Goal: Task Accomplishment & Management: Manage account settings

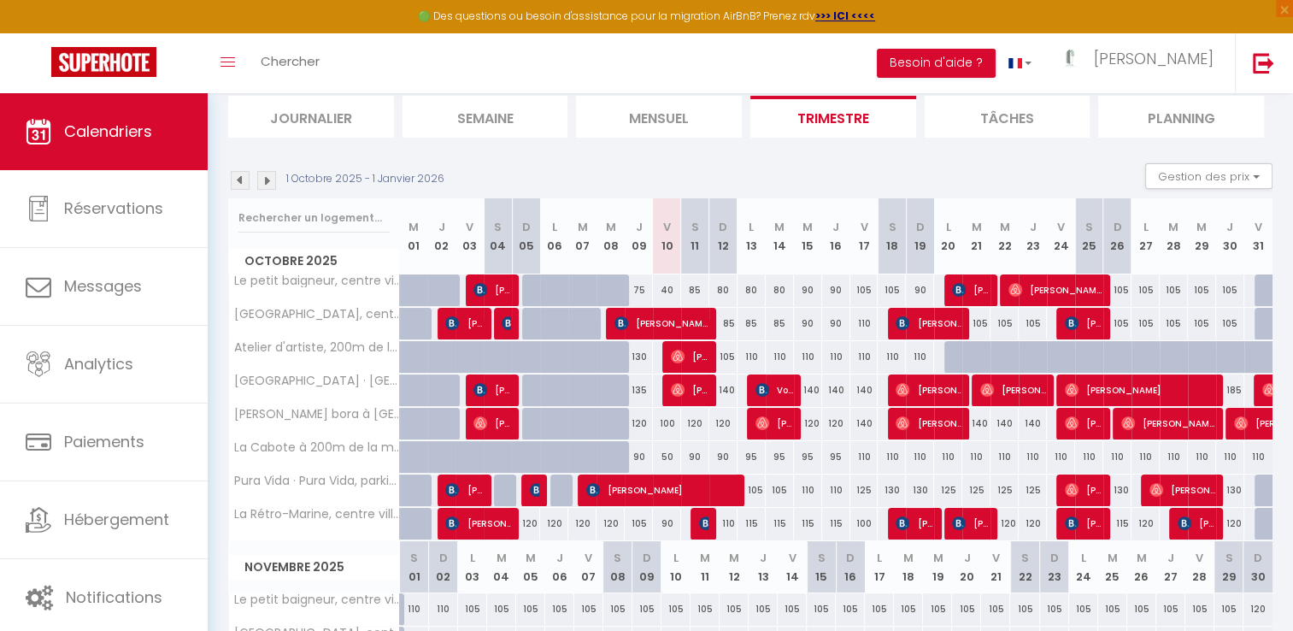
scroll to position [115, 0]
click at [663, 286] on div "40" at bounding box center [667, 290] width 28 height 32
type input "40"
type input "Ven 10 Octobre 2025"
type input "Sam 11 Octobre 2025"
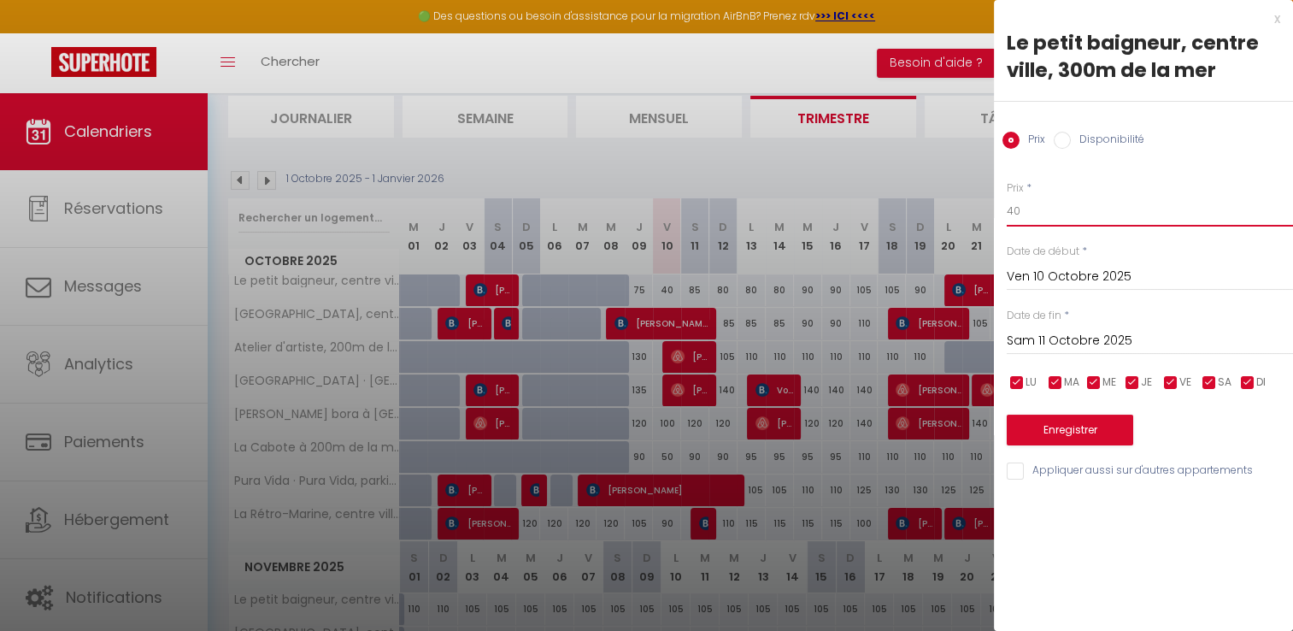
click at [1031, 207] on input "40" at bounding box center [1150, 211] width 286 height 31
click at [1061, 142] on input "Disponibilité" at bounding box center [1062, 140] width 17 height 17
radio input "true"
click at [1053, 224] on select "Disponible Indisponible" at bounding box center [1150, 212] width 286 height 32
drag, startPoint x: 1050, startPoint y: 226, endPoint x: 1005, endPoint y: 139, distance: 97.1
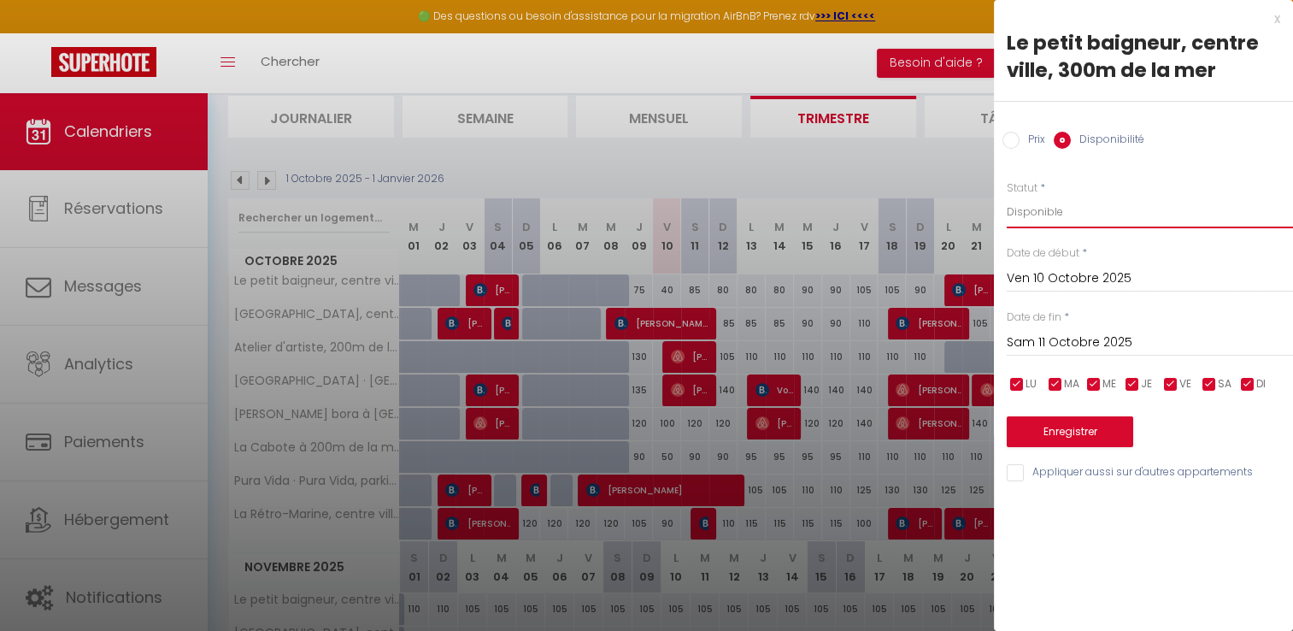
click at [1050, 226] on select "Disponible Indisponible" at bounding box center [1150, 212] width 286 height 32
click at [1005, 127] on div "Prix Disponibilité" at bounding box center [1143, 130] width 299 height 57
click at [1016, 142] on input "Prix" at bounding box center [1011, 140] width 17 height 17
radio input "true"
click at [1003, 132] on input "Prix" at bounding box center [1011, 140] width 17 height 17
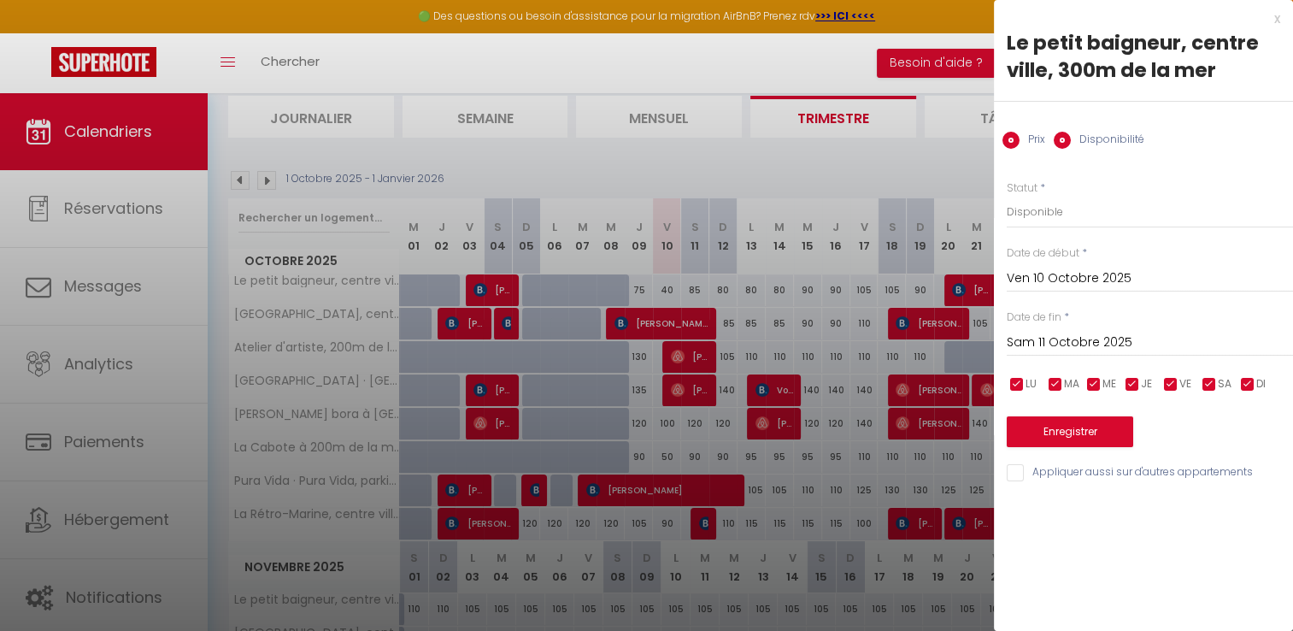
click at [1005, 139] on input "Prix" at bounding box center [1011, 140] width 17 height 17
click at [1055, 144] on input "Disponibilité" at bounding box center [1062, 140] width 17 height 17
radio input "true"
radio input "false"
click at [1087, 427] on button "Enregistrer" at bounding box center [1070, 431] width 127 height 31
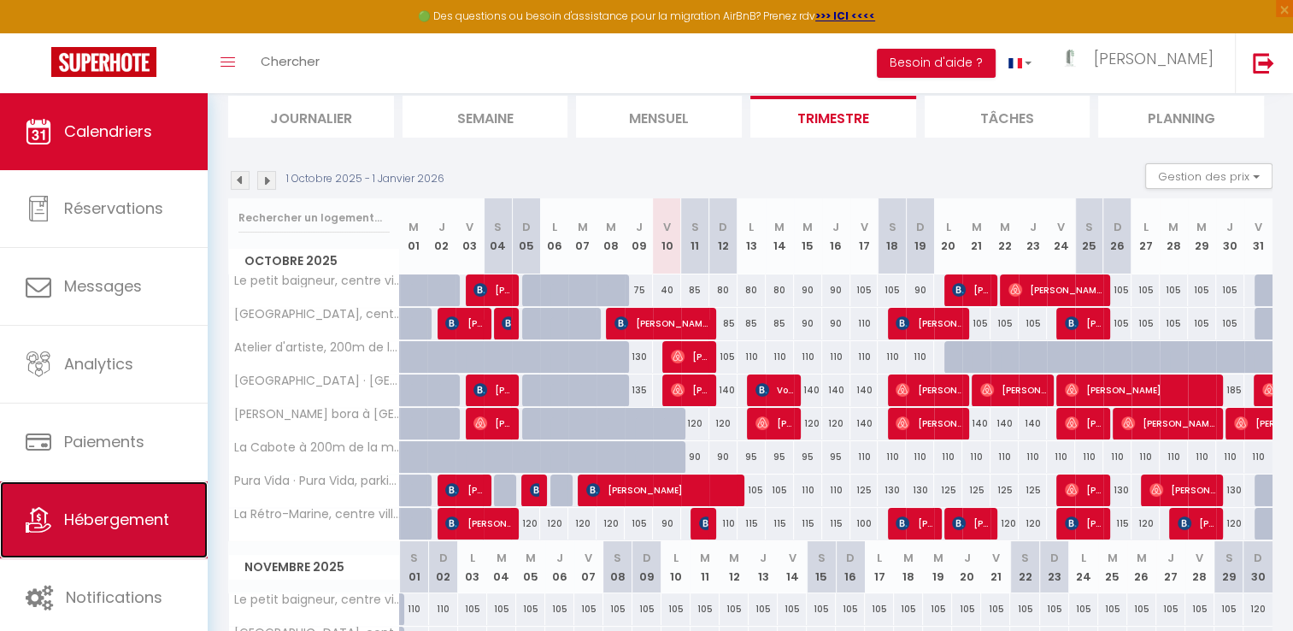
click at [116, 516] on span "Hébergement" at bounding box center [116, 519] width 105 height 21
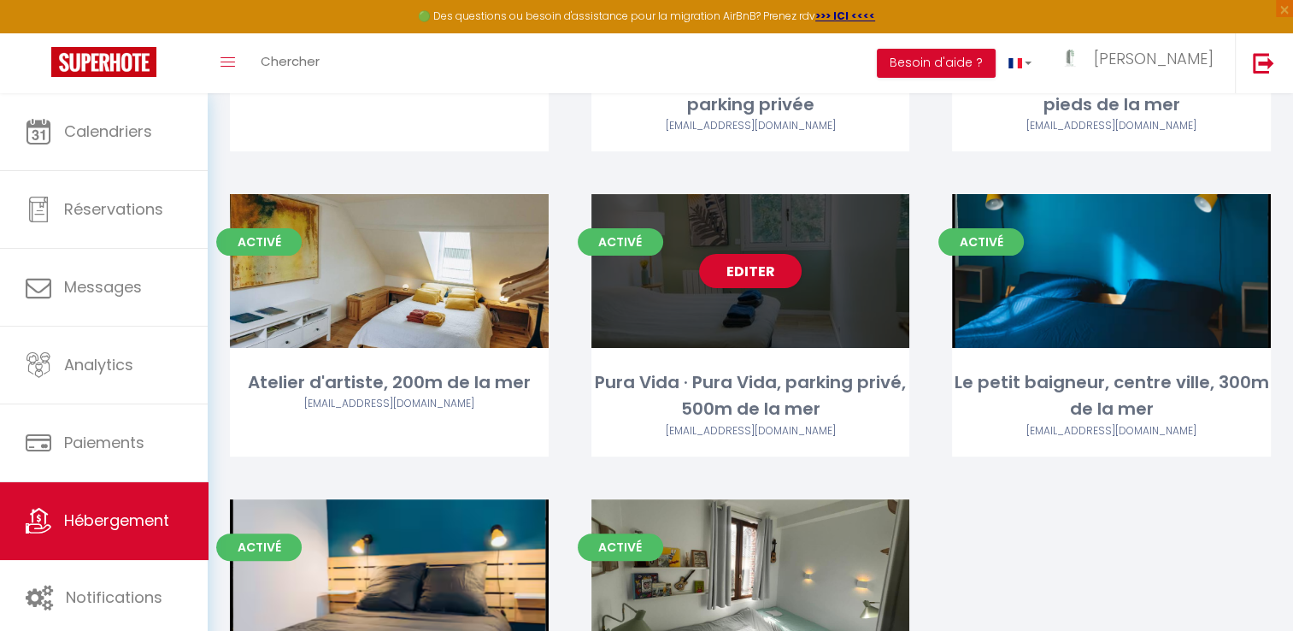
scroll to position [358, 0]
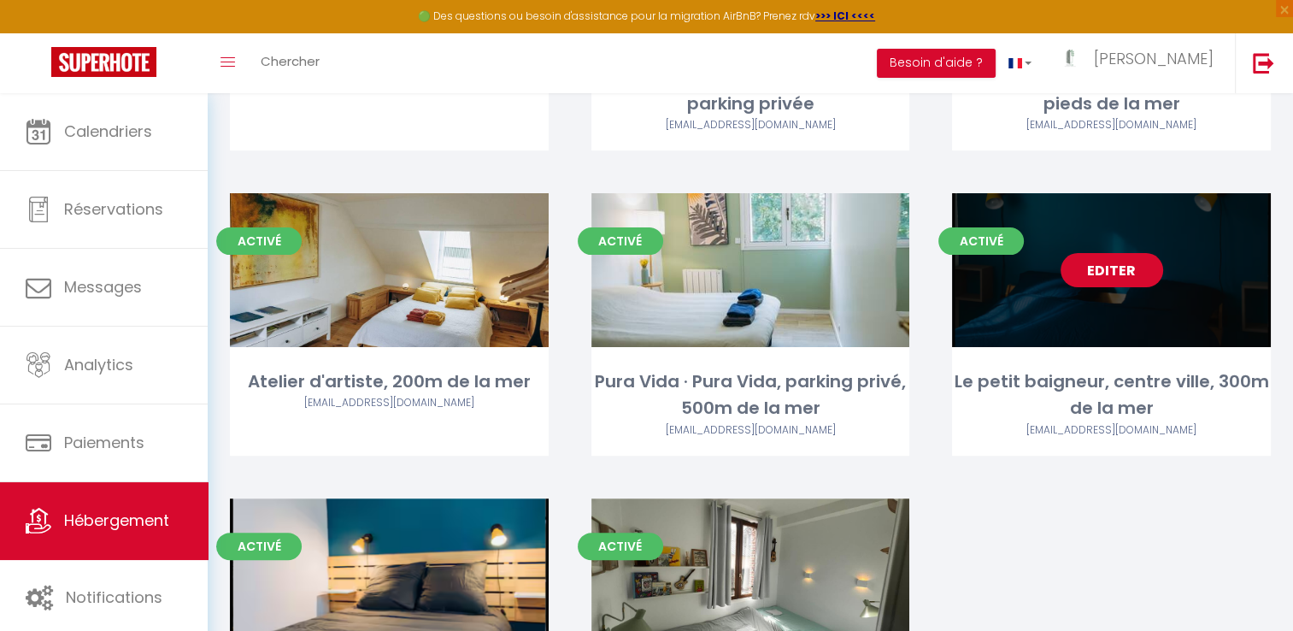
click at [1115, 253] on link "Editer" at bounding box center [1112, 270] width 103 height 34
select select "3"
select select "2"
select select "1"
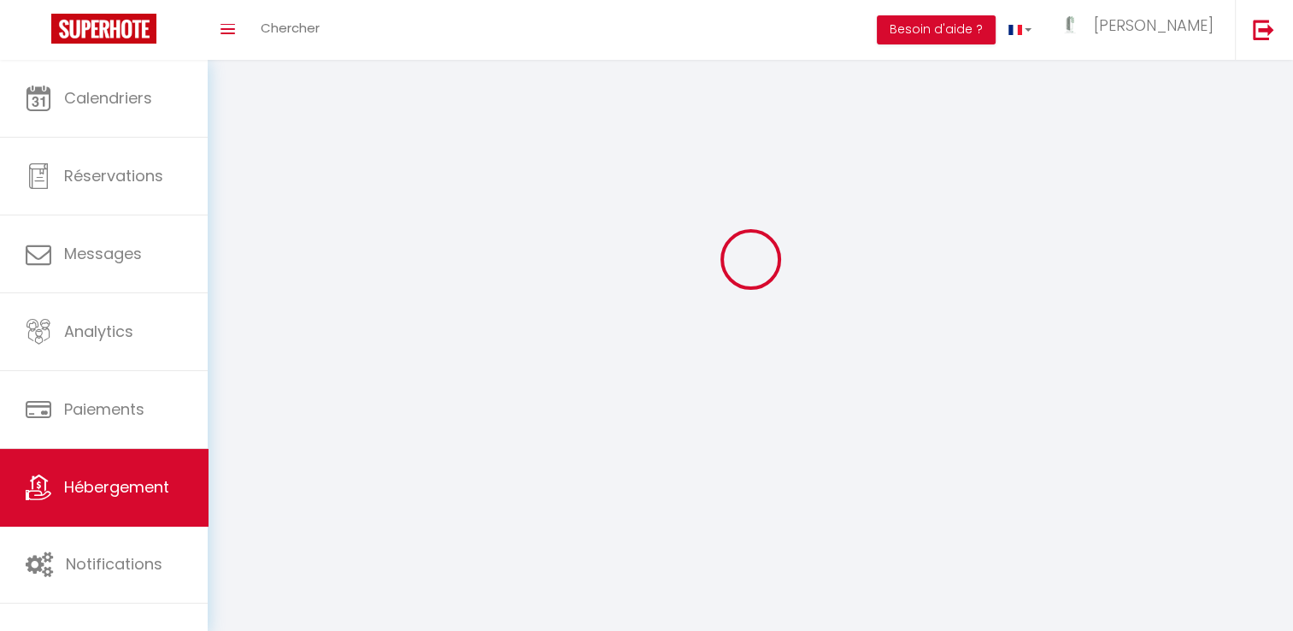
select select
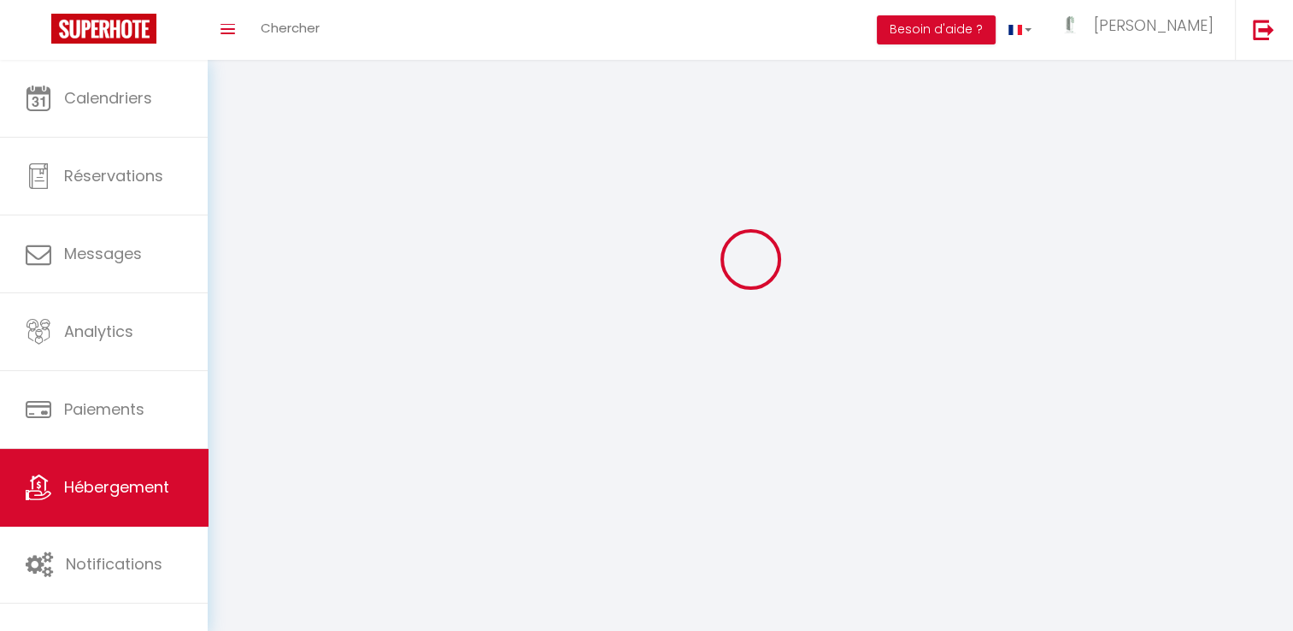
select select "1"
select select
checkbox input "false"
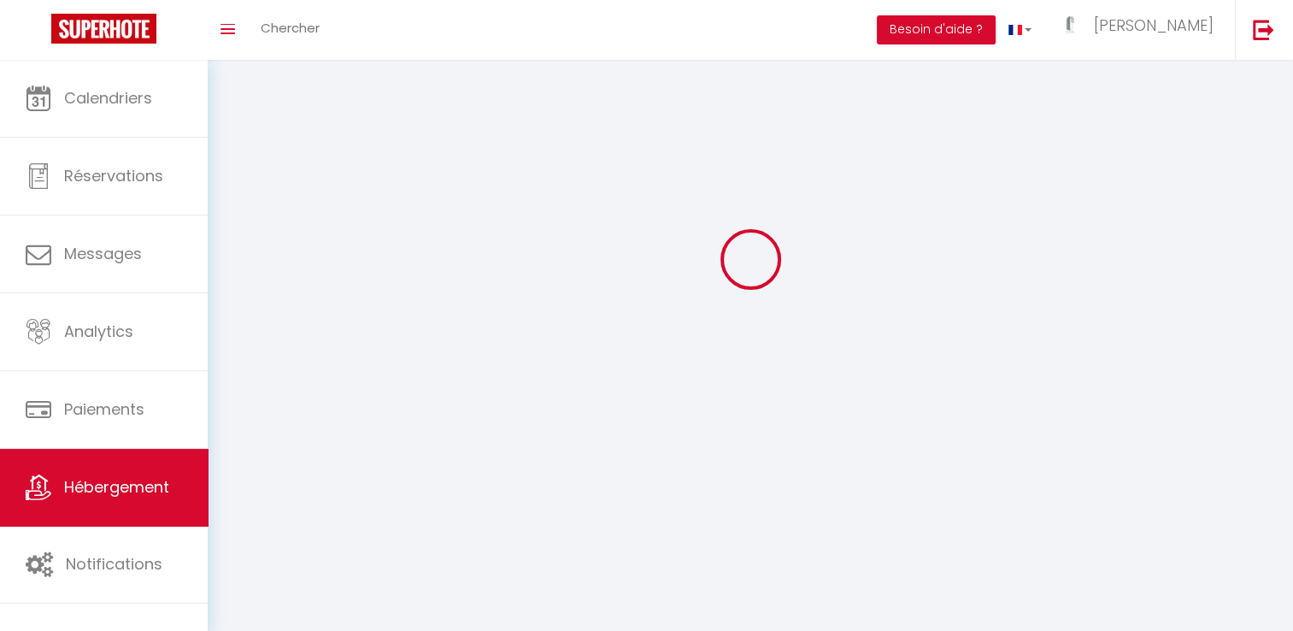
checkbox input "false"
select select "28"
select select
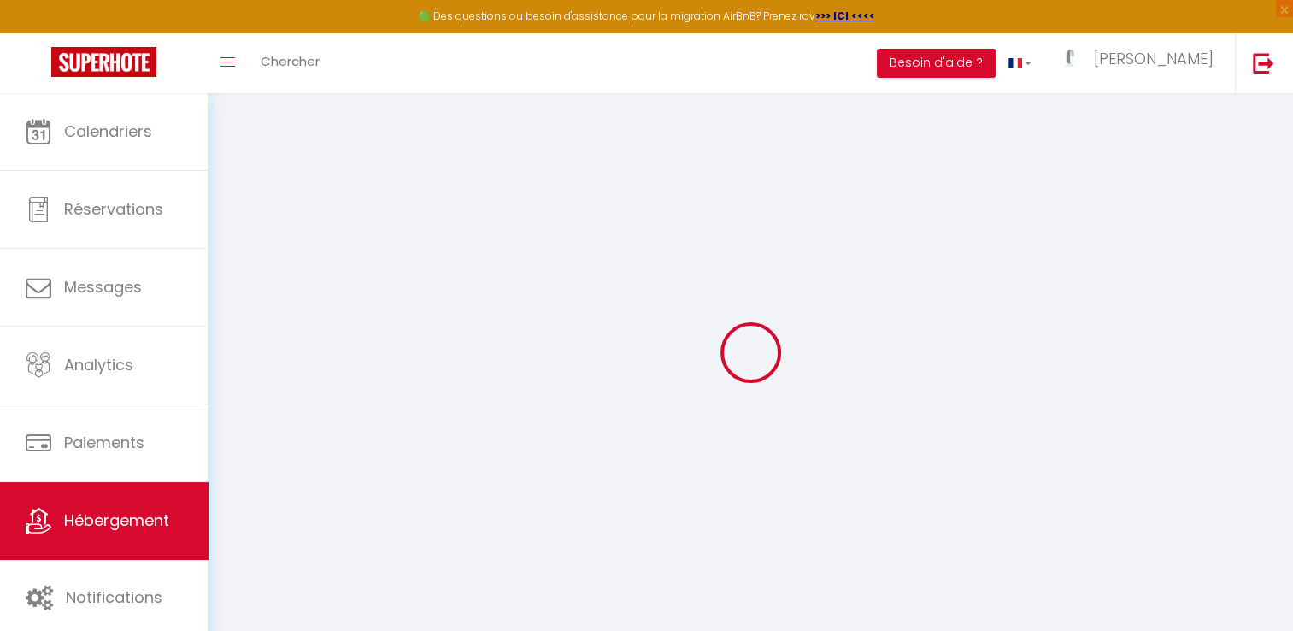
select select
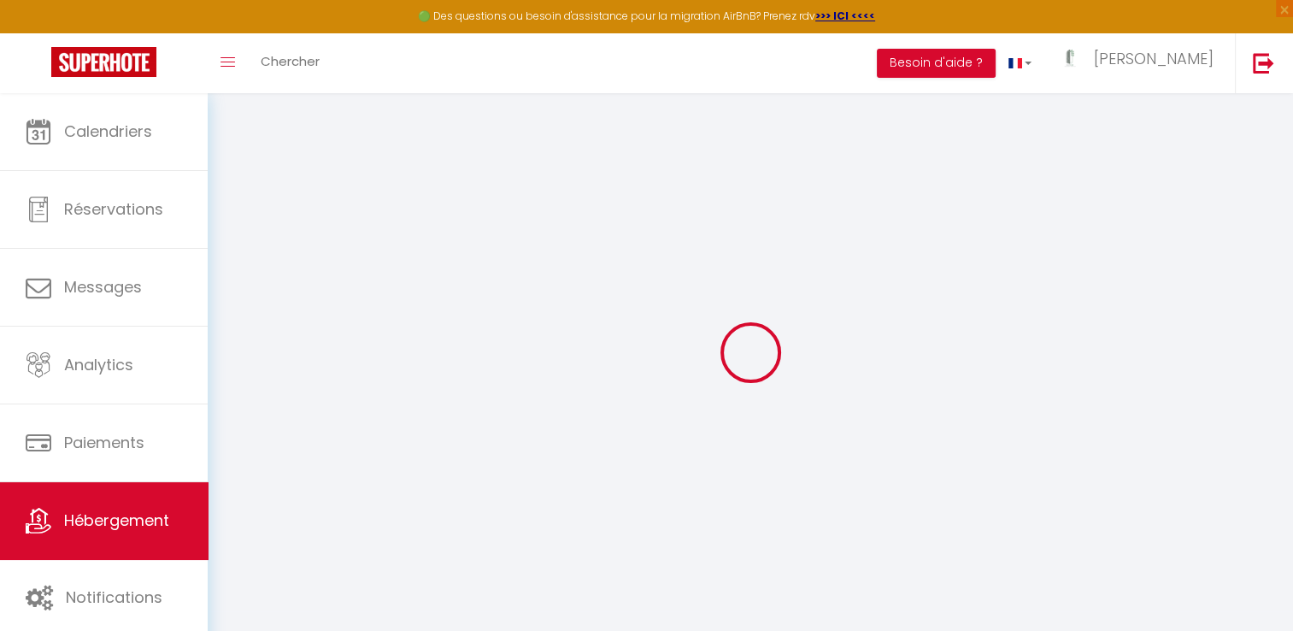
select select
checkbox input "false"
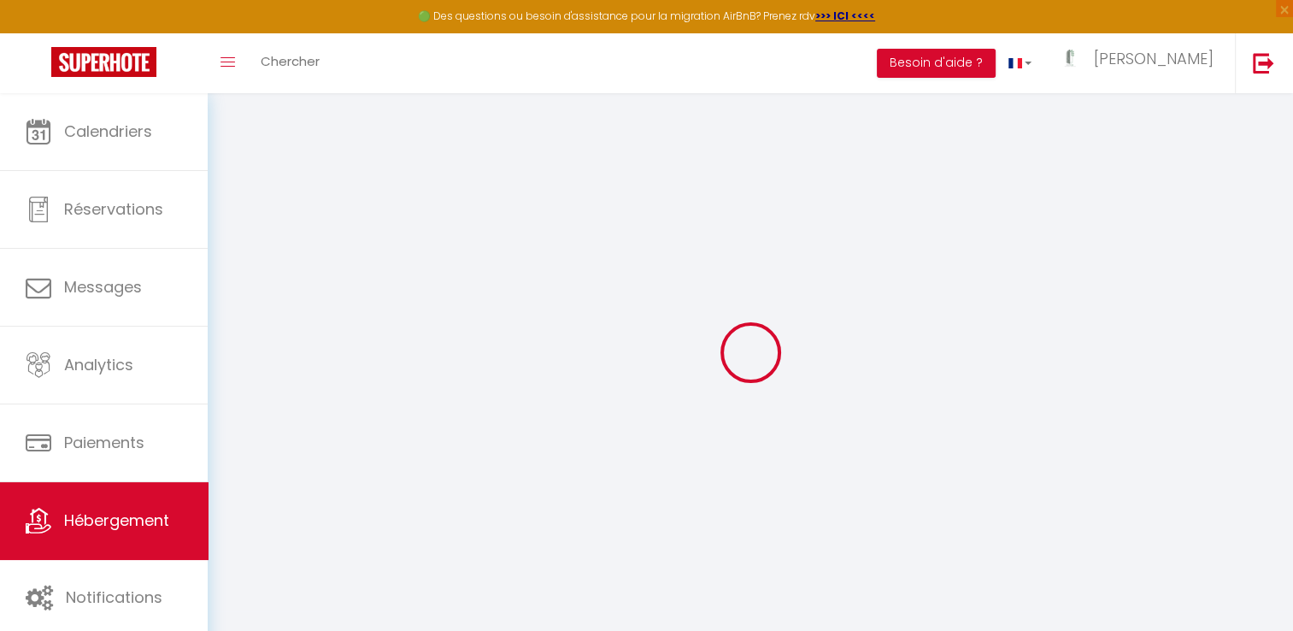
select select
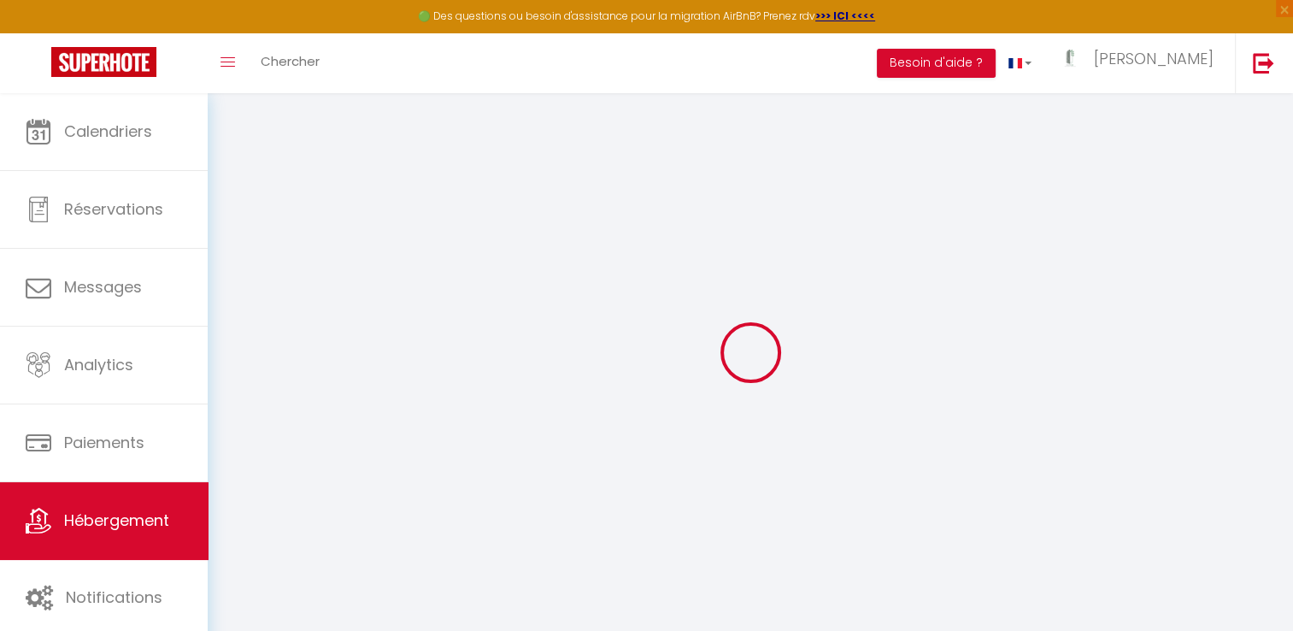
select select
checkbox input "false"
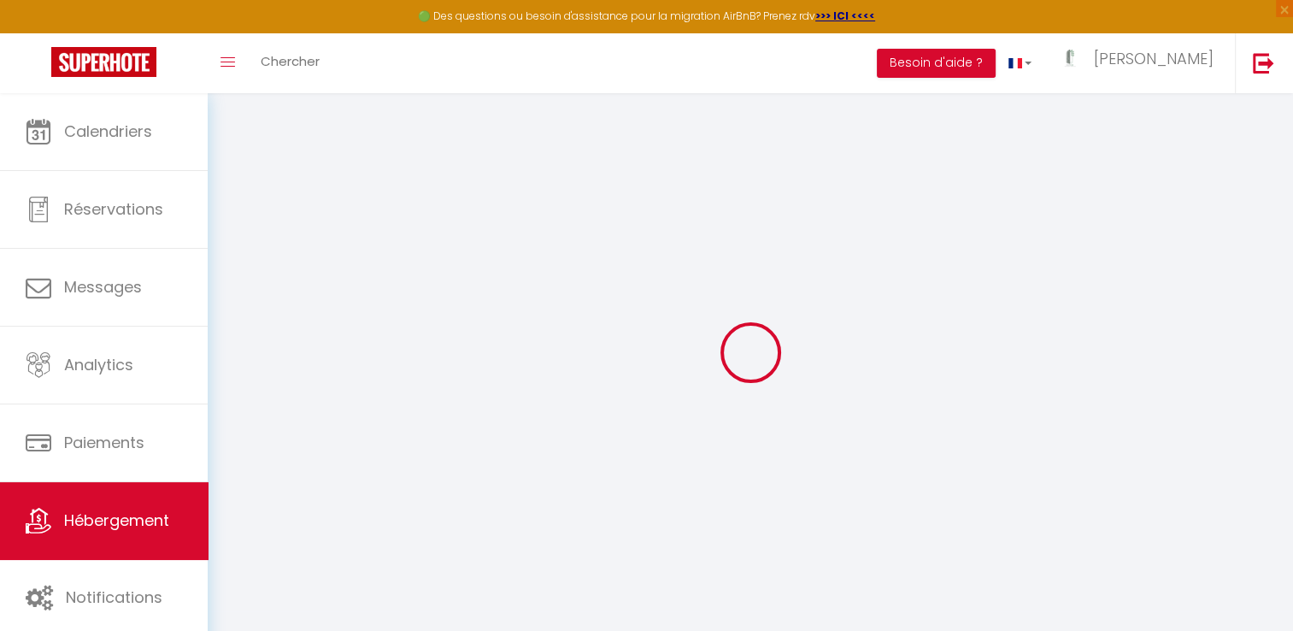
checkbox input "false"
select select
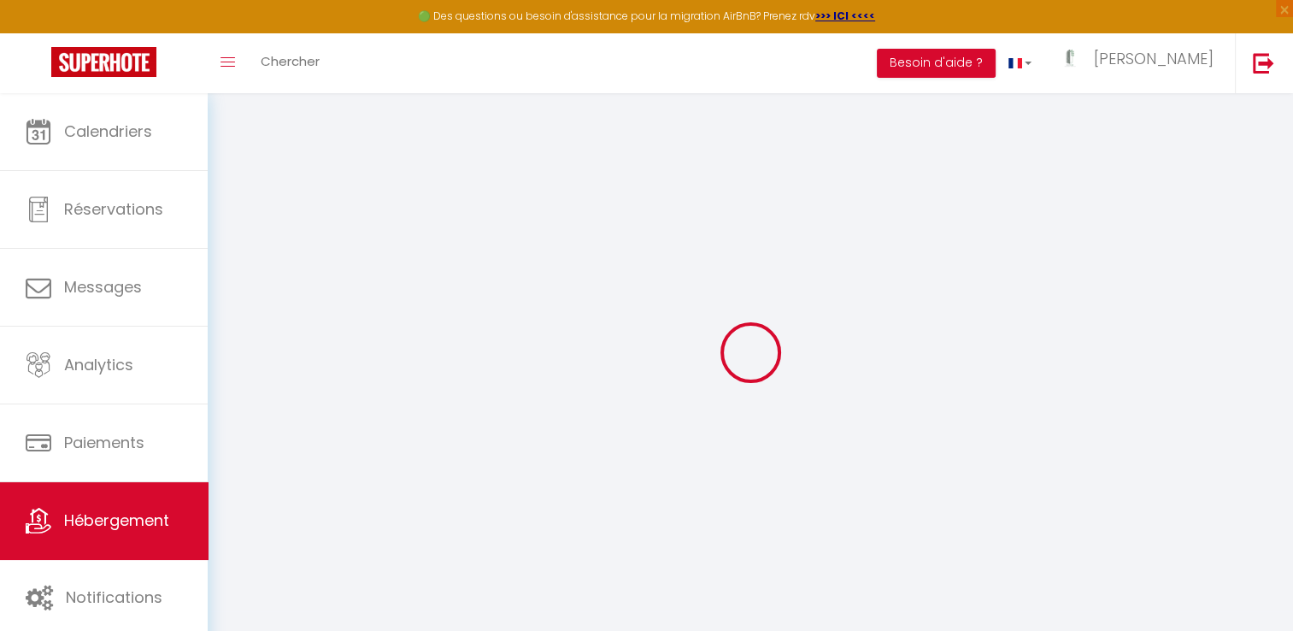
select select
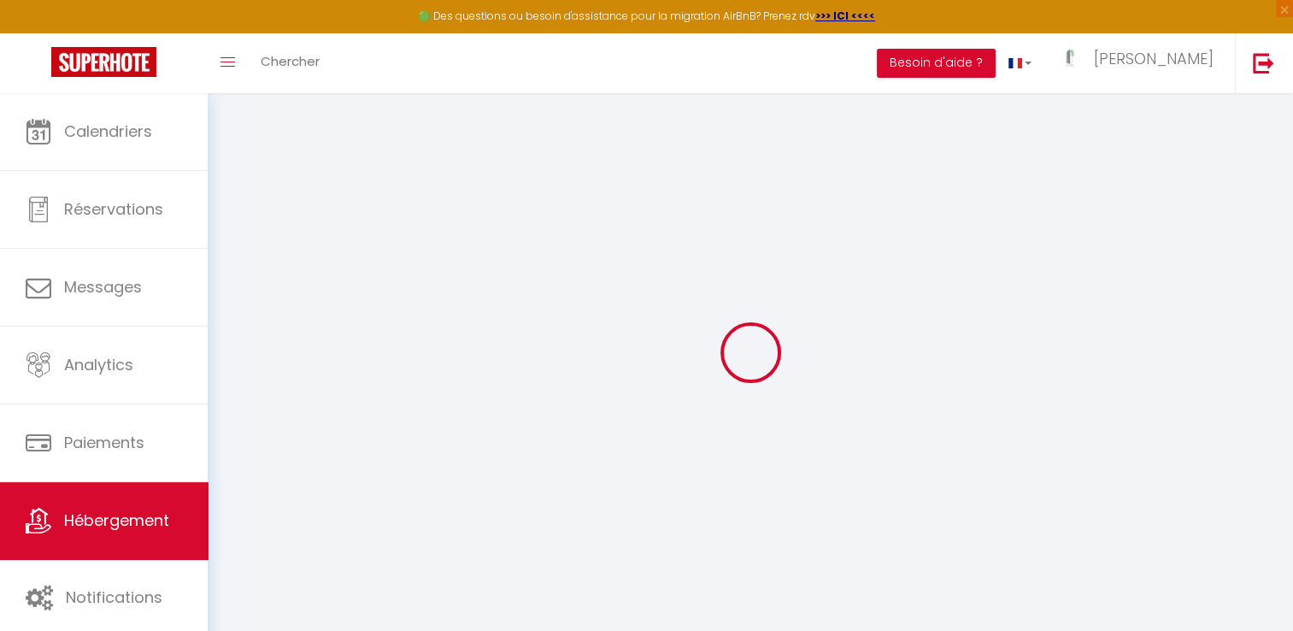
checkbox input "false"
select select
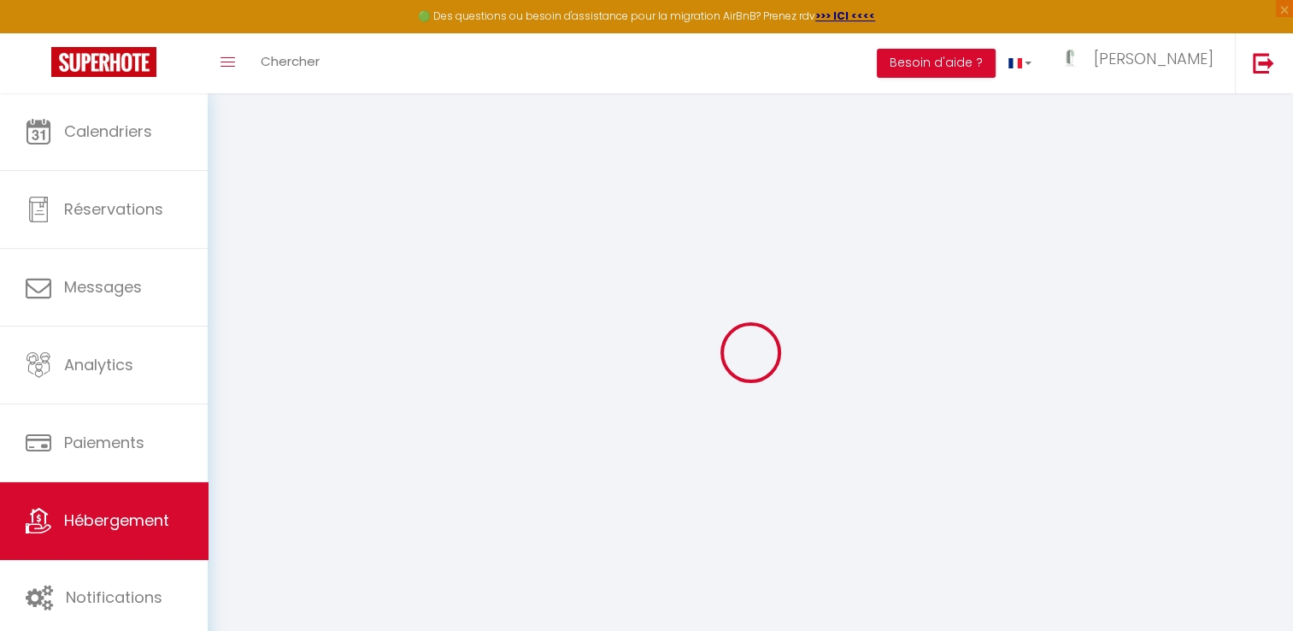
select select
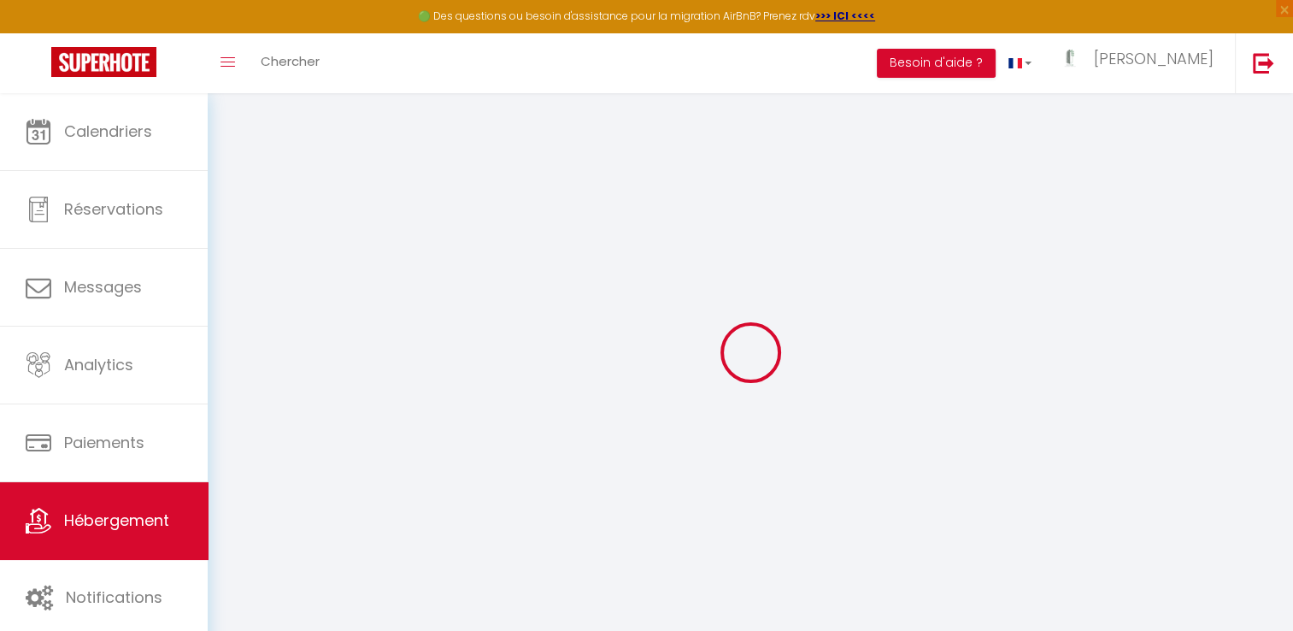
select select
checkbox input "false"
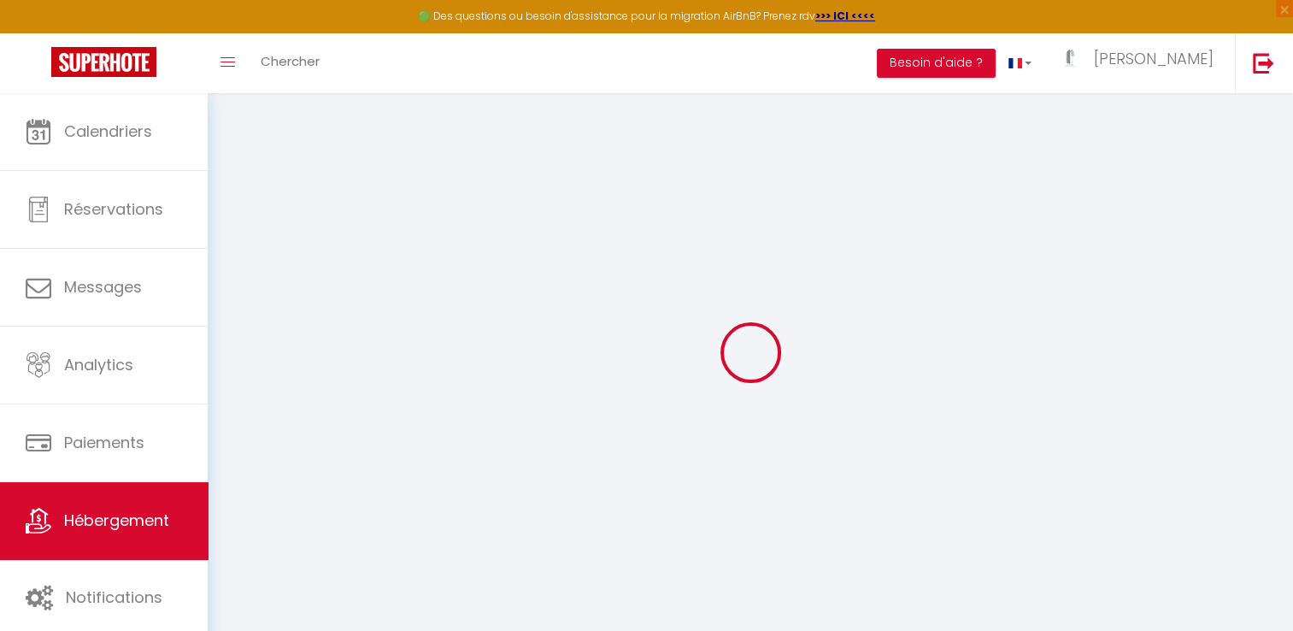
checkbox input "false"
select select
type input "Le petit baigneur, centre ville, 300m de la mer"
type input "[PERSON_NAME]"
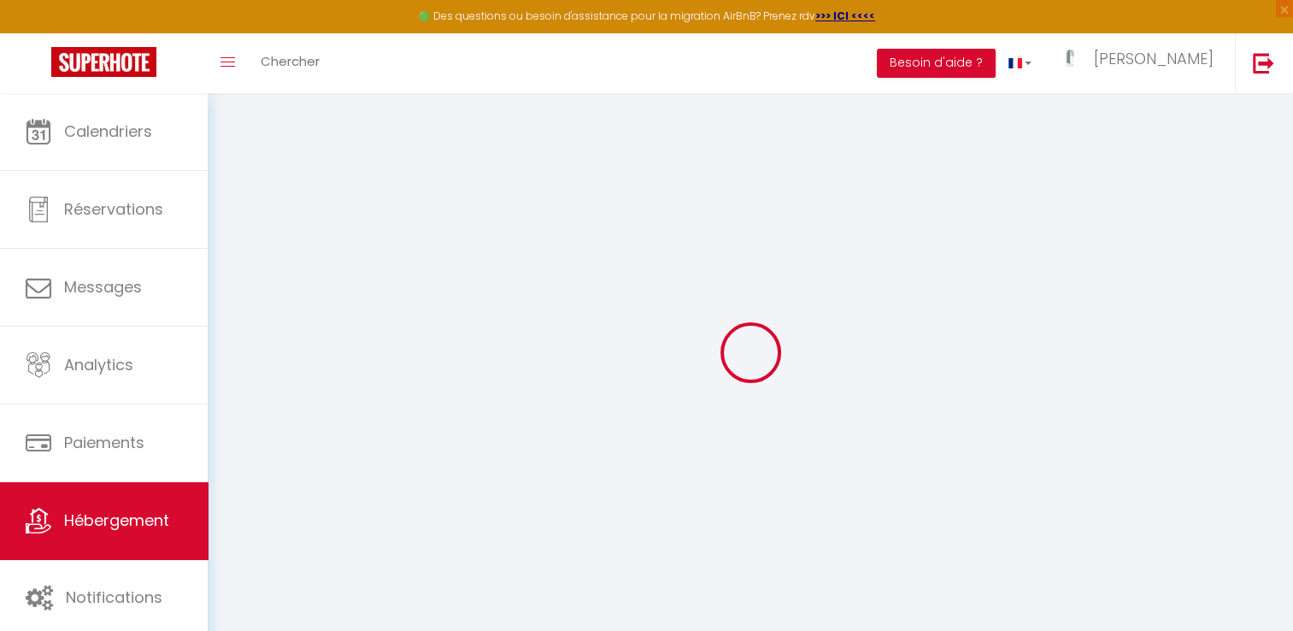
select select "1"
select select "2"
type input "130"
type input "50"
type input "300"
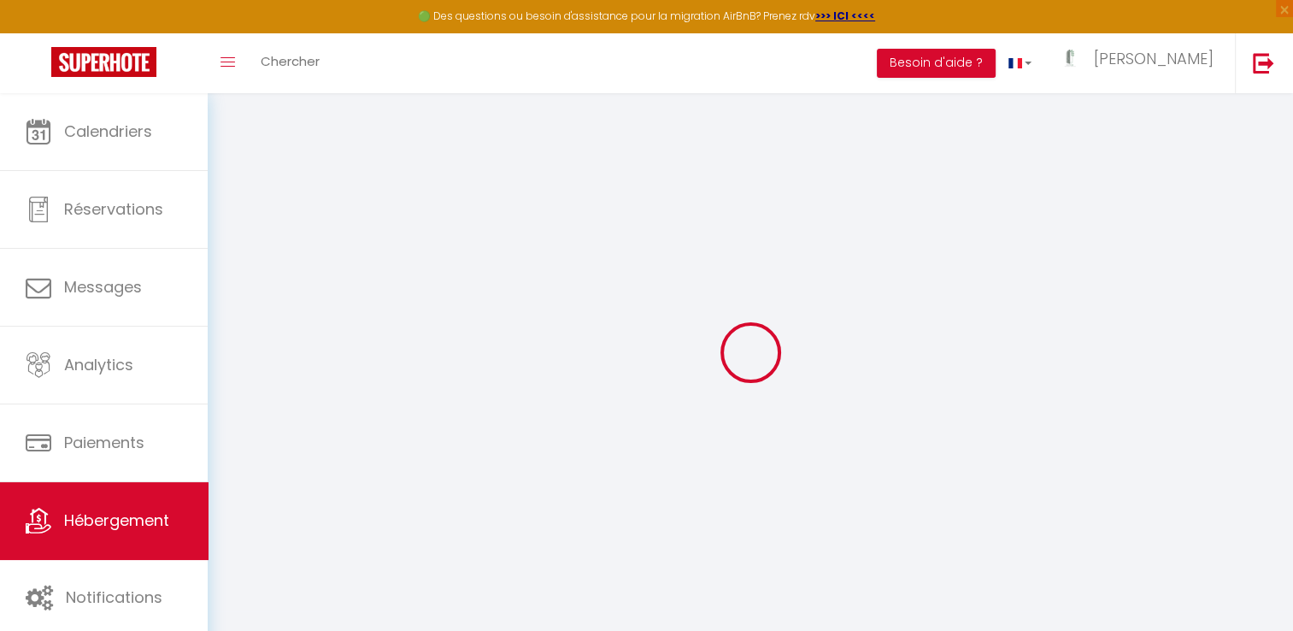
select select
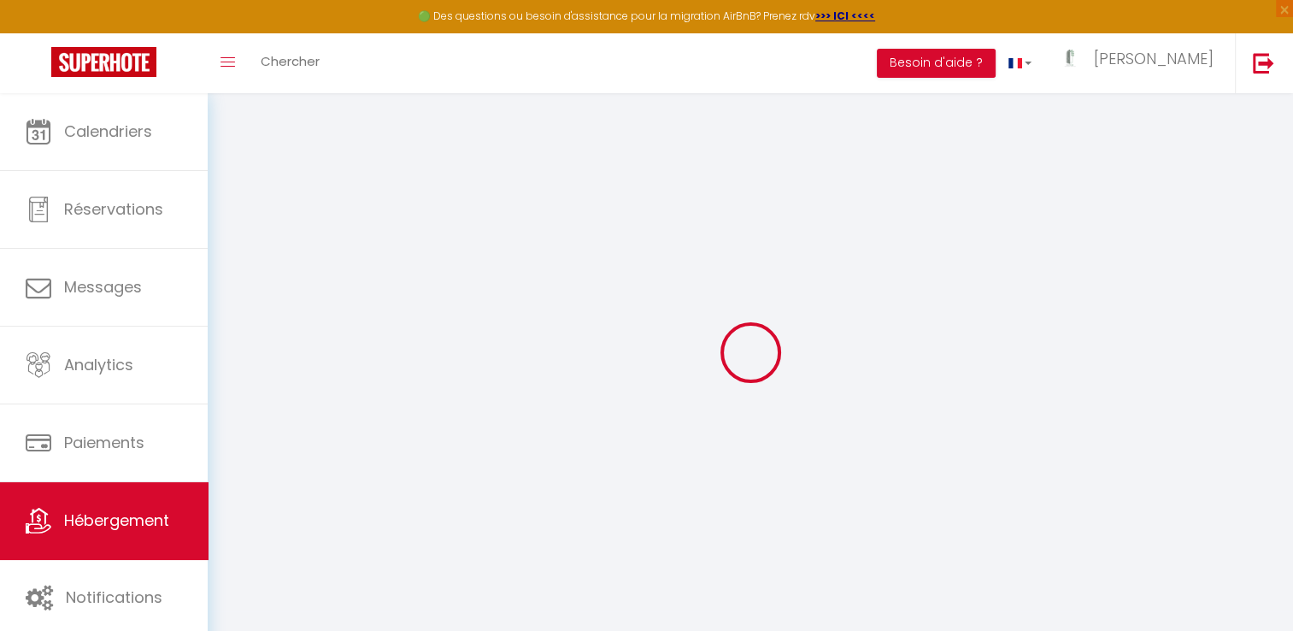
select select
type input "[STREET_ADDRESS]"
type input "76790"
type input "Étretat"
type input "[DOMAIN_NAME][EMAIL_ADDRESS][DOMAIN_NAME]"
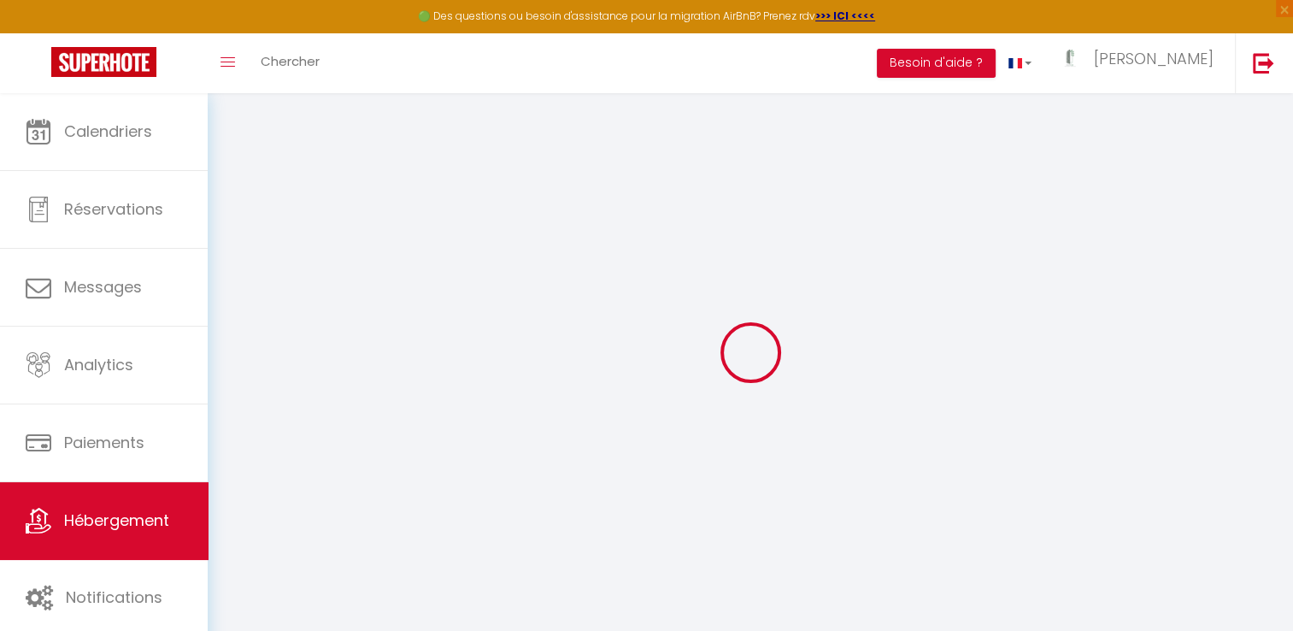
select select "13517"
checkbox input "false"
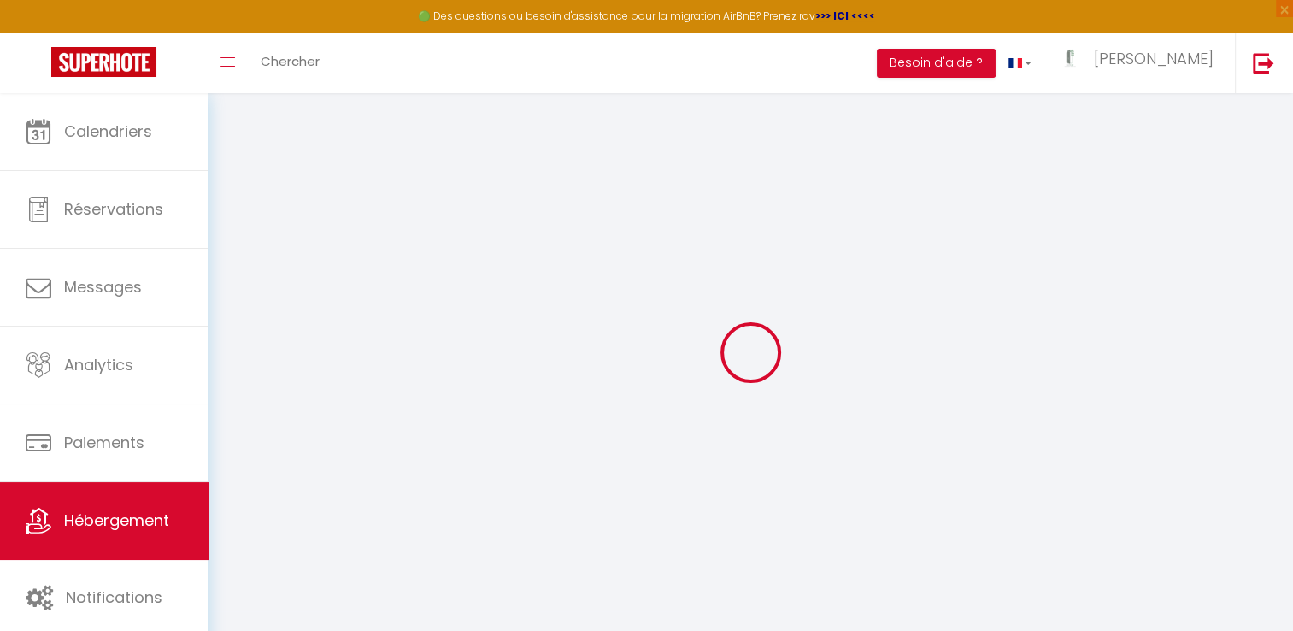
type input "0"
select select
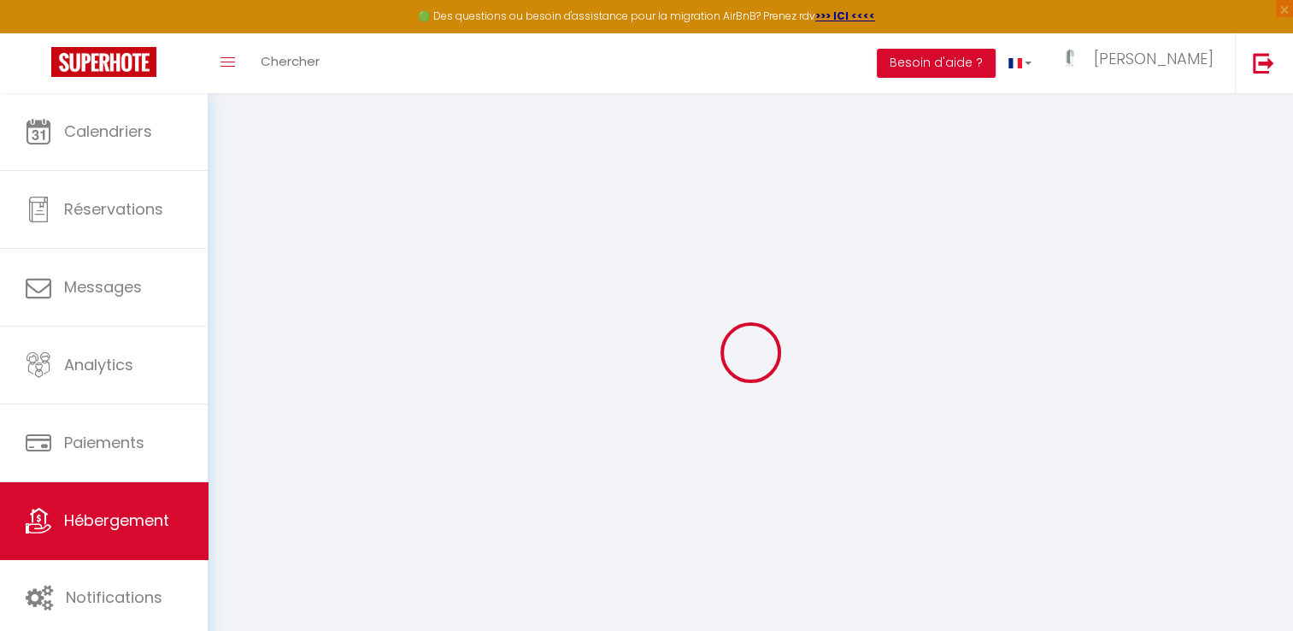
select select
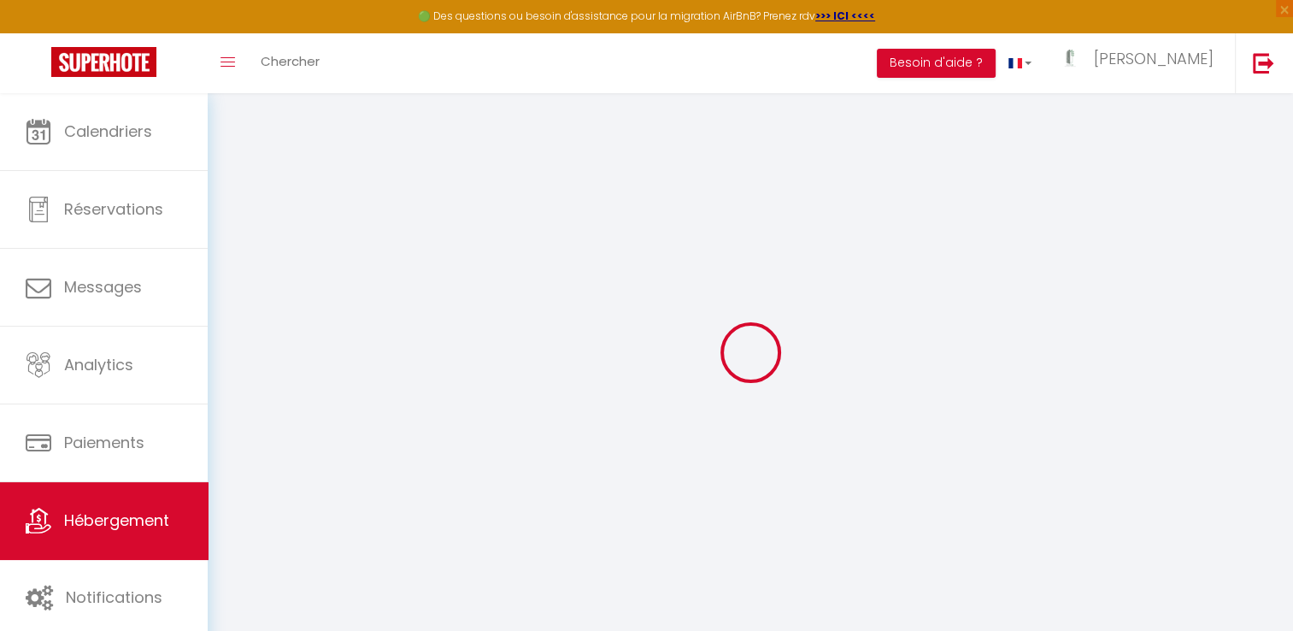
checkbox input "false"
select select
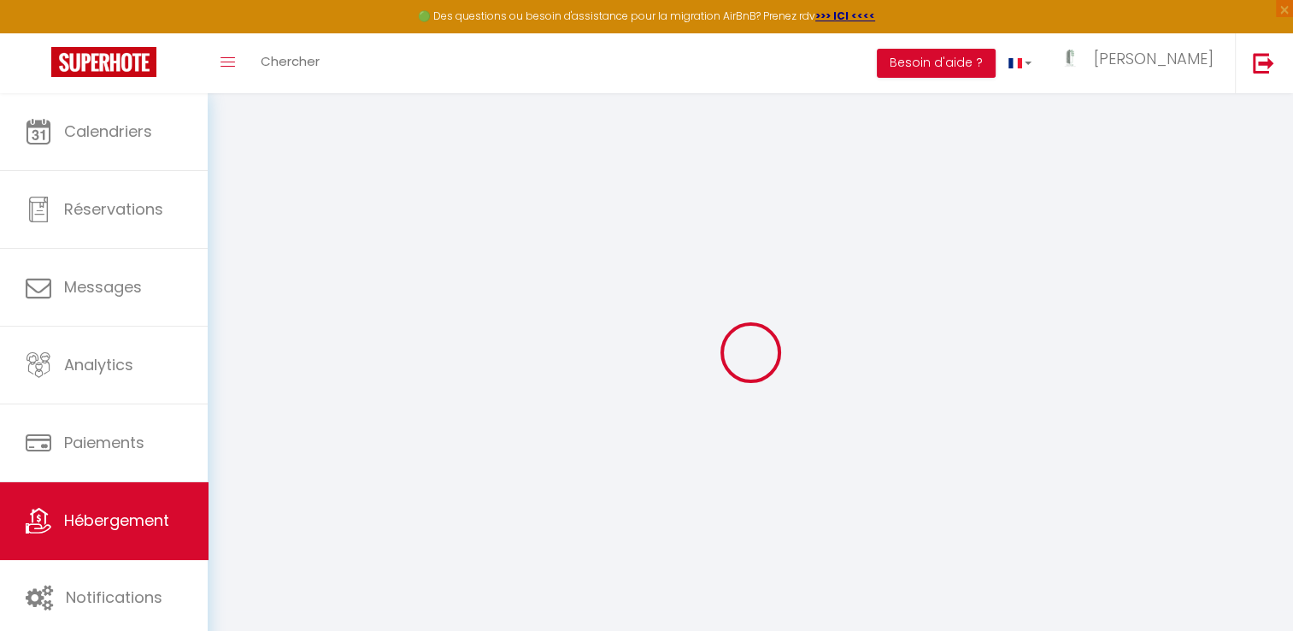
select select
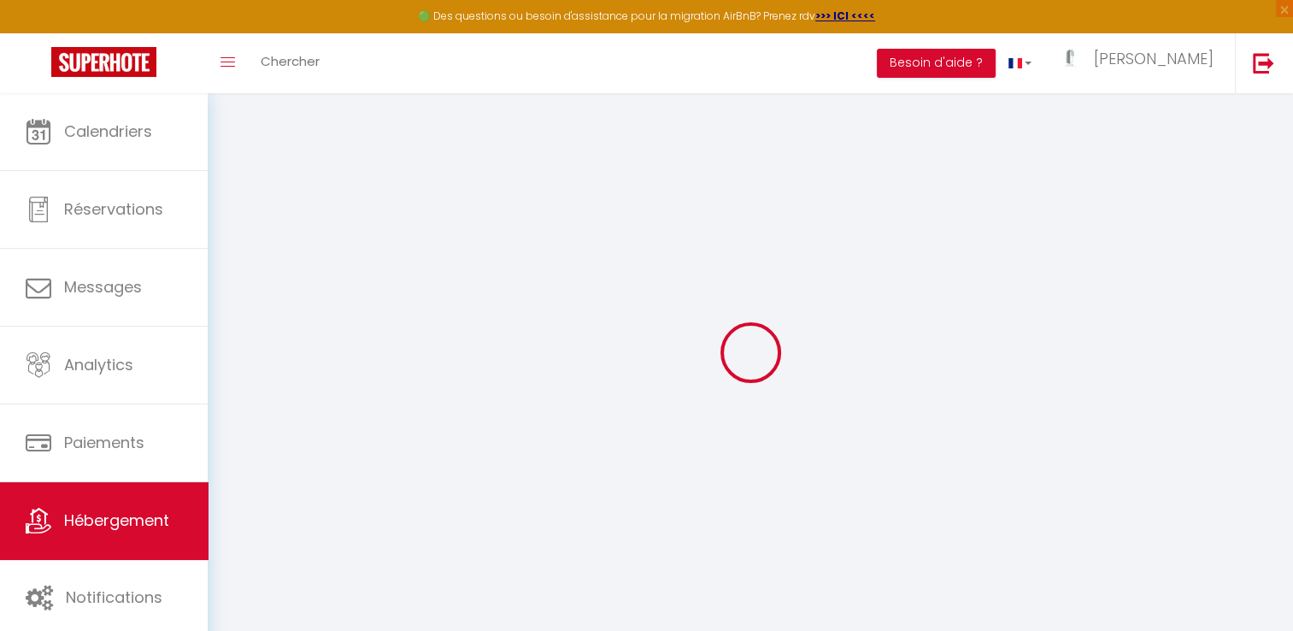
checkbox input "false"
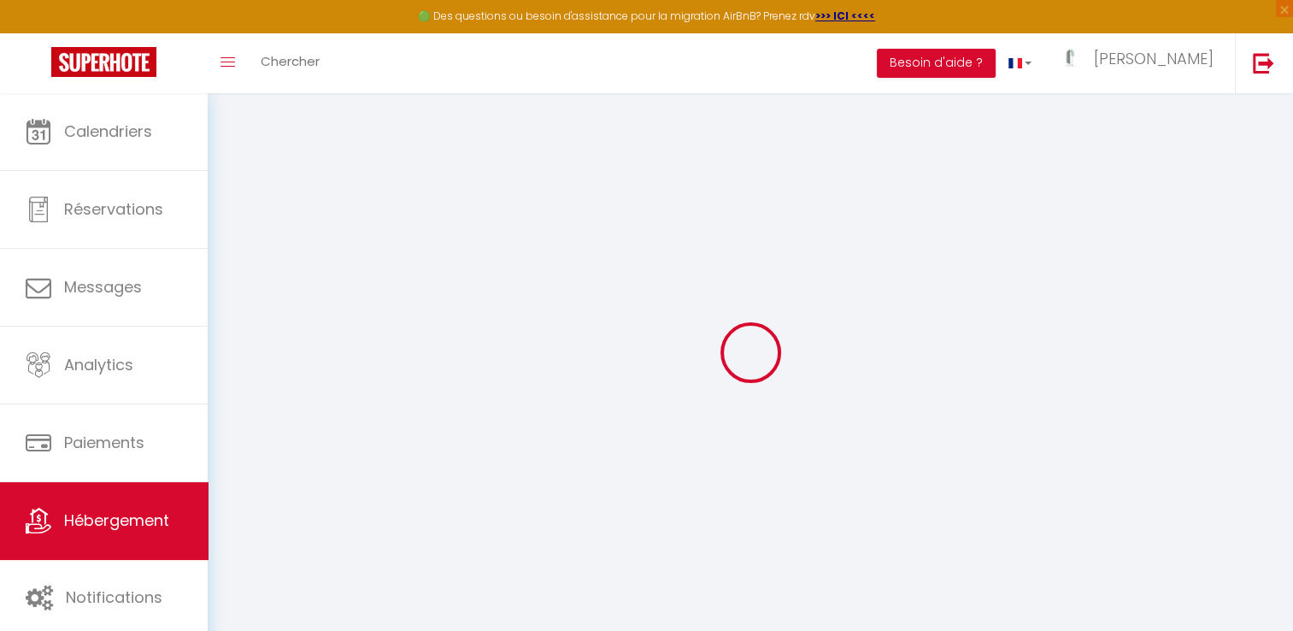
checkbox input "false"
select select "17:00"
select select "00:00"
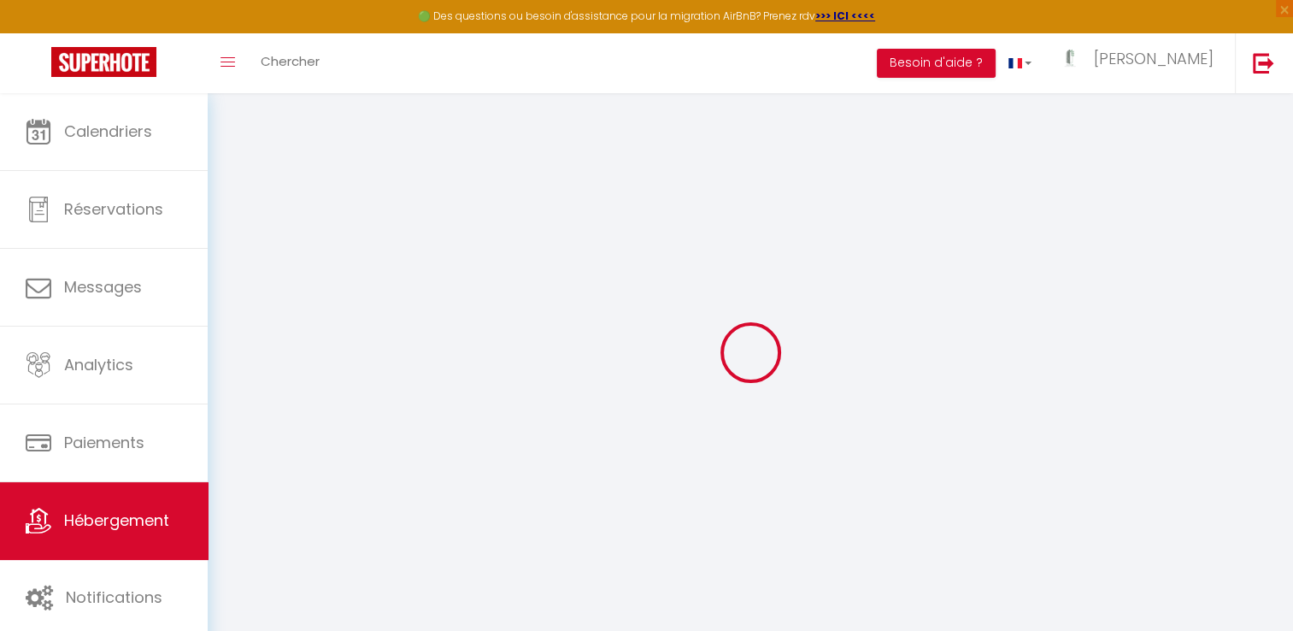
select select "11:00"
select select "15"
select select "12:00"
checkbox input "false"
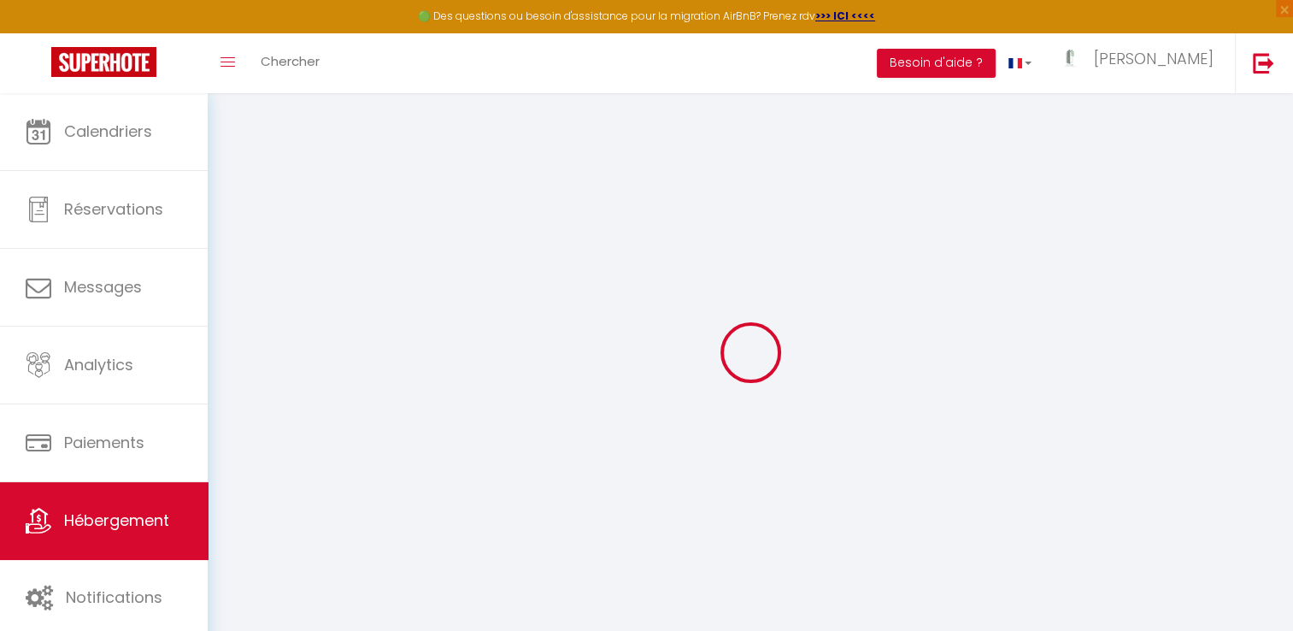
checkbox input "false"
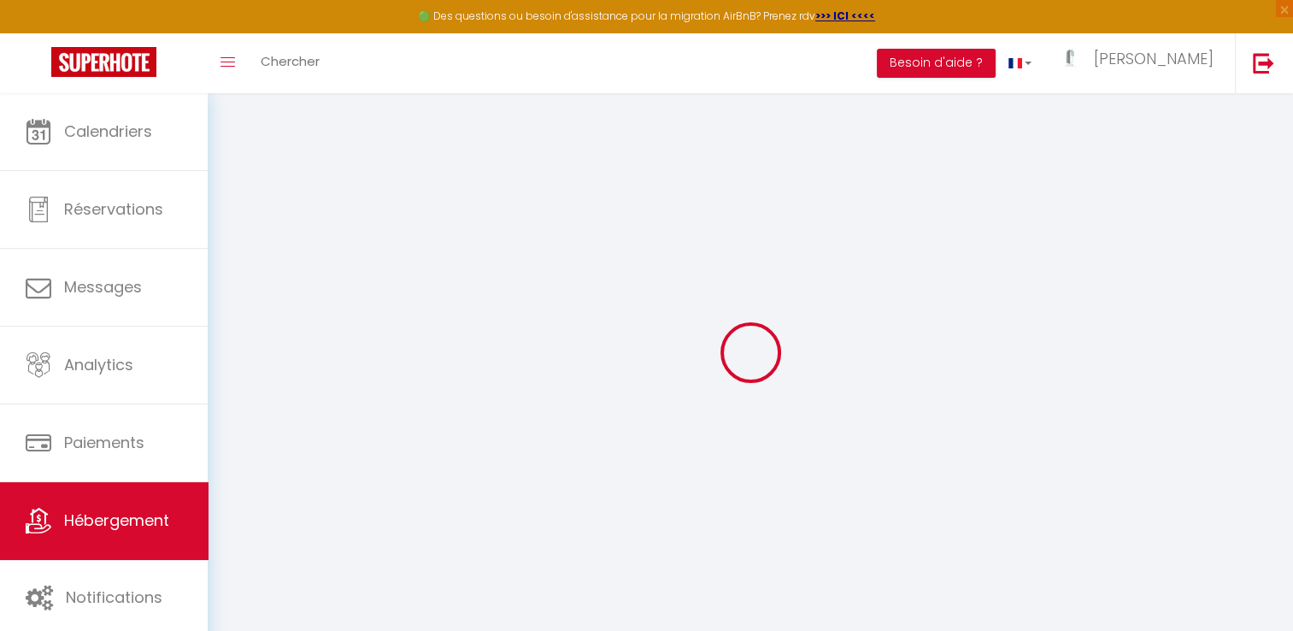
checkbox input "false"
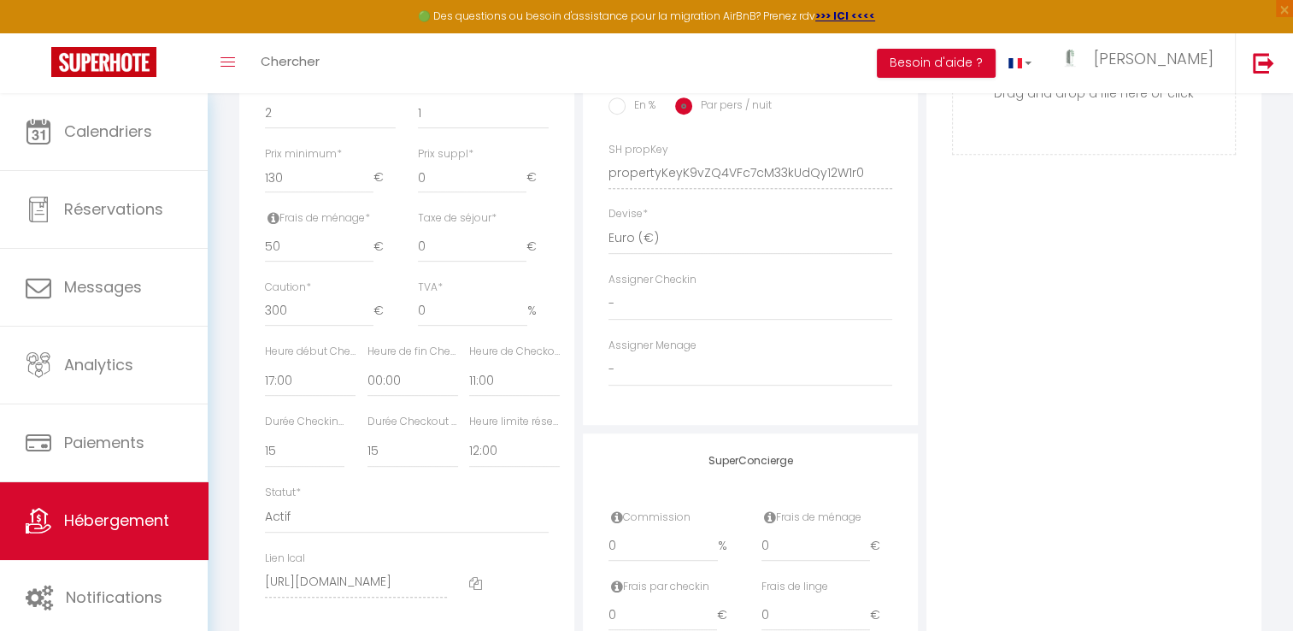
scroll to position [771, 0]
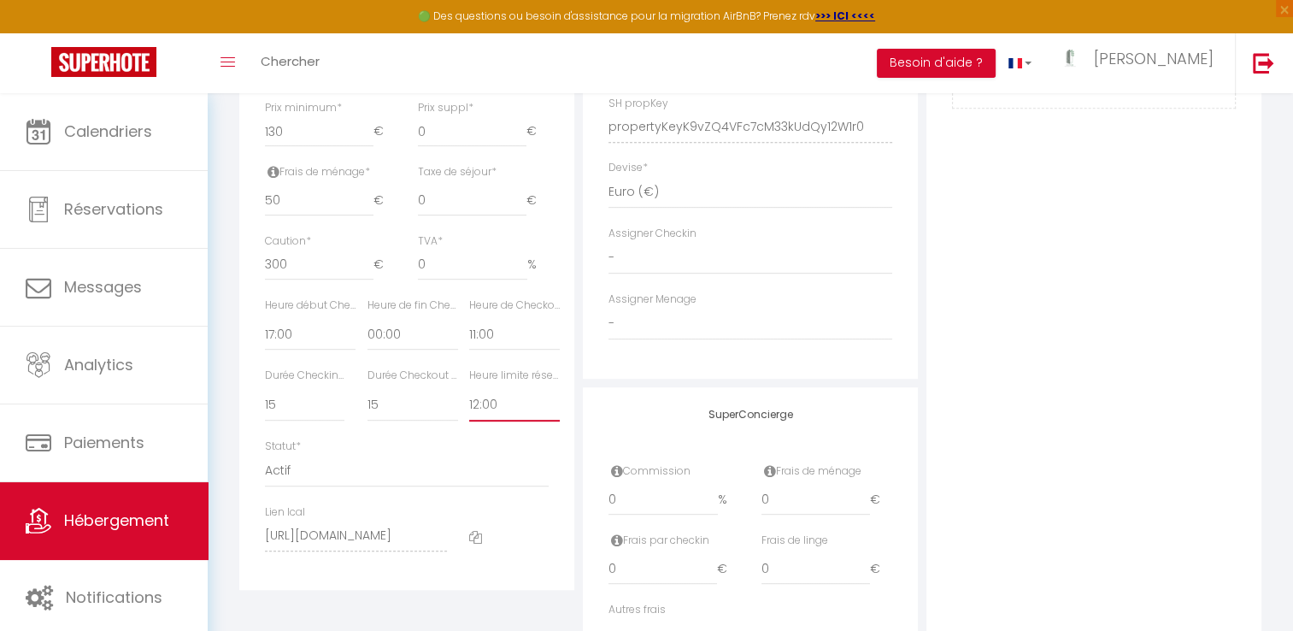
click at [486, 417] on select "Pas de limite 01:00 02:00 03:00 04:00 05:00 06:00 07:00 08:00 09:00 10:00 11:00…" at bounding box center [514, 405] width 91 height 32
select select "14:00"
click at [469, 400] on select "Pas de limite 01:00 02:00 03:00 04:00 05:00 06:00 07:00 08:00 09:00 10:00 11:00…" at bounding box center [514, 405] width 91 height 32
checkbox input "false"
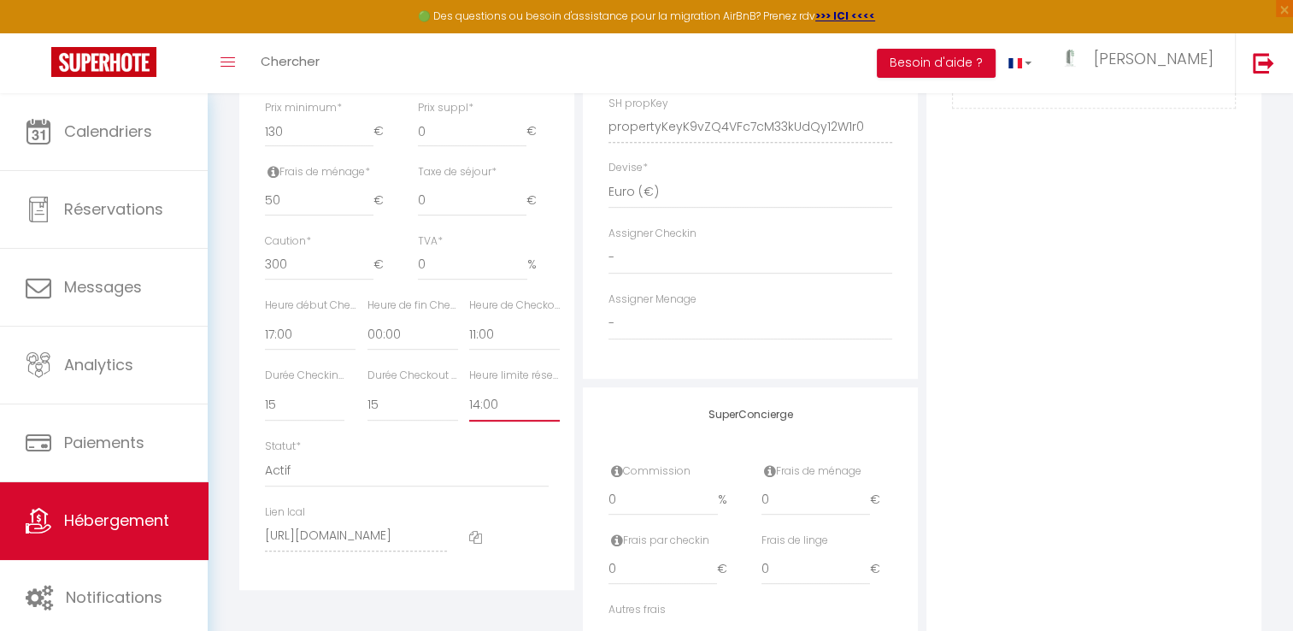
checkbox input "false"
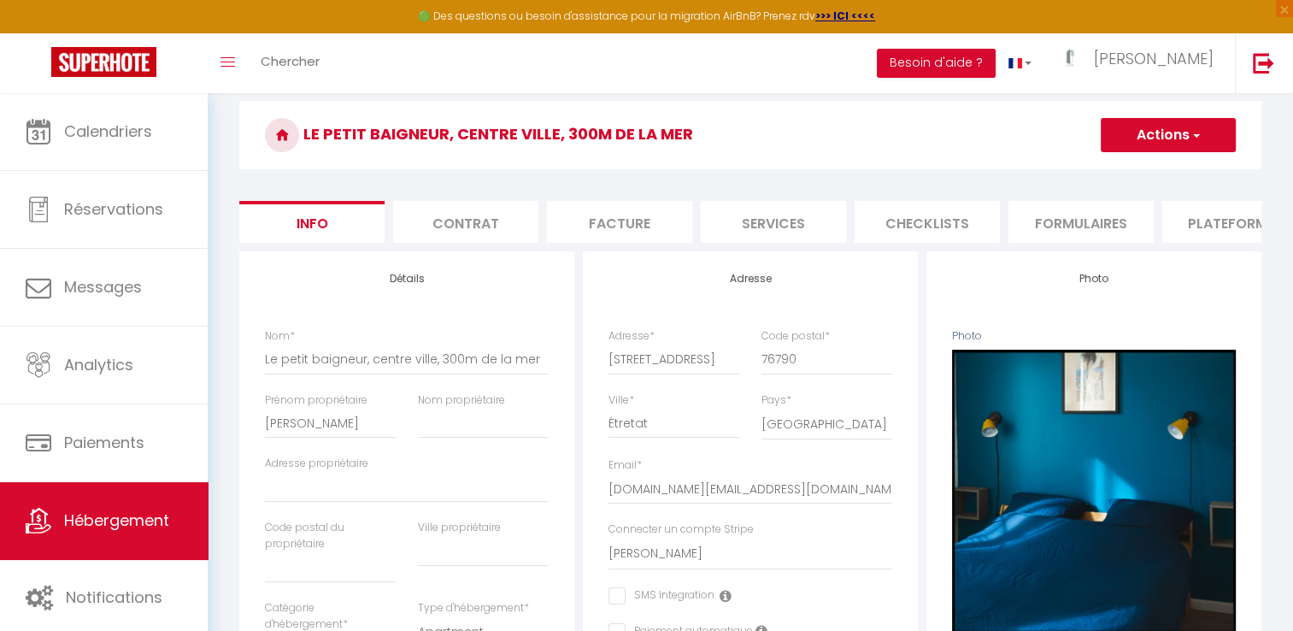
scroll to position [0, 0]
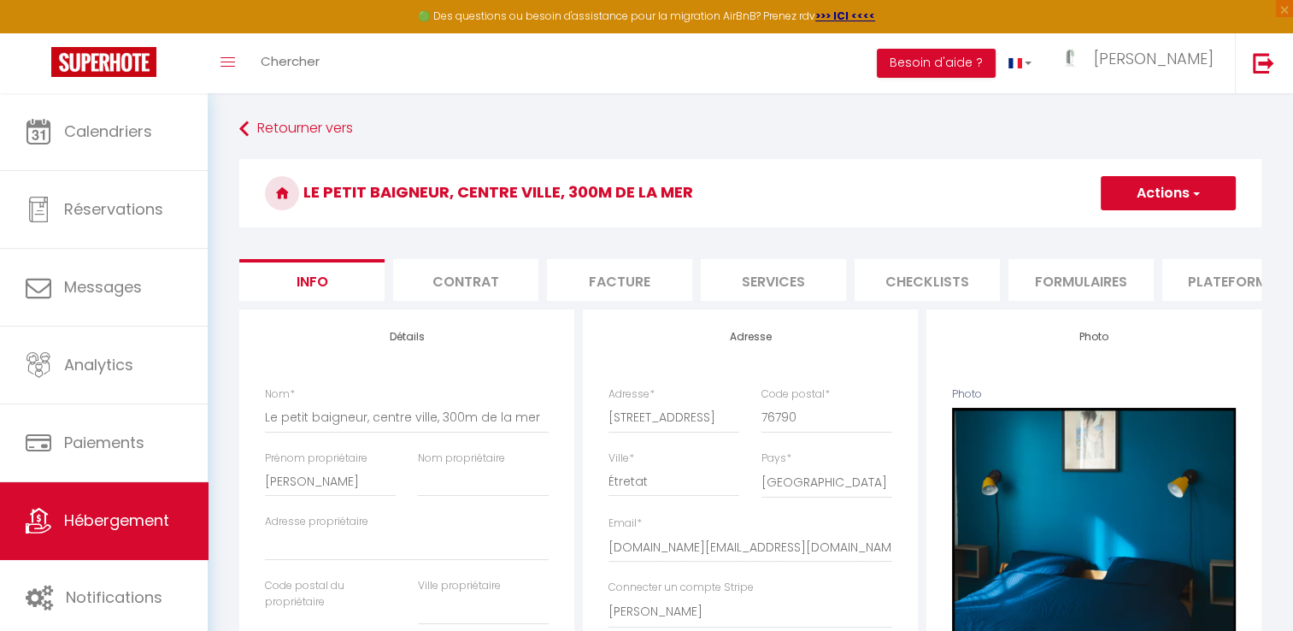
click at [1148, 182] on button "Actions" at bounding box center [1168, 193] width 135 height 34
click at [1087, 223] on input "Enregistrer" at bounding box center [1101, 230] width 63 height 17
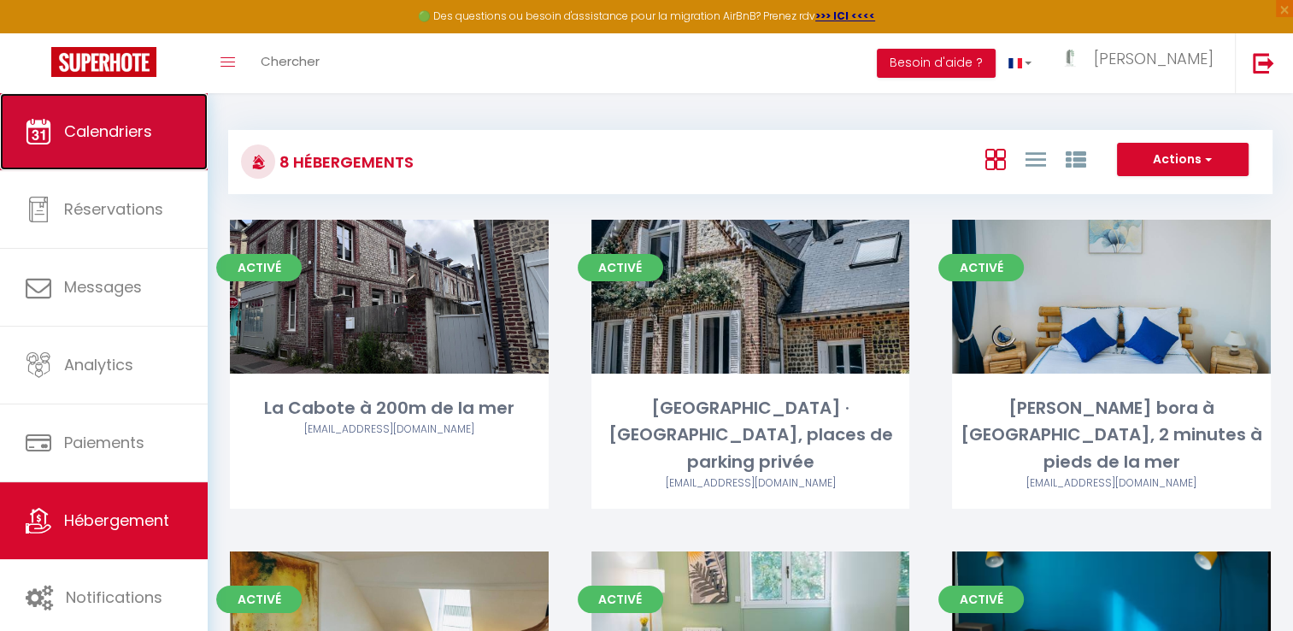
click at [122, 152] on link "Calendriers" at bounding box center [104, 131] width 208 height 77
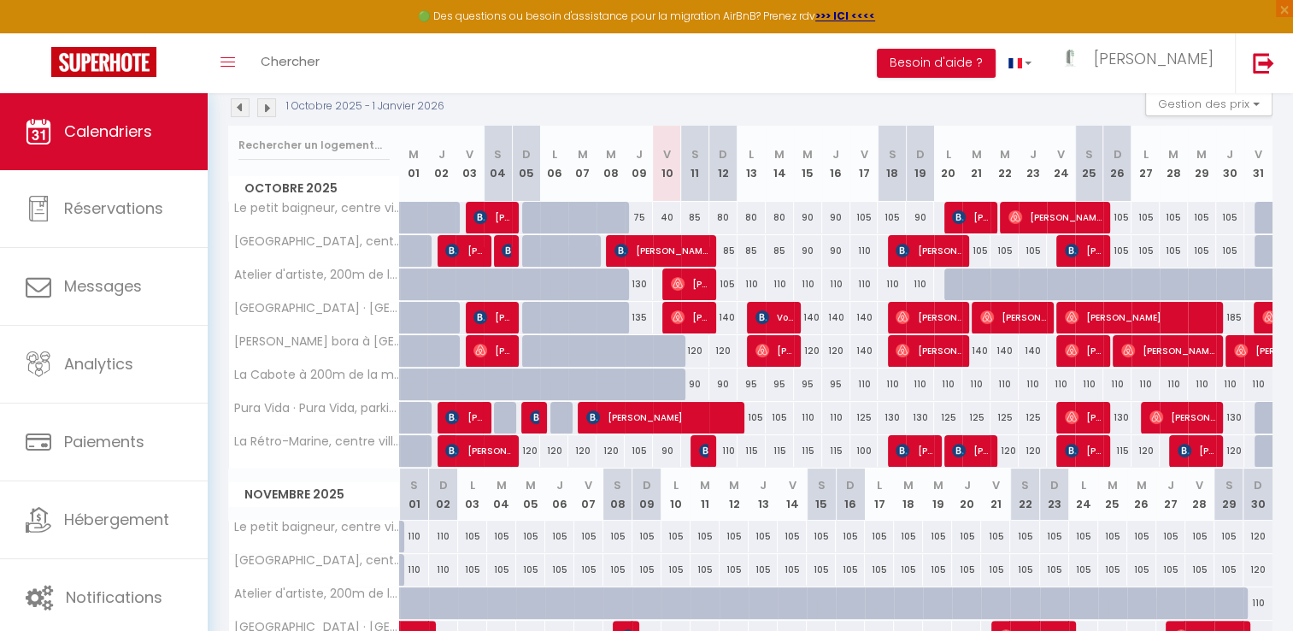
scroll to position [188, 0]
click at [996, 67] on button "Besoin d'aide ?" at bounding box center [936, 63] width 119 height 29
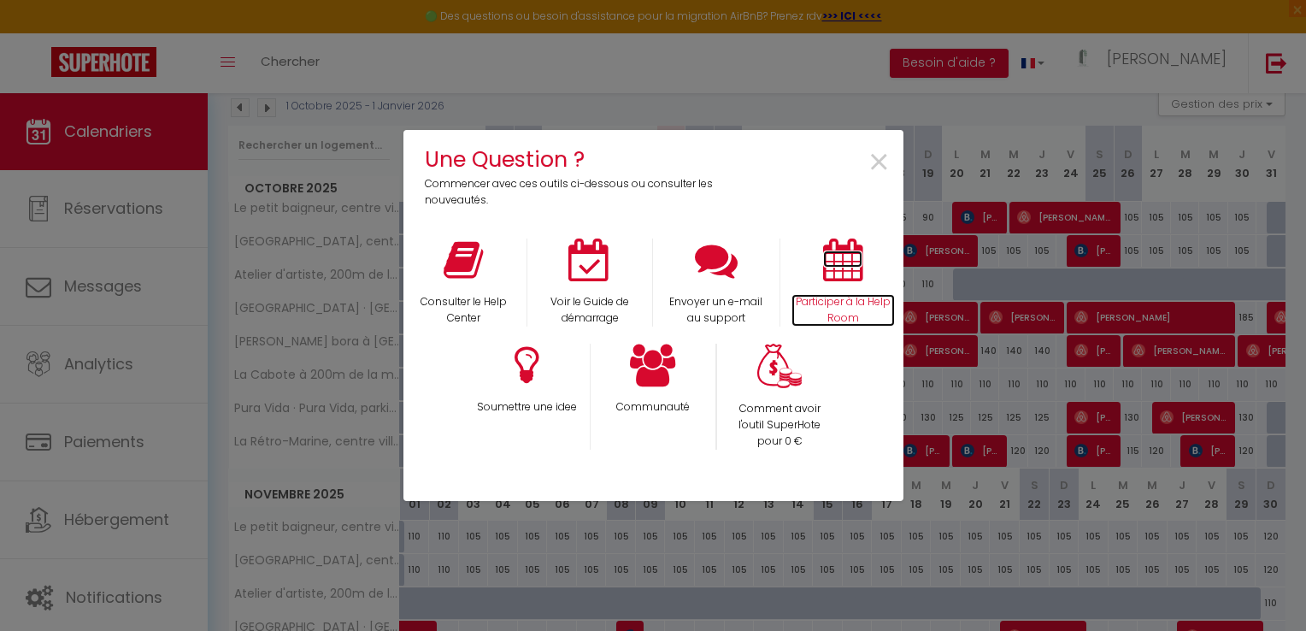
click at [828, 263] on icon at bounding box center [842, 260] width 39 height 43
click at [885, 167] on span "×" at bounding box center [879, 163] width 23 height 54
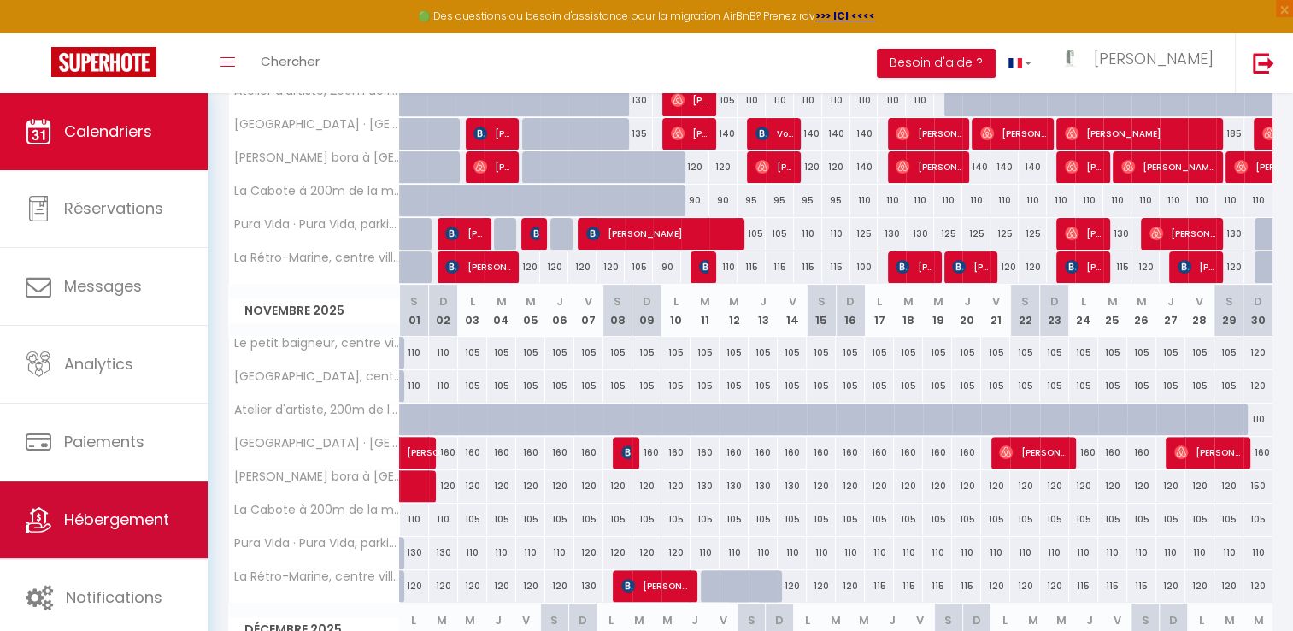
scroll to position [368, 0]
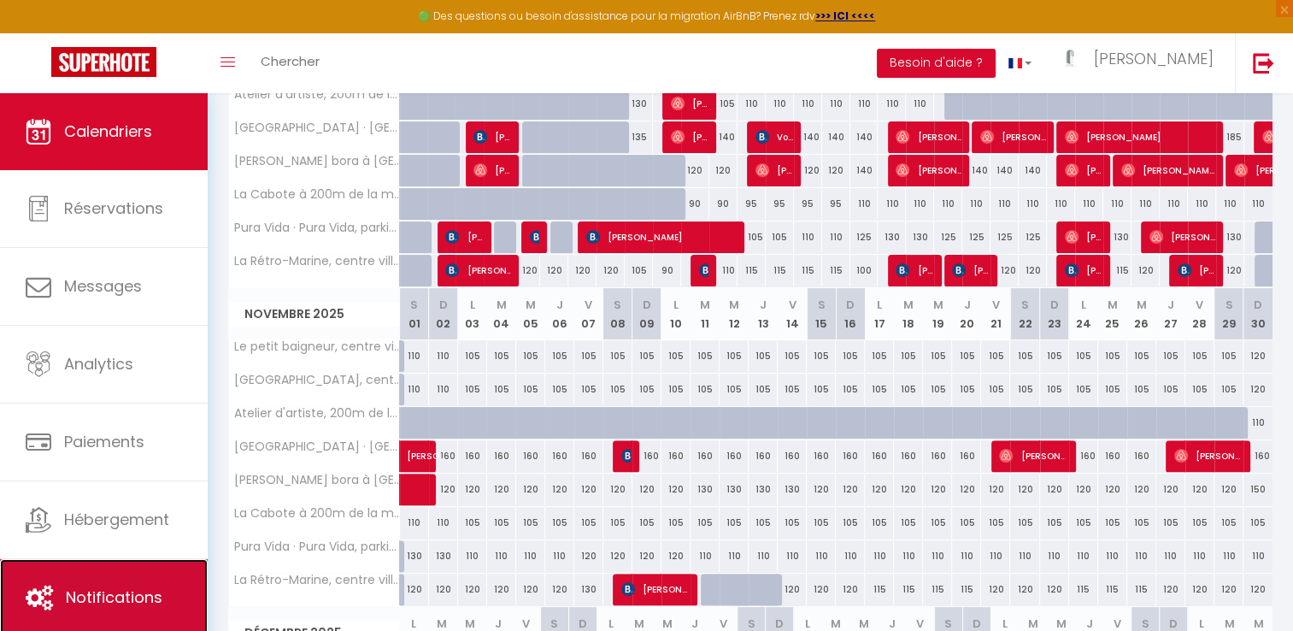
click at [97, 584] on link "Notifications" at bounding box center [104, 597] width 208 height 77
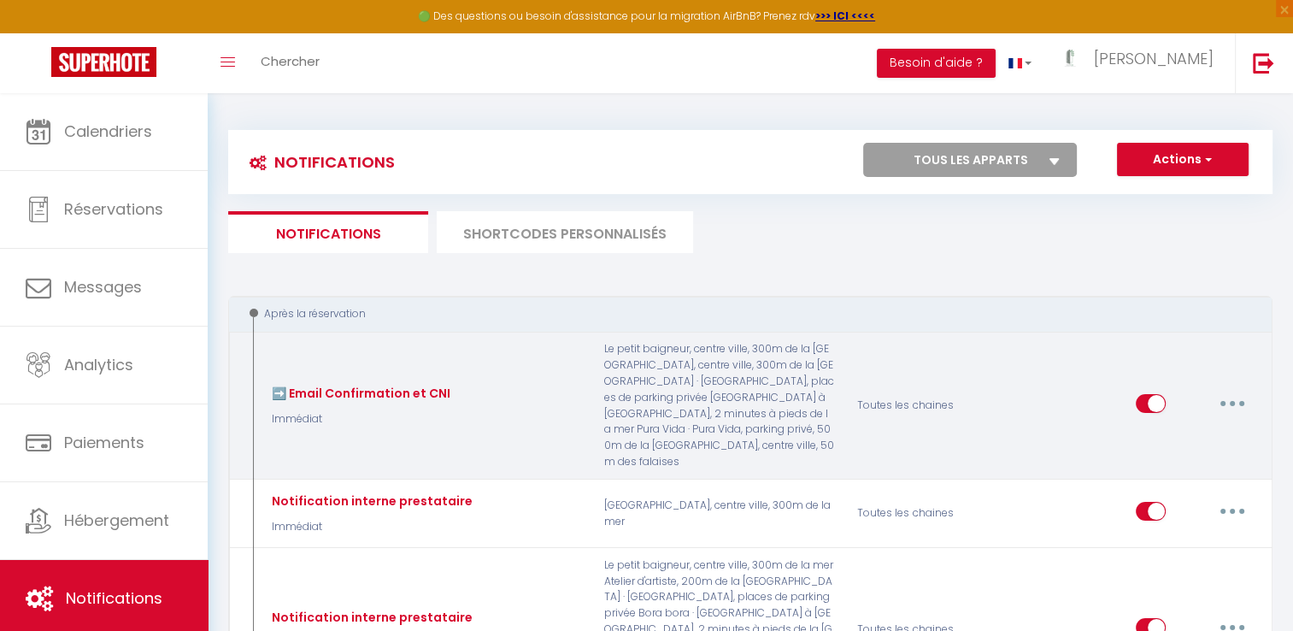
click at [1228, 390] on button "button" at bounding box center [1233, 403] width 48 height 27
click at [1151, 427] on link "Editer" at bounding box center [1188, 441] width 127 height 29
type input "➡️ Email Confirmation et CNI"
select select "Immédiat"
select select "if_booking_is_paid"
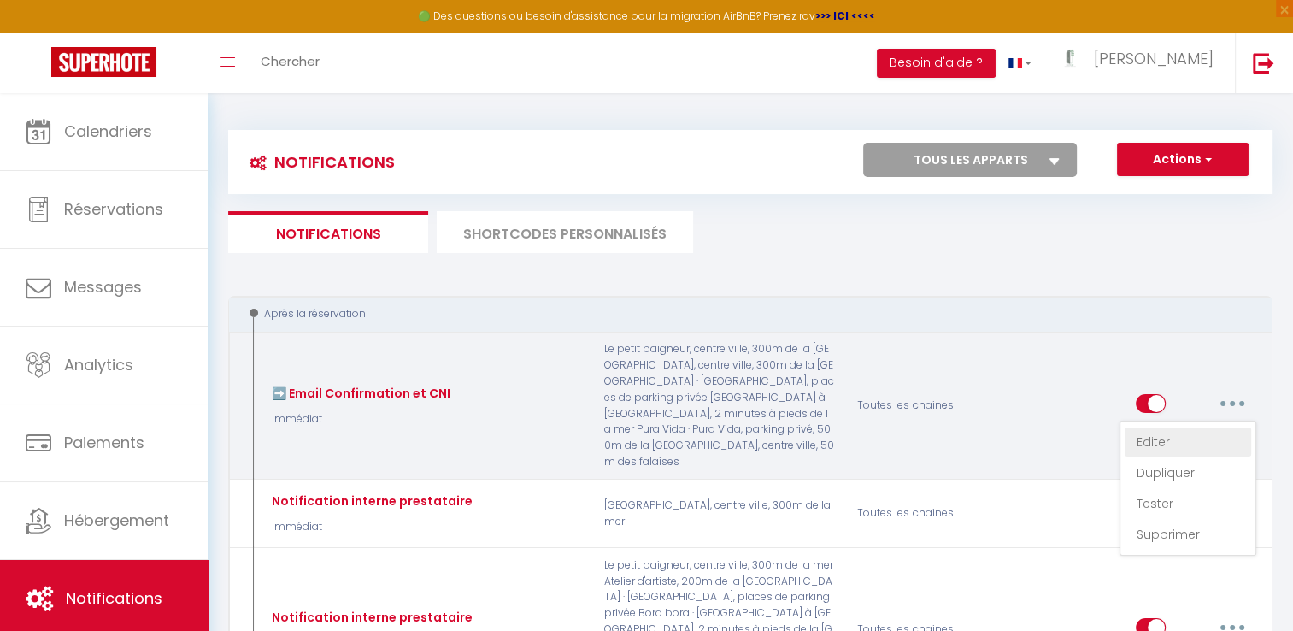
checkbox input "true"
checkbox input "false"
radio input "true"
type input "[RENTAL:NAME] IMPORTANT Merci de confirmer votre réservation"
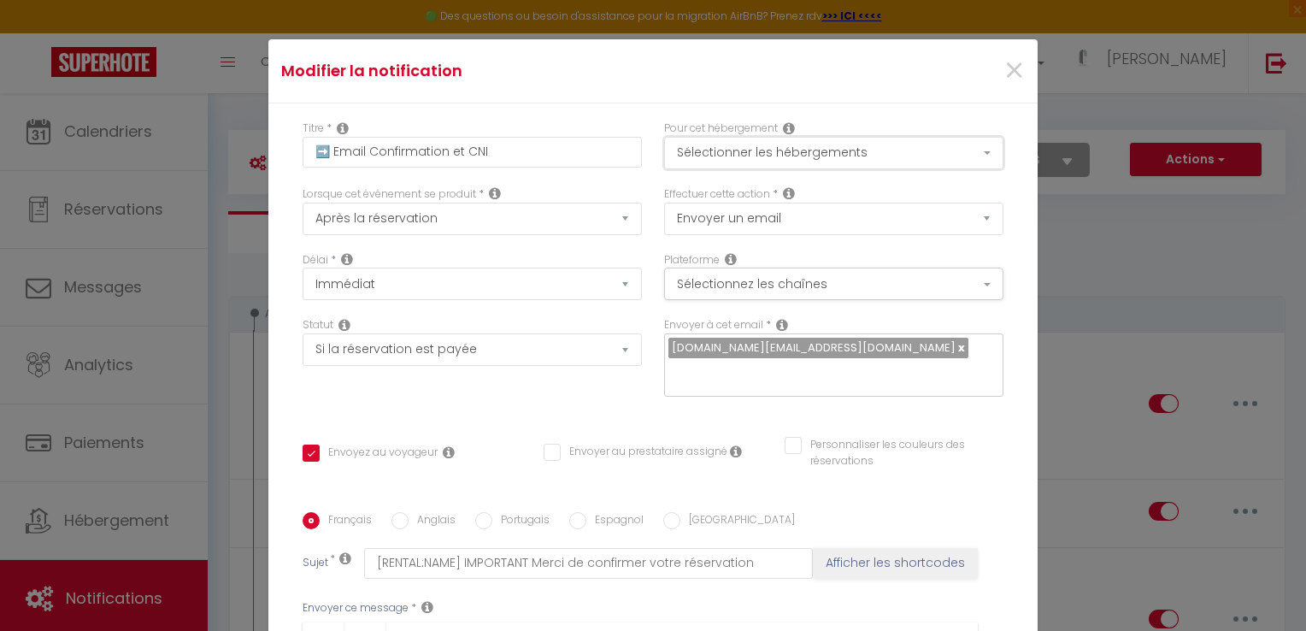
click at [780, 155] on button "Sélectionner les hébergements" at bounding box center [833, 153] width 339 height 32
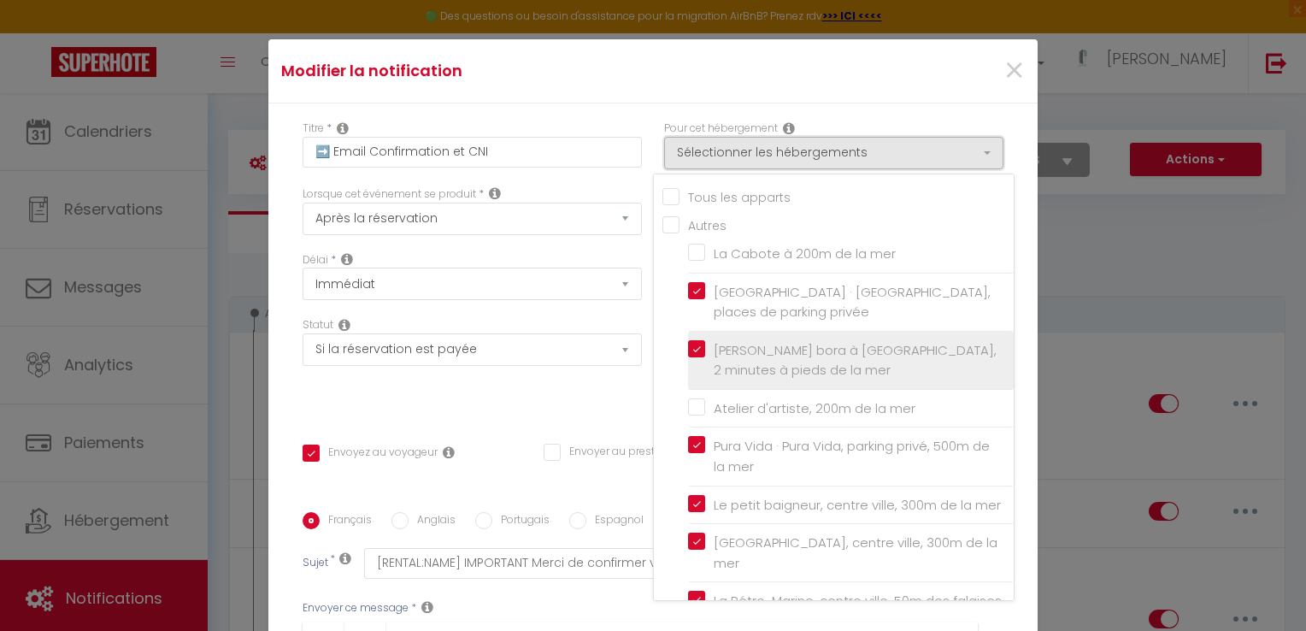
scroll to position [50, 0]
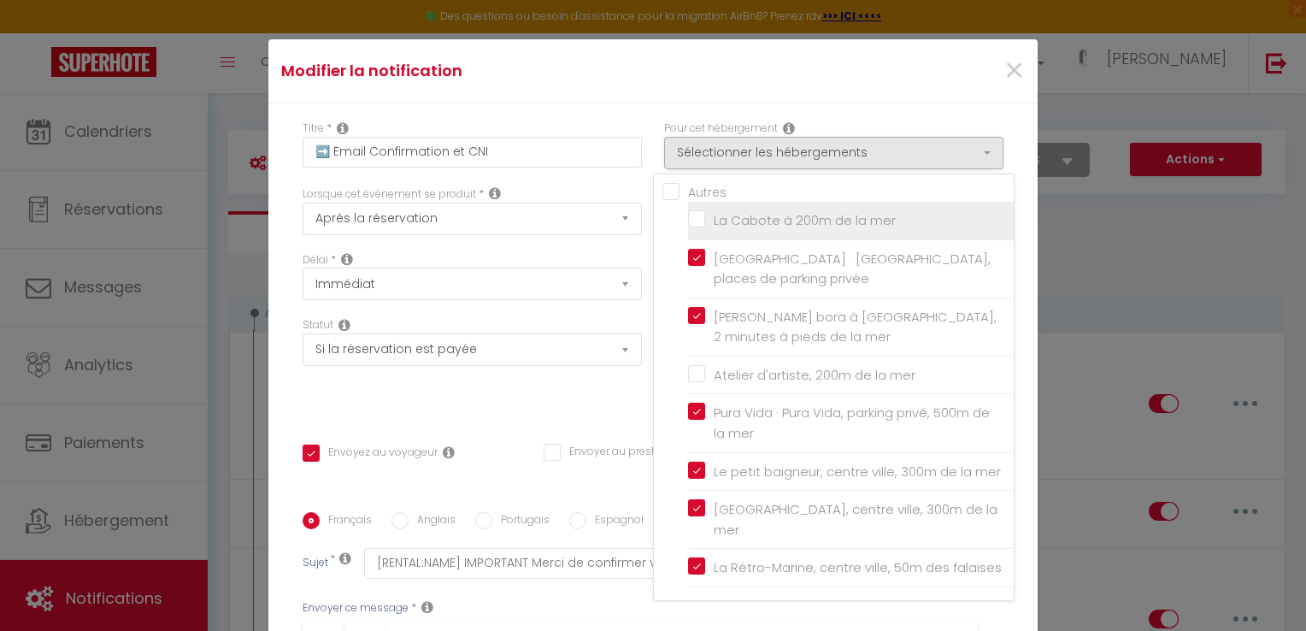
click at [688, 212] on input "La Cabote à 200m de la mer" at bounding box center [851, 220] width 326 height 17
checkbox input "true"
checkbox input "false"
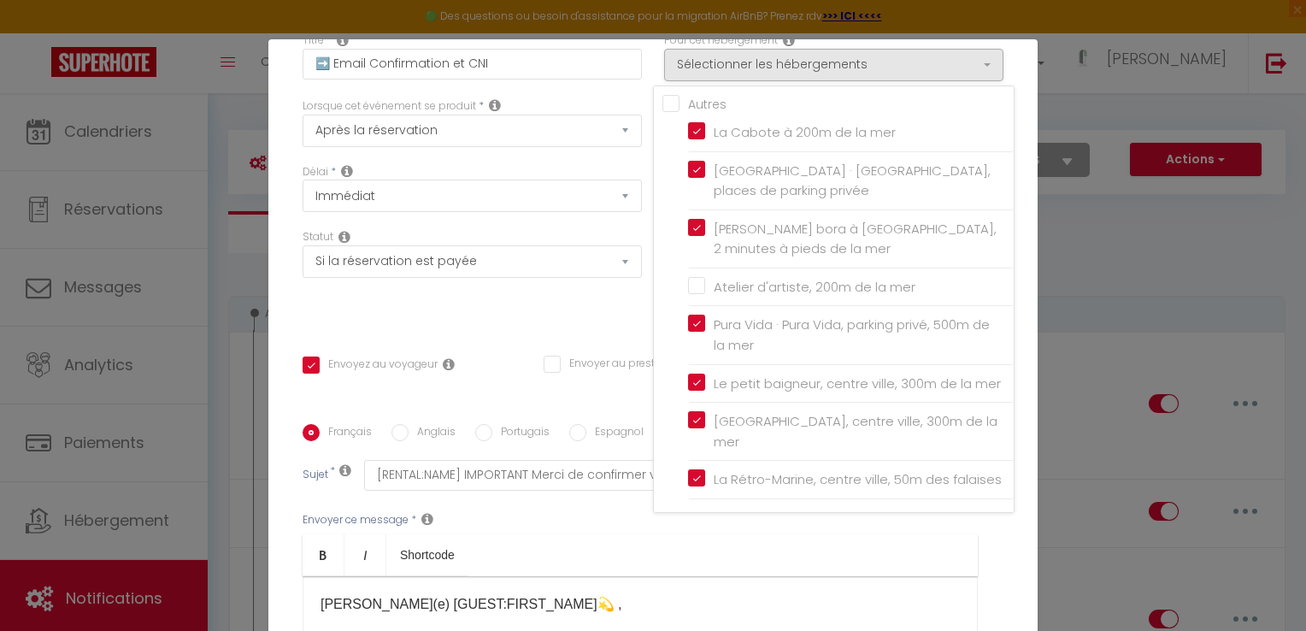
scroll to position [86, 0]
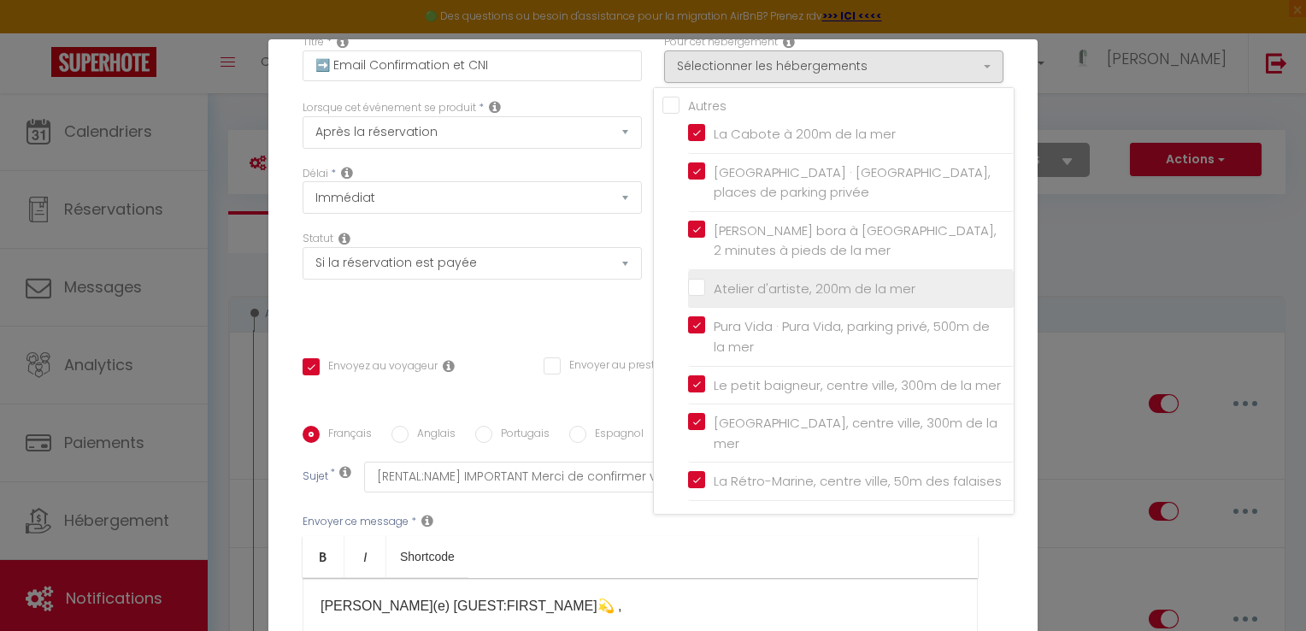
click at [688, 280] on input "Atelier d'artiste, 200m de la mer" at bounding box center [851, 288] width 326 height 17
checkbox input "true"
checkbox input "false"
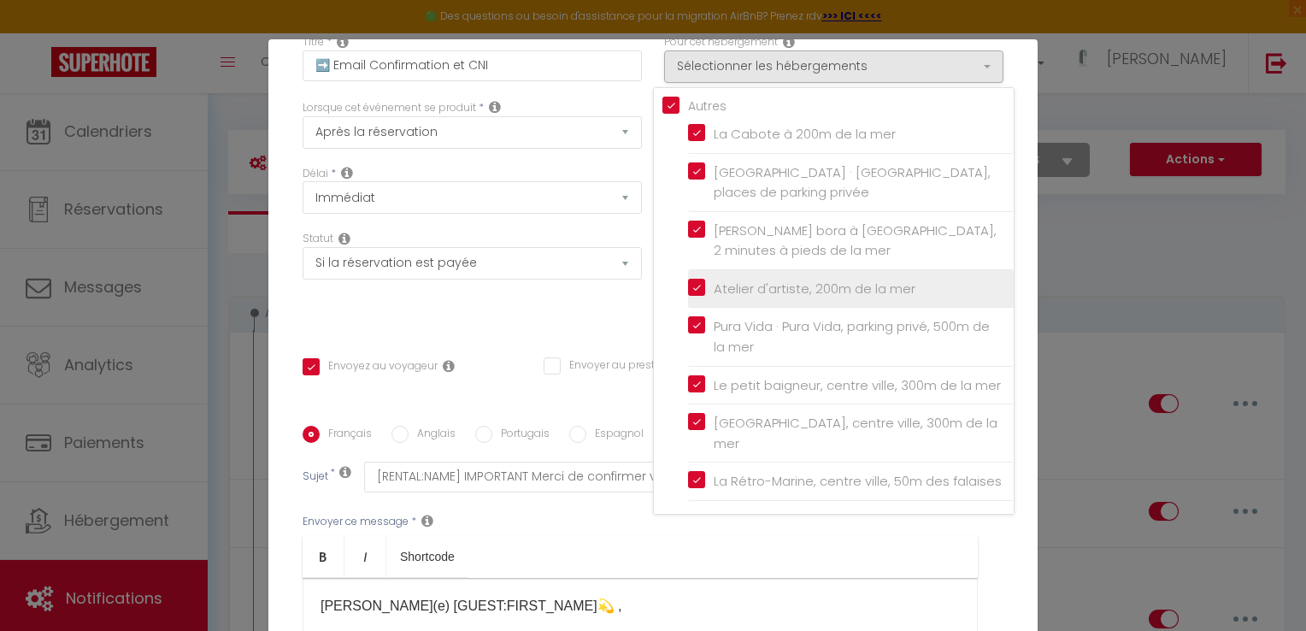
checkbox input "false"
checkbox input "true"
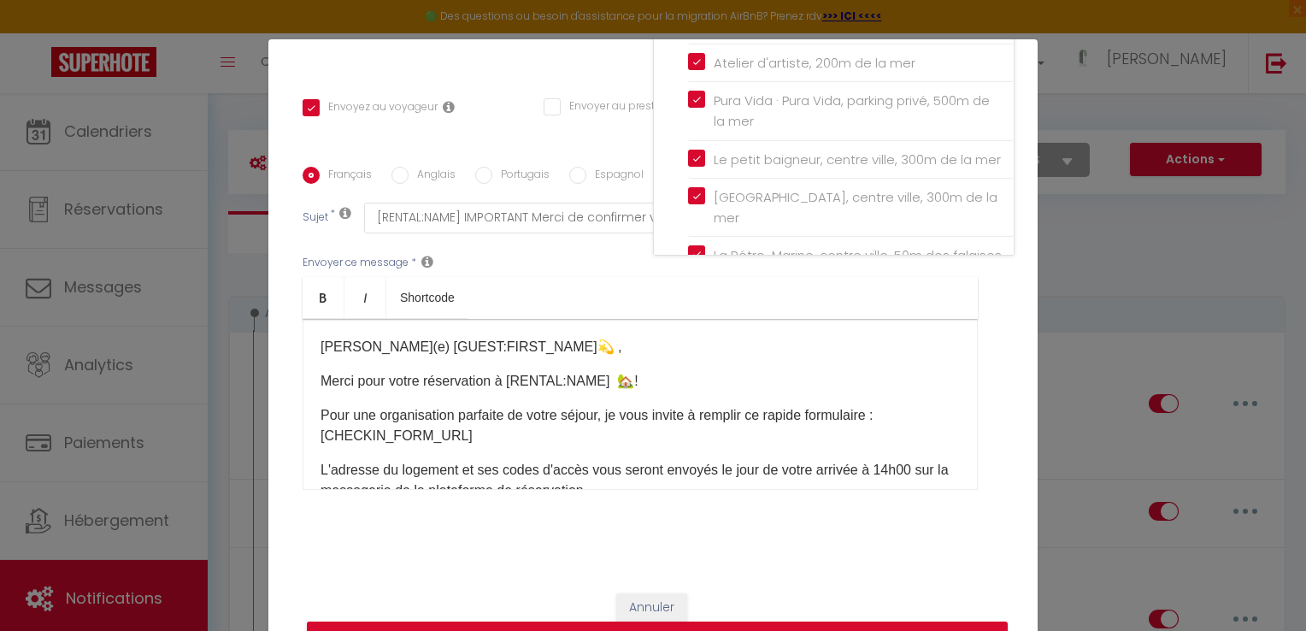
scroll to position [77, 0]
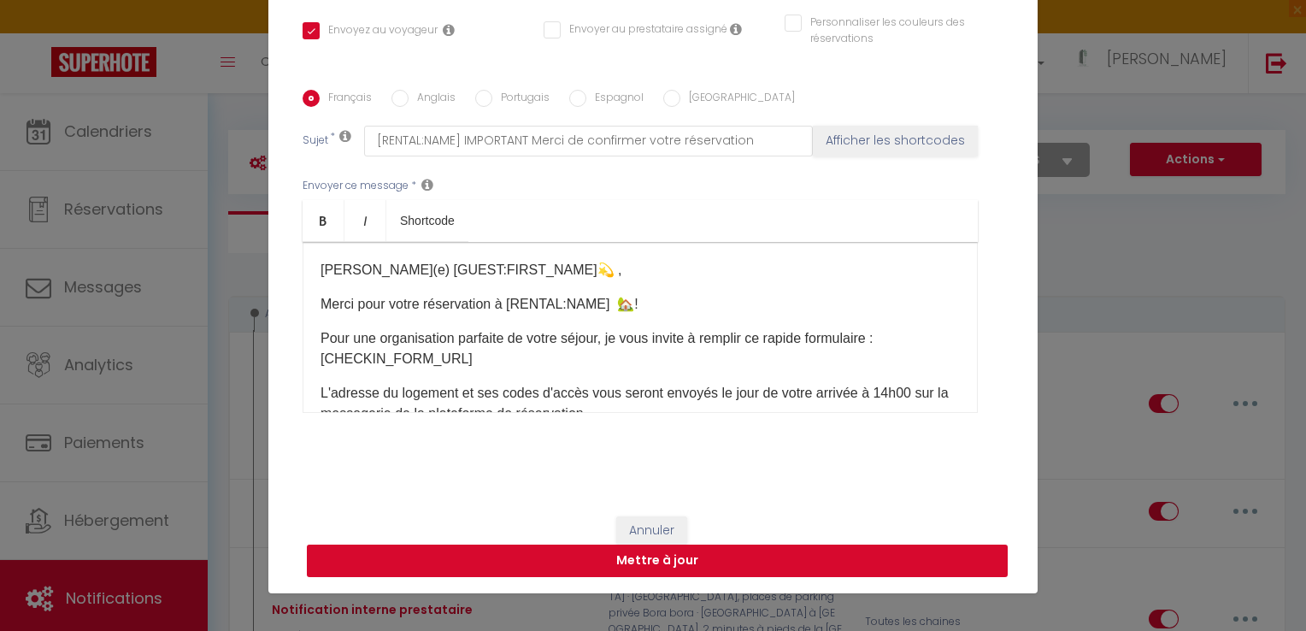
click at [797, 549] on button "Mettre à jour" at bounding box center [657, 561] width 701 height 32
checkbox input "true"
checkbox input "false"
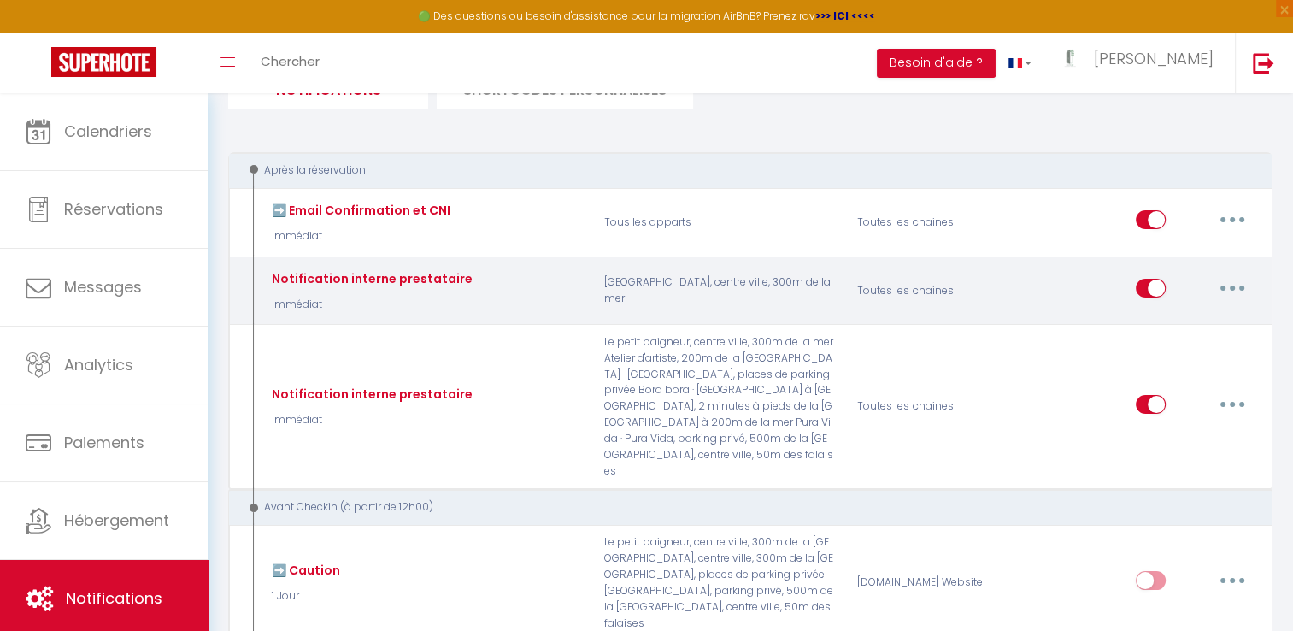
scroll to position [0, 0]
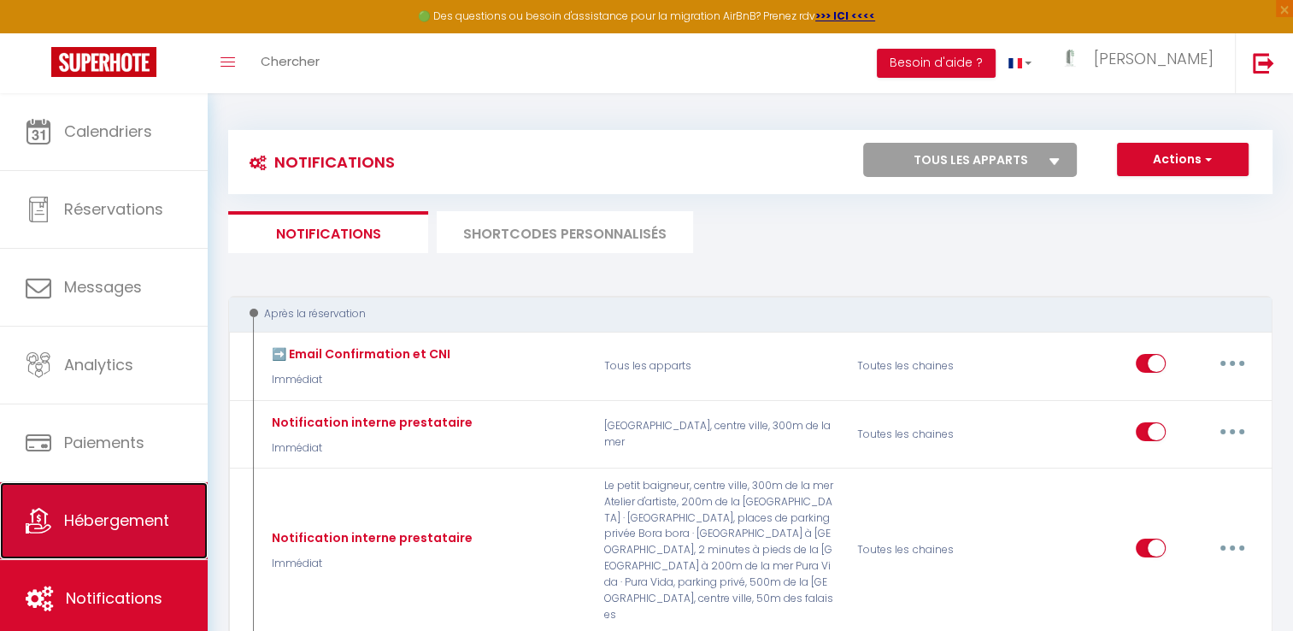
click at [144, 526] on span "Hébergement" at bounding box center [116, 520] width 105 height 21
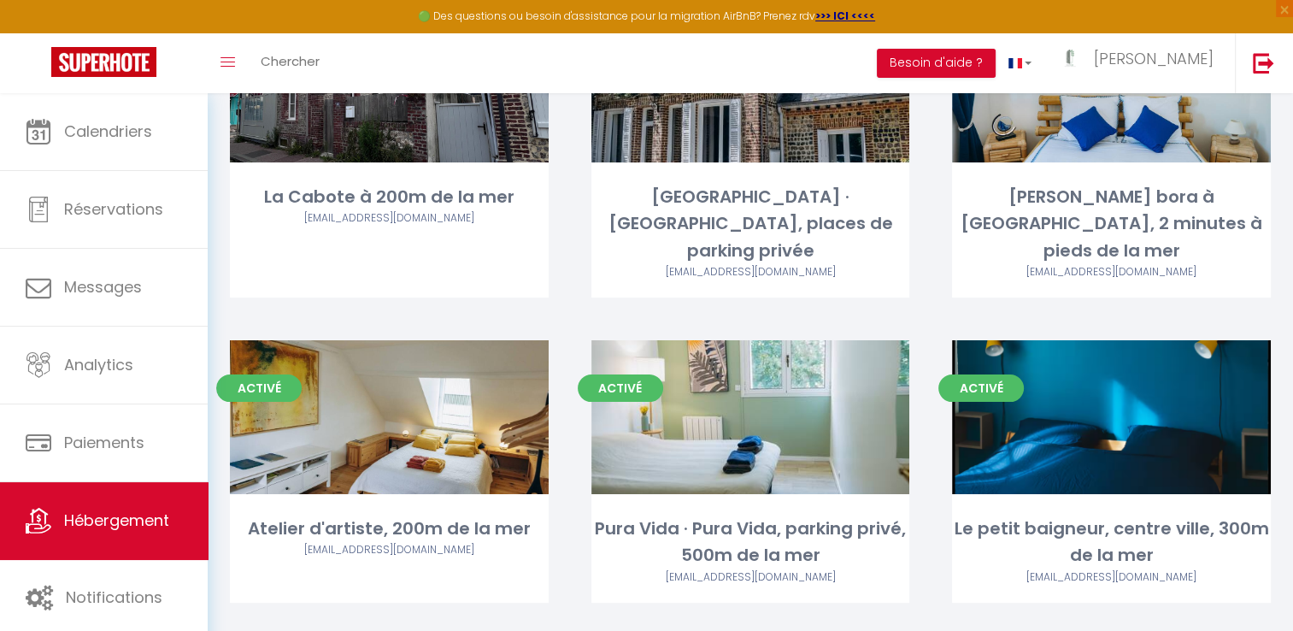
scroll to position [252, 0]
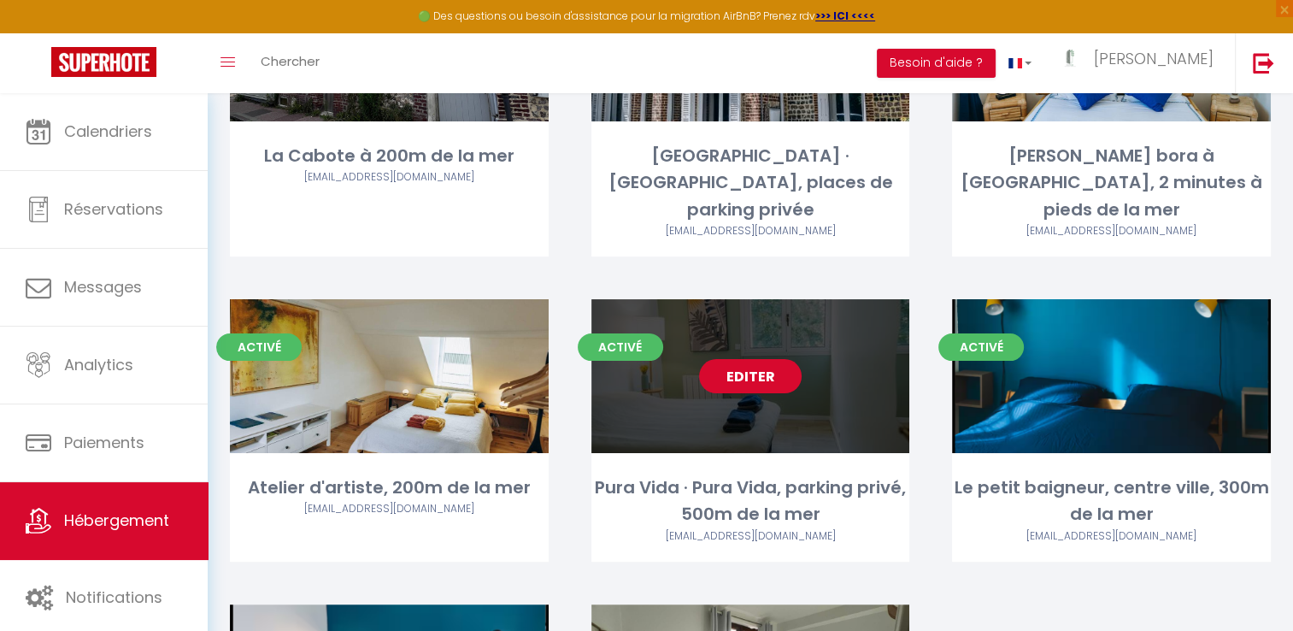
click at [764, 359] on link "Editer" at bounding box center [750, 376] width 103 height 34
select select "3"
select select "2"
select select "1"
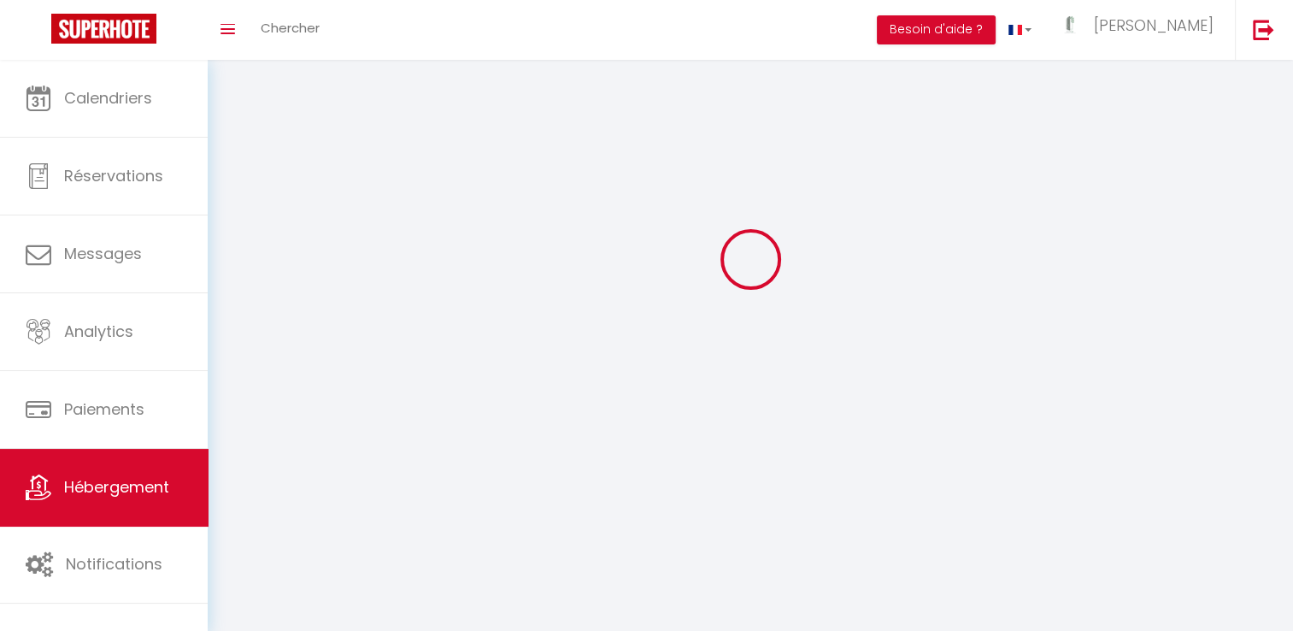
select select
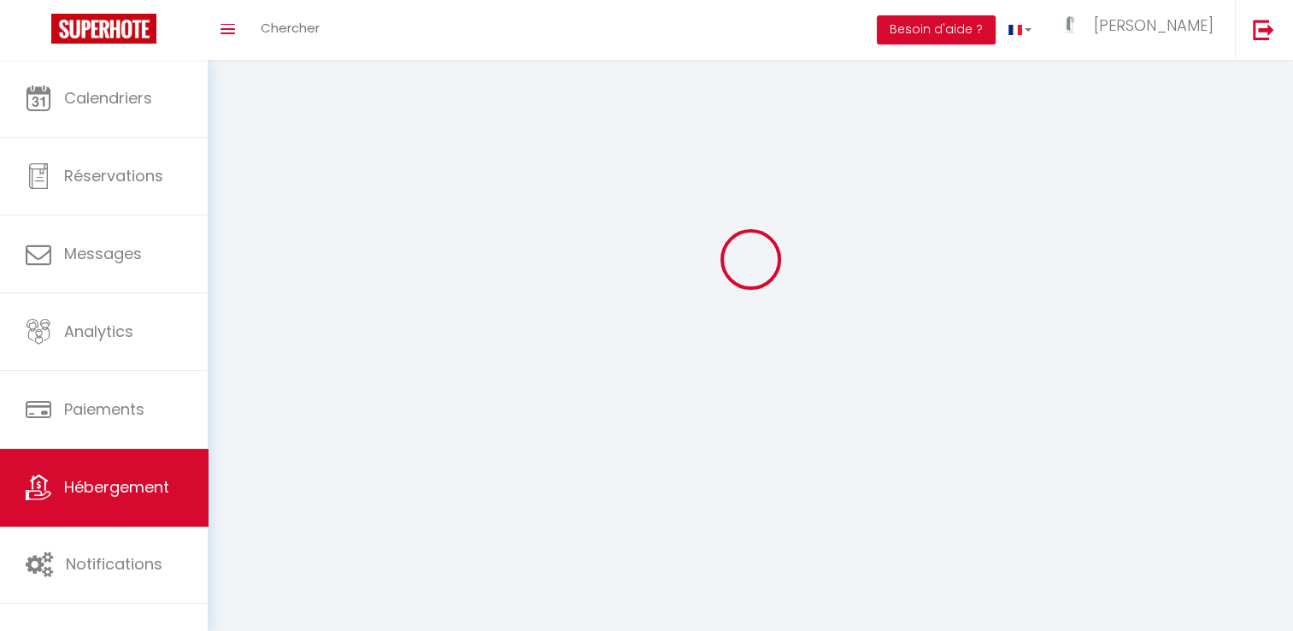
checkbox input "false"
select select
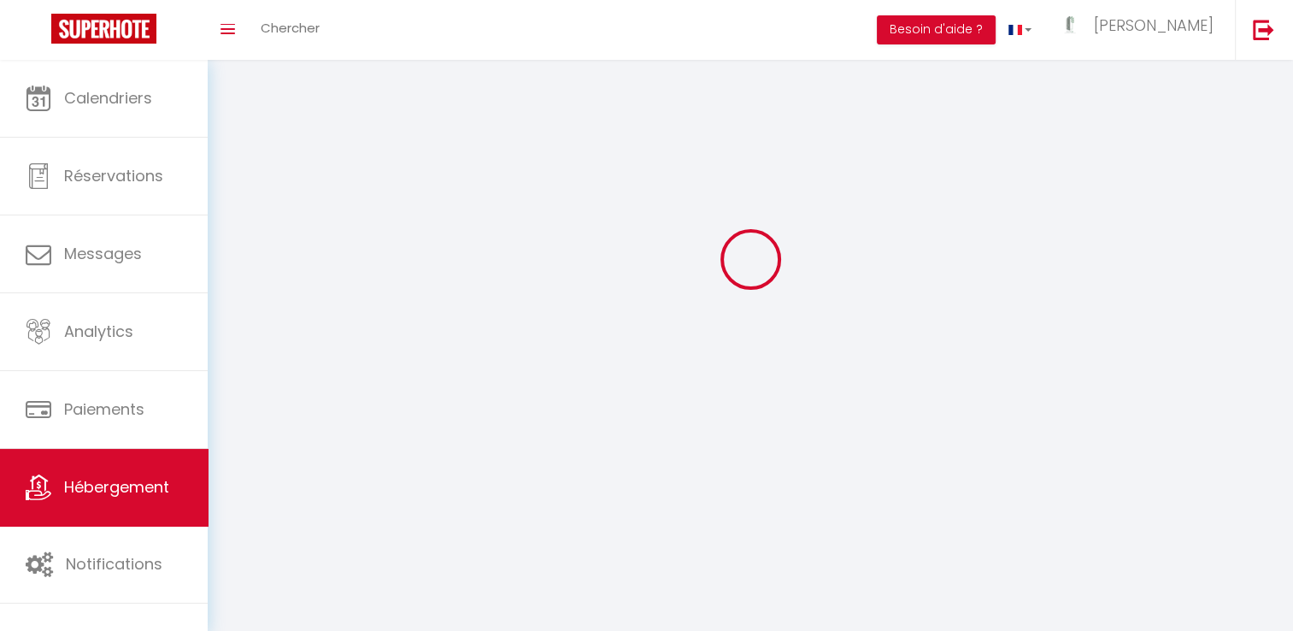
select select
select select "1"
select select
select select "28"
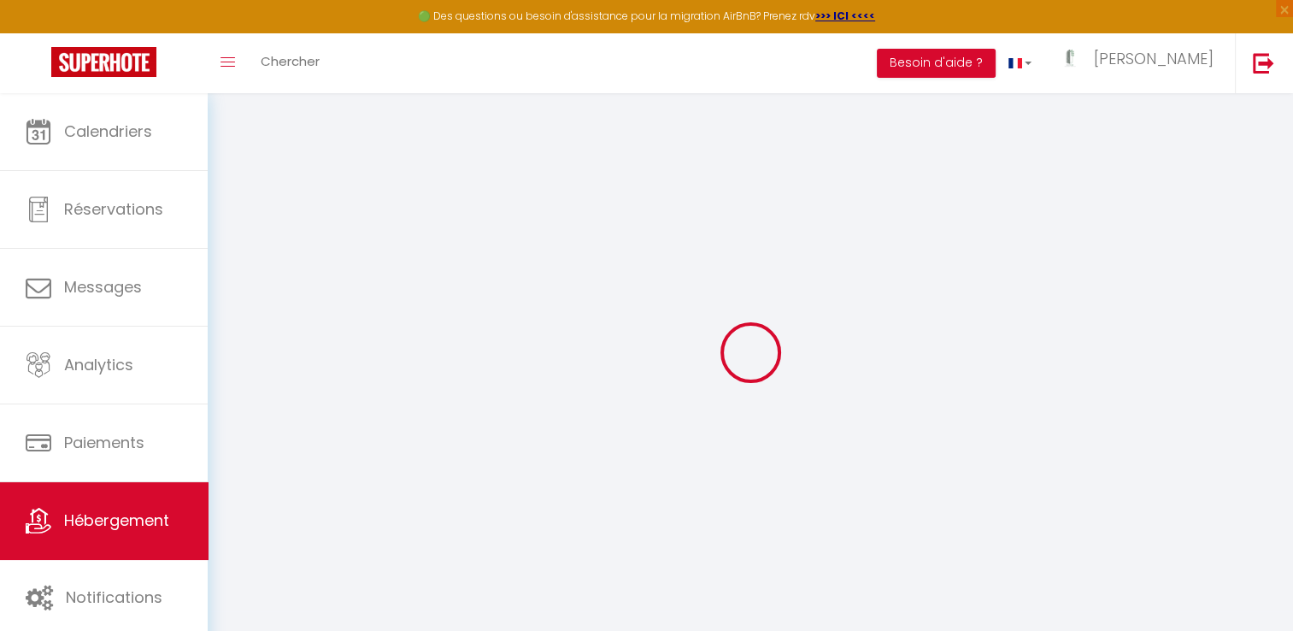
select select
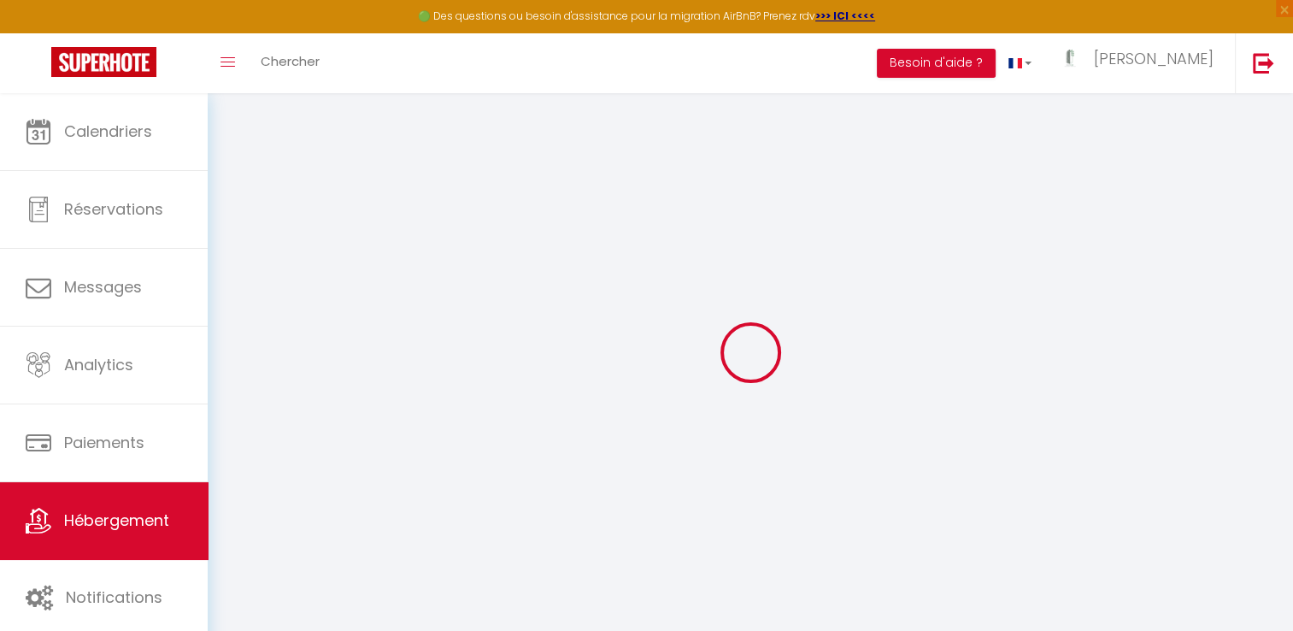
select select
checkbox input "false"
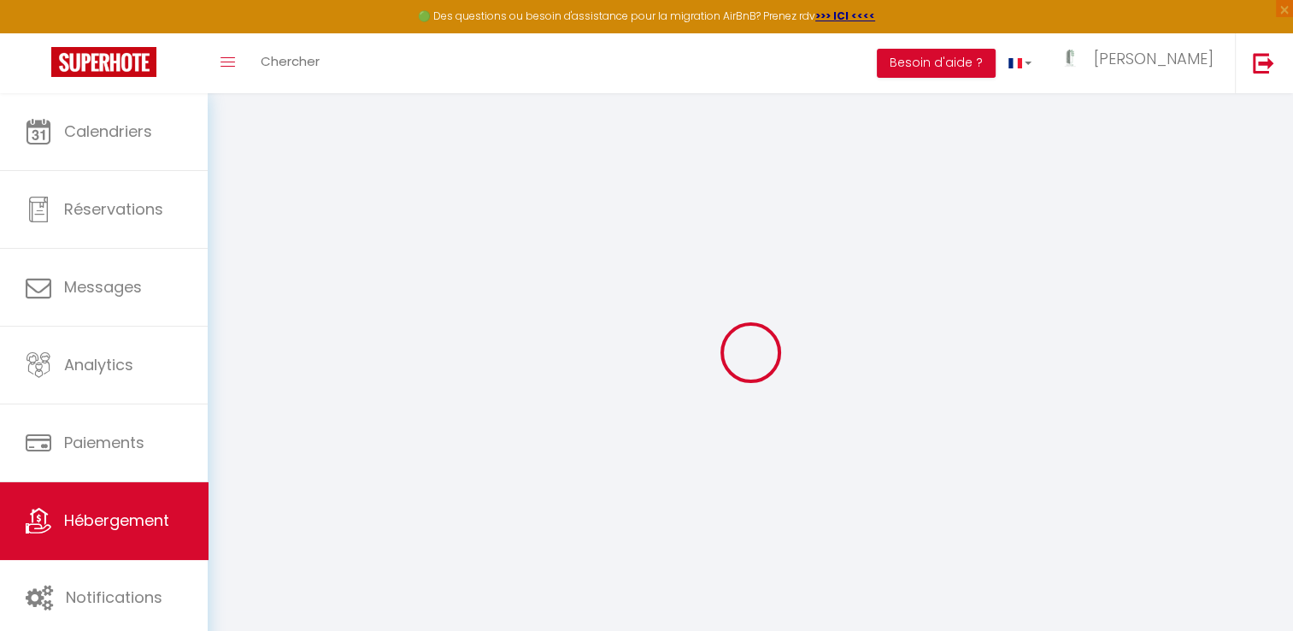
select select
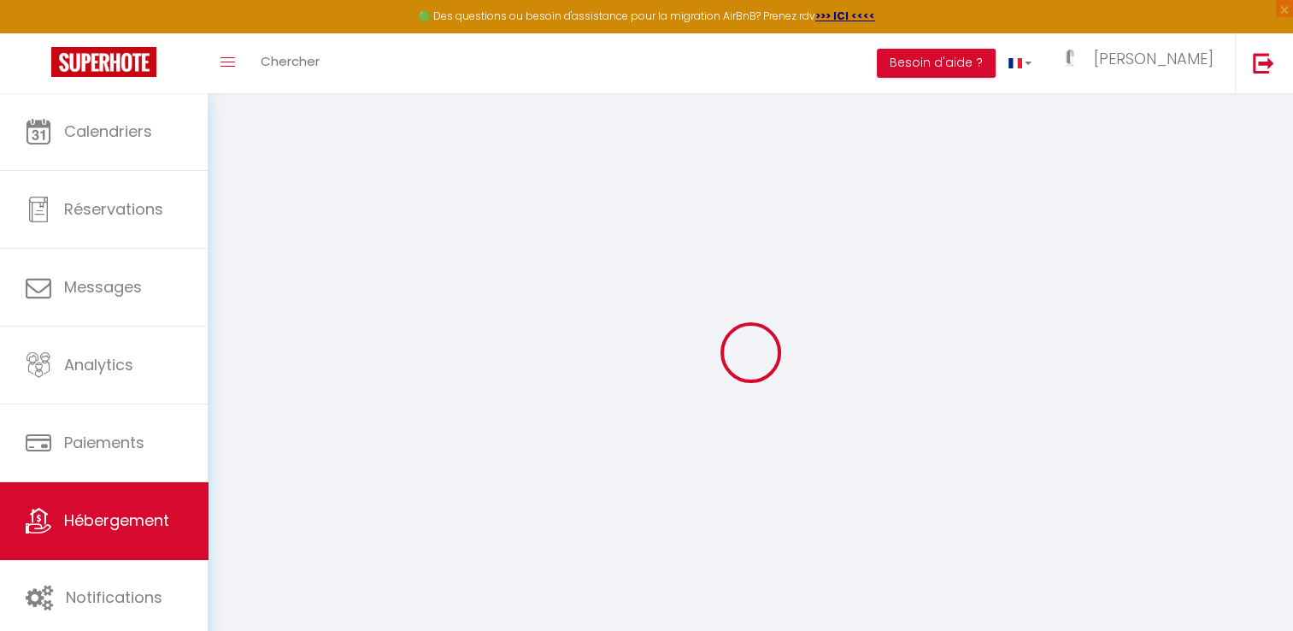
select select
checkbox input "false"
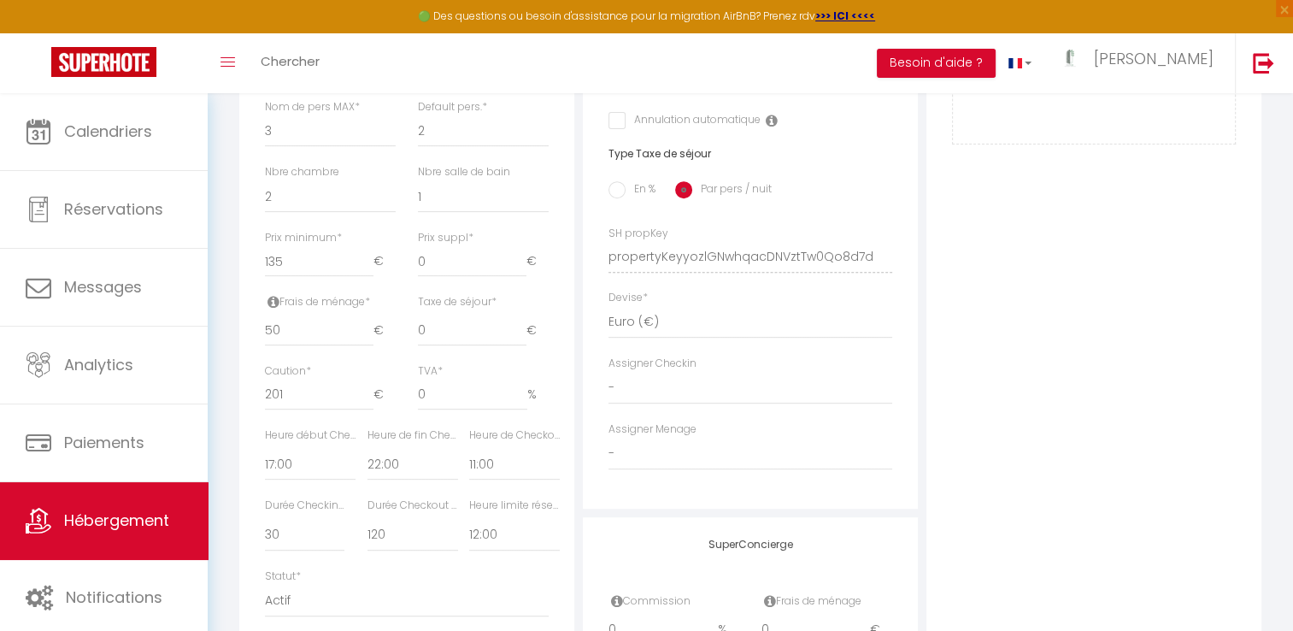
scroll to position [651, 0]
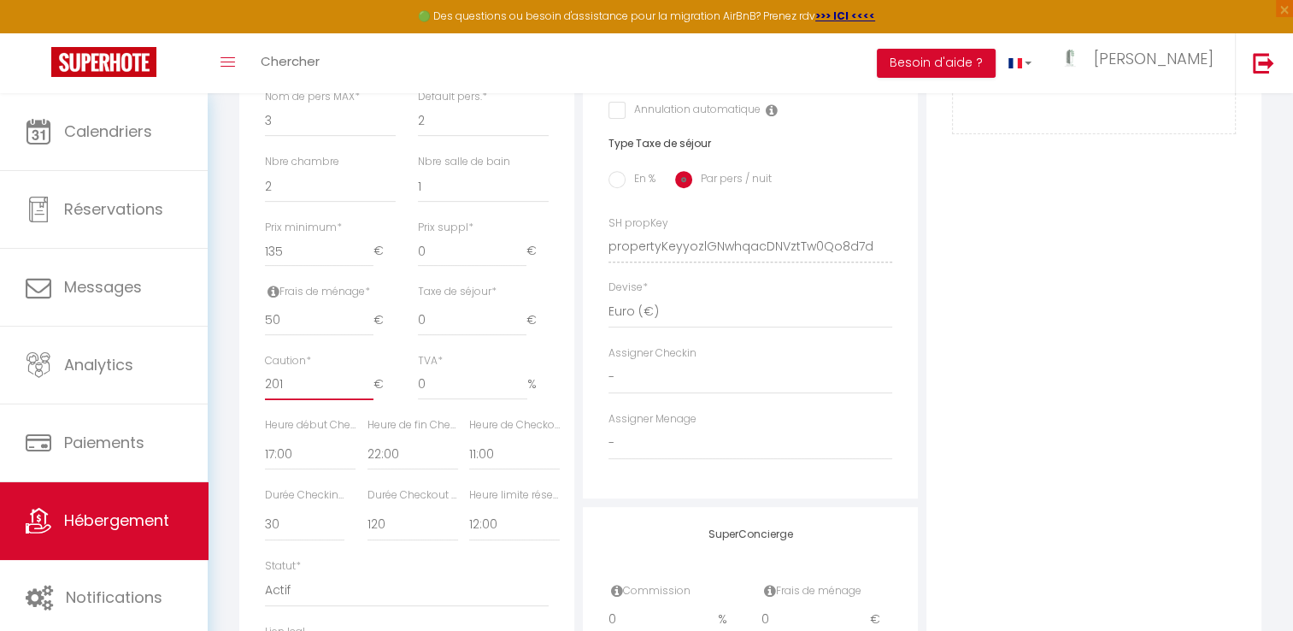
click at [291, 399] on input "201" at bounding box center [319, 384] width 109 height 31
click at [393, 348] on div "Frais de ménage * 50 €" at bounding box center [330, 318] width 153 height 69
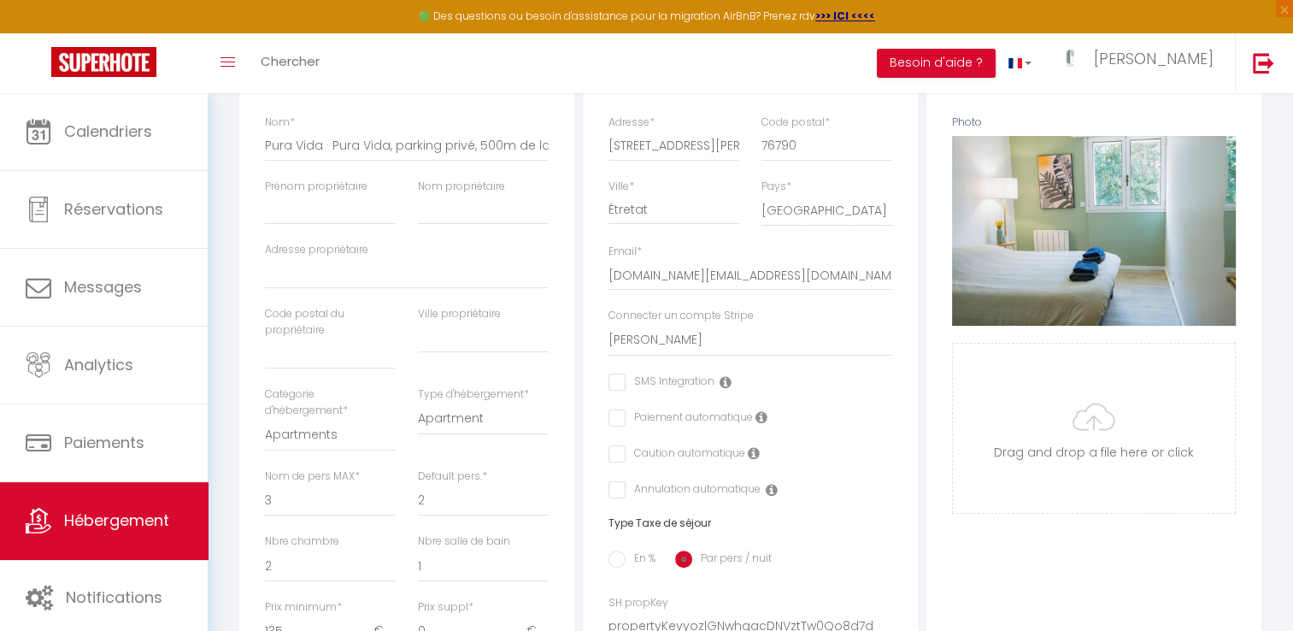
scroll to position [0, 0]
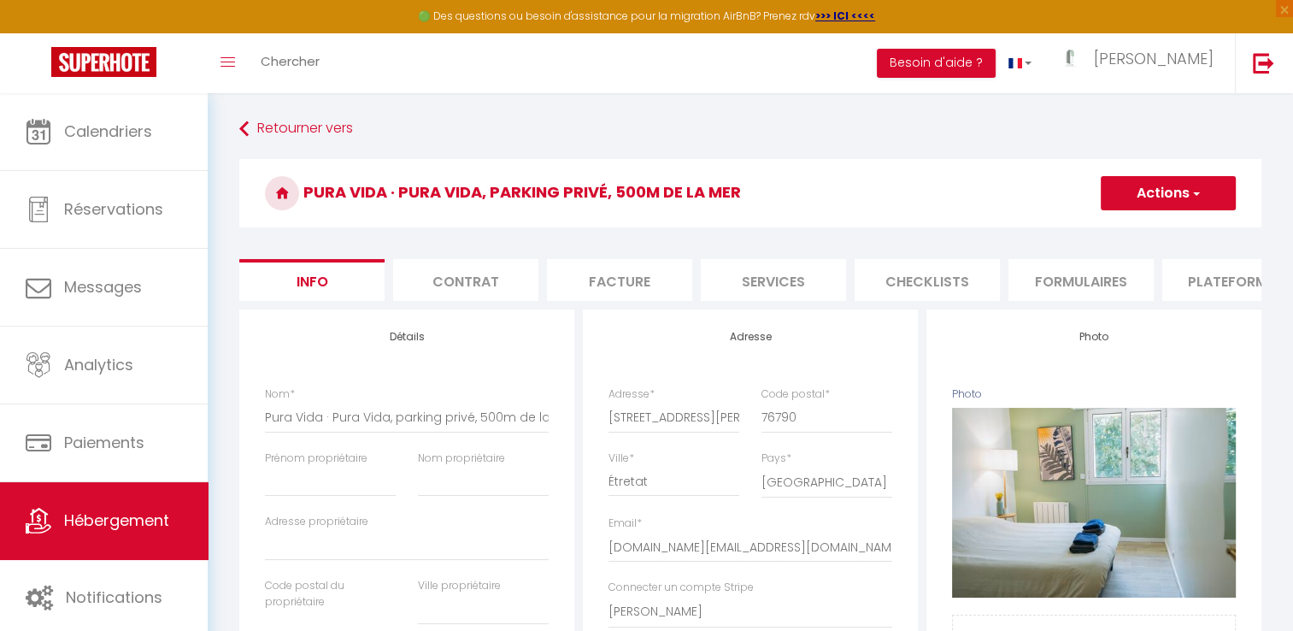
click at [1163, 192] on button "Actions" at bounding box center [1168, 193] width 135 height 34
click at [1117, 227] on input "Enregistrer" at bounding box center [1101, 230] width 63 height 17
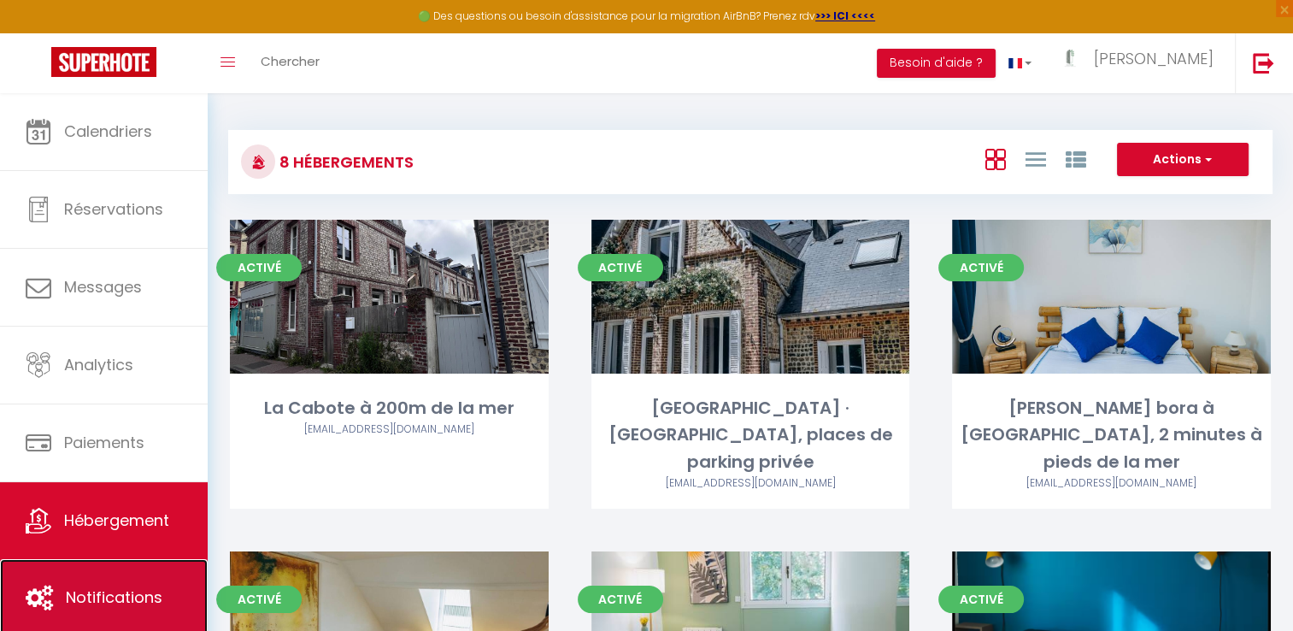
click at [68, 578] on link "Notifications" at bounding box center [104, 597] width 208 height 77
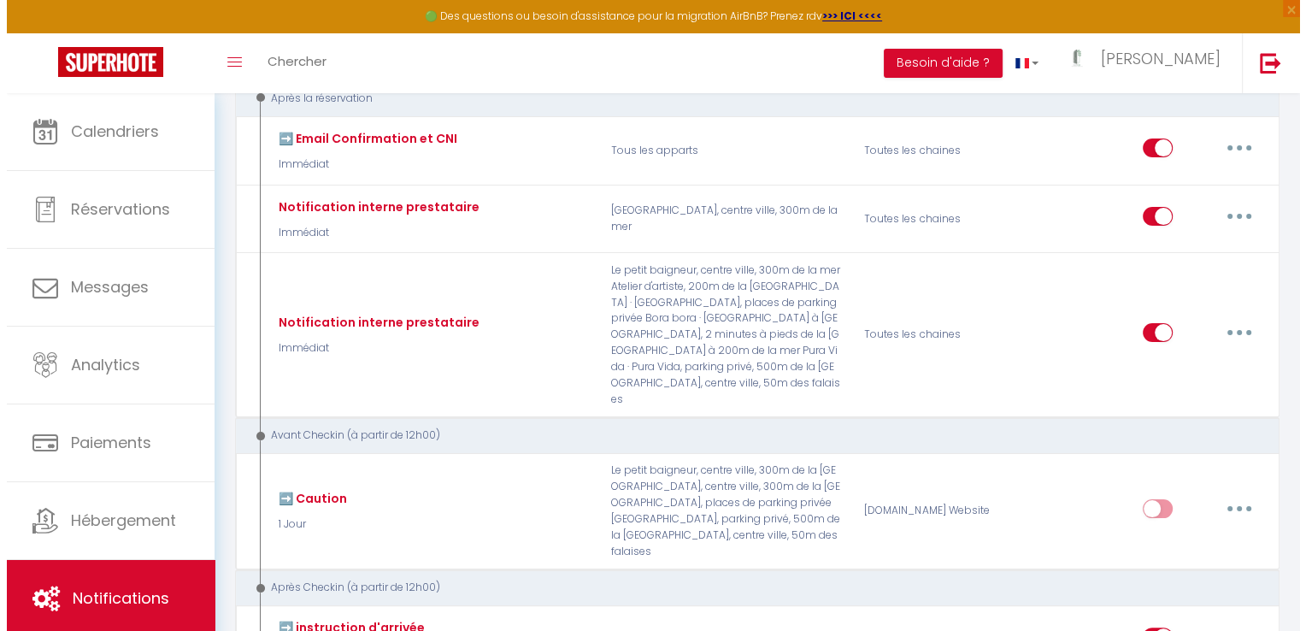
scroll to position [217, 0]
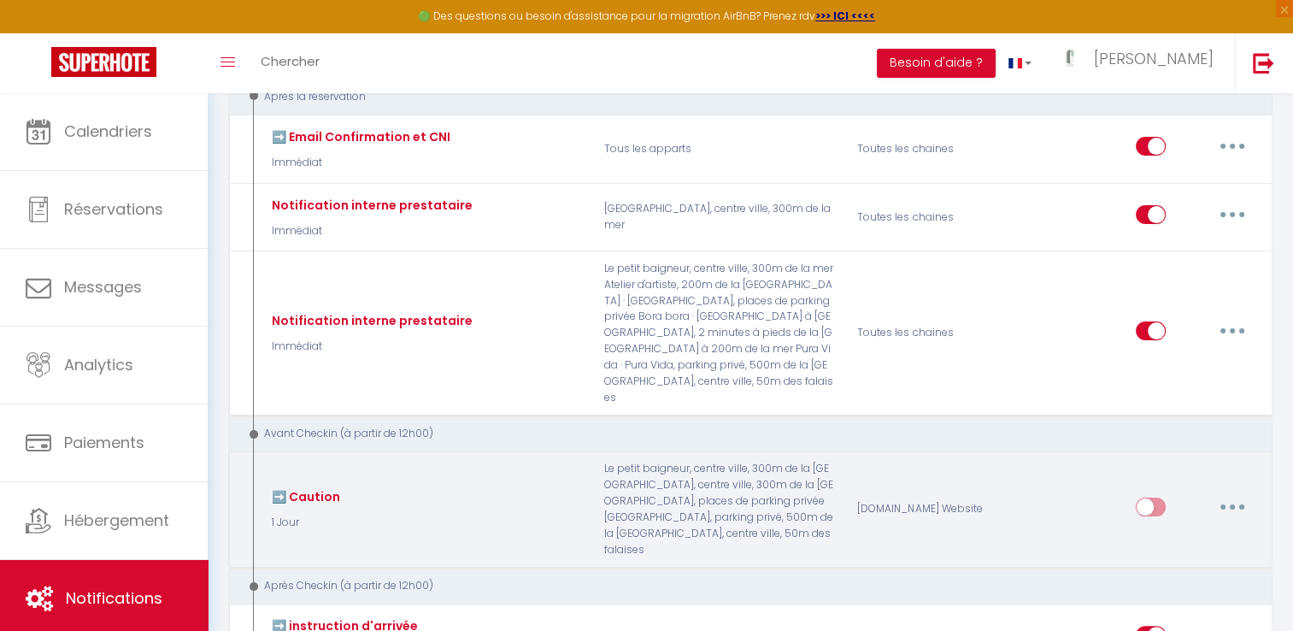
click at [1228, 493] on button "button" at bounding box center [1233, 506] width 48 height 27
click at [1153, 531] on link "Editer" at bounding box center [1188, 545] width 127 height 29
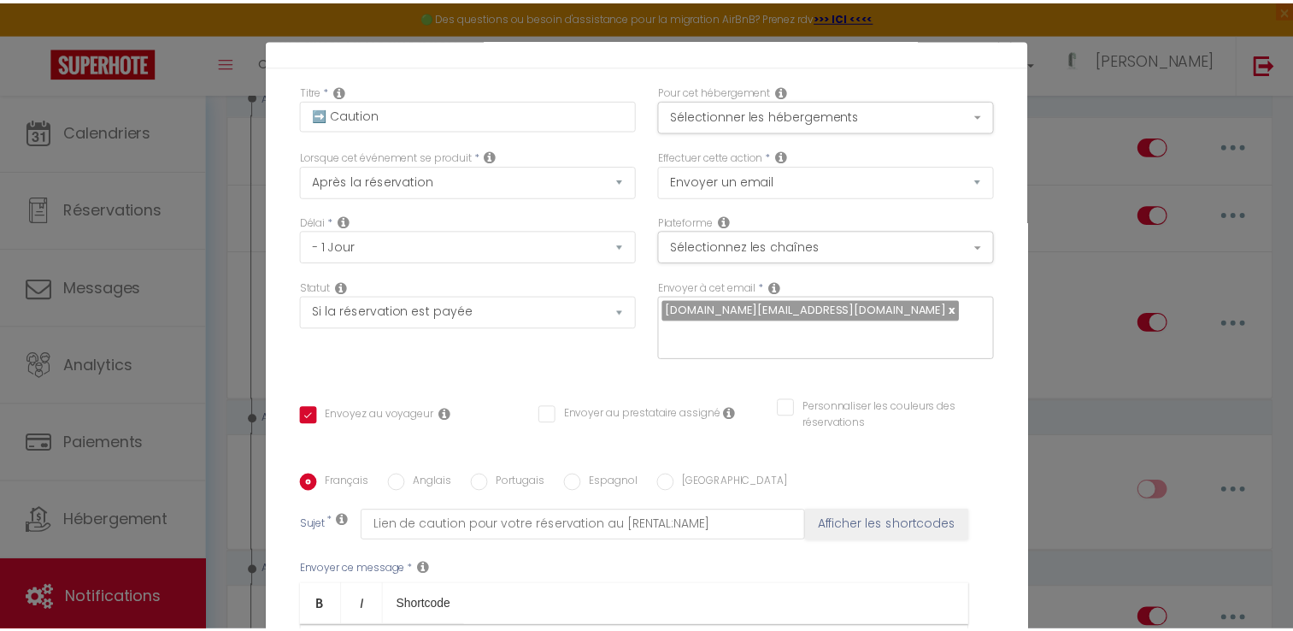
scroll to position [0, 0]
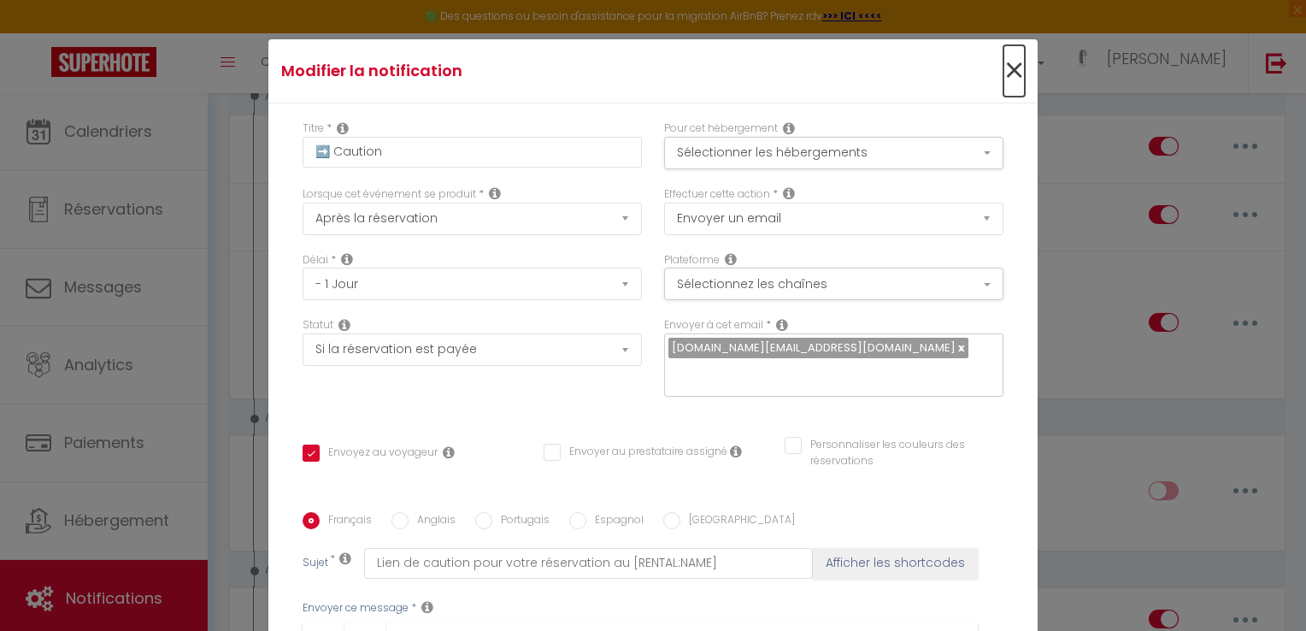
click at [1004, 59] on span "×" at bounding box center [1014, 70] width 21 height 51
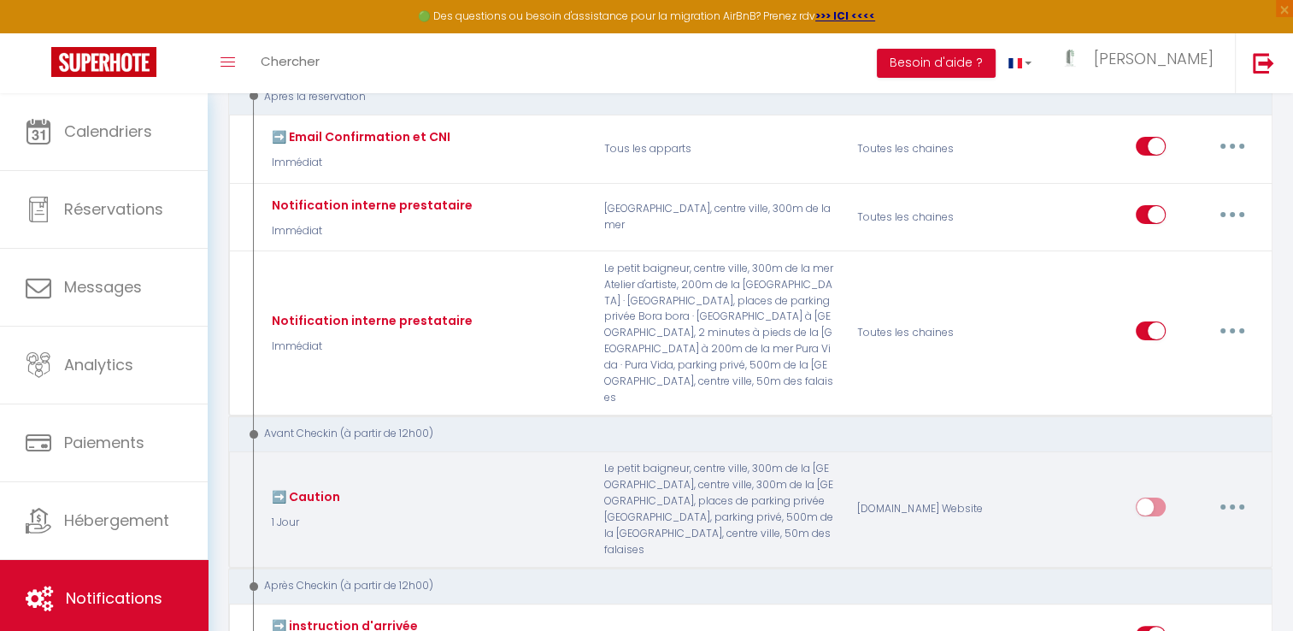
click at [1148, 498] on input "checkbox" at bounding box center [1151, 511] width 30 height 26
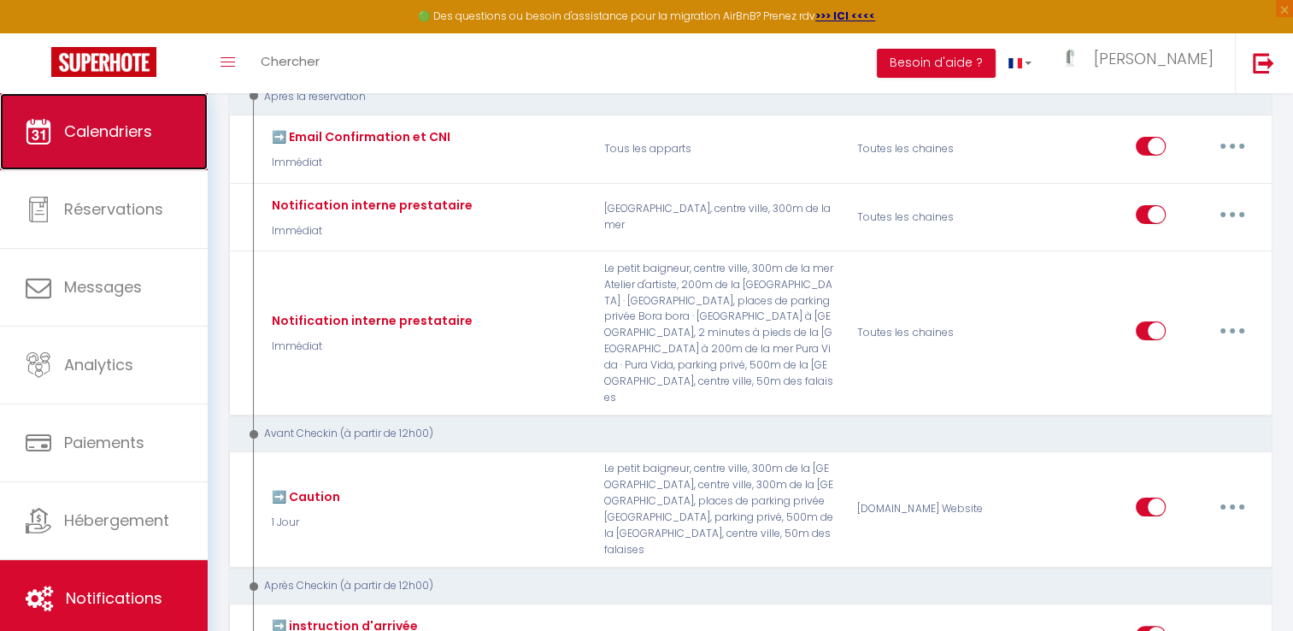
click at [89, 156] on link "Calendriers" at bounding box center [104, 131] width 208 height 77
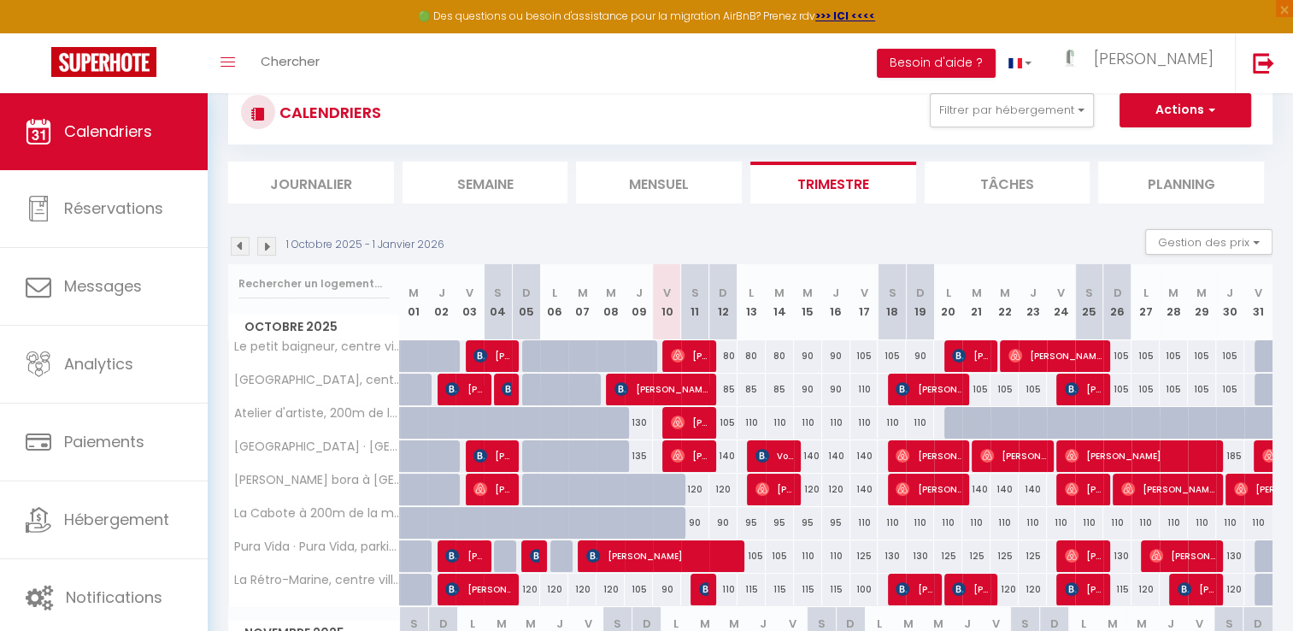
scroll to position [50, 0]
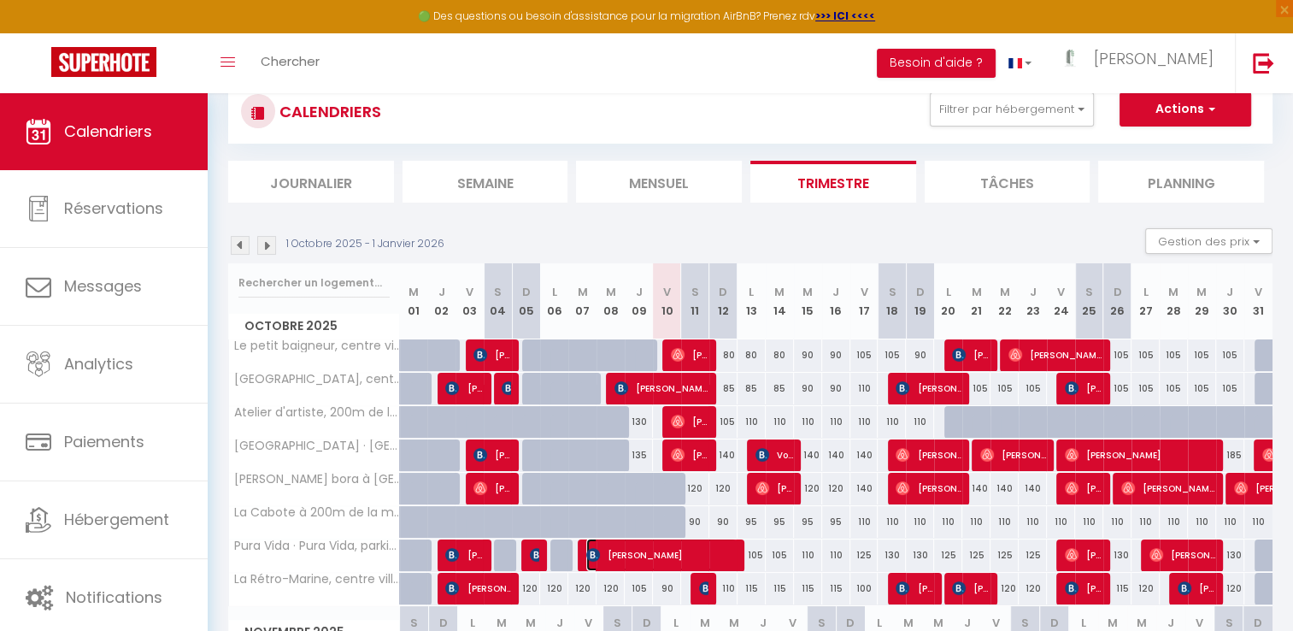
click at [718, 553] on span "[PERSON_NAME]" at bounding box center [661, 555] width 150 height 32
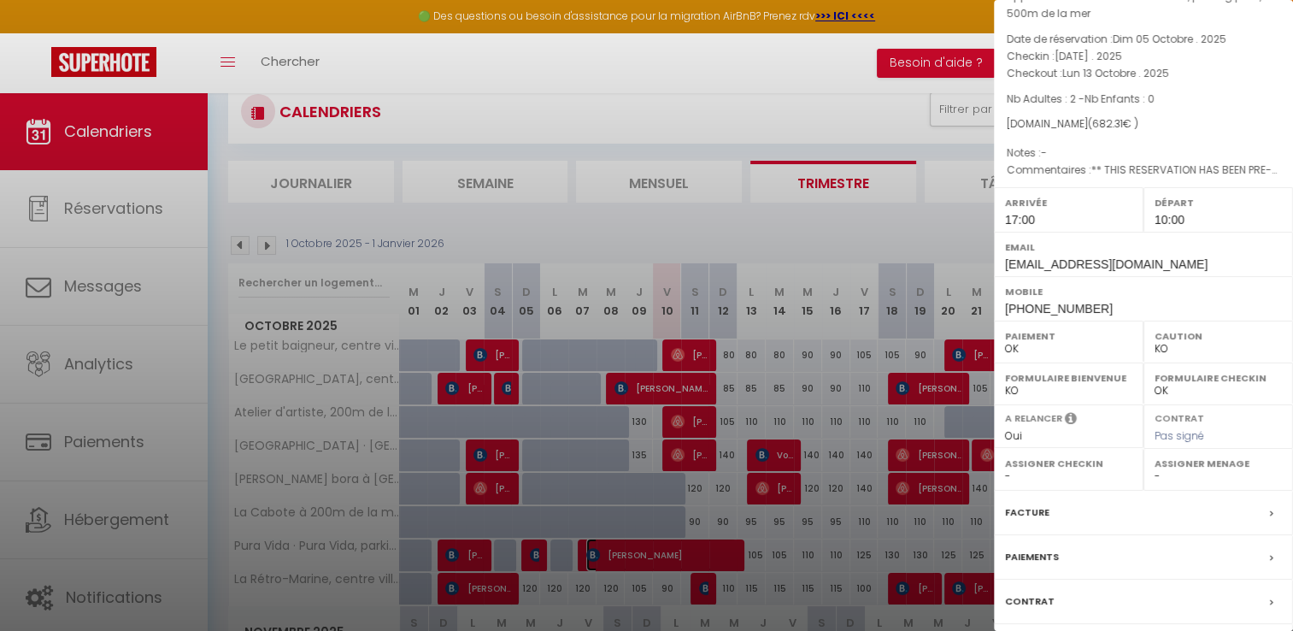
scroll to position [0, 0]
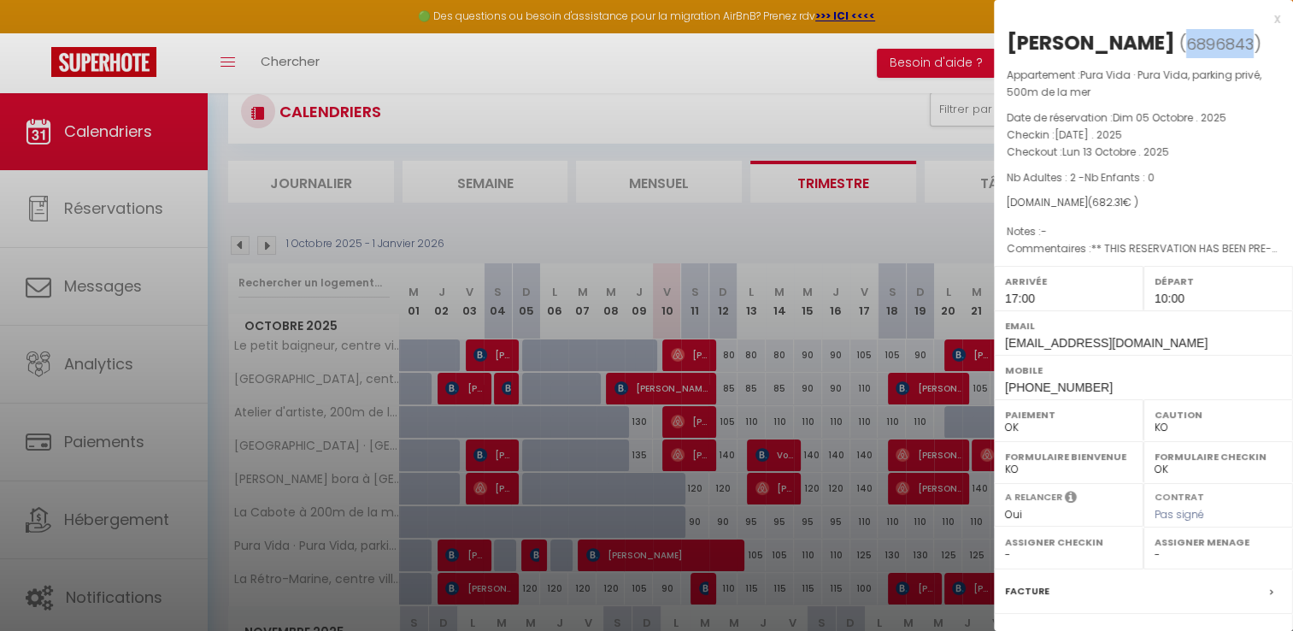
drag, startPoint x: 1016, startPoint y: 70, endPoint x: 1081, endPoint y: 70, distance: 65.0
click at [1187, 55] on span "6896843" at bounding box center [1221, 43] width 68 height 21
drag, startPoint x: 1081, startPoint y: 70, endPoint x: 1053, endPoint y: 67, distance: 27.6
copy span "6896843"
click at [893, 227] on div at bounding box center [646, 315] width 1293 height 631
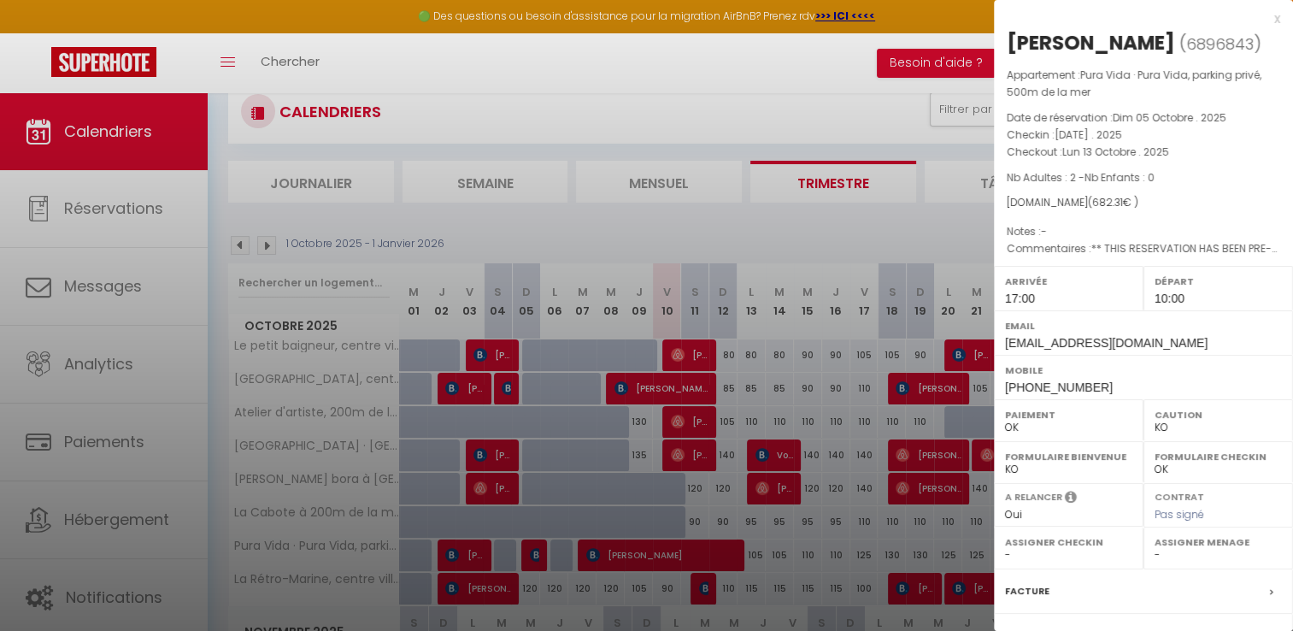
click at [893, 227] on div at bounding box center [646, 315] width 1293 height 631
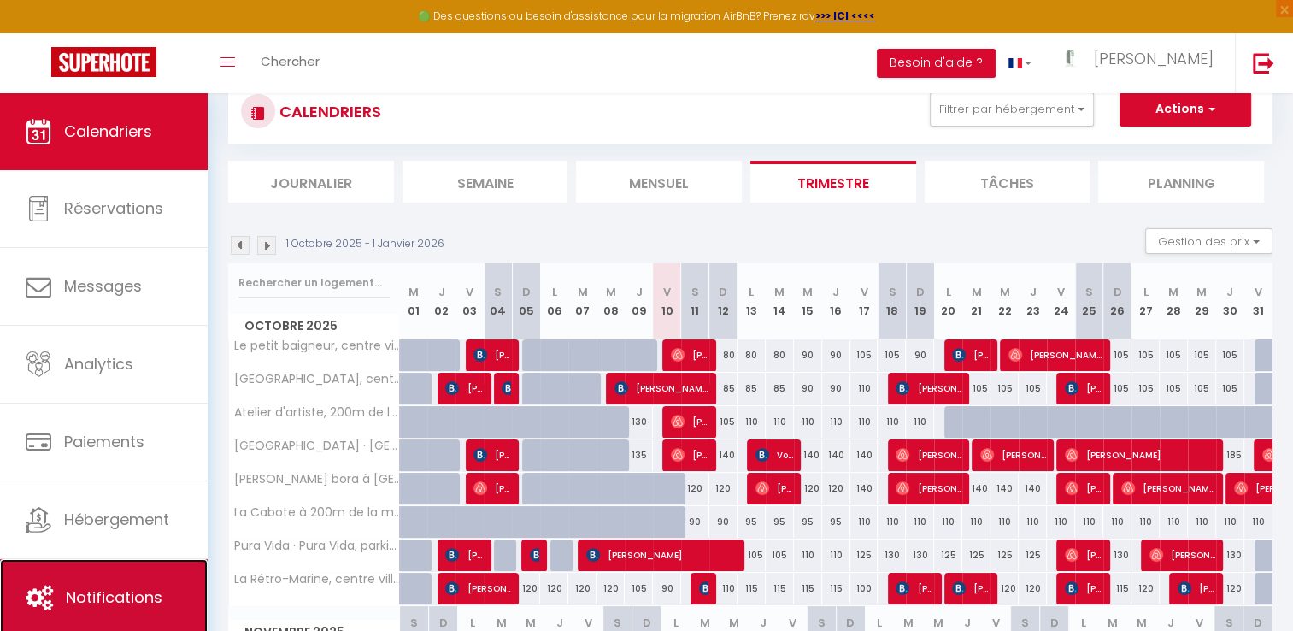
click at [80, 611] on link "Notifications" at bounding box center [104, 597] width 208 height 77
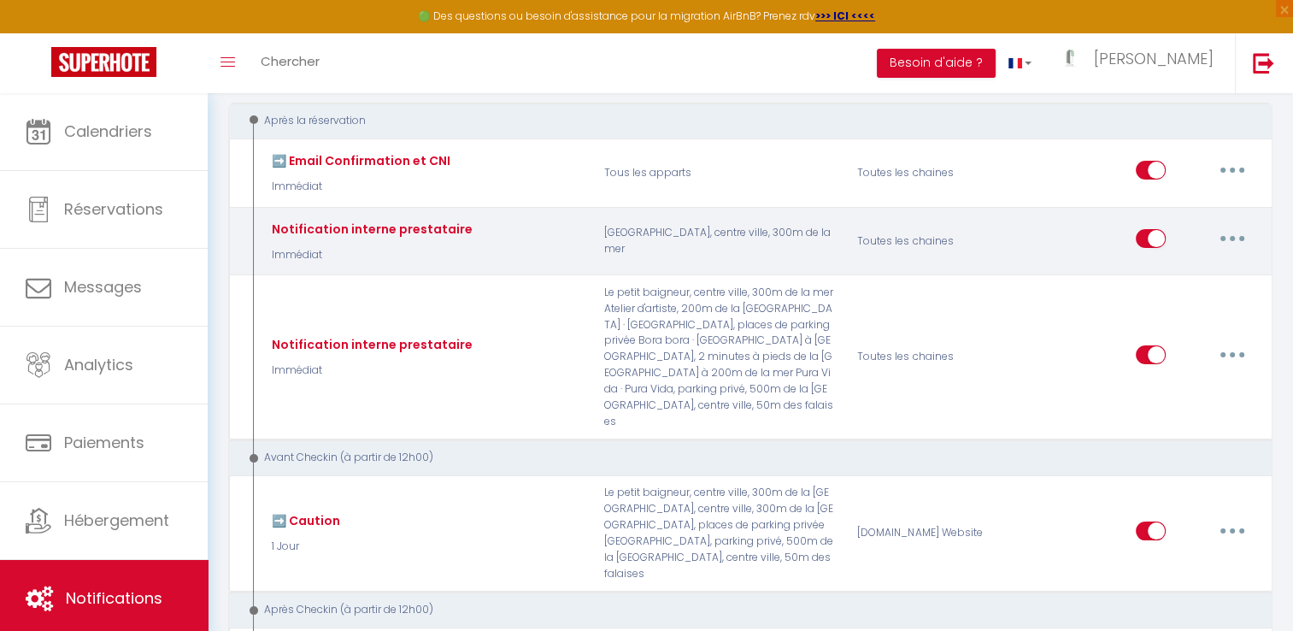
scroll to position [195, 0]
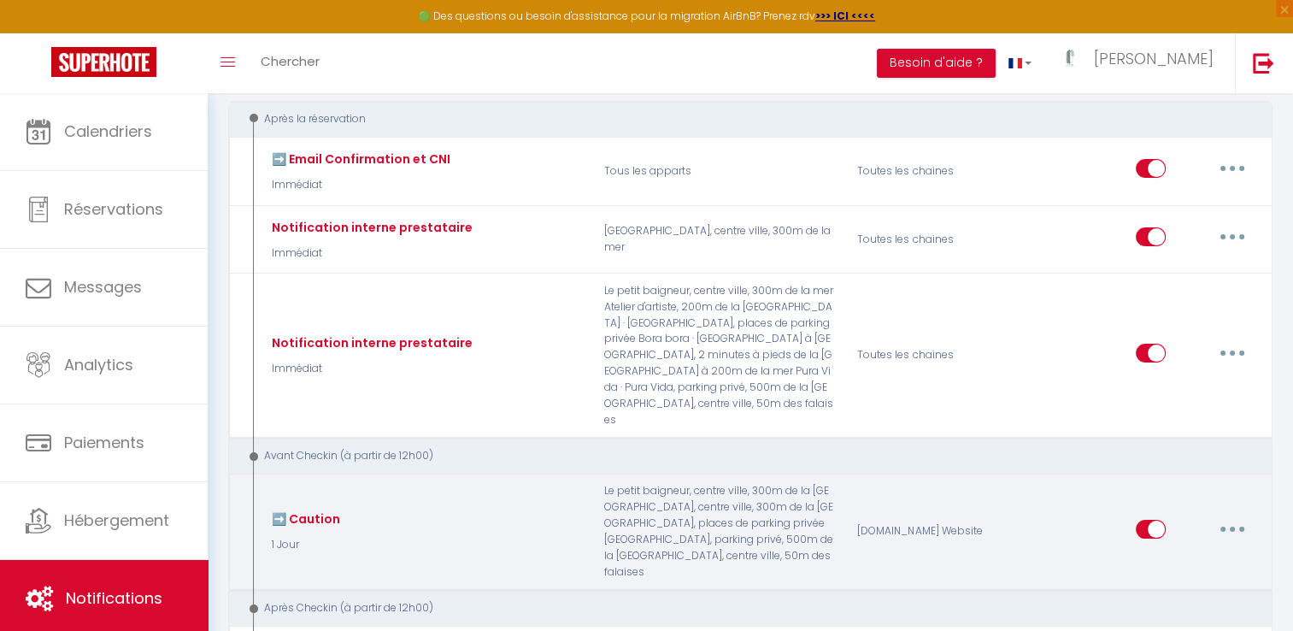
click at [1235, 527] on icon "button" at bounding box center [1232, 529] width 5 height 5
click at [1169, 553] on link "Editer" at bounding box center [1188, 567] width 127 height 29
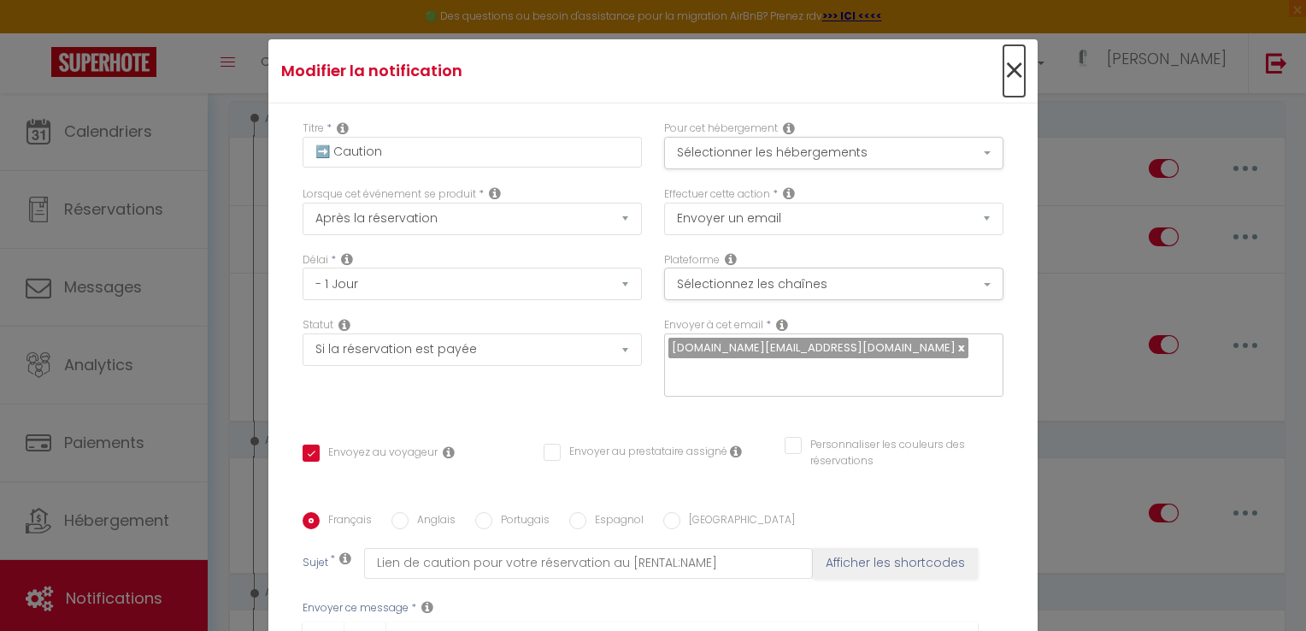
click at [1004, 67] on span "×" at bounding box center [1014, 70] width 21 height 51
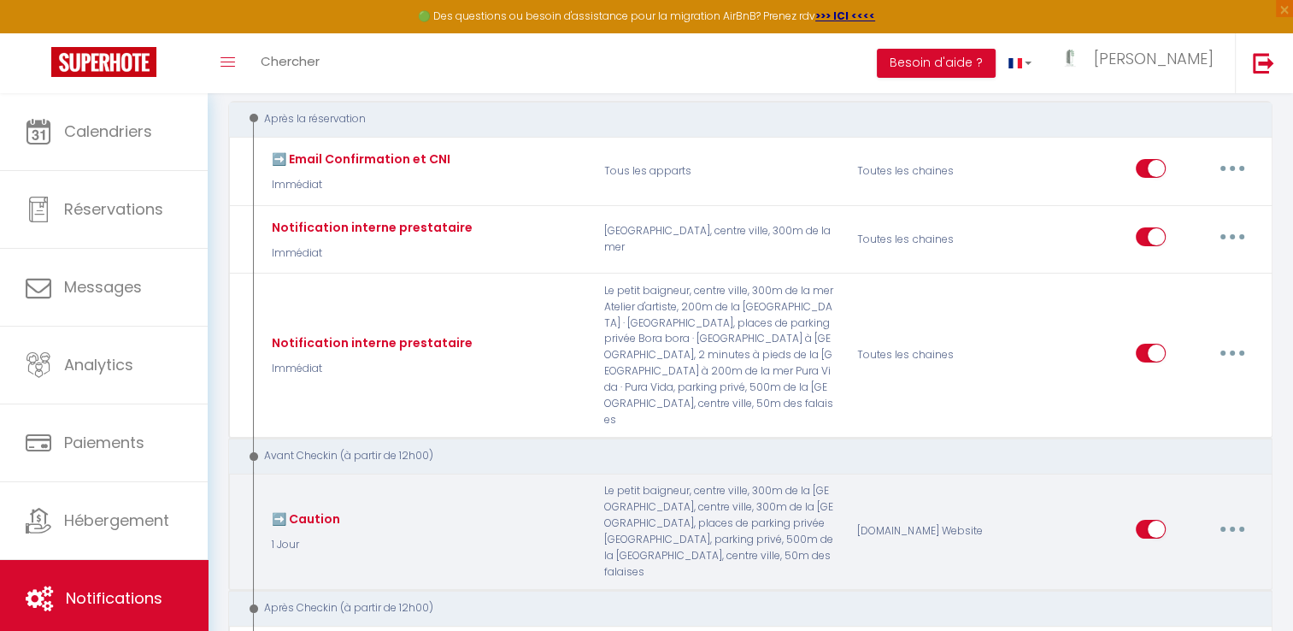
click at [1222, 516] on button "button" at bounding box center [1233, 529] width 48 height 27
click at [1142, 615] on link "Tester" at bounding box center [1188, 629] width 127 height 29
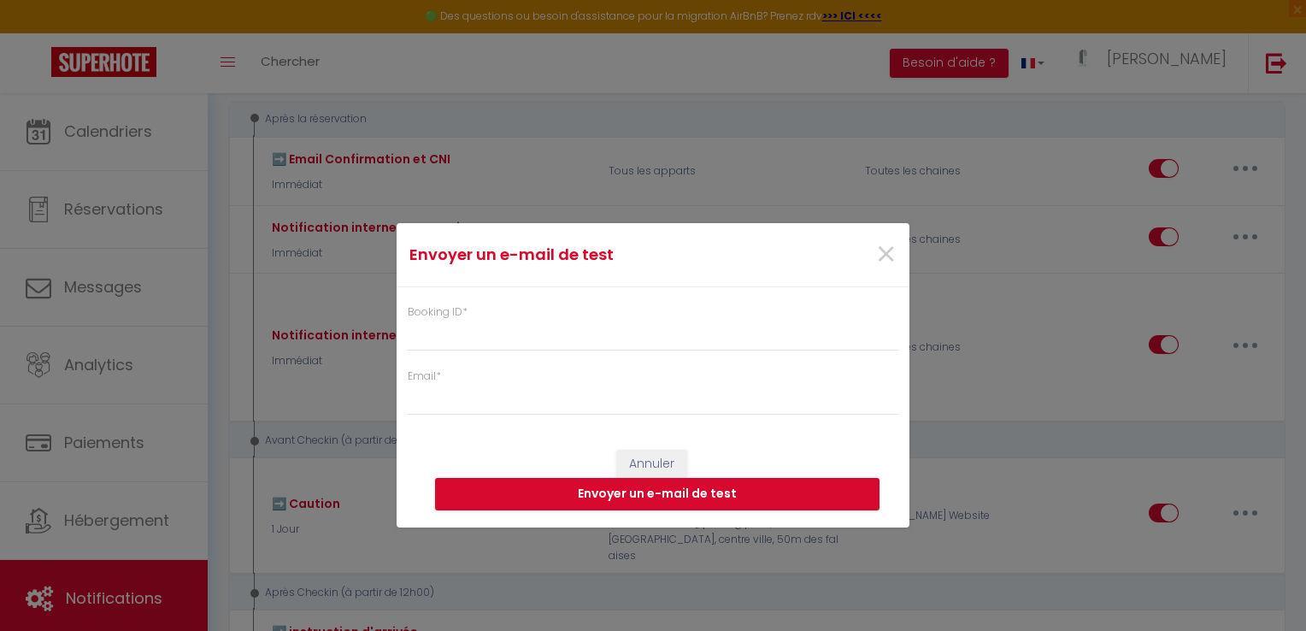
drag, startPoint x: 757, startPoint y: 242, endPoint x: 950, endPoint y: 153, distance: 212.7
click at [950, 153] on div "Envoyer un e-mail de test × Booking ID * Email * Annuler Envoyer un e-mail de t…" at bounding box center [653, 315] width 1306 height 631
click at [461, 330] on input "Booking ID *" at bounding box center [653, 336] width 491 height 31
paste input "6896843"
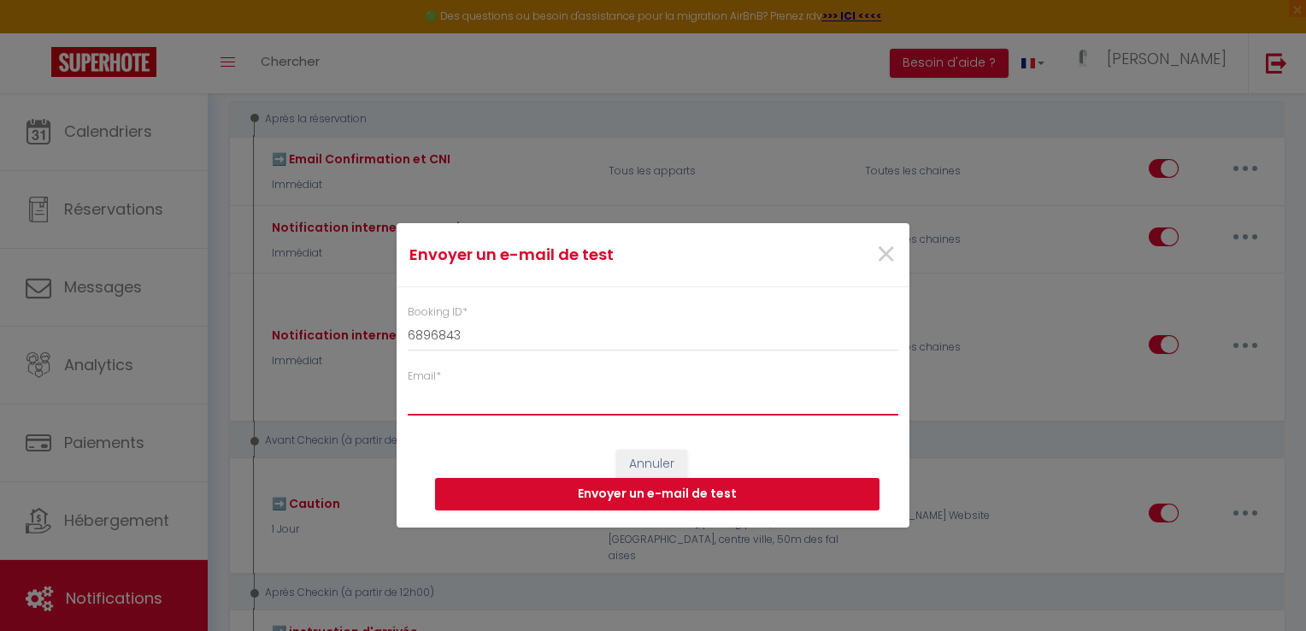
click at [442, 404] on input "Email *" at bounding box center [653, 400] width 491 height 31
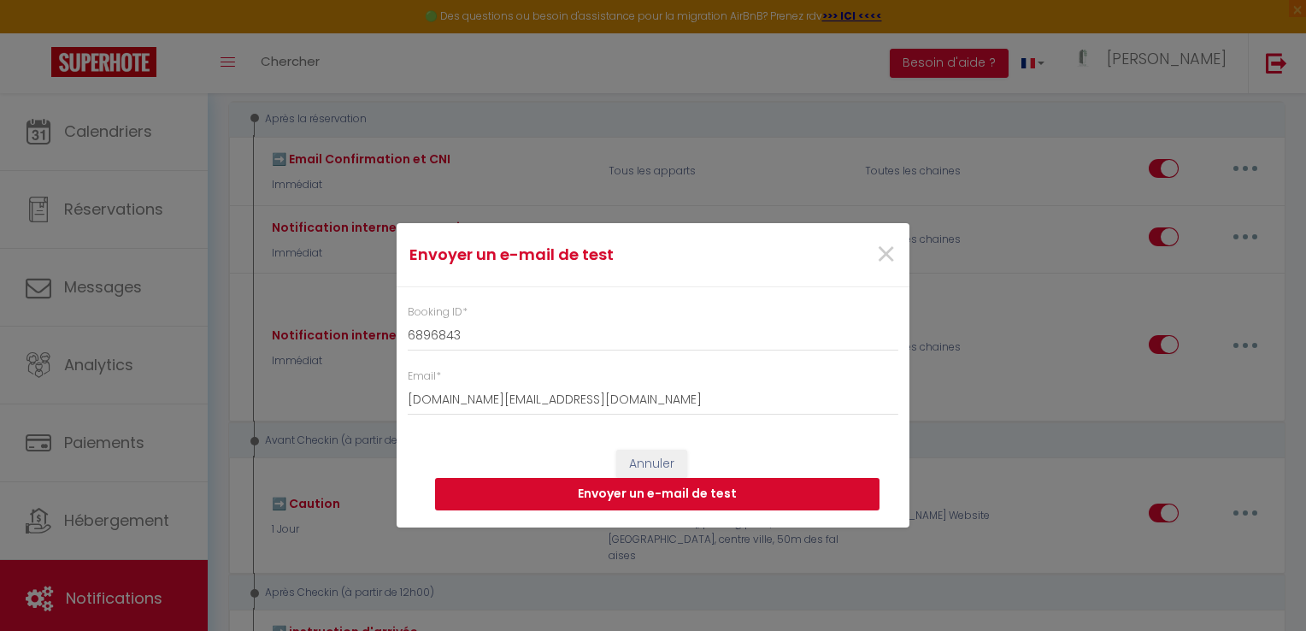
click at [610, 492] on button "Envoyer un e-mail de test" at bounding box center [657, 494] width 445 height 32
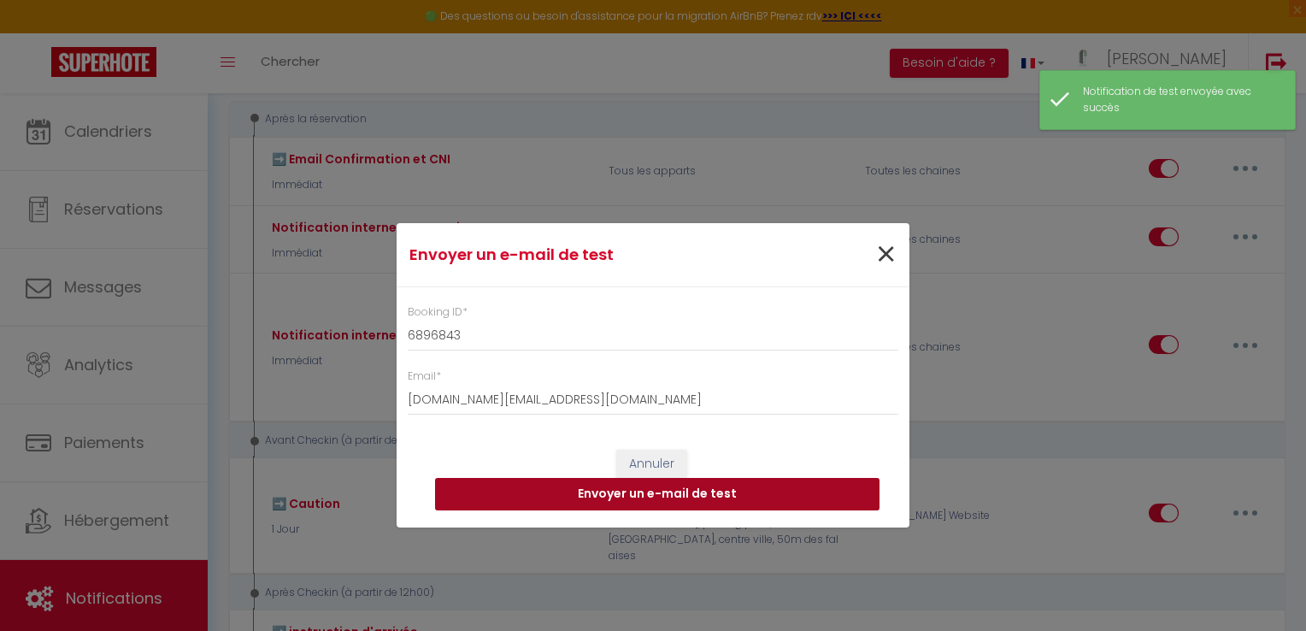
drag, startPoint x: 610, startPoint y: 492, endPoint x: 884, endPoint y: 253, distance: 363.5
click at [884, 253] on form "Envoyer un e-mail de test × Booking ID * 6896843 Email * libertecles.contact@gm…" at bounding box center [653, 375] width 513 height 304
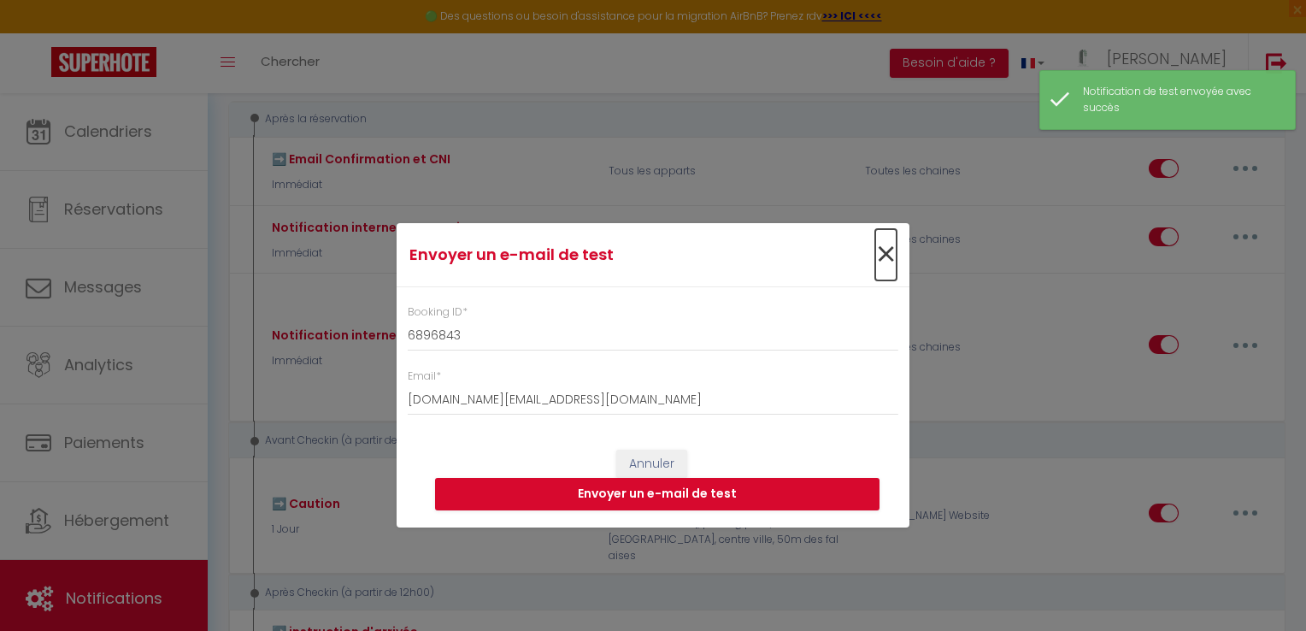
click at [884, 253] on span "×" at bounding box center [885, 254] width 21 height 51
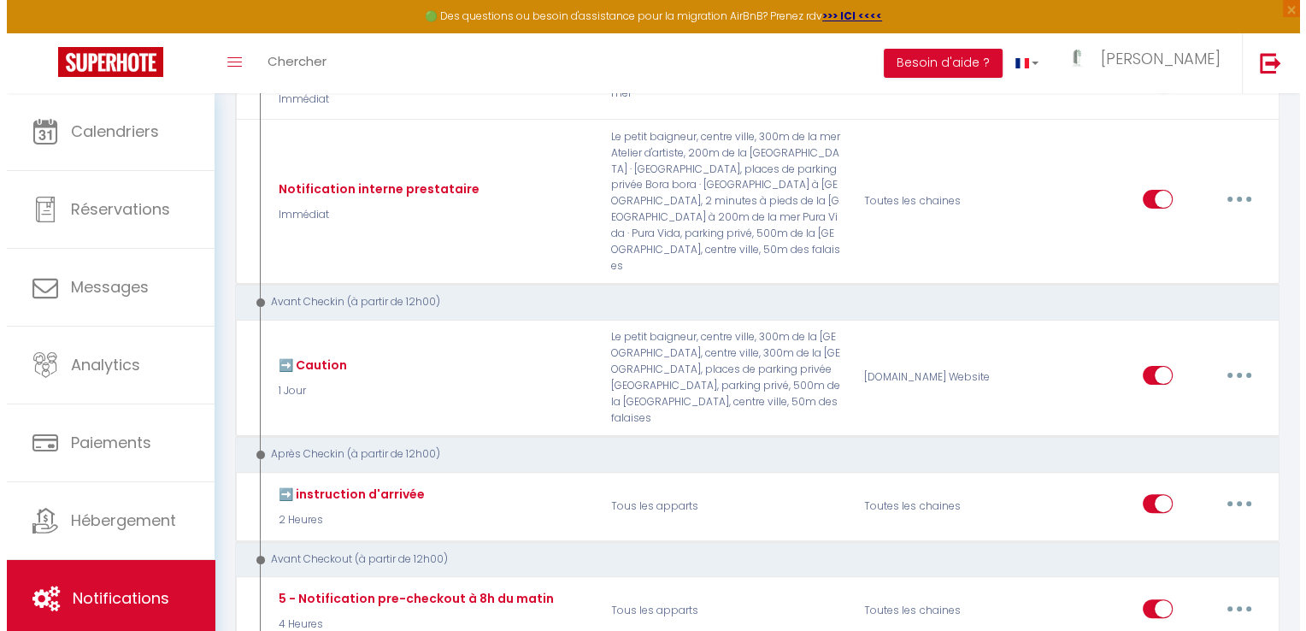
scroll to position [352, 0]
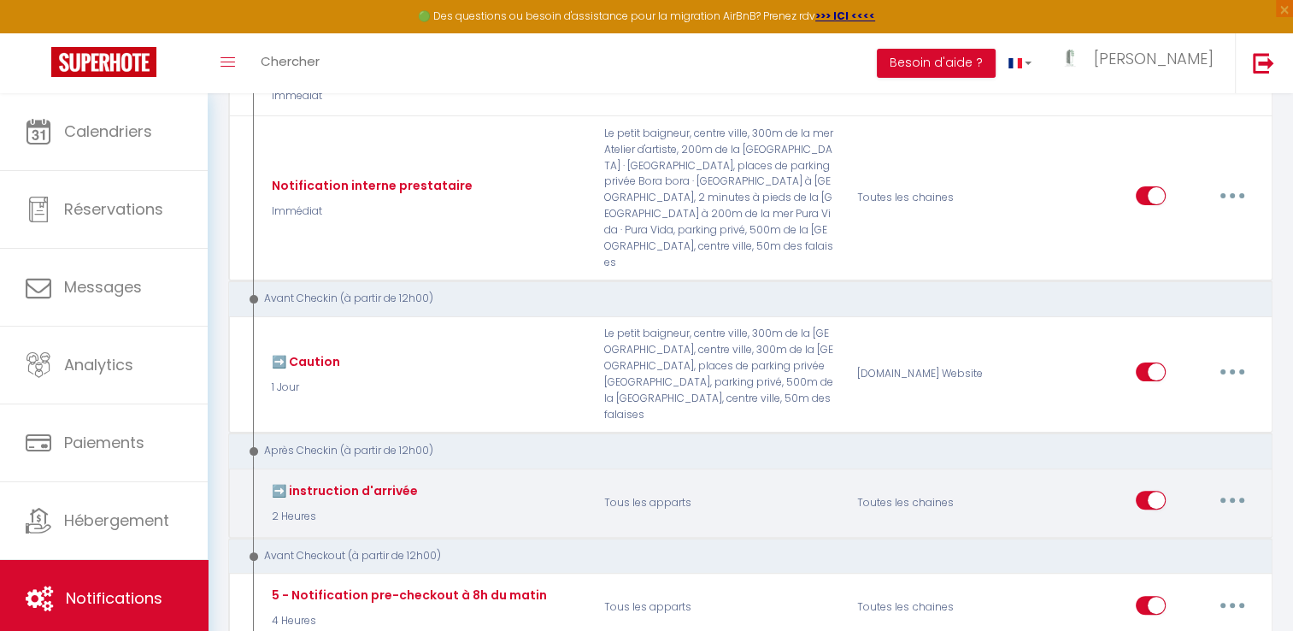
click at [1221, 486] on button "button" at bounding box center [1233, 499] width 48 height 27
click at [1159, 525] on link "Editer" at bounding box center [1188, 539] width 127 height 29
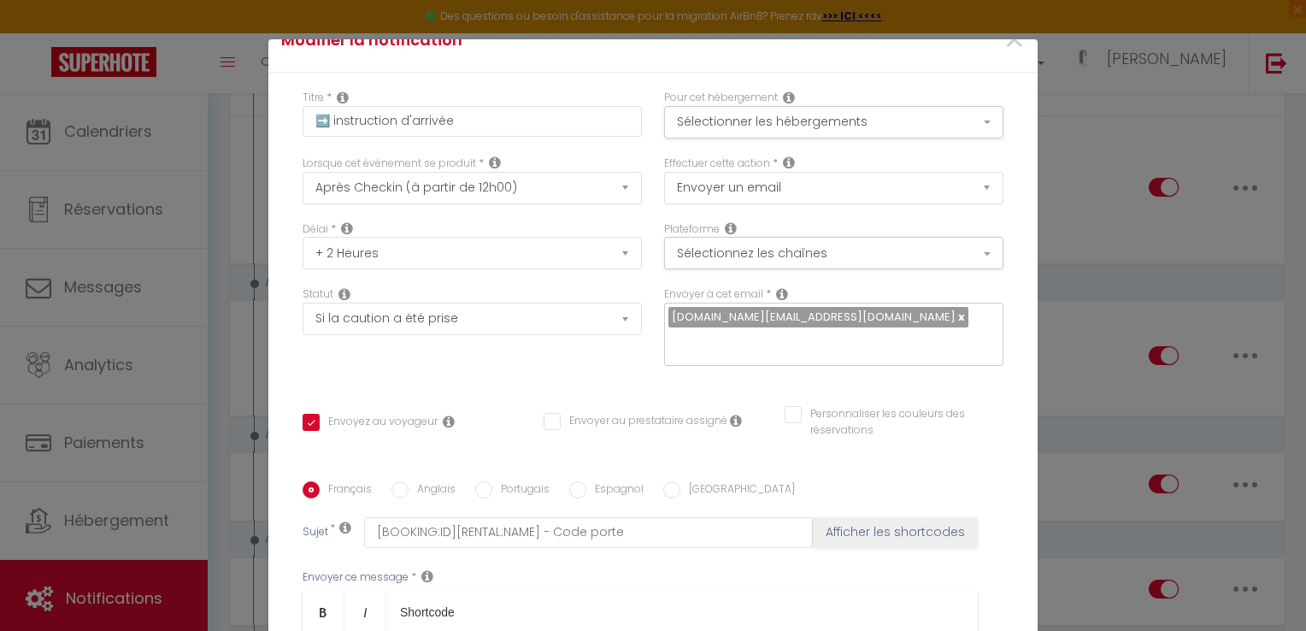
scroll to position [31, 0]
click at [610, 257] on select "Immédiat + 10 Minutes + 1 Heure + 2 Heures + 3 Heures + 4 Heures + 5 Heures + 6…" at bounding box center [472, 253] width 339 height 32
click at [303, 238] on select "Immédiat + 10 Minutes + 1 Heure + 2 Heures + 3 Heures + 4 Heures + 5 Heures + 6…" at bounding box center [472, 253] width 339 height 32
click at [608, 245] on select "Immédiat + 10 Minutes + 1 Heure + 2 Heures + 3 Heures + 4 Heures + 5 Heures + 6…" at bounding box center [472, 253] width 339 height 32
click at [615, 256] on select "Immédiat + 10 Minutes + 1 Heure + 2 Heures + 3 Heures + 4 Heures + 5 Heures + 6…" at bounding box center [472, 253] width 339 height 32
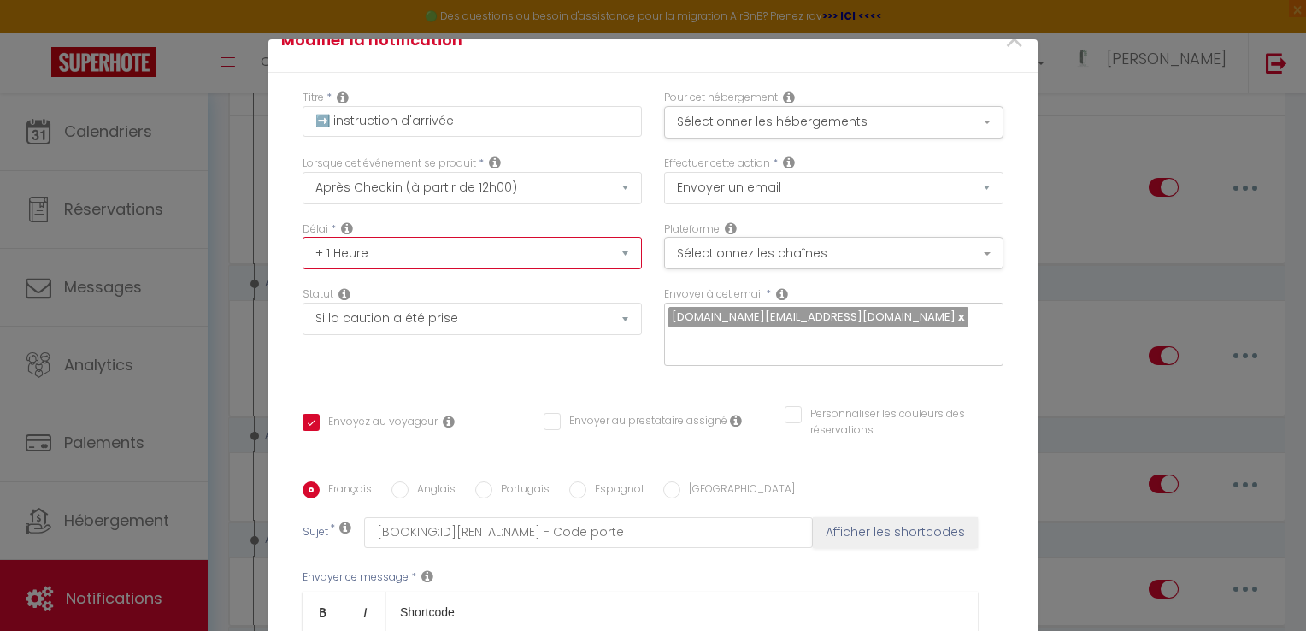
click at [544, 256] on select "Immédiat + 10 Minutes + 1 Heure + 2 Heures + 3 Heures + 4 Heures + 5 Heures + 6…" at bounding box center [472, 253] width 339 height 32
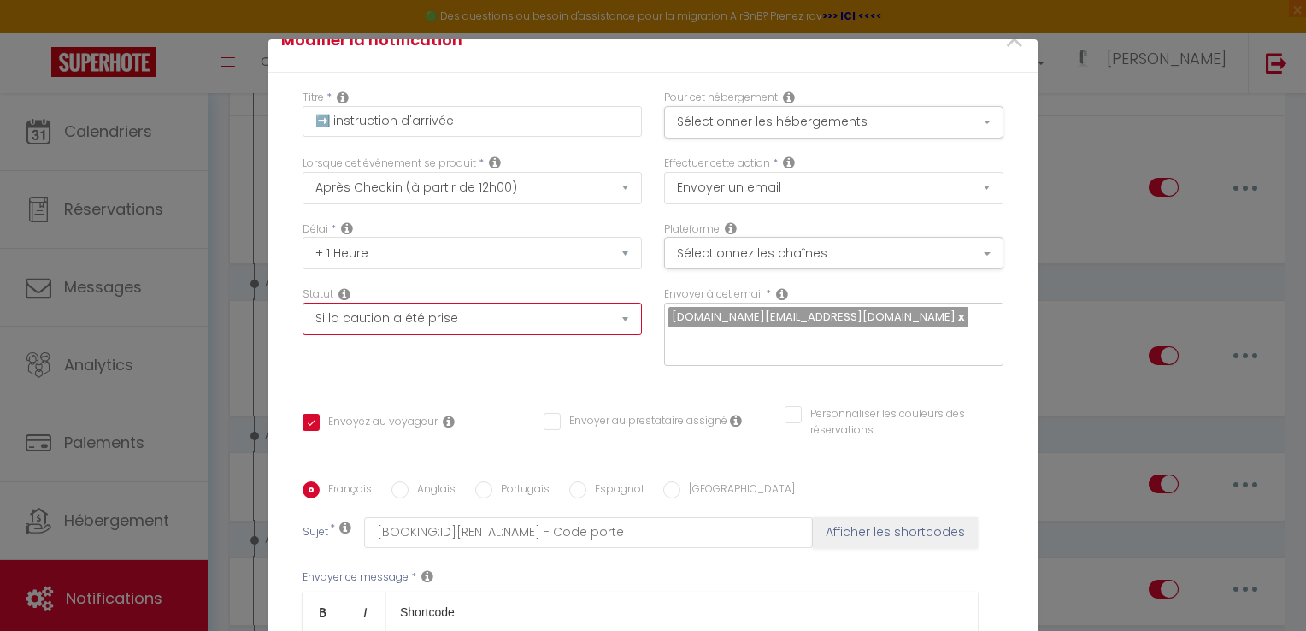
click at [566, 323] on select "Aucun Si la réservation est payée Si réservation non payée Si la caution a été …" at bounding box center [472, 319] width 339 height 32
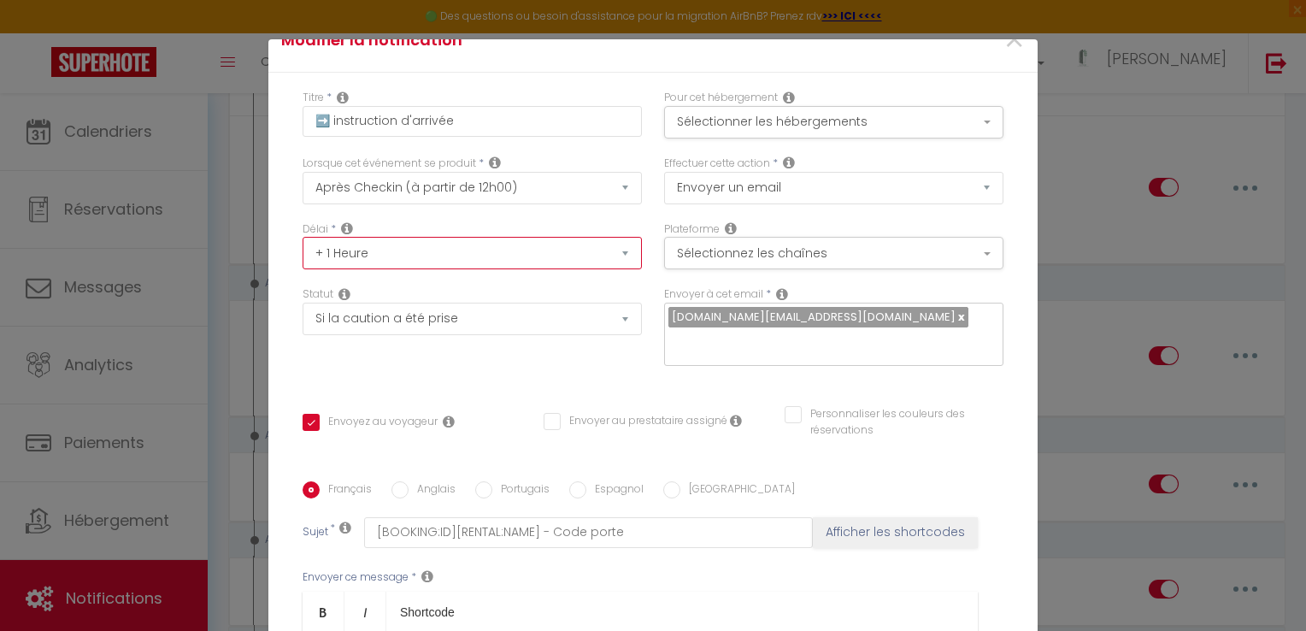
click at [610, 255] on select "Immédiat + 10 Minutes + 1 Heure + 2 Heures + 3 Heures + 4 Heures + 5 Heures + 6…" at bounding box center [472, 253] width 339 height 32
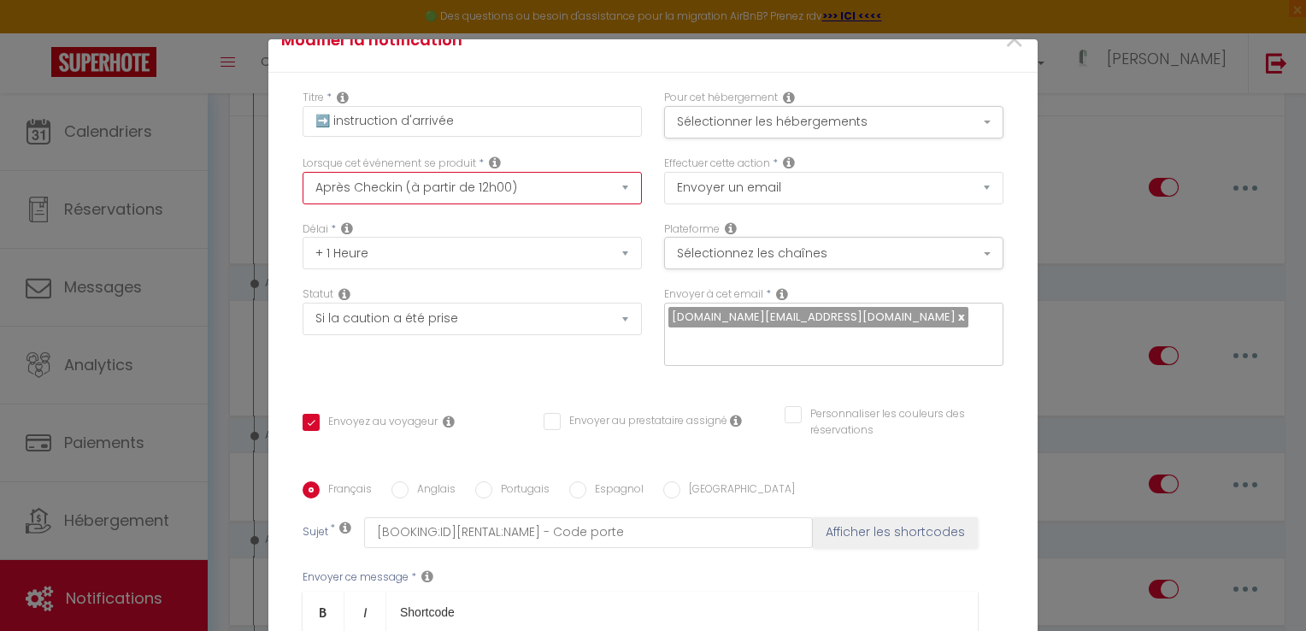
click at [475, 183] on select "Après la réservation Avant Checkin (à partir de 12h00) Après Checkin (à partir …" at bounding box center [472, 188] width 339 height 32
click at [303, 172] on select "Après la réservation Avant Checkin (à partir de 12h00) Après Checkin (à partir …" at bounding box center [472, 188] width 339 height 32
click at [978, 120] on button "Sélectionner les hébergements" at bounding box center [833, 122] width 339 height 32
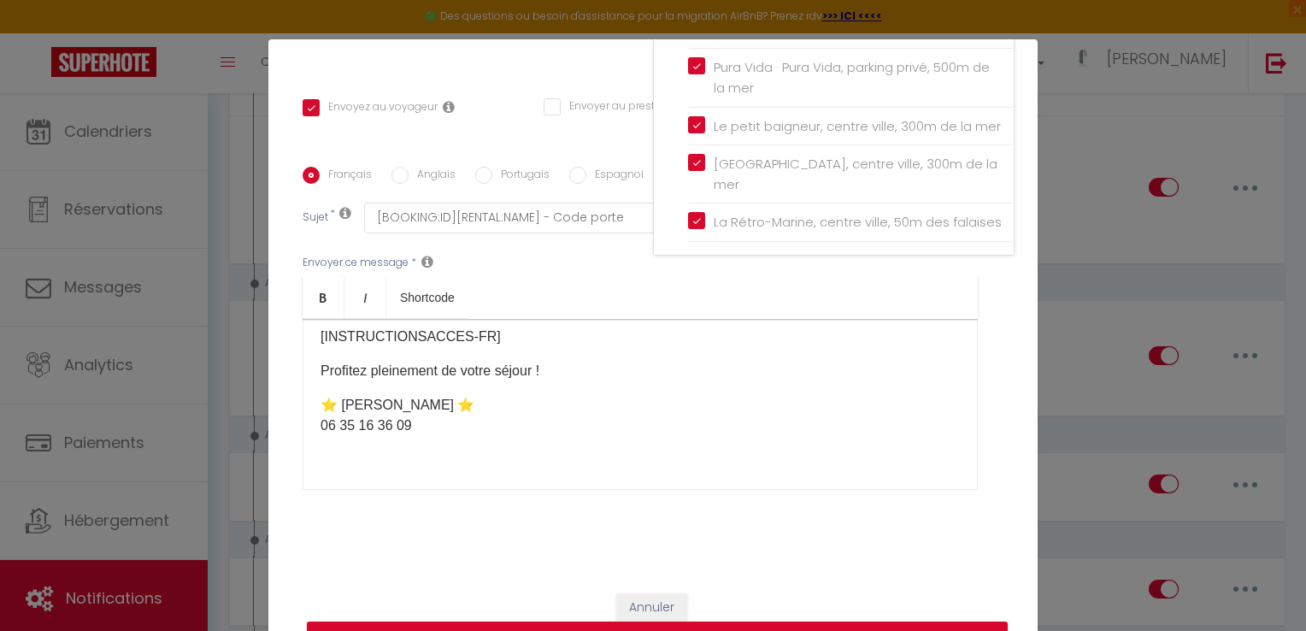
scroll to position [77, 0]
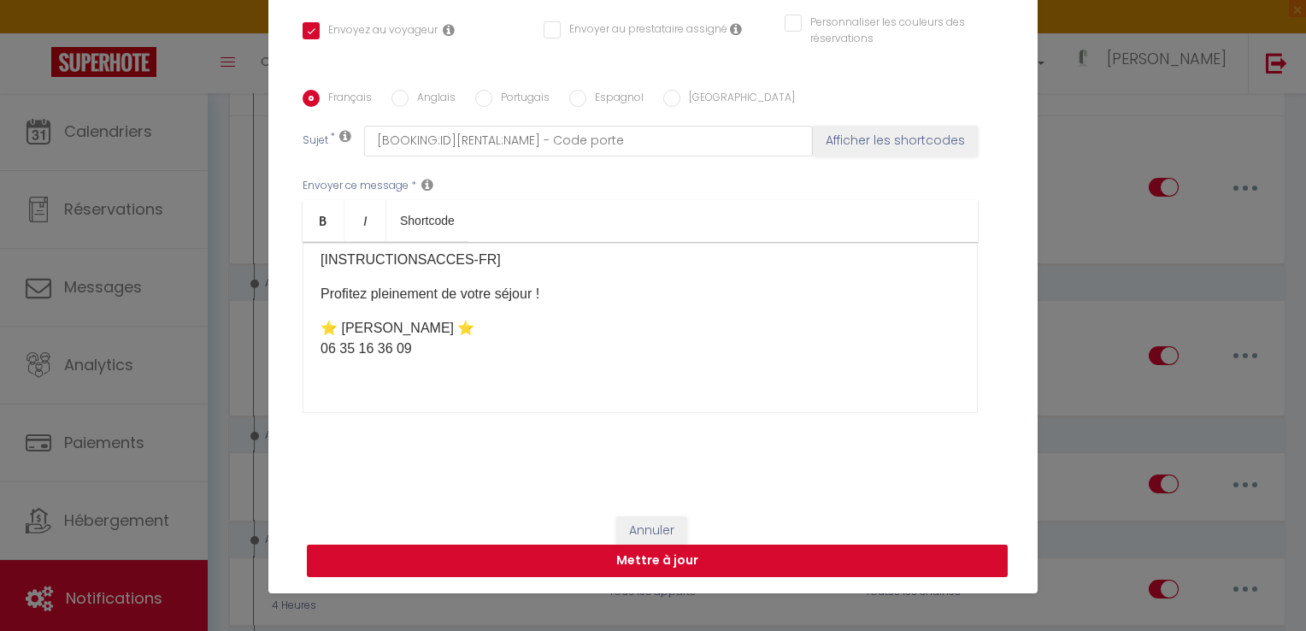
click at [765, 559] on button "Mettre à jour" at bounding box center [657, 561] width 701 height 32
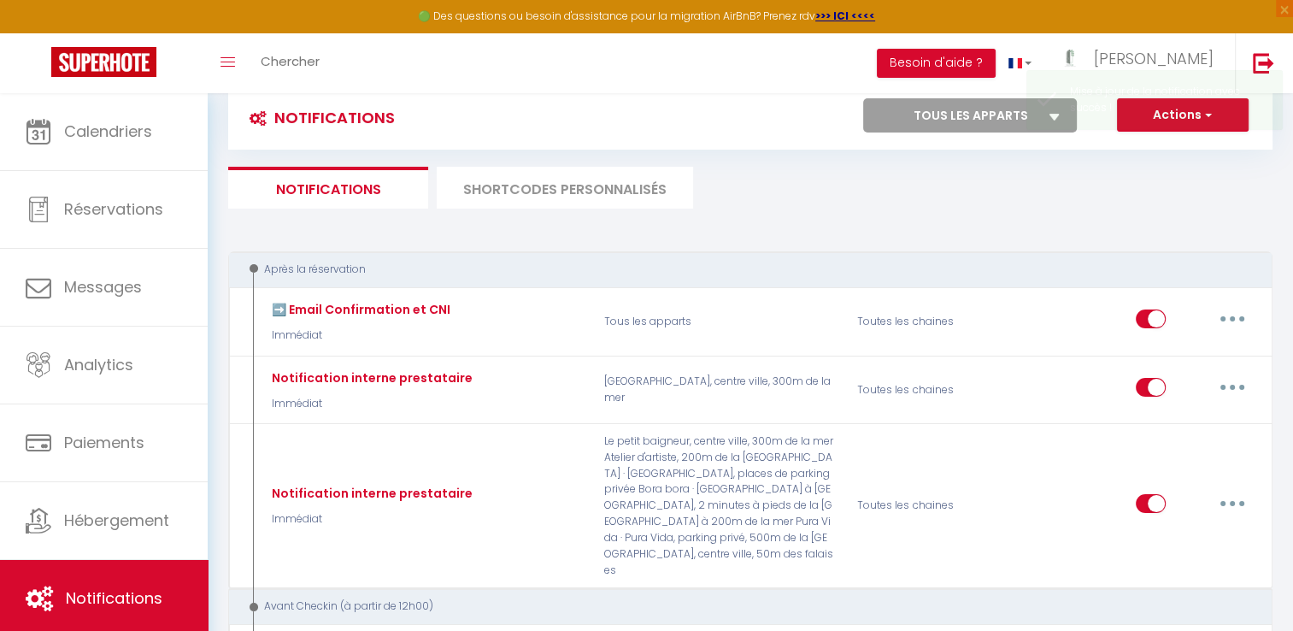
scroll to position [34, 0]
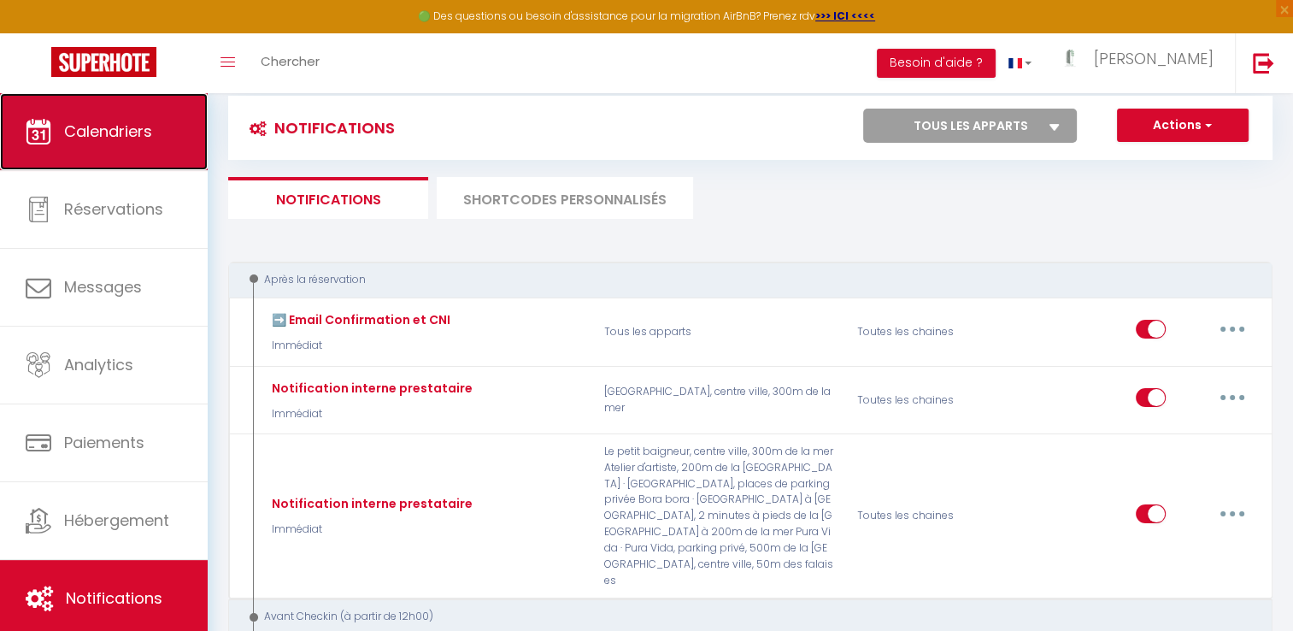
click at [130, 144] on link "Calendriers" at bounding box center [104, 131] width 208 height 77
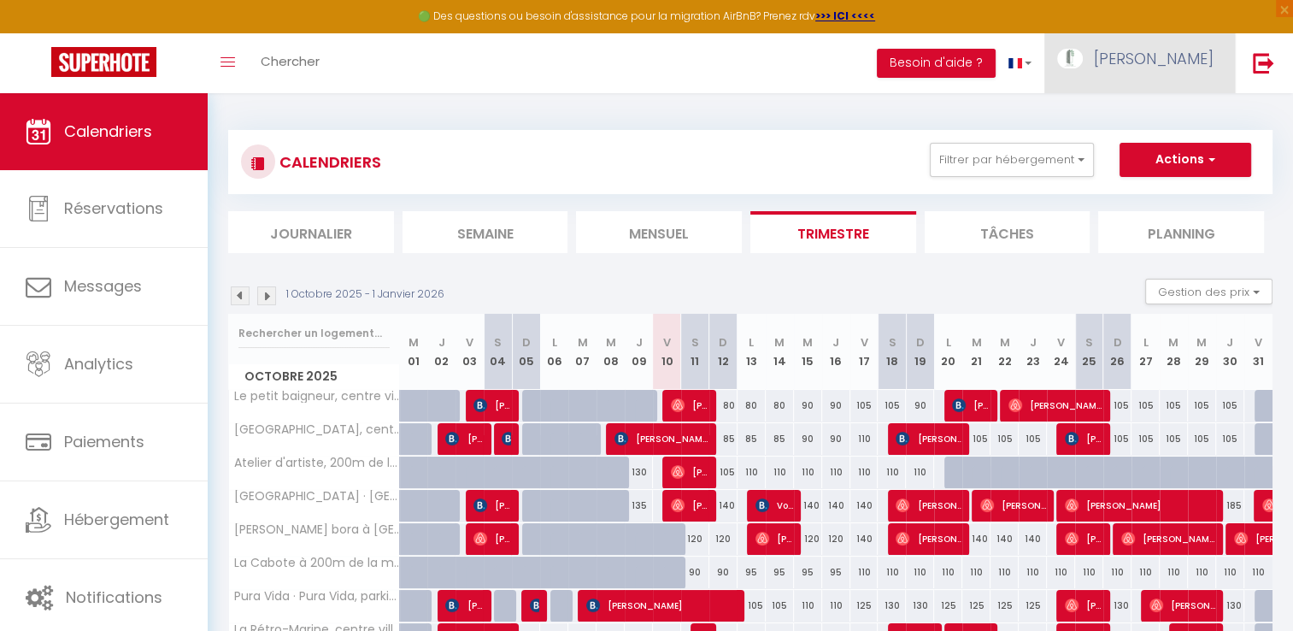
click at [1182, 57] on span "[PERSON_NAME]" at bounding box center [1154, 58] width 120 height 21
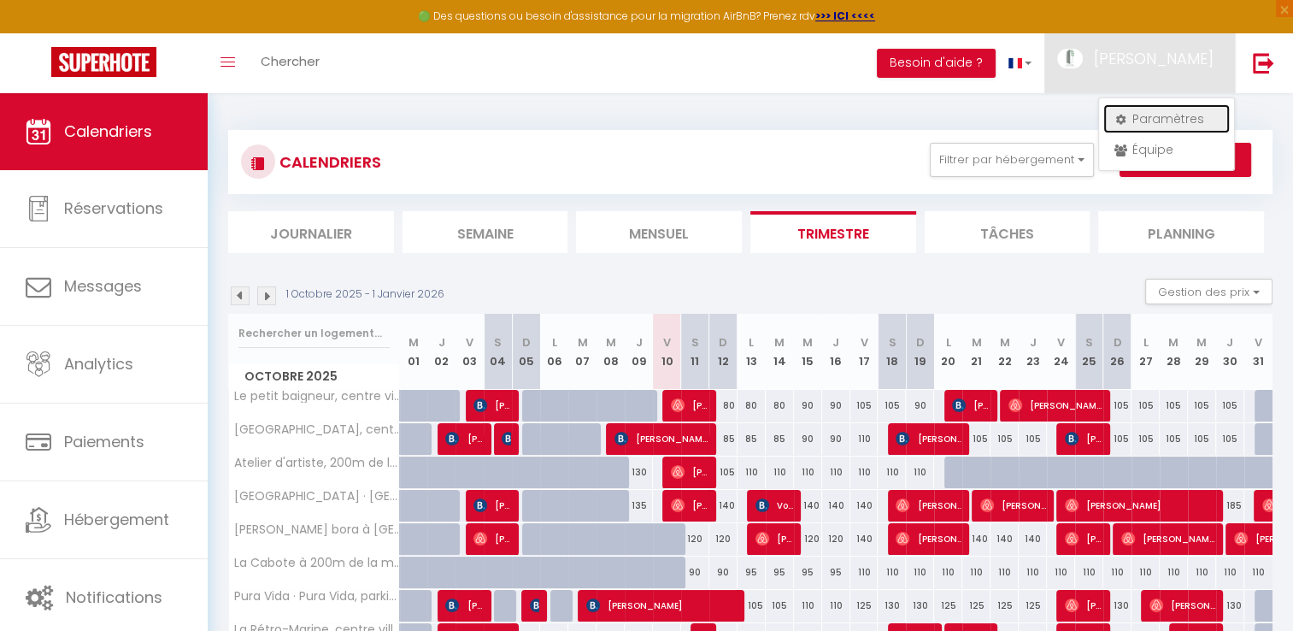
click at [1176, 115] on link "Paramètres" at bounding box center [1167, 118] width 127 height 29
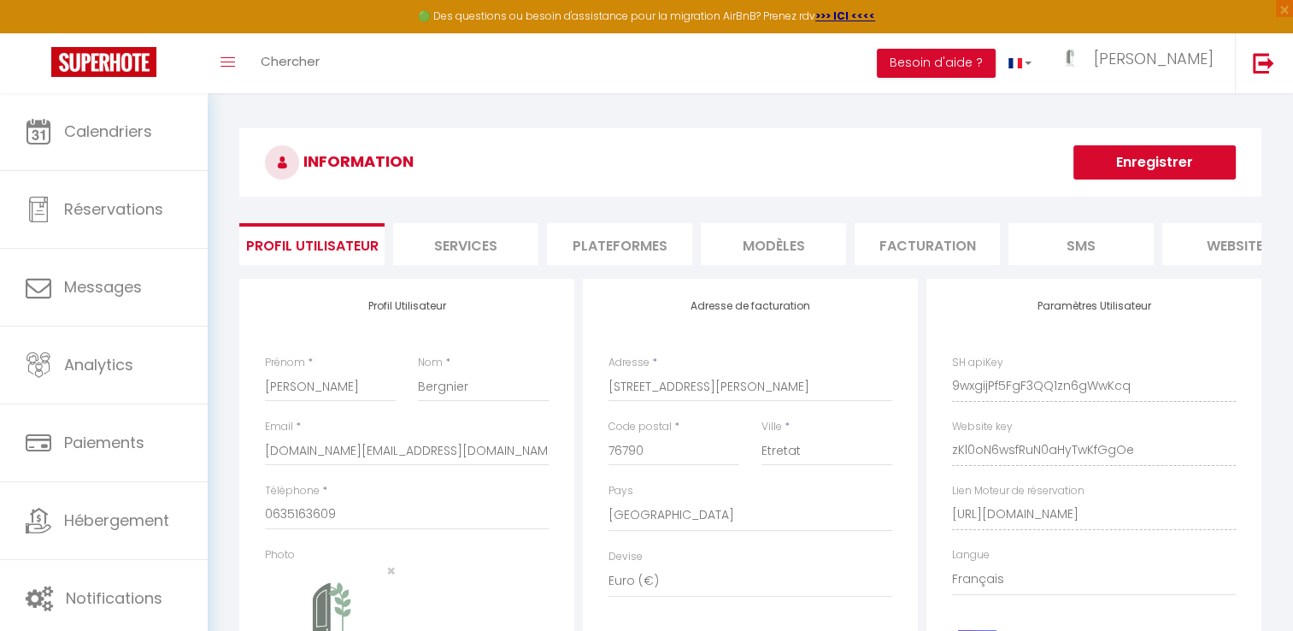
click at [644, 238] on li "Plateformes" at bounding box center [619, 244] width 145 height 42
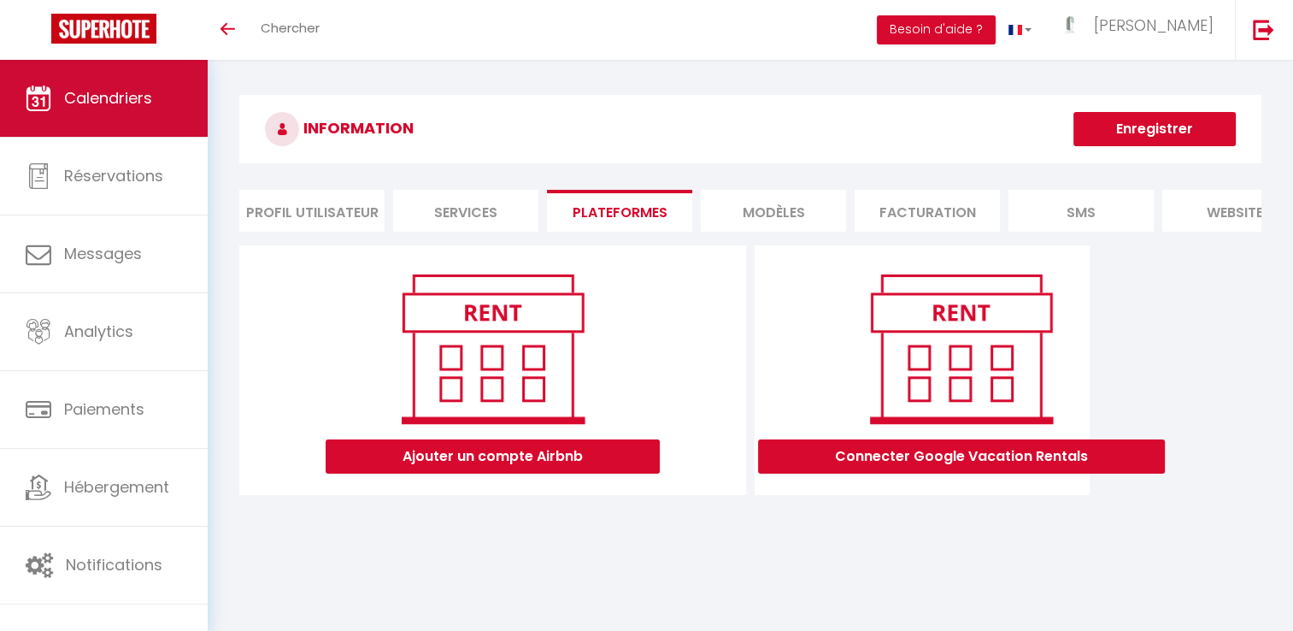
click at [116, 118] on link "Calendriers" at bounding box center [104, 98] width 208 height 77
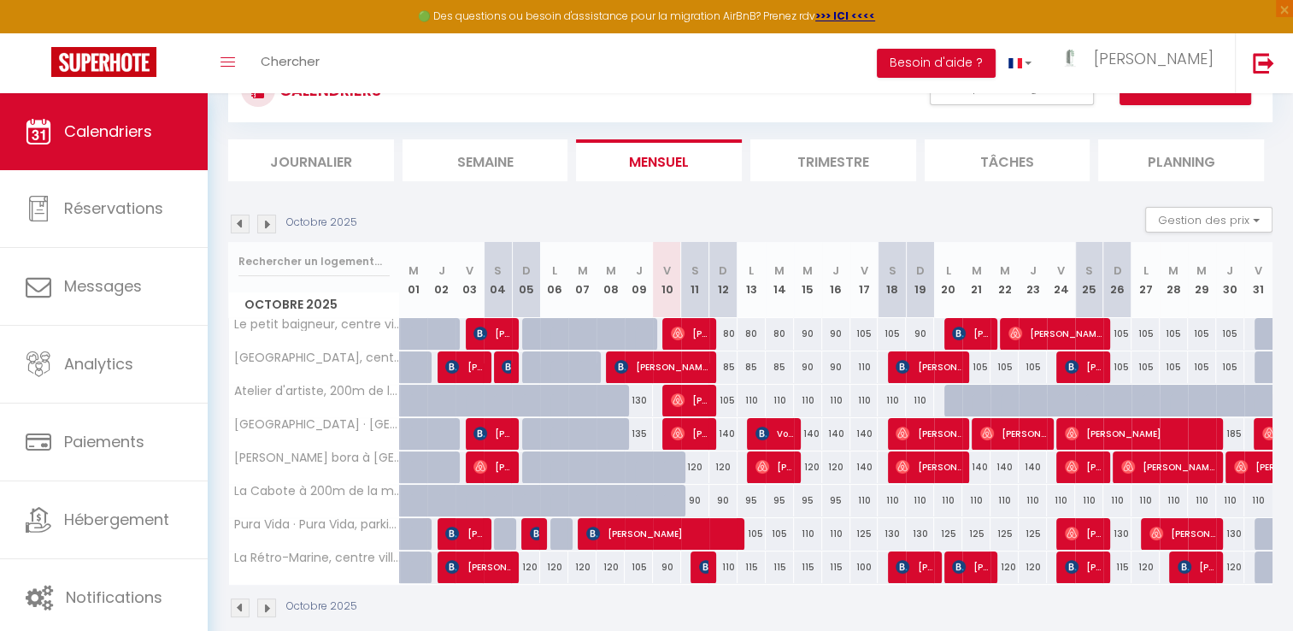
scroll to position [77, 0]
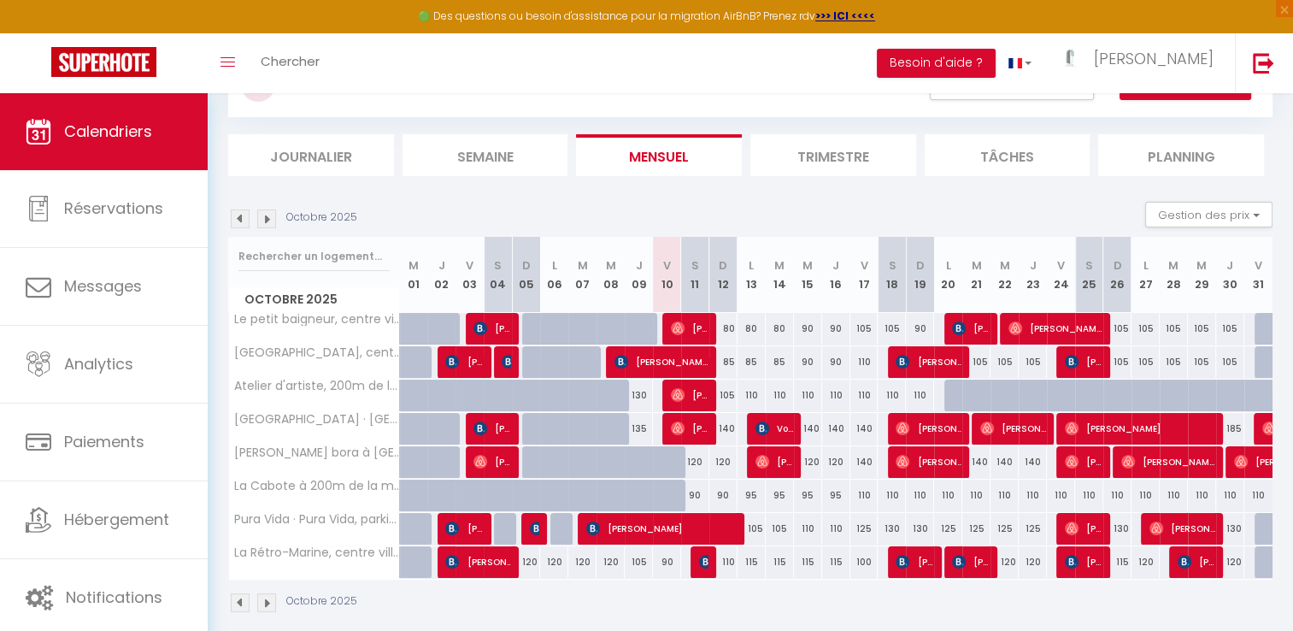
click at [692, 457] on div "120" at bounding box center [695, 462] width 28 height 32
type input "120"
type input "Sam 11 Octobre 2025"
type input "Dim 12 Octobre 2025"
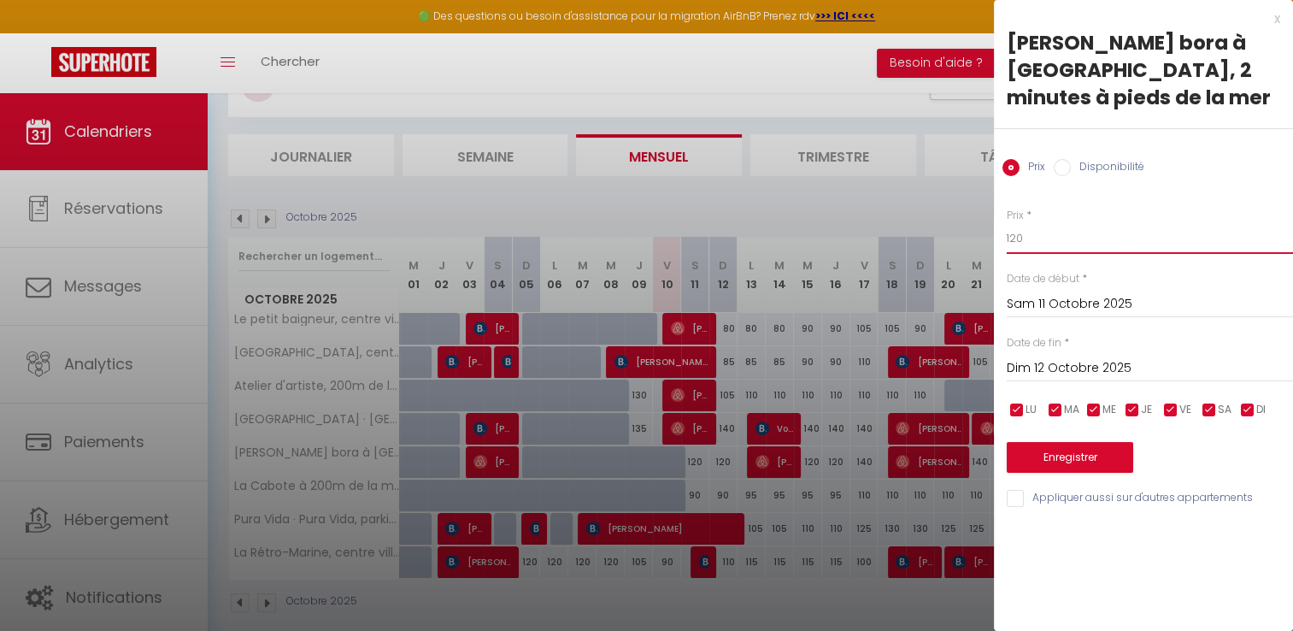
click at [1034, 243] on input "120" at bounding box center [1150, 238] width 286 height 31
type input "110"
click at [1079, 461] on button "Enregistrer" at bounding box center [1070, 457] width 127 height 31
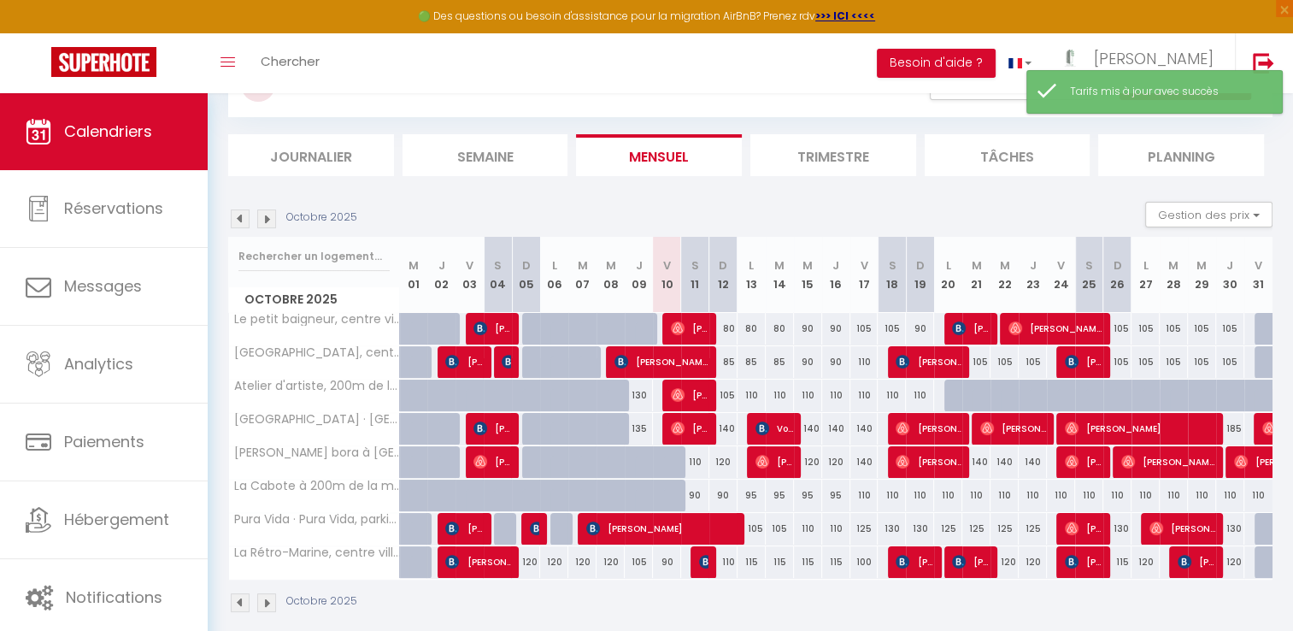
click at [725, 460] on div "120" at bounding box center [724, 462] width 28 height 32
type input "120"
type input "Dim 12 Octobre 2025"
type input "Lun 13 Octobre 2025"
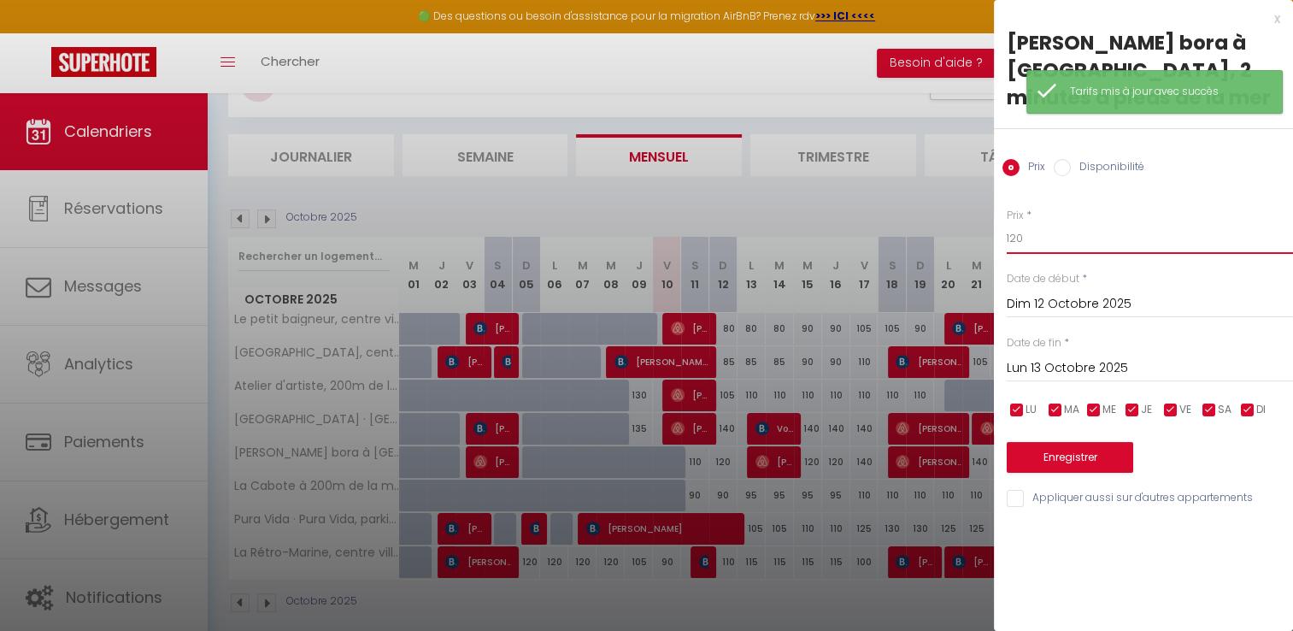
click at [1039, 239] on input "120" at bounding box center [1150, 238] width 286 height 31
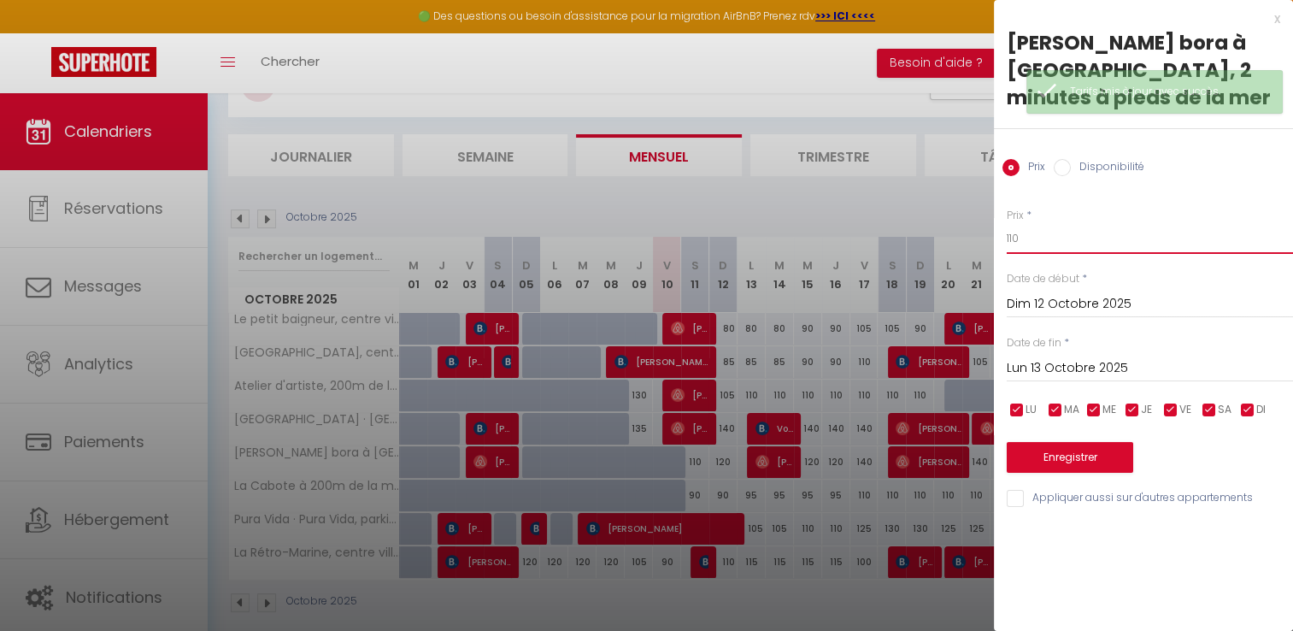
type input "110"
click at [1070, 460] on button "Enregistrer" at bounding box center [1070, 457] width 127 height 31
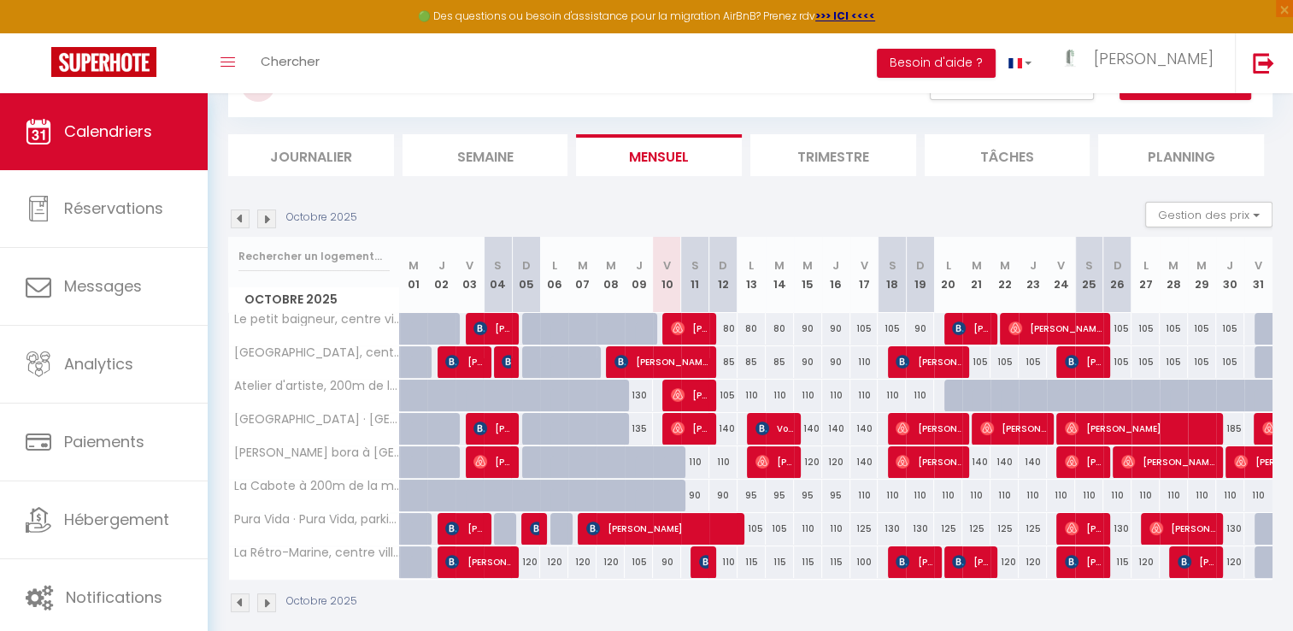
click at [696, 494] on div "90" at bounding box center [695, 496] width 28 height 32
type input "90"
type input "Sam 11 Octobre 2025"
type input "Dim 12 Octobre 2025"
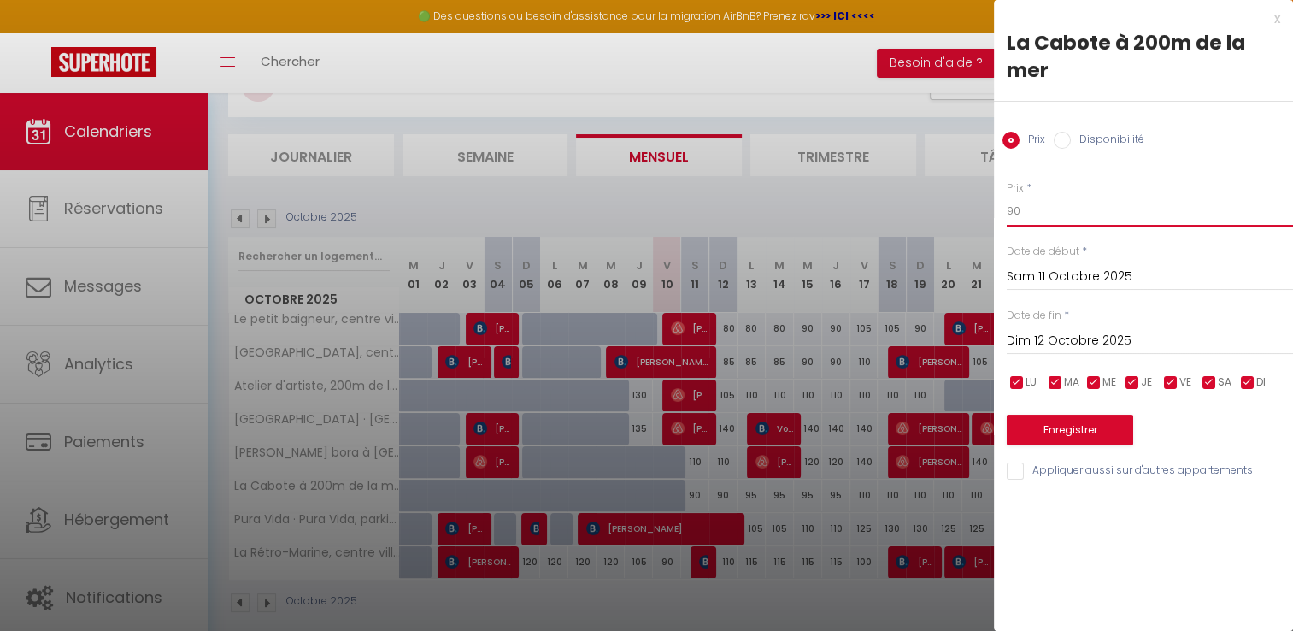
click at [1019, 208] on input "90" at bounding box center [1150, 211] width 286 height 31
type input "9"
type input "85"
click at [1076, 419] on button "Enregistrer" at bounding box center [1070, 430] width 127 height 31
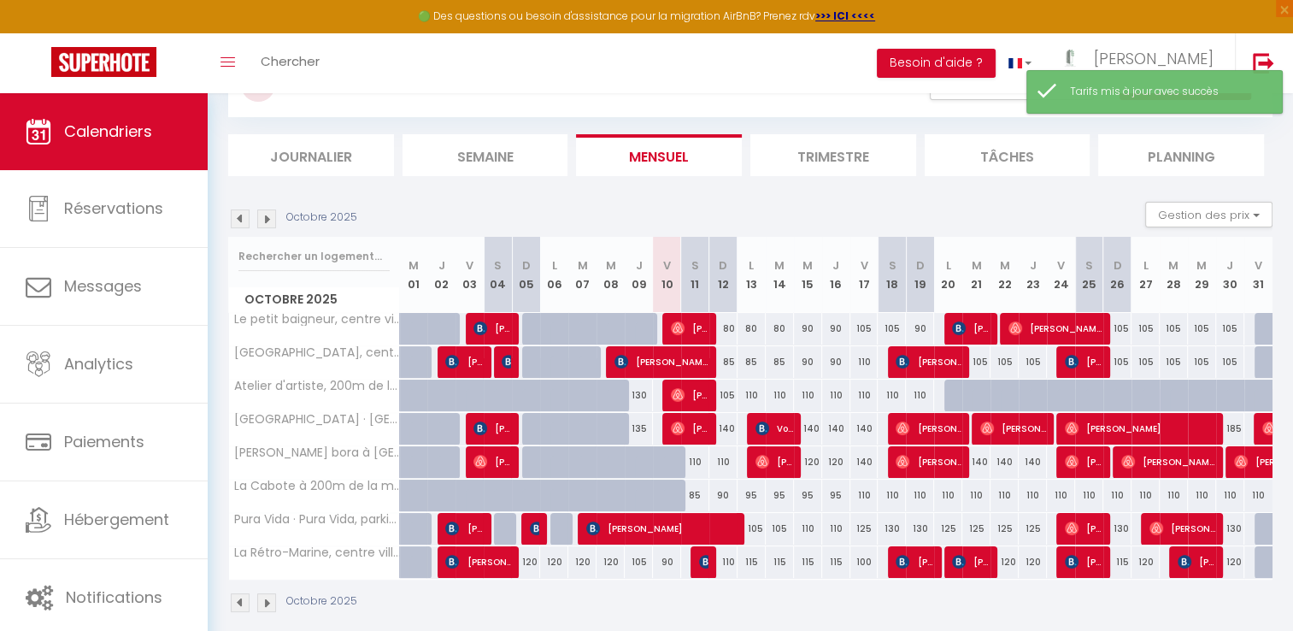
click at [722, 495] on div "90" at bounding box center [724, 496] width 28 height 32
type input "90"
type input "Dim 12 Octobre 2025"
type input "Lun 13 Octobre 2025"
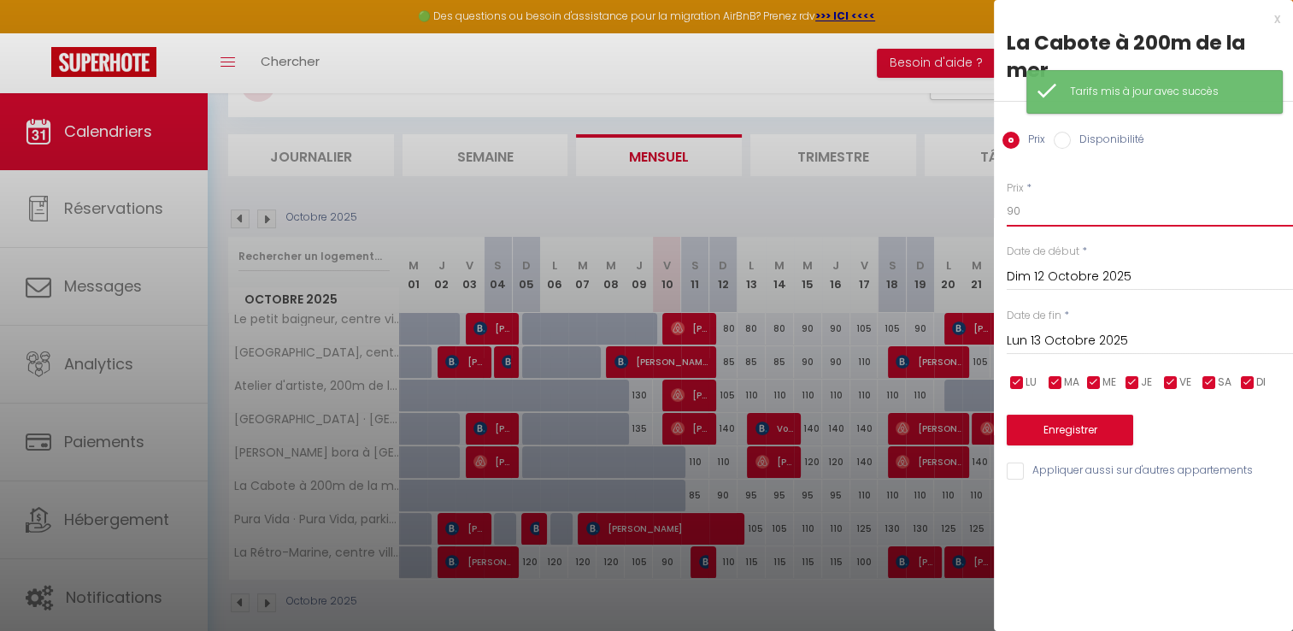
click at [1049, 214] on input "90" at bounding box center [1150, 211] width 286 height 31
type input "9"
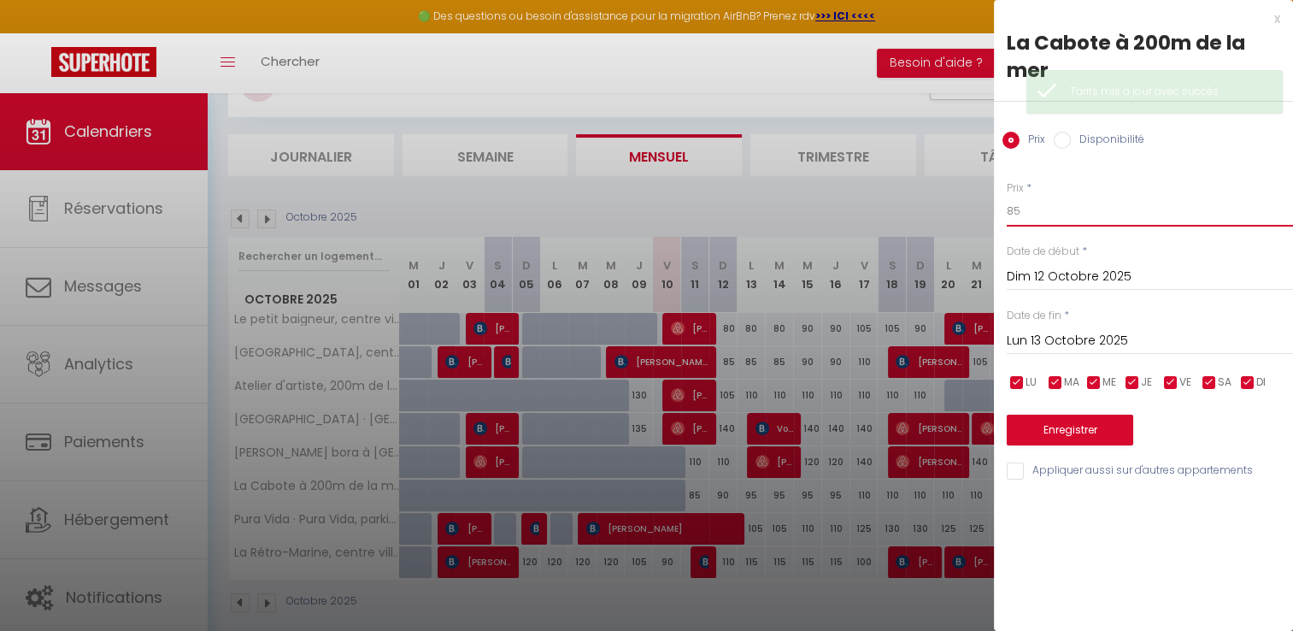
type input "85"
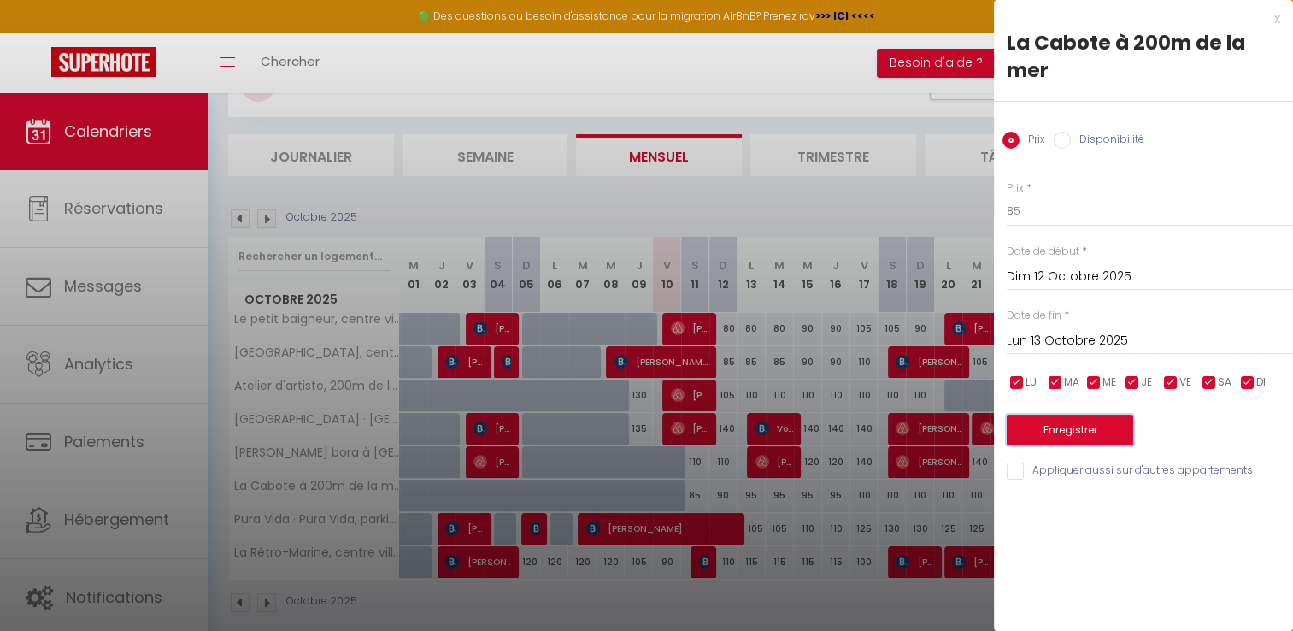
click at [1069, 423] on button "Enregistrer" at bounding box center [1070, 430] width 127 height 31
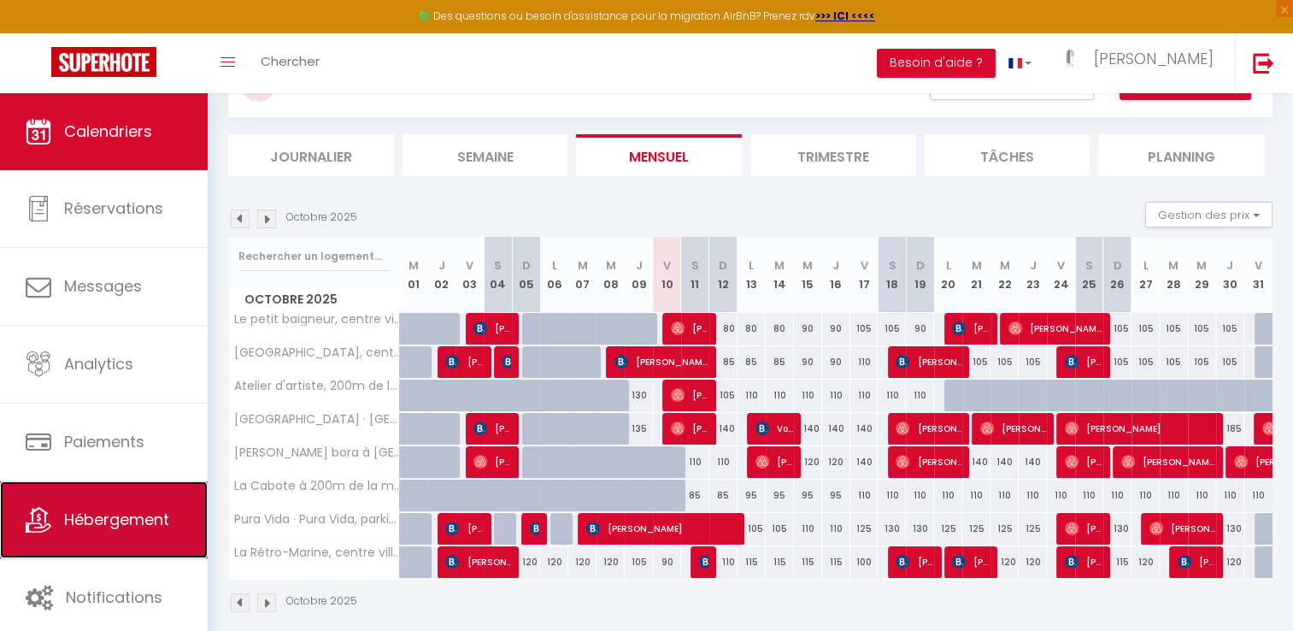
click at [148, 516] on span "Hébergement" at bounding box center [116, 519] width 105 height 21
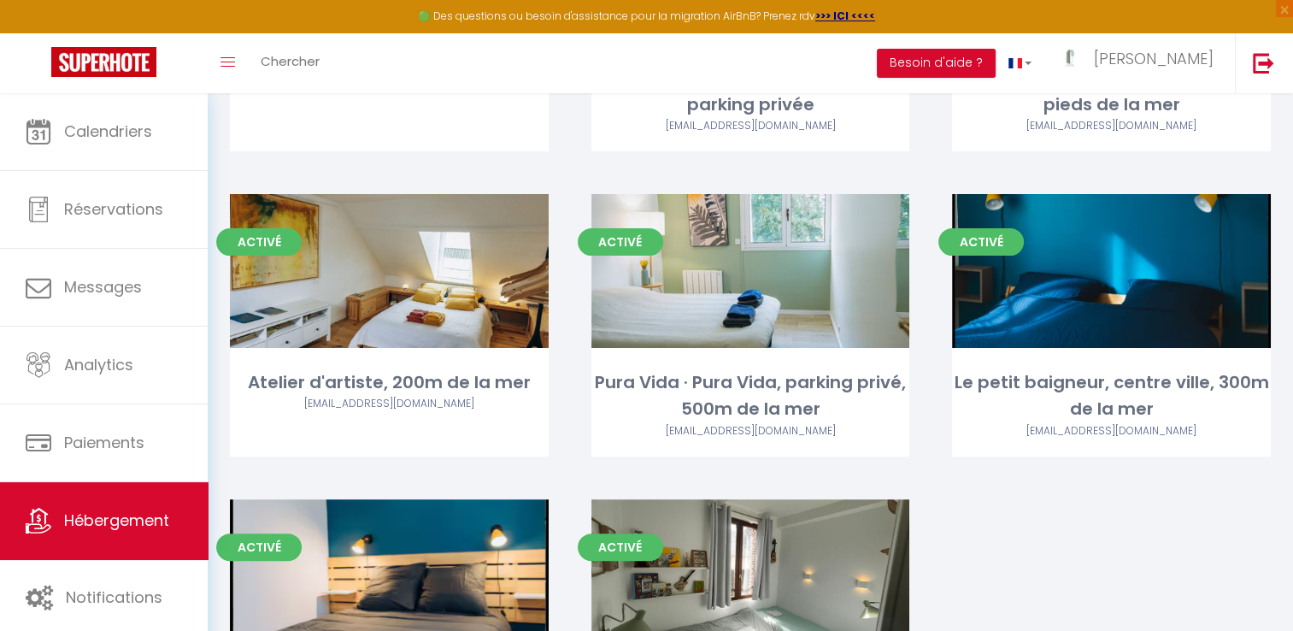
scroll to position [356, 0]
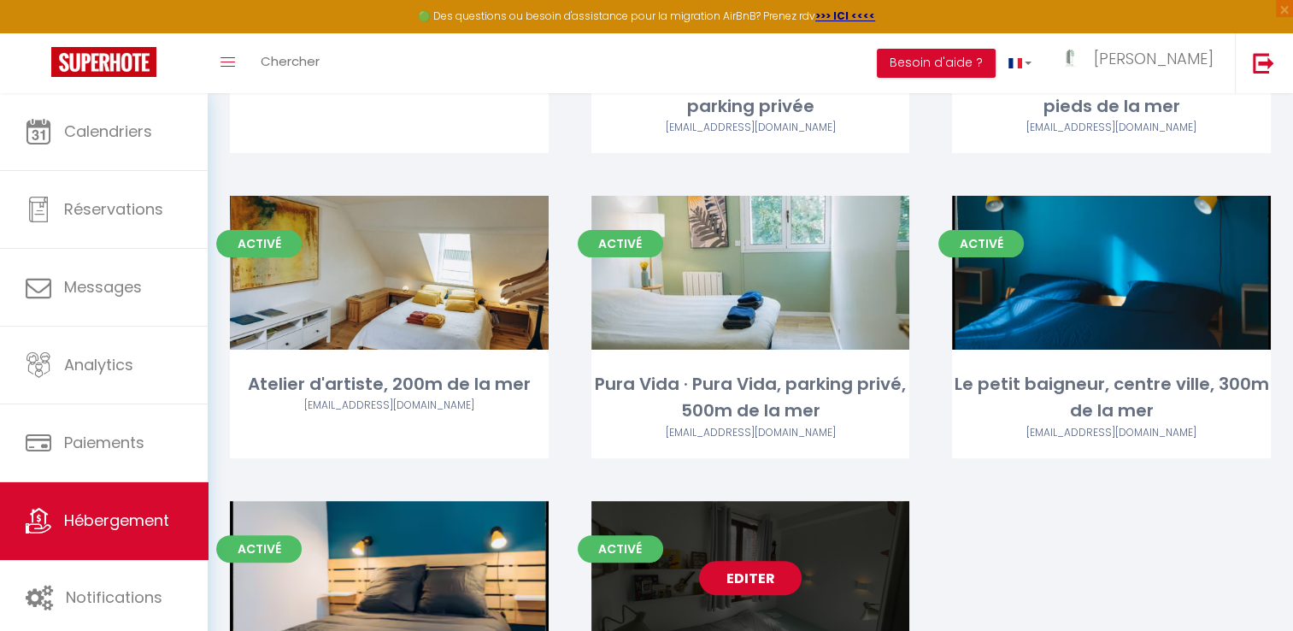
click at [748, 561] on link "Editer" at bounding box center [750, 578] width 103 height 34
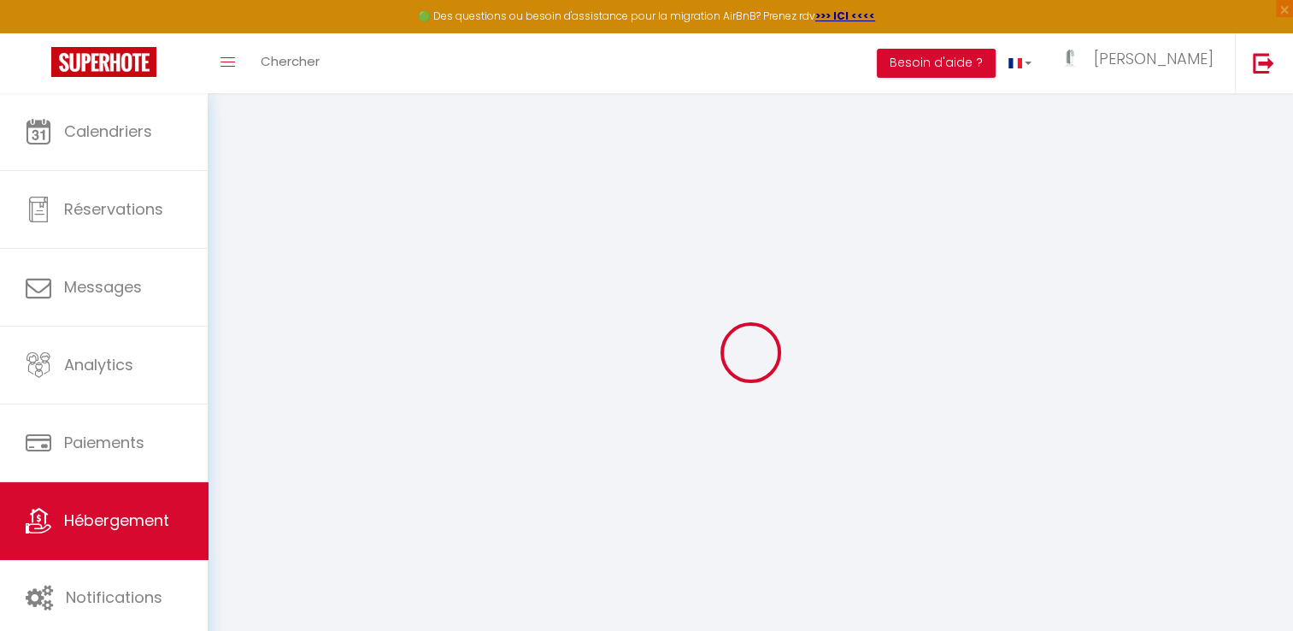
type input "La Rétro-Marine, centre ville, 50m des falaises"
select select "houses"
select select "2"
type input "115"
type input "45"
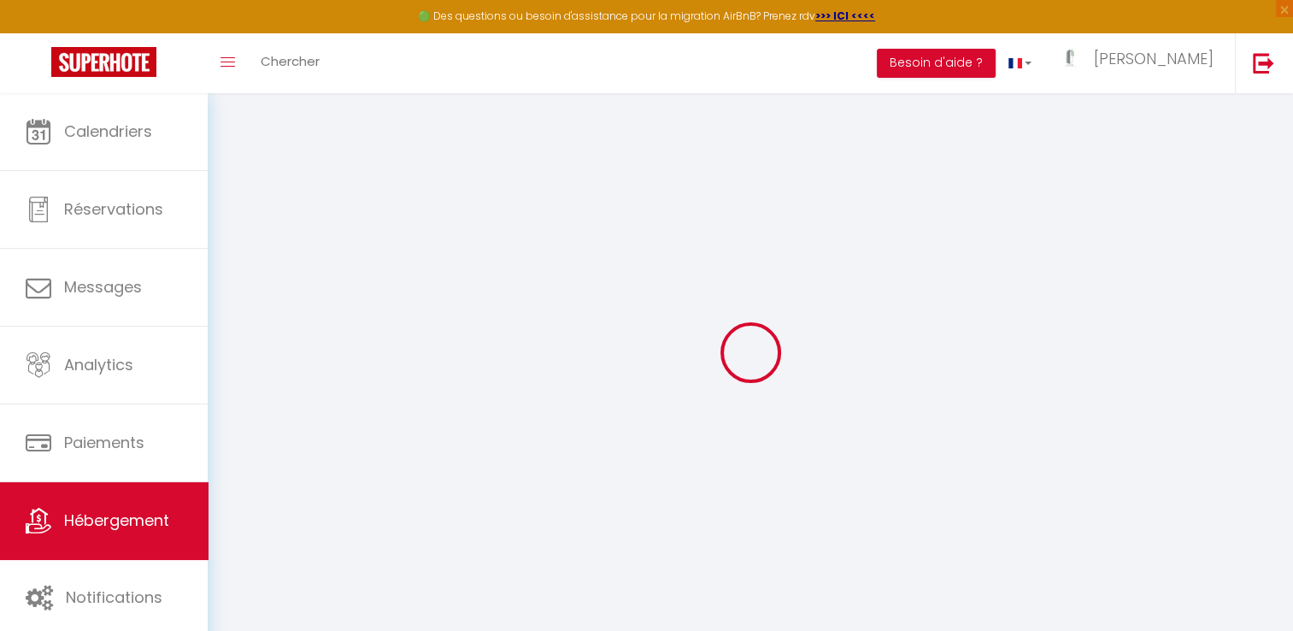
type input "200"
select select
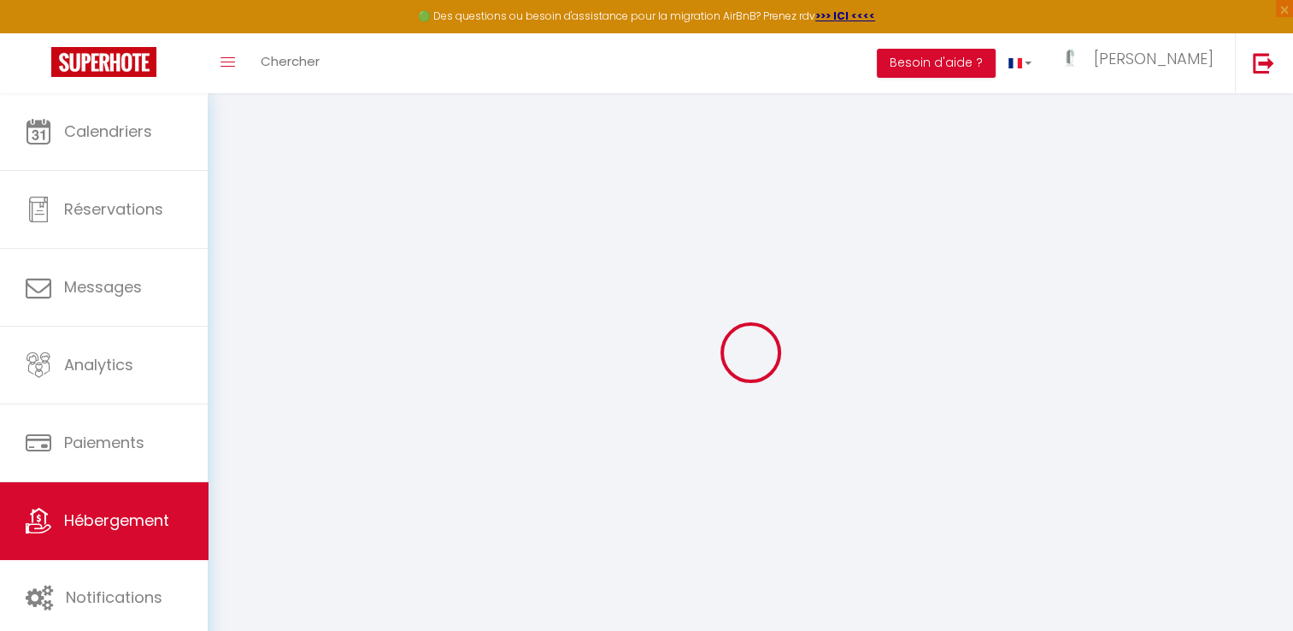
select select
type input "[STREET_ADDRESS][PERSON_NAME]"
type input "76790"
type input "Étretat"
type input "[DOMAIN_NAME][EMAIL_ADDRESS][DOMAIN_NAME]"
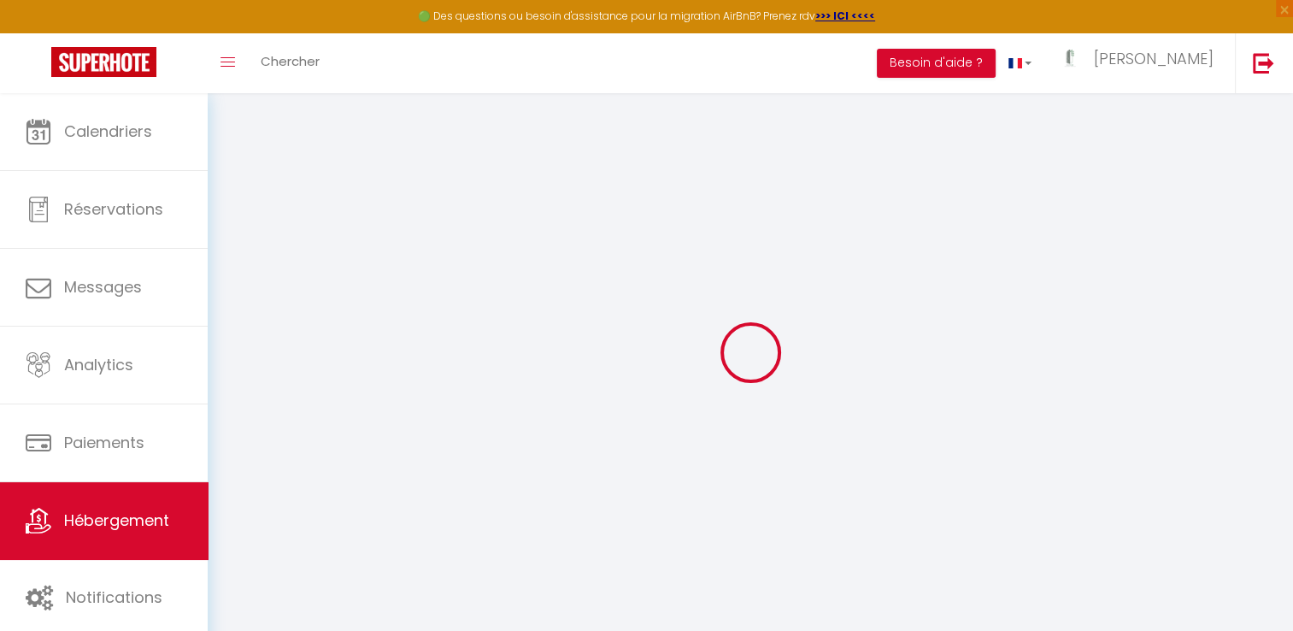
select select "16253"
checkbox input "false"
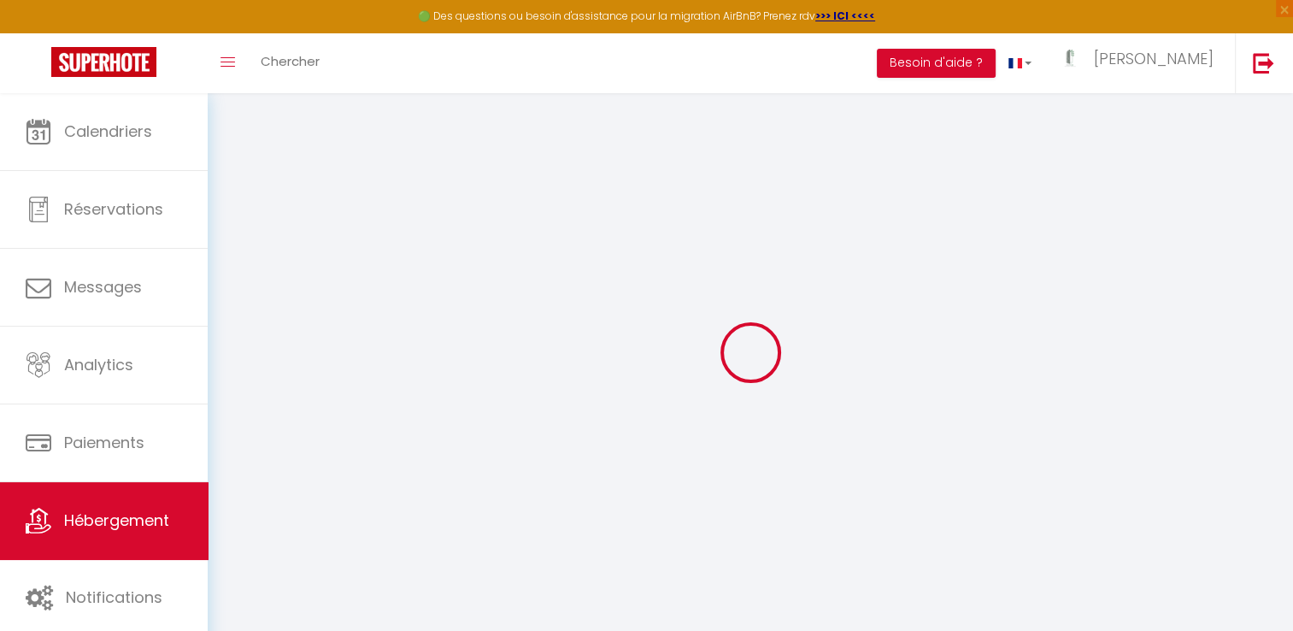
type input "0"
select select
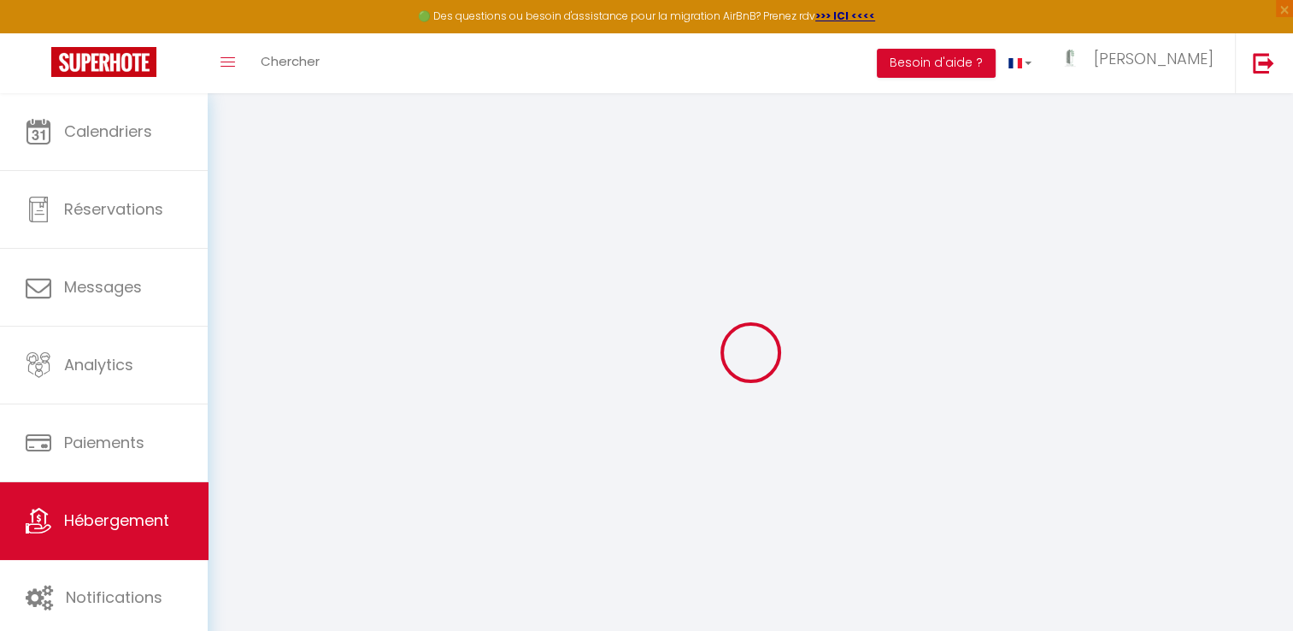
select select
checkbox input "false"
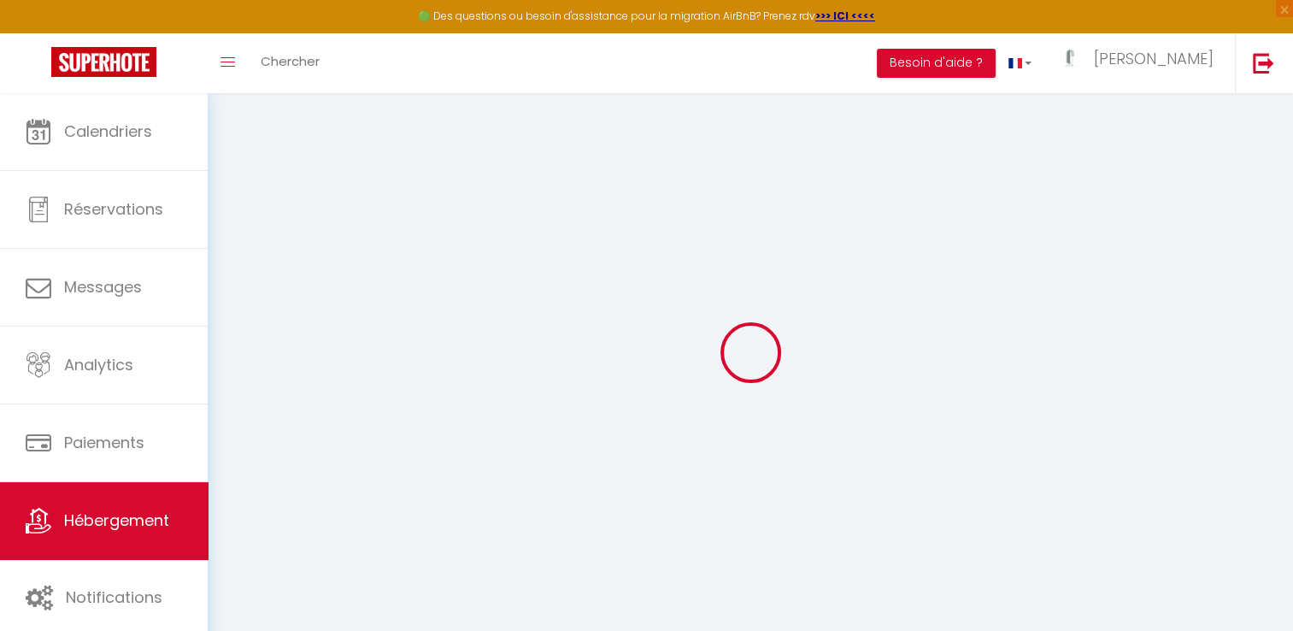
checkbox input "false"
select select
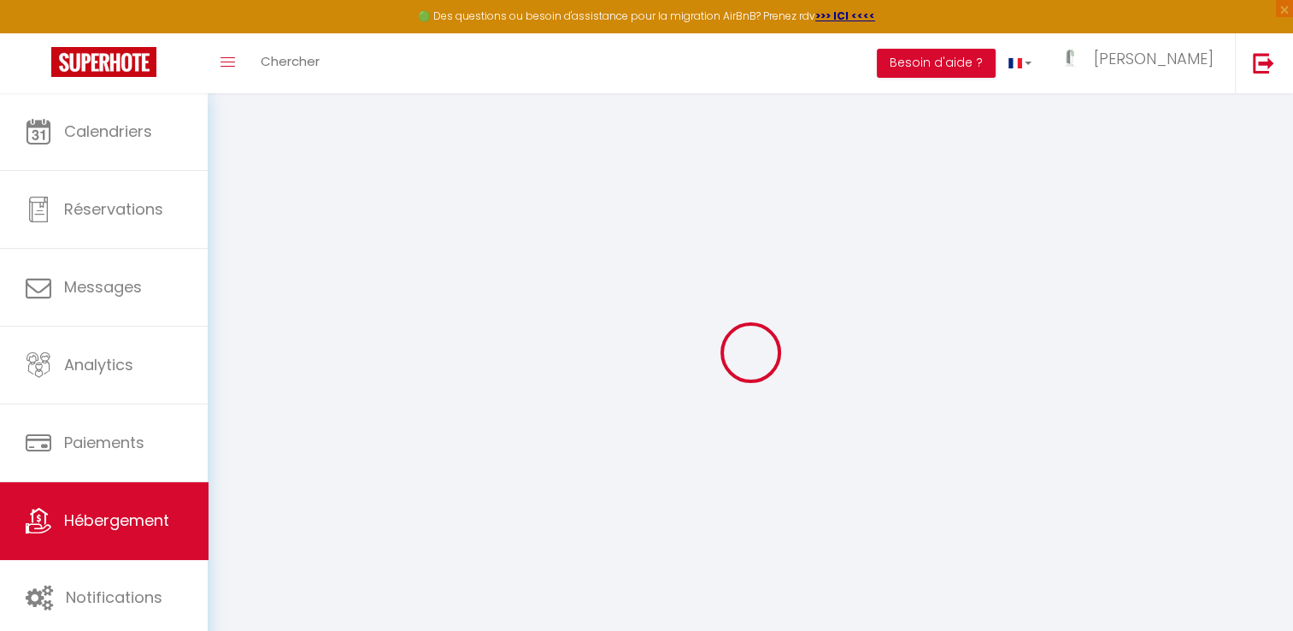
select select
checkbox input "false"
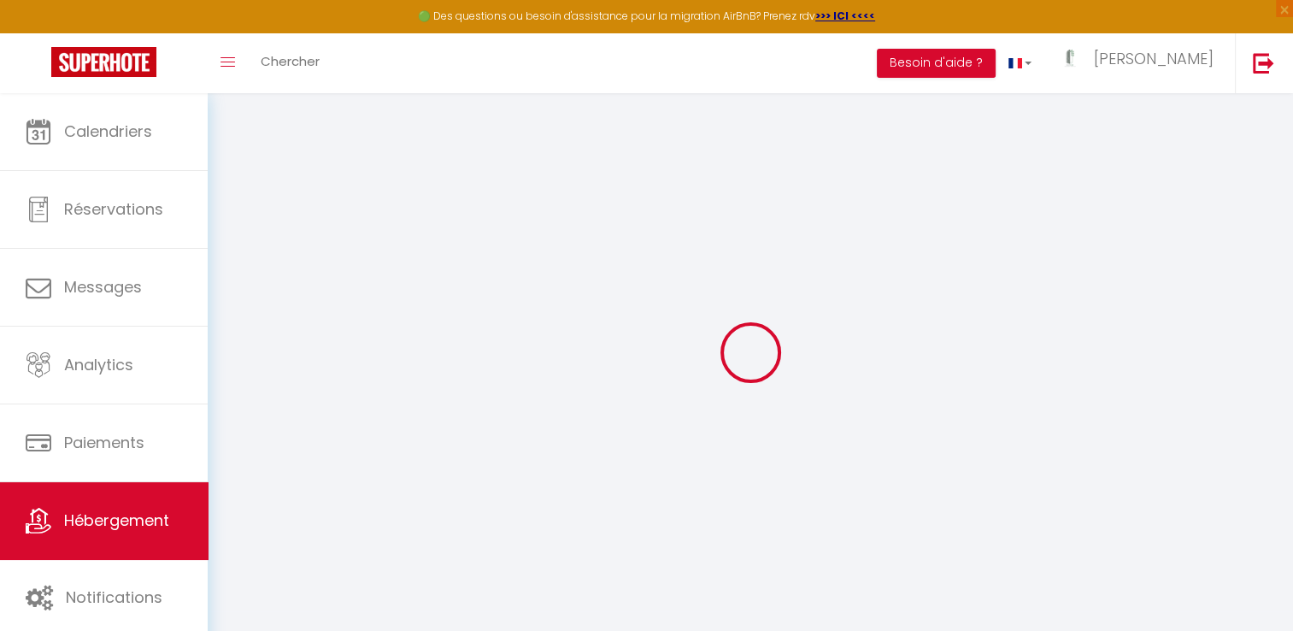
checkbox input "false"
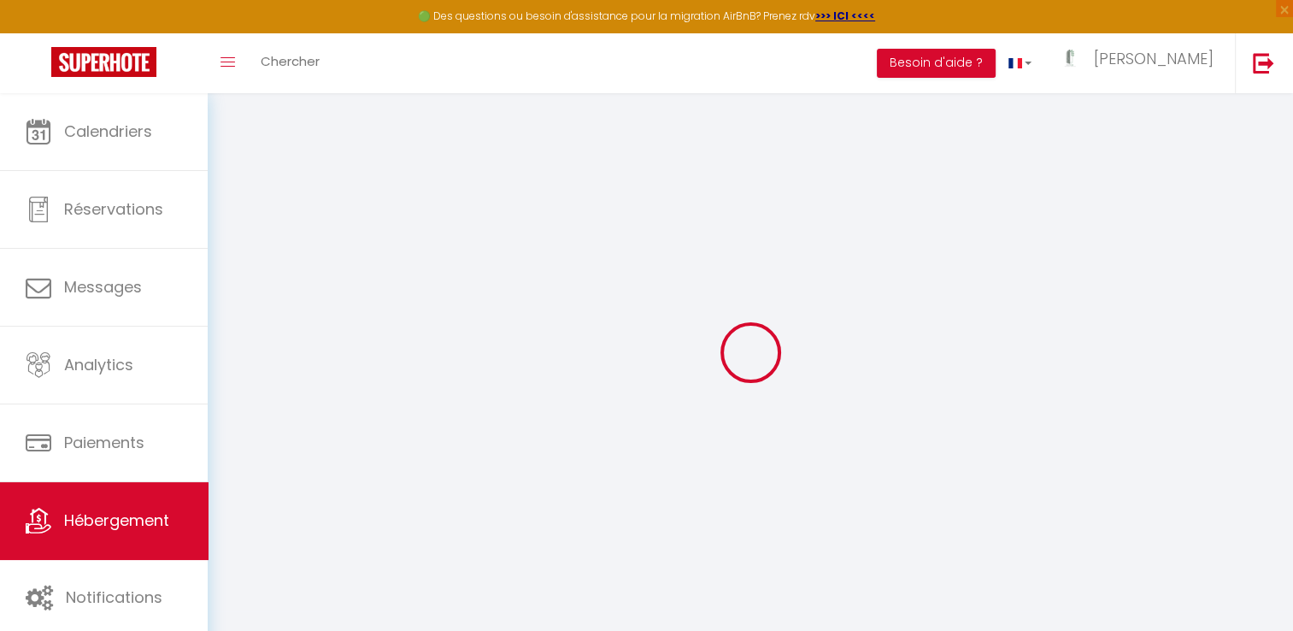
checkbox input "false"
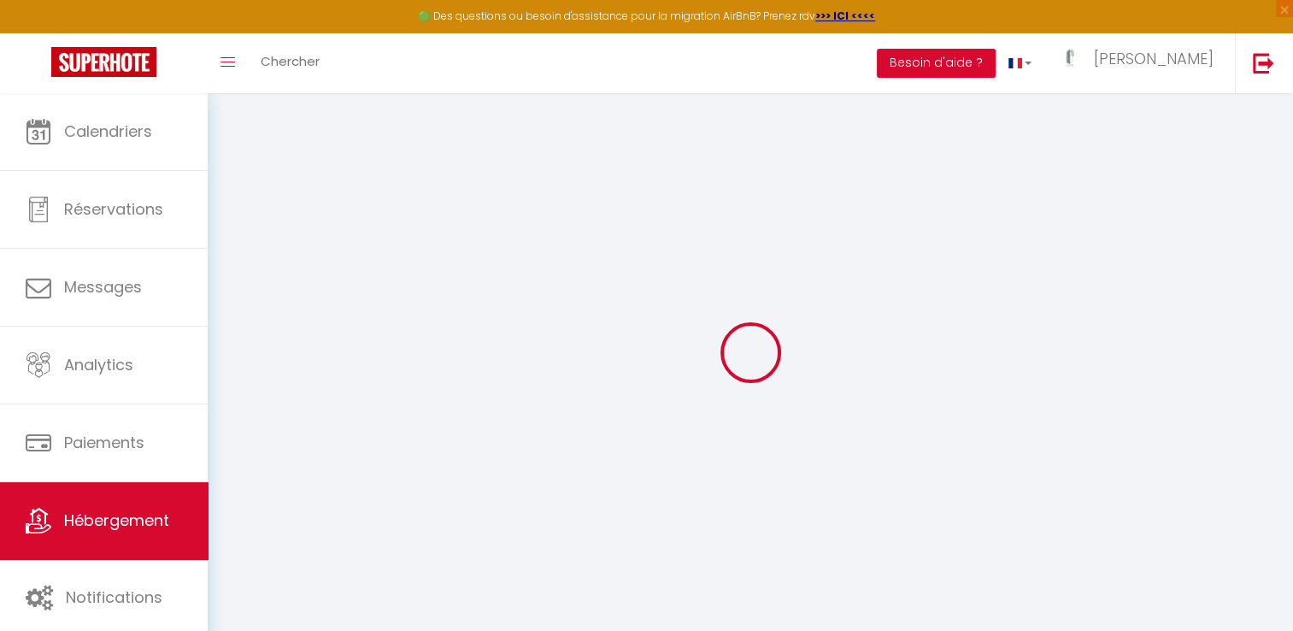
select select "17:00"
select select "23:45"
select select "11:00"
select select "30"
select select "120"
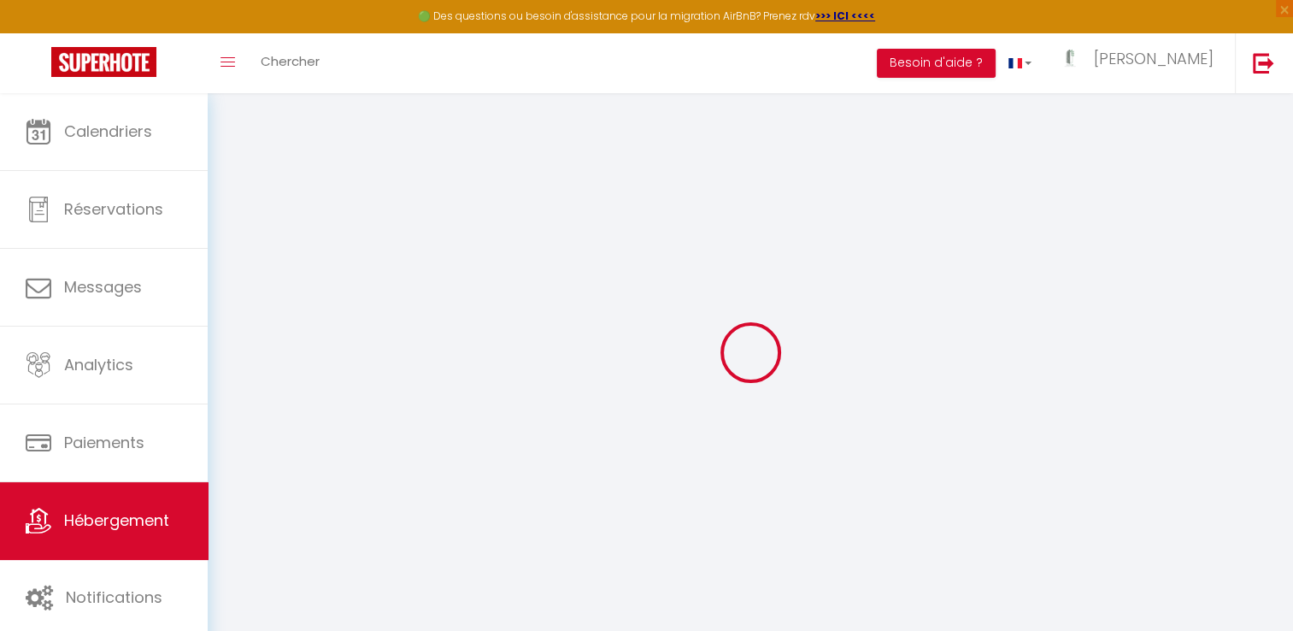
checkbox input "false"
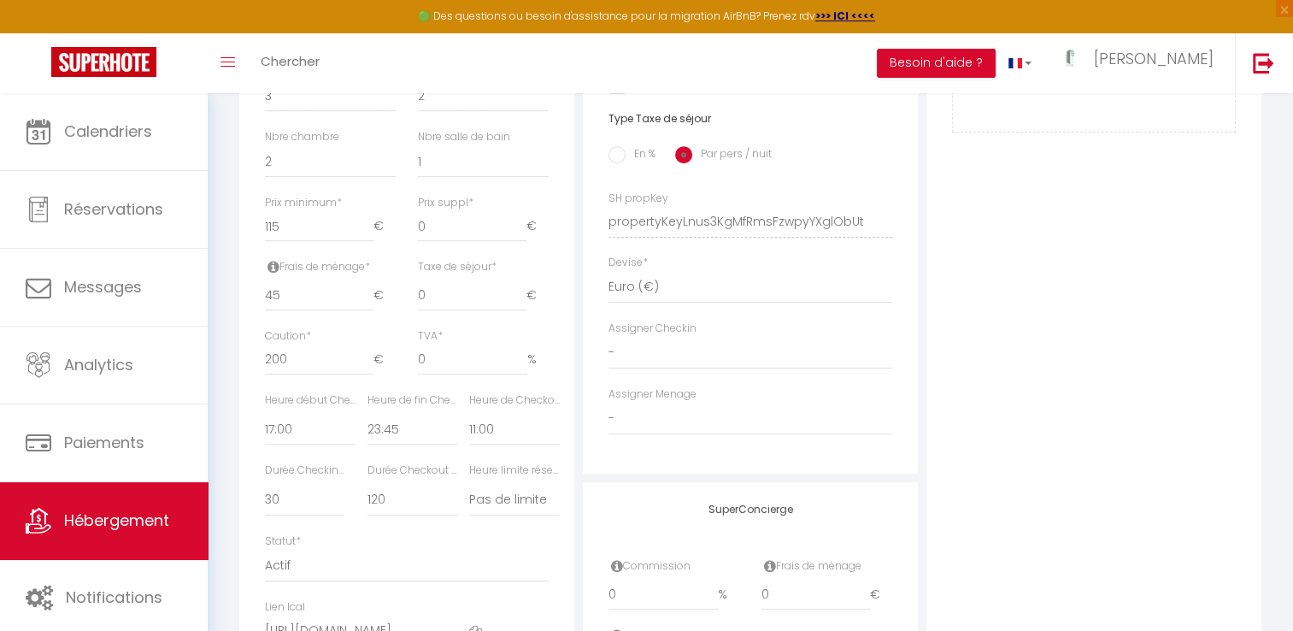
scroll to position [677, 0]
click at [498, 509] on select "Pas de limite 01:00 02:00 03:00 04:00 05:00 06:00 07:00 08:00 09:00 10:00 11:00…" at bounding box center [514, 499] width 91 height 32
select select "13:00"
click at [469, 494] on select "Pas de limite 01:00 02:00 03:00 04:00 05:00 06:00 07:00 08:00 09:00 10:00 11:00…" at bounding box center [514, 499] width 91 height 32
checkbox input "false"
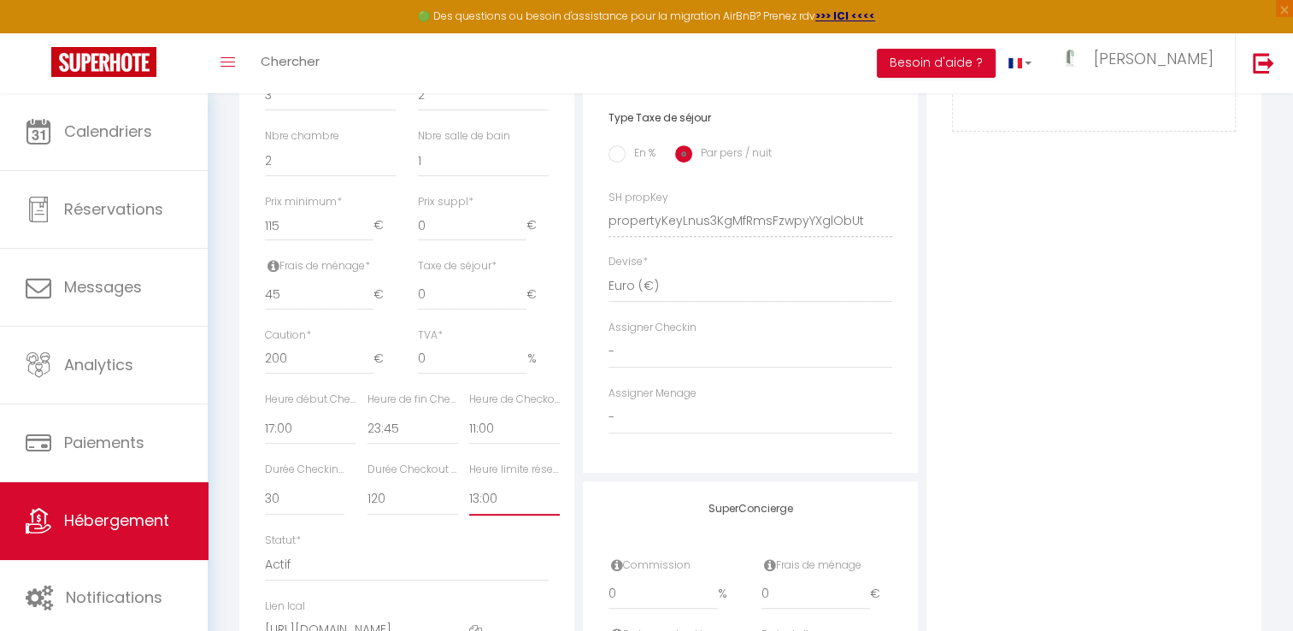
checkbox input "false"
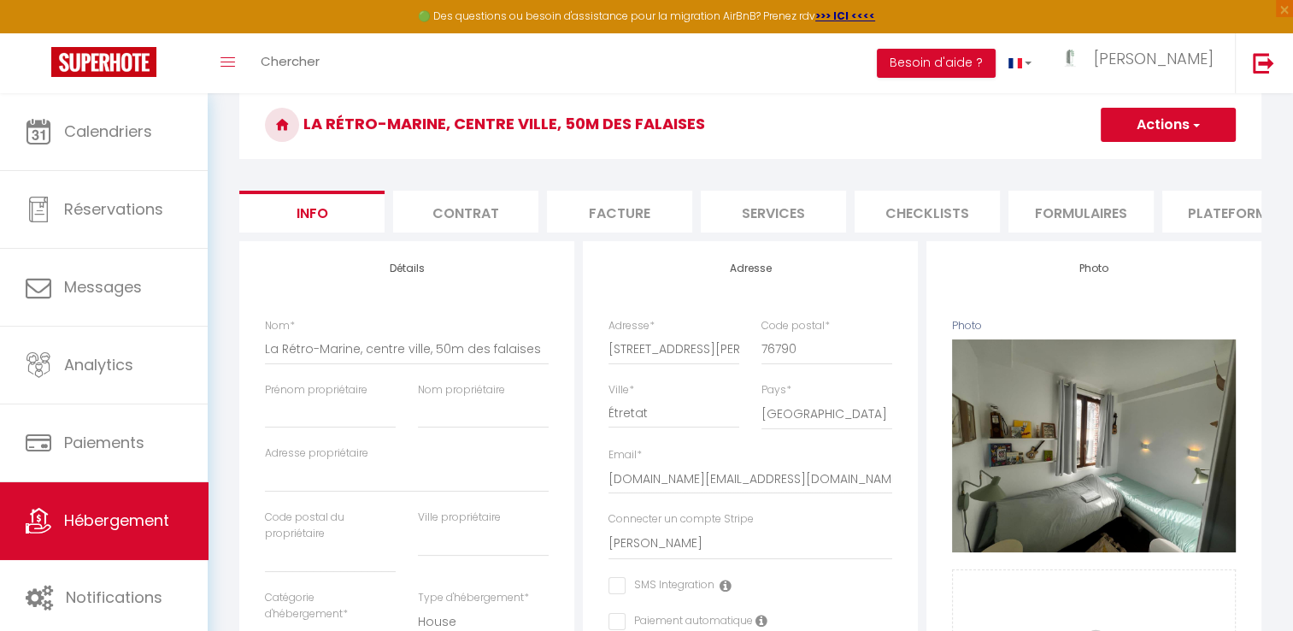
scroll to position [0, 0]
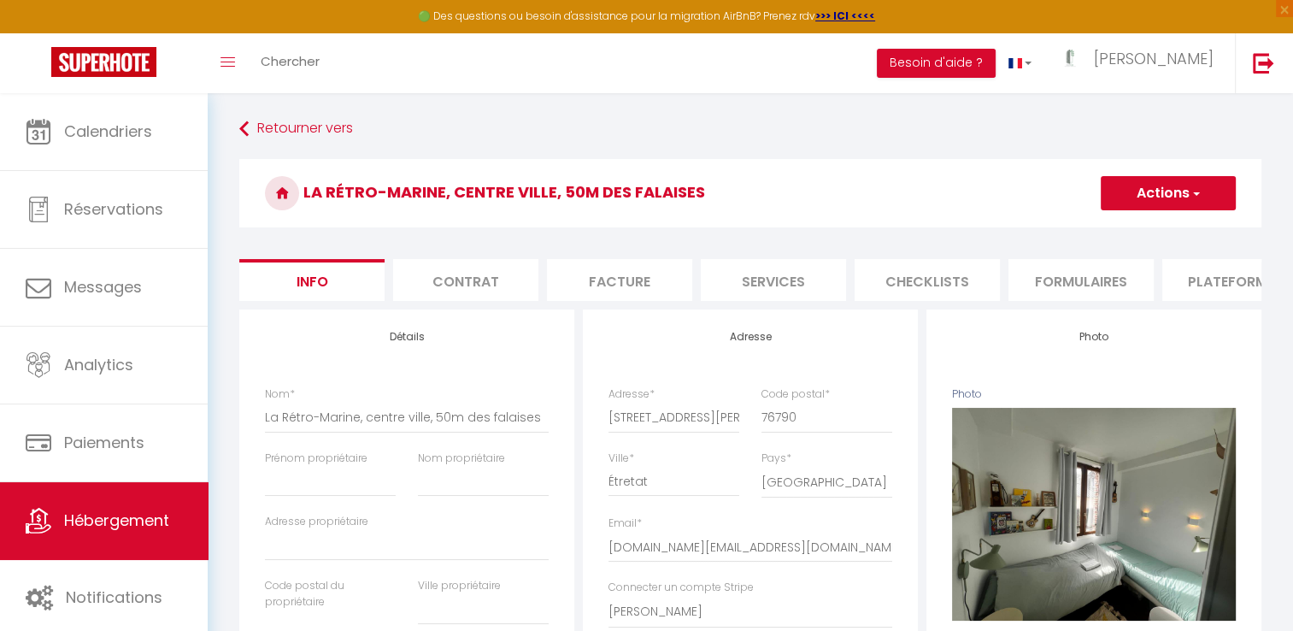
click at [1151, 195] on button "Actions" at bounding box center [1168, 193] width 135 height 34
click at [1117, 237] on input "Enregistrer" at bounding box center [1101, 230] width 63 height 17
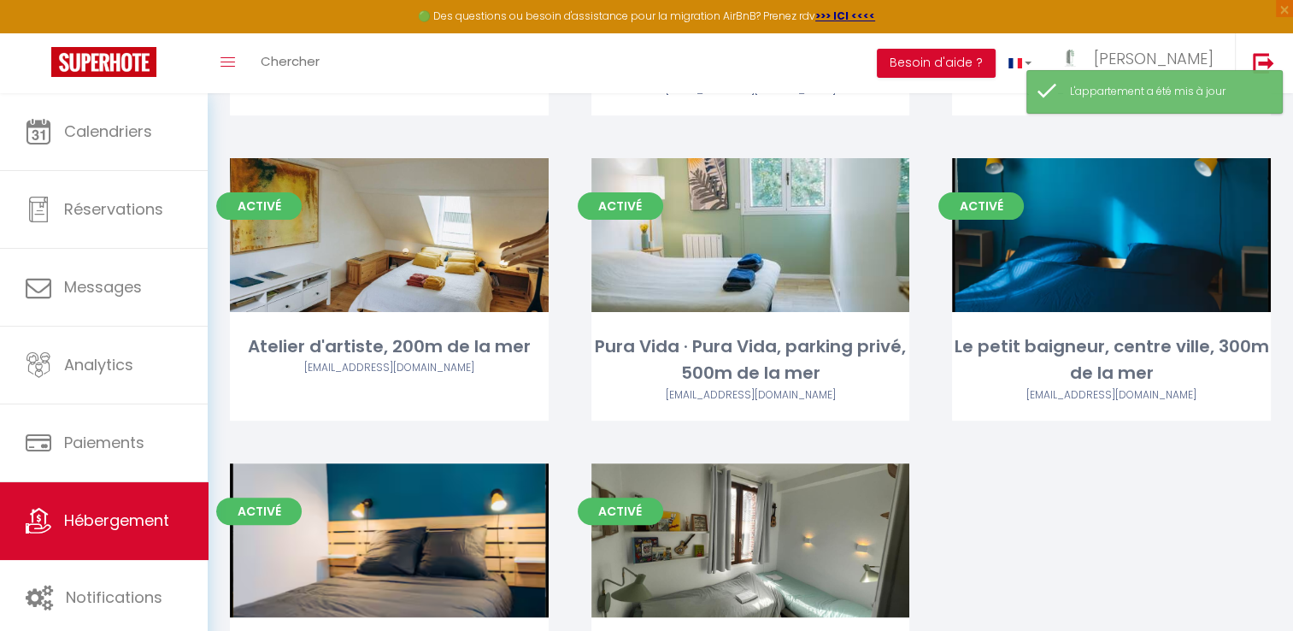
scroll to position [438, 0]
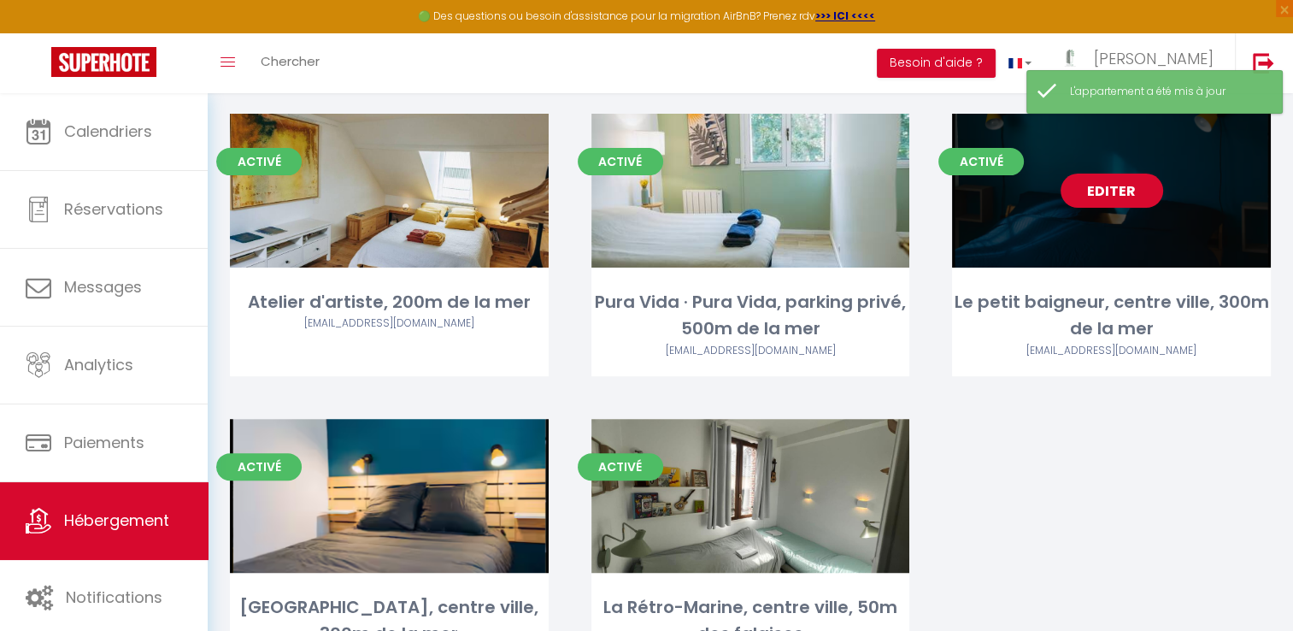
click at [1115, 174] on link "Editer" at bounding box center [1112, 191] width 103 height 34
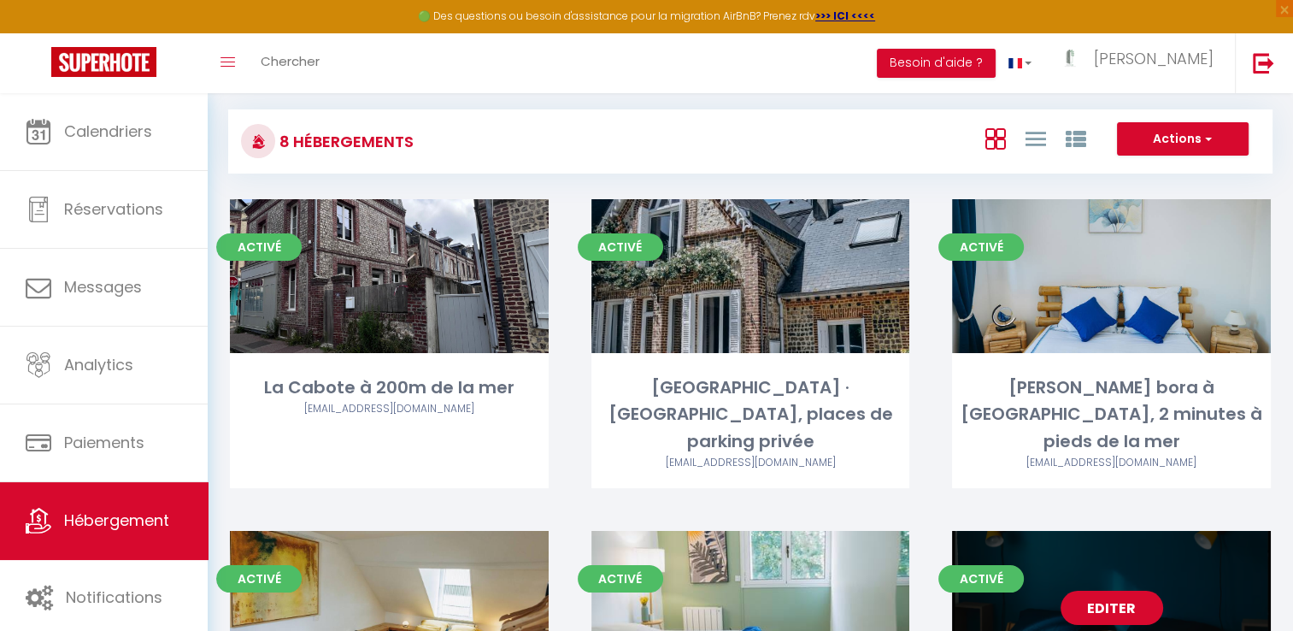
scroll to position [20, 0]
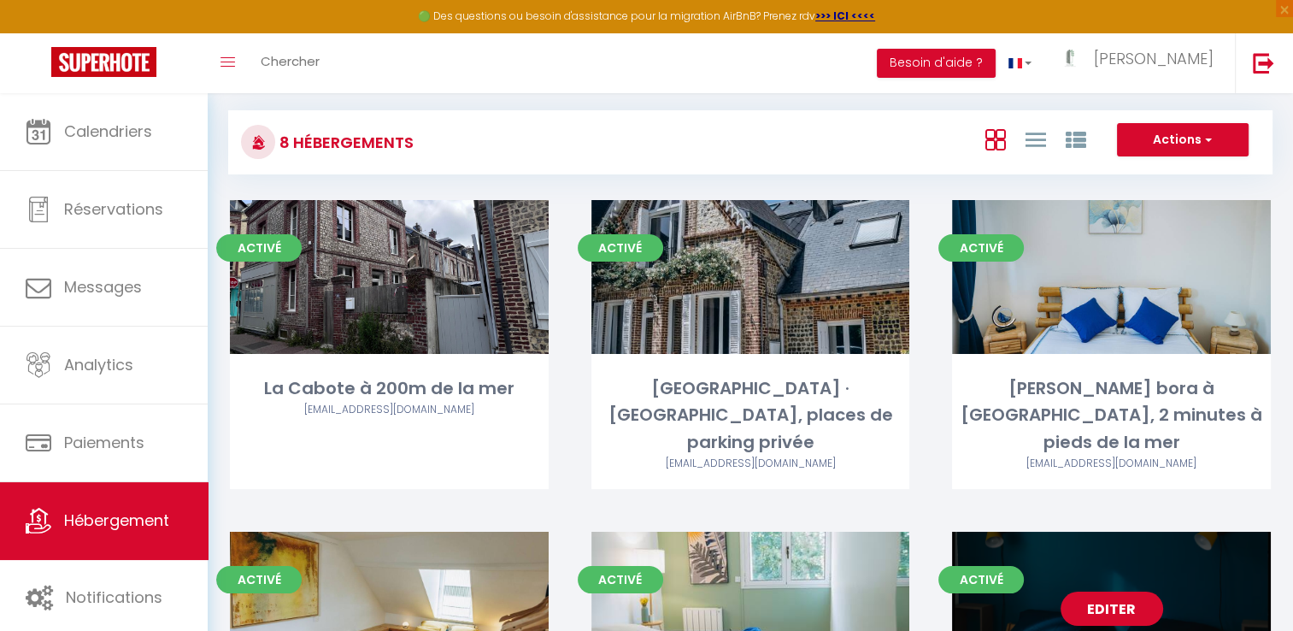
click at [1086, 592] on link "Editer" at bounding box center [1112, 609] width 103 height 34
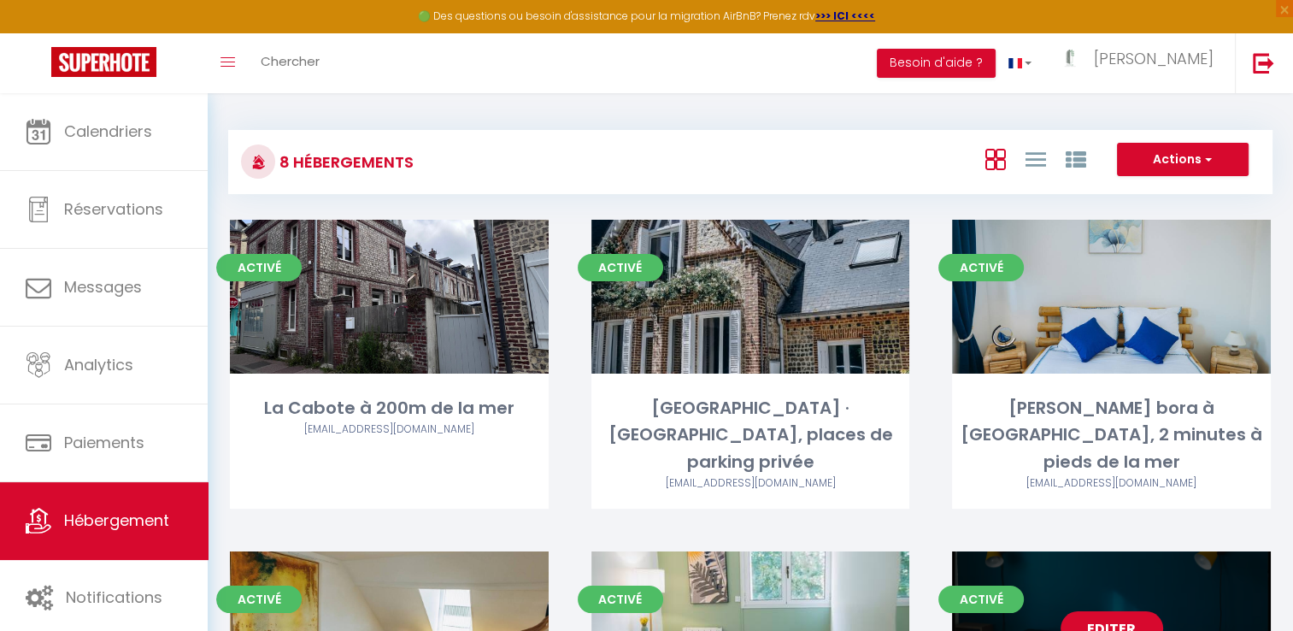
select select "3"
select select "2"
select select "1"
select select
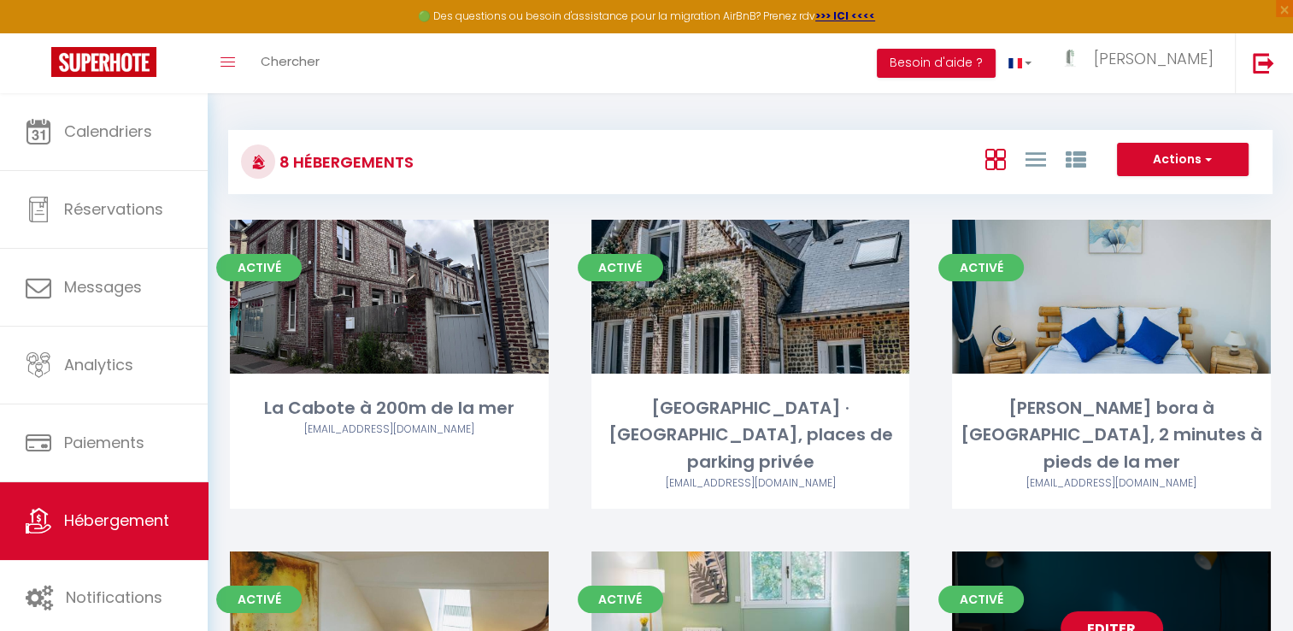
select select "28"
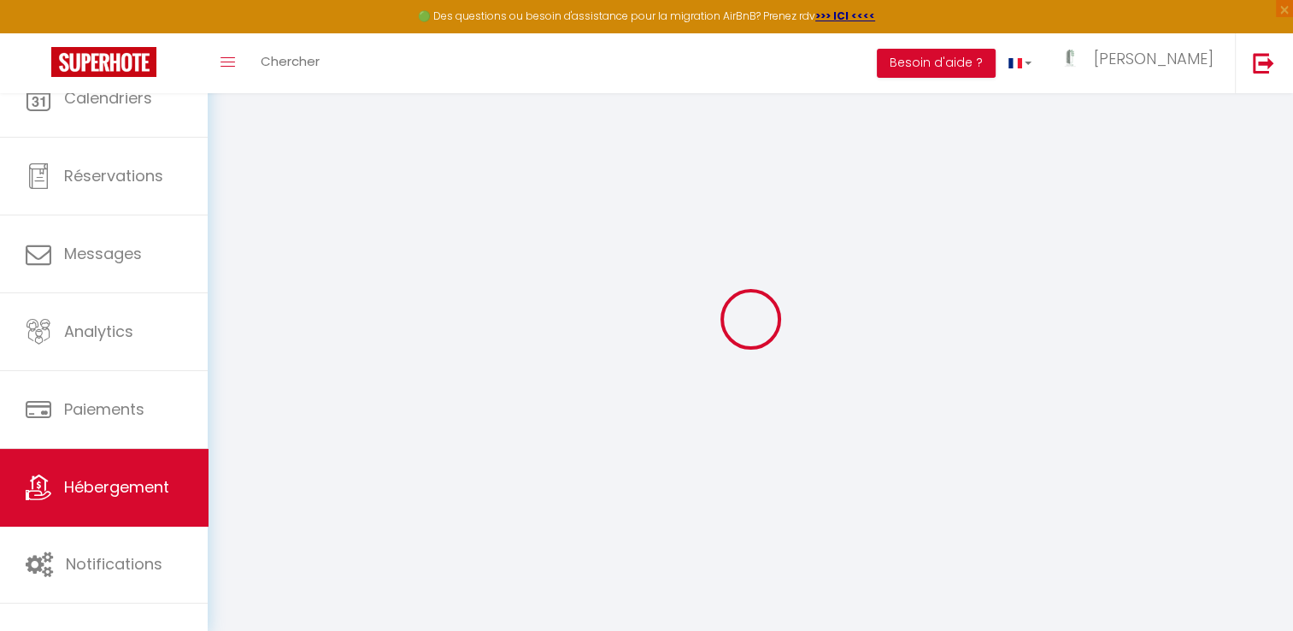
select select
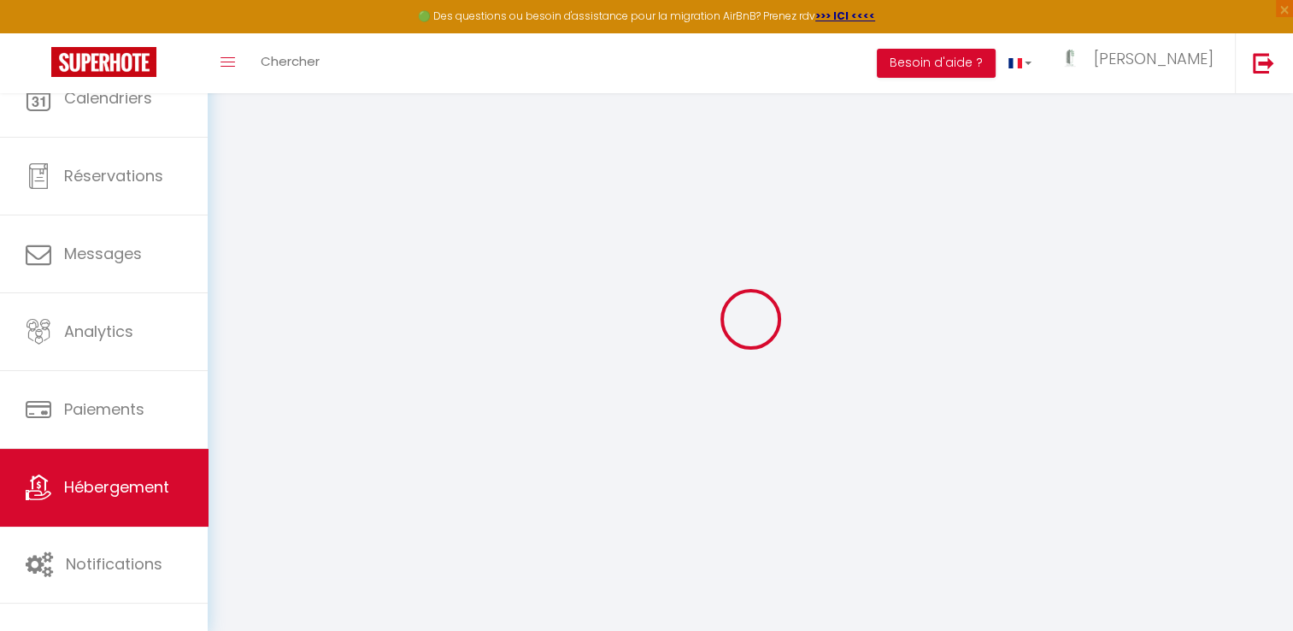
select select
checkbox input "false"
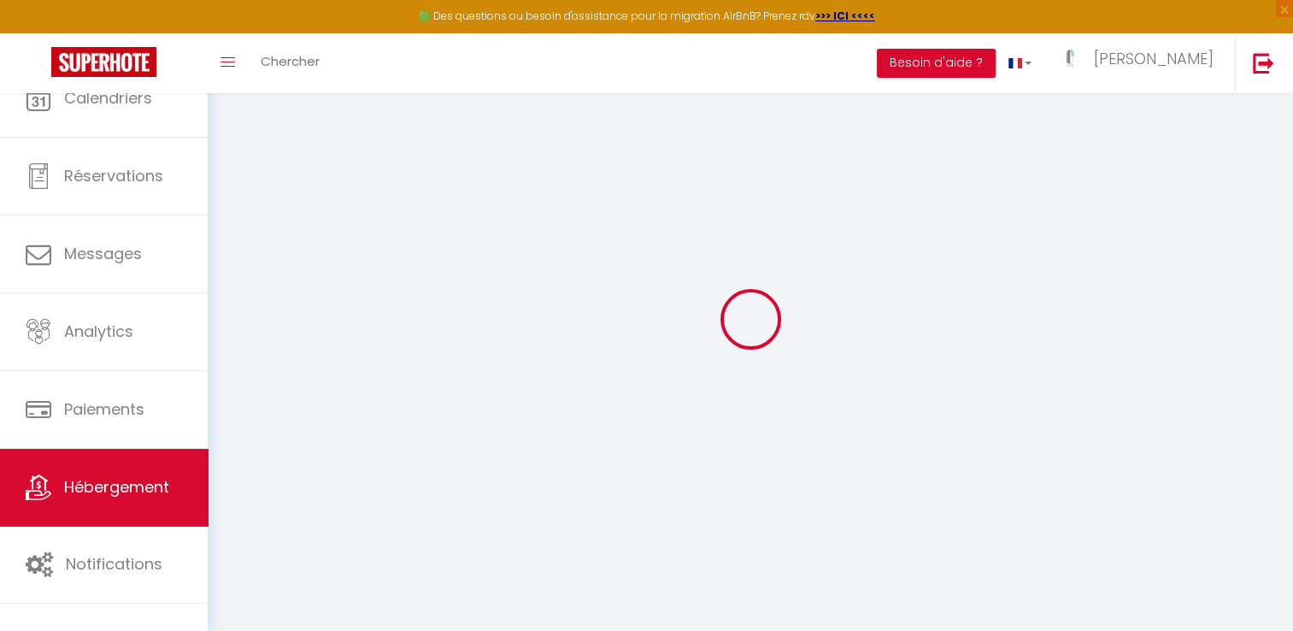
select select
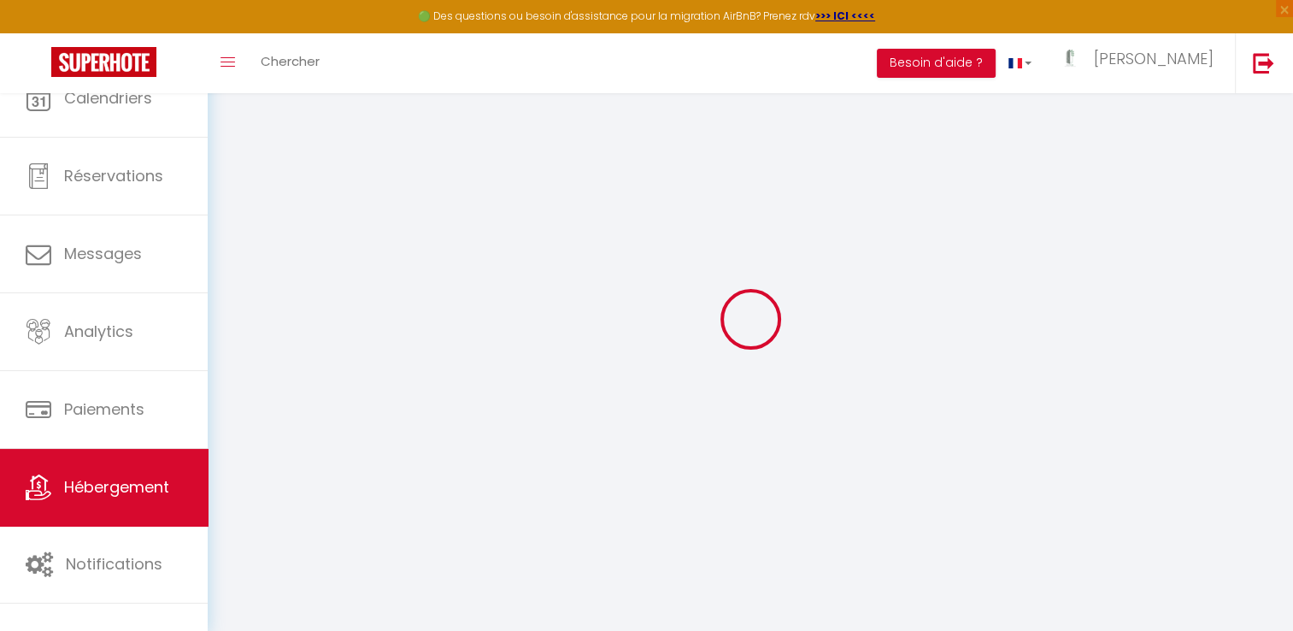
select select
checkbox input "false"
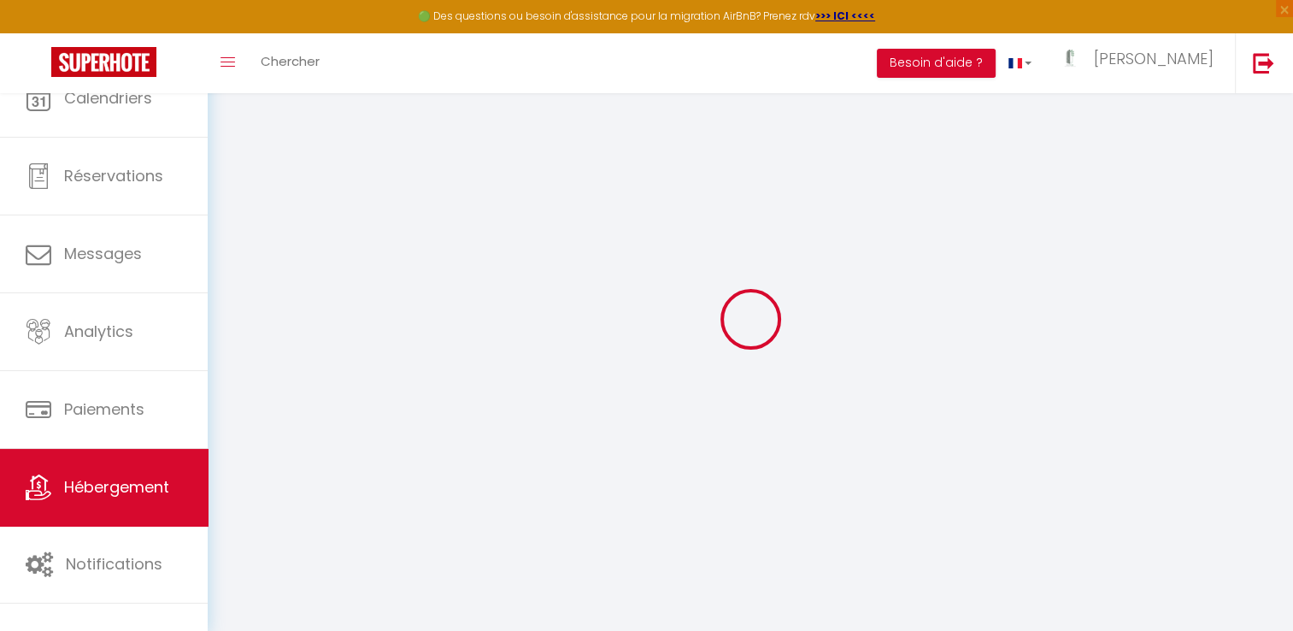
checkbox input "false"
select select
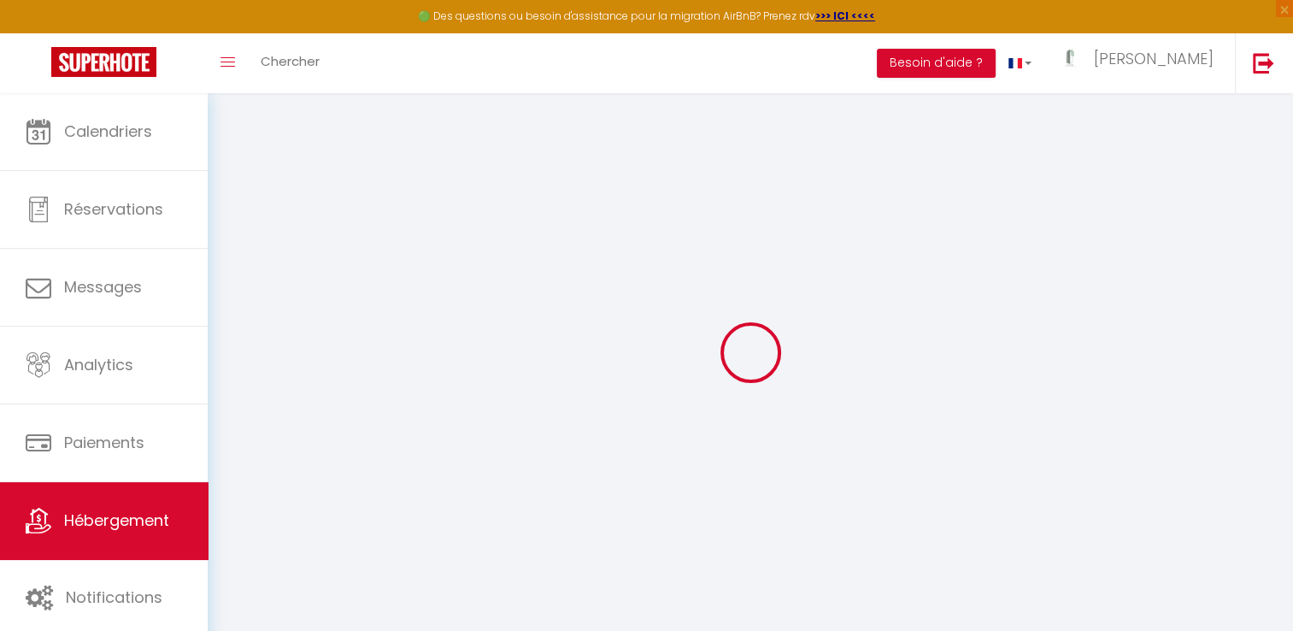
select select
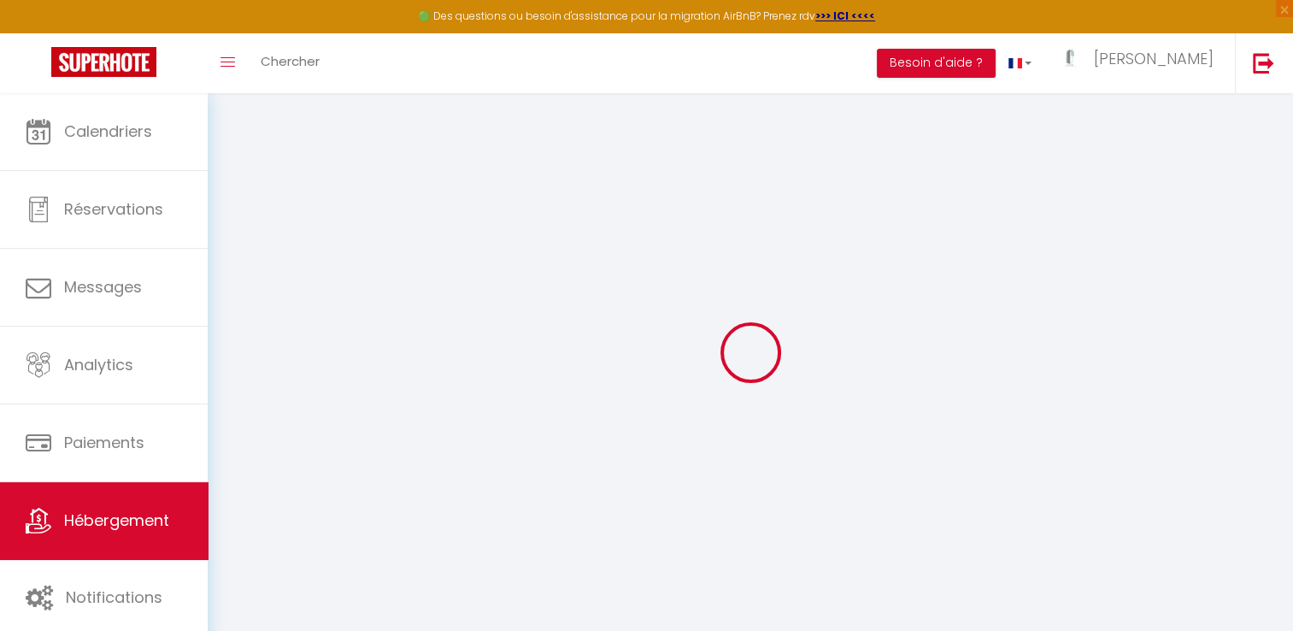
select select
checkbox input "false"
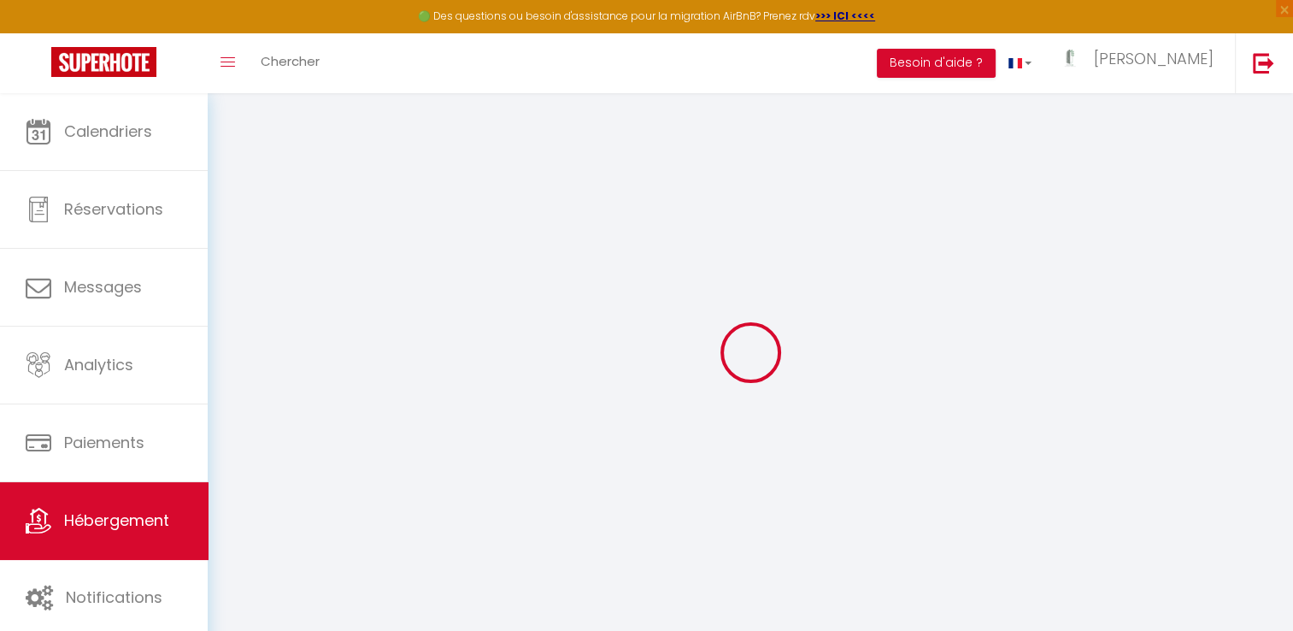
select select
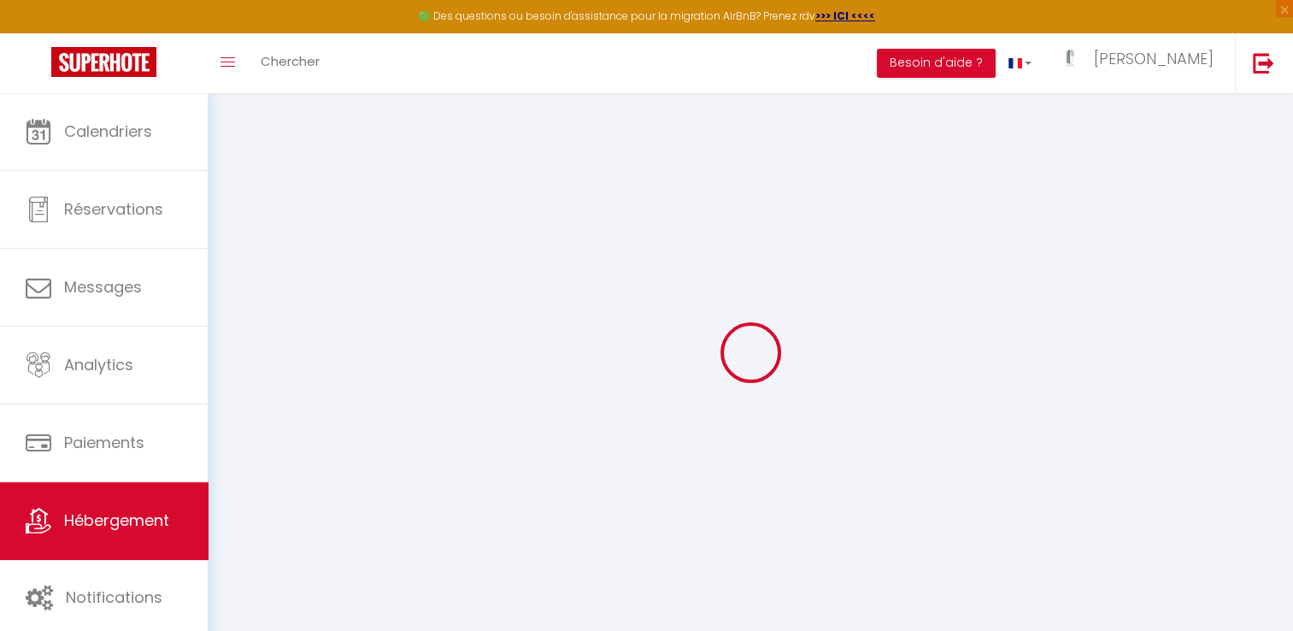
select select
checkbox input "false"
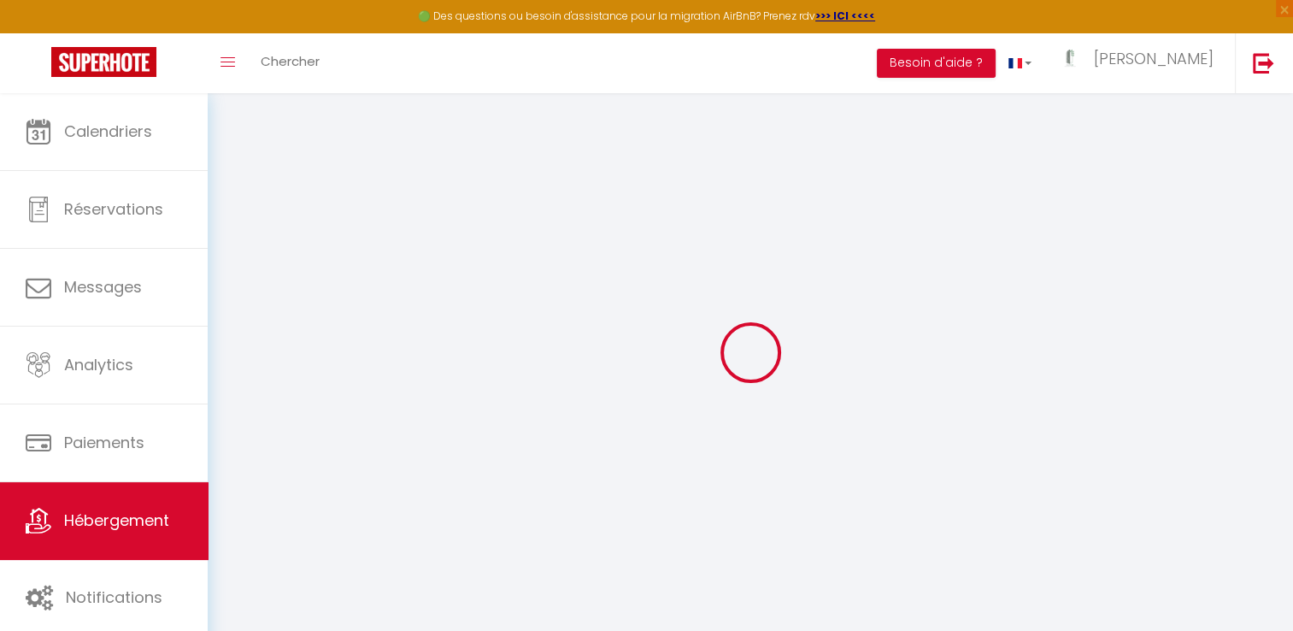
checkbox input "false"
select select
type input "Le petit baigneur, centre ville, 300m de la mer"
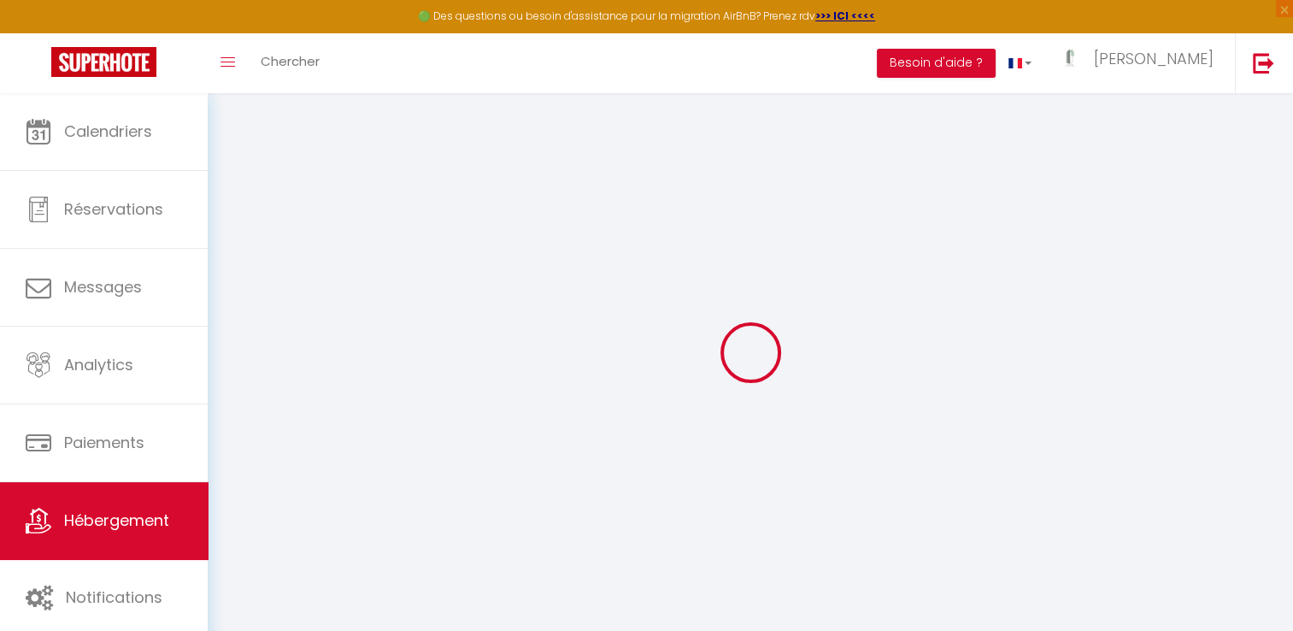
type input "[PERSON_NAME]"
select select "1"
select select "2"
type input "130"
type input "50"
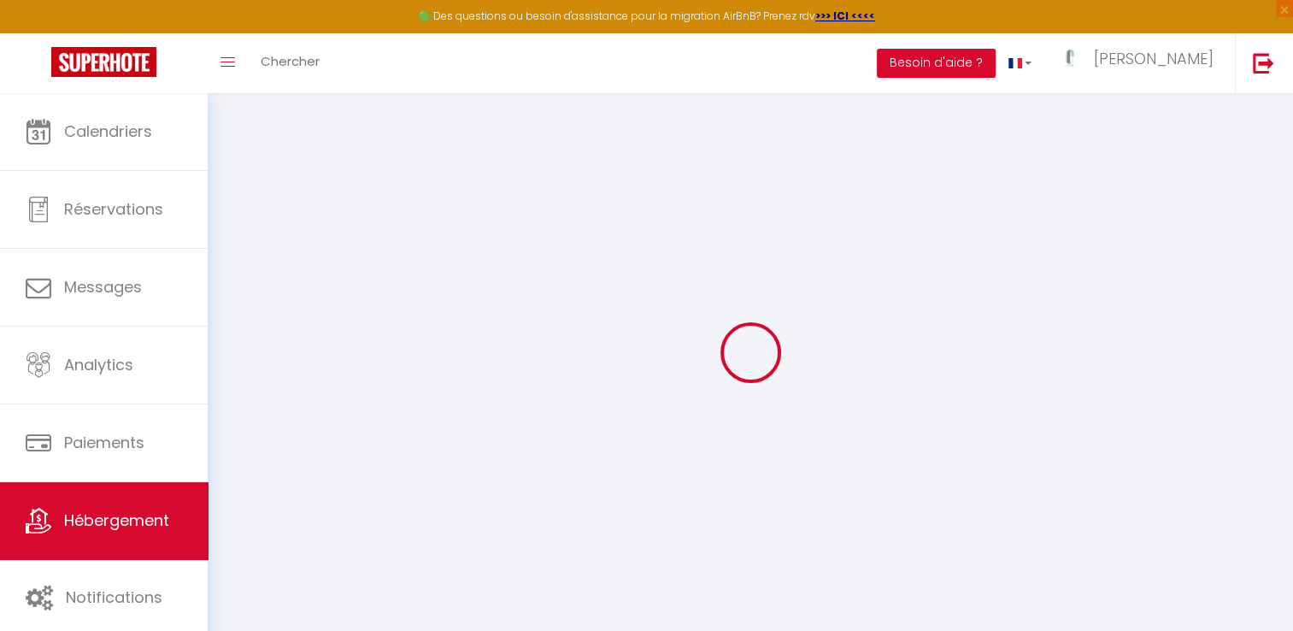
type input "300"
select select
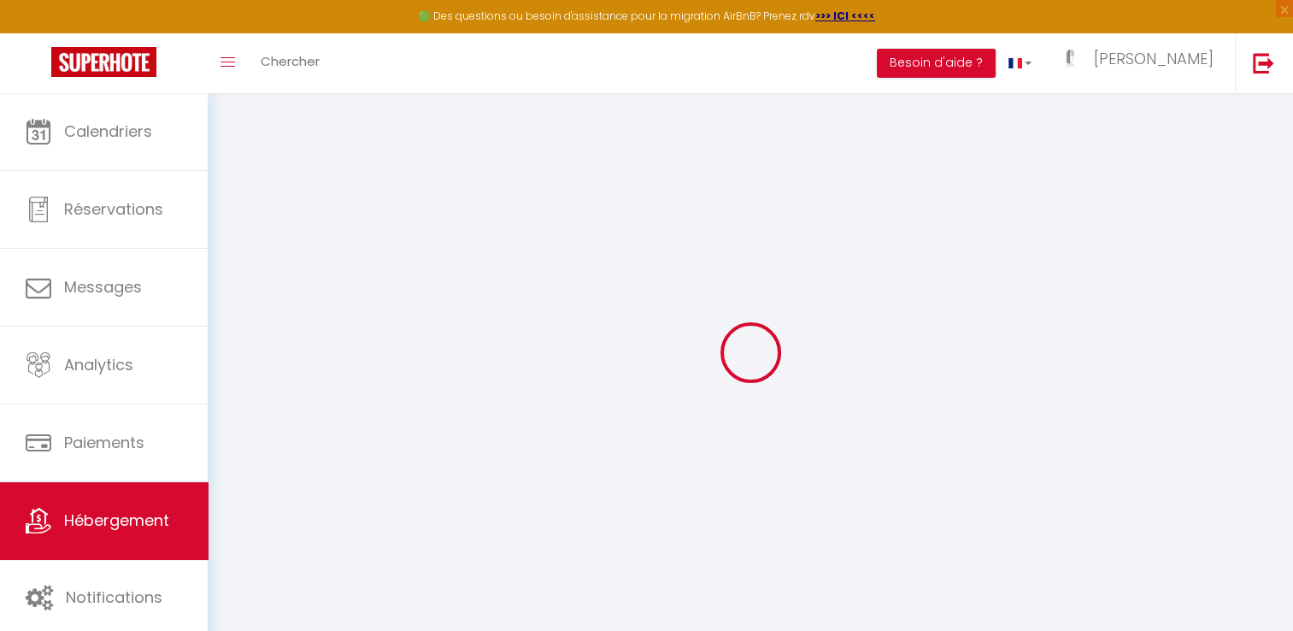
select select
type input "[STREET_ADDRESS]"
type input "76790"
type input "Étretat"
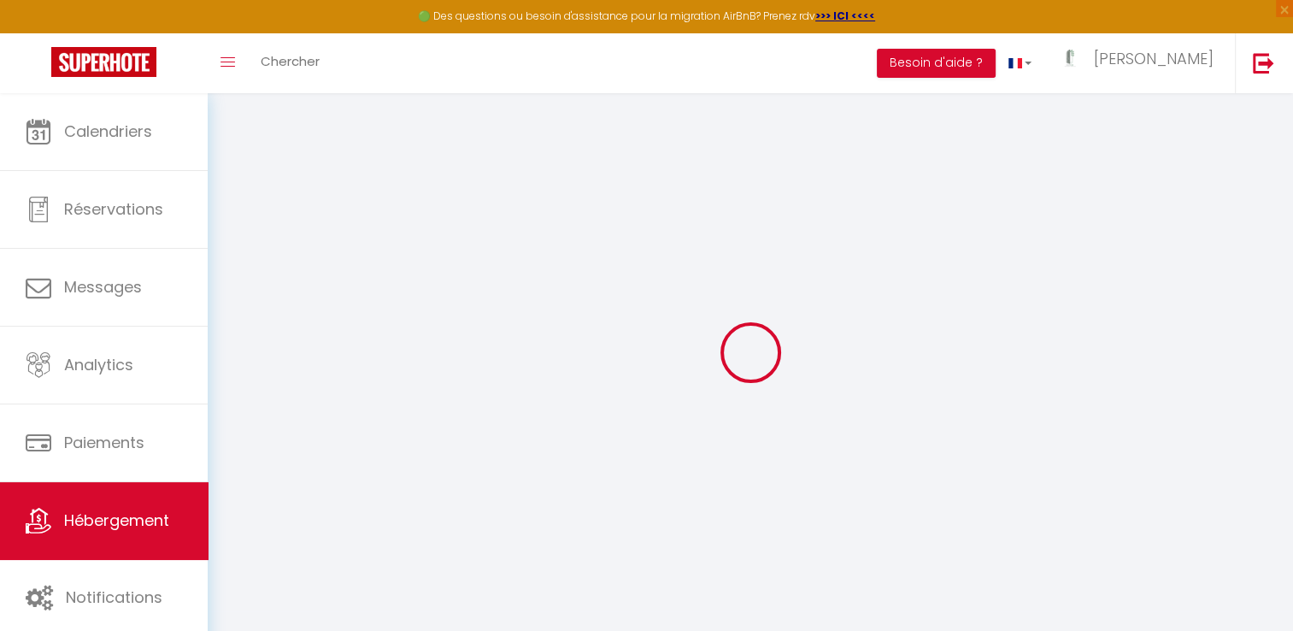
type input "[DOMAIN_NAME][EMAIL_ADDRESS][DOMAIN_NAME]"
select select "13517"
checkbox input "false"
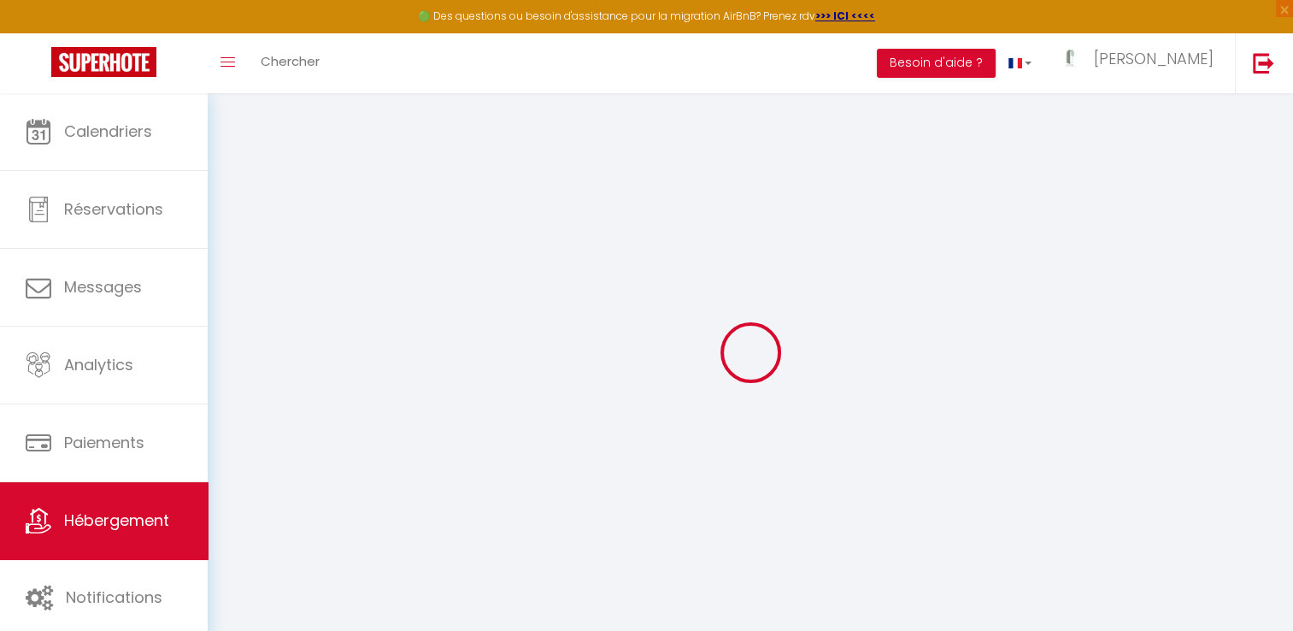
checkbox input "false"
type input "0"
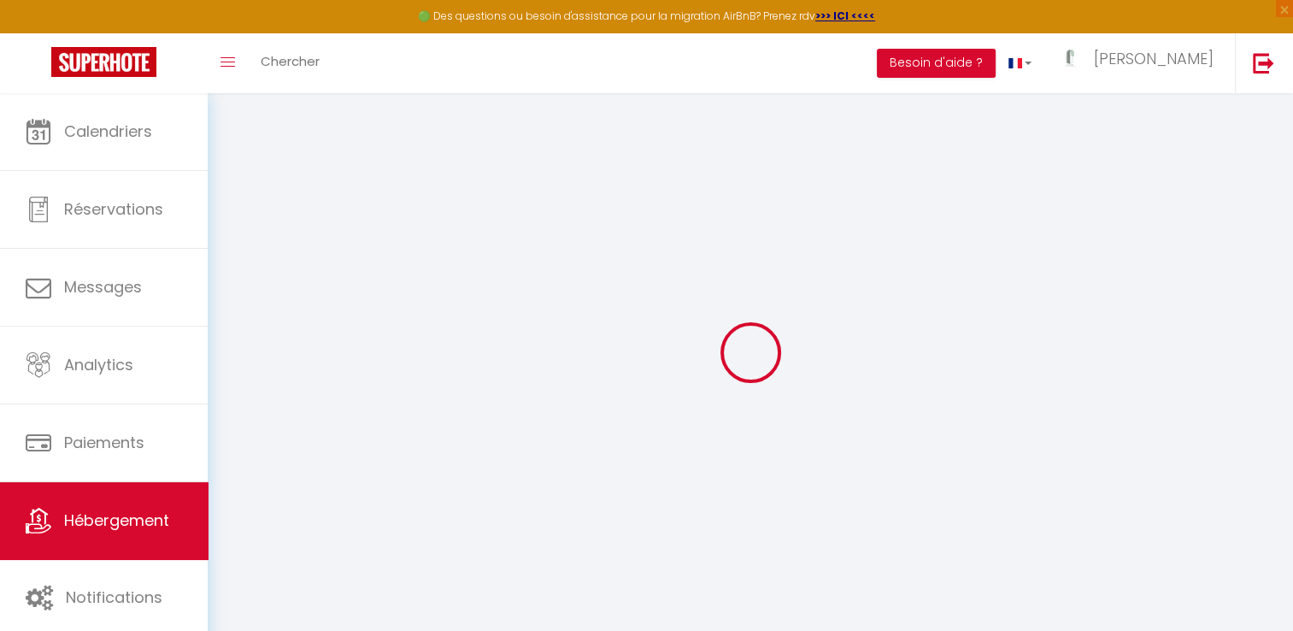
select select
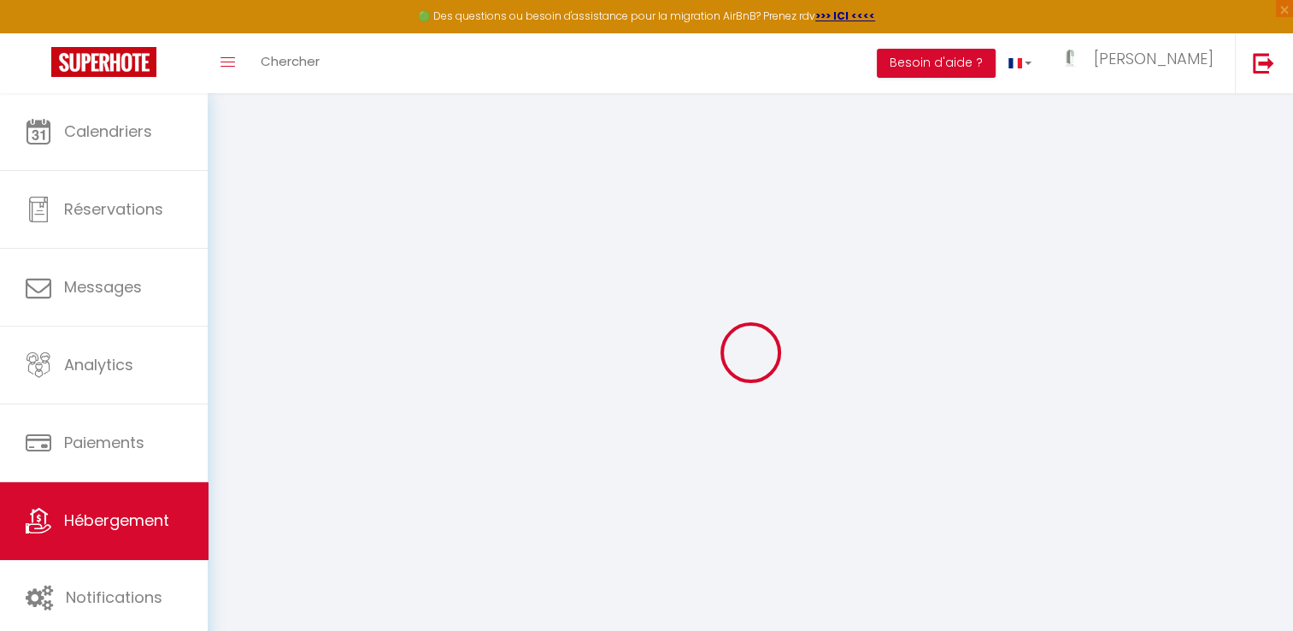
select select
checkbox input "false"
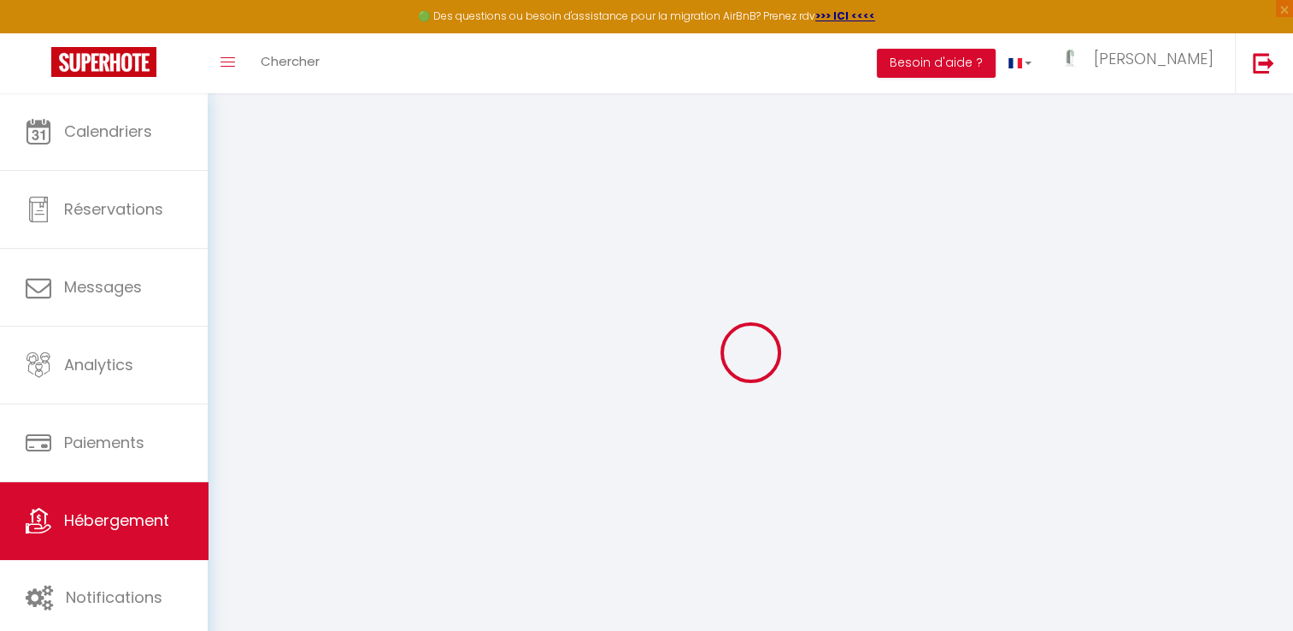
select select
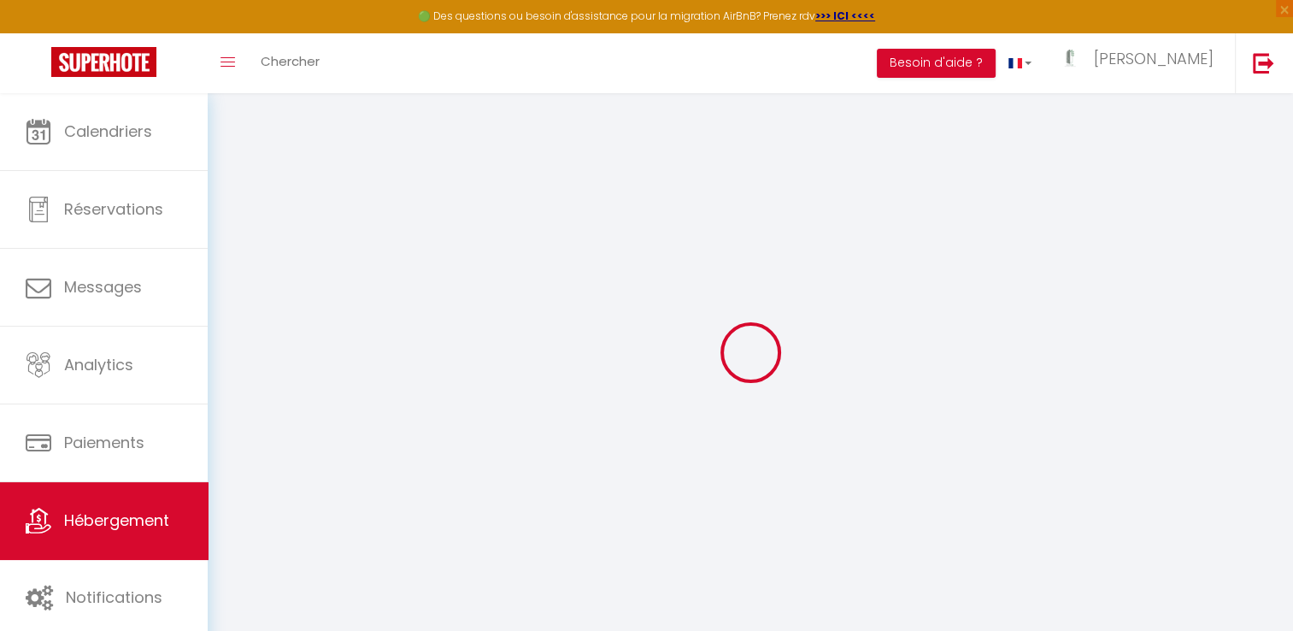
select select
checkbox input "false"
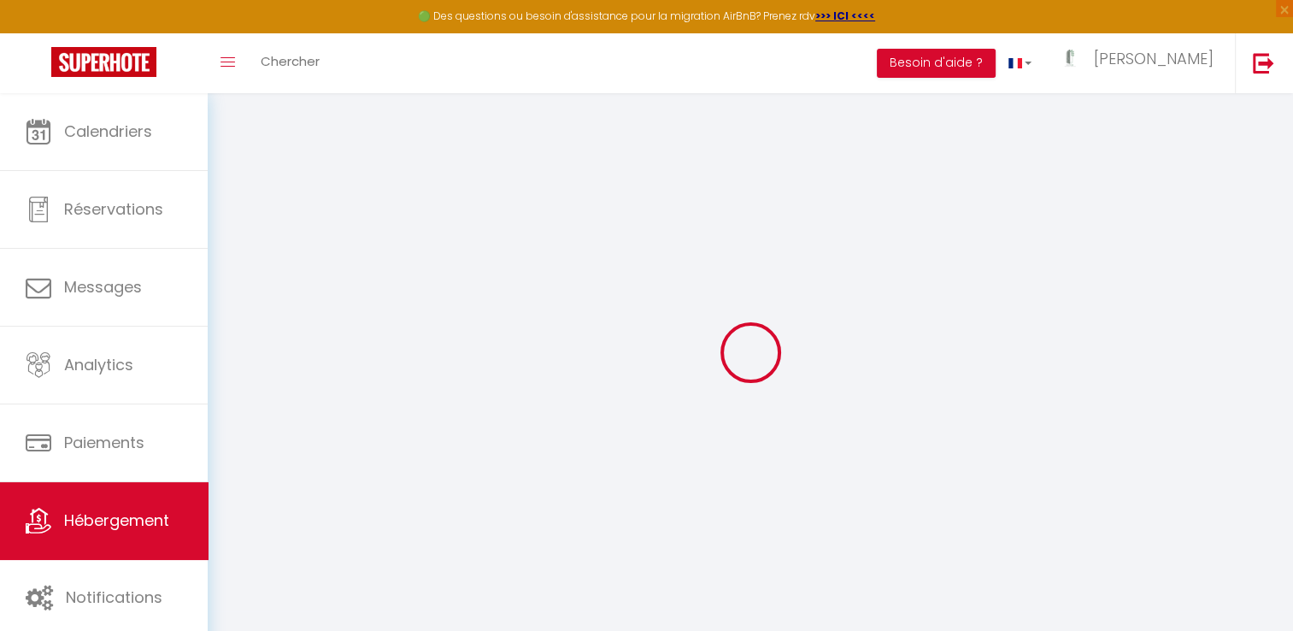
checkbox input "false"
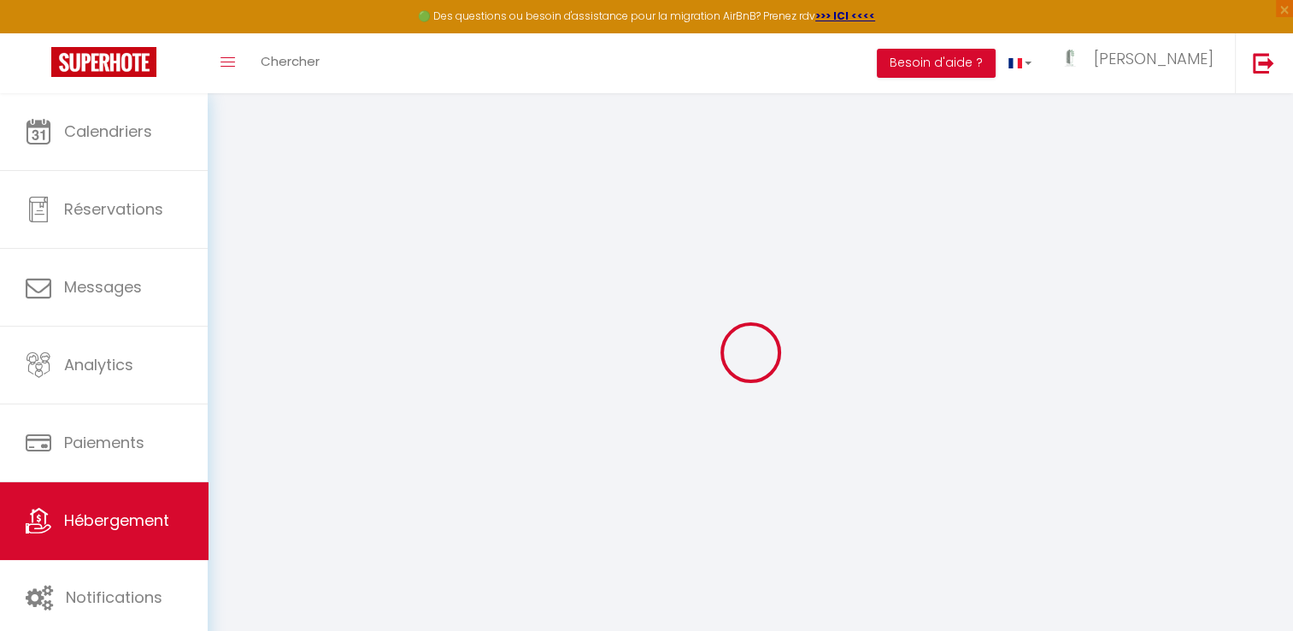
checkbox input "false"
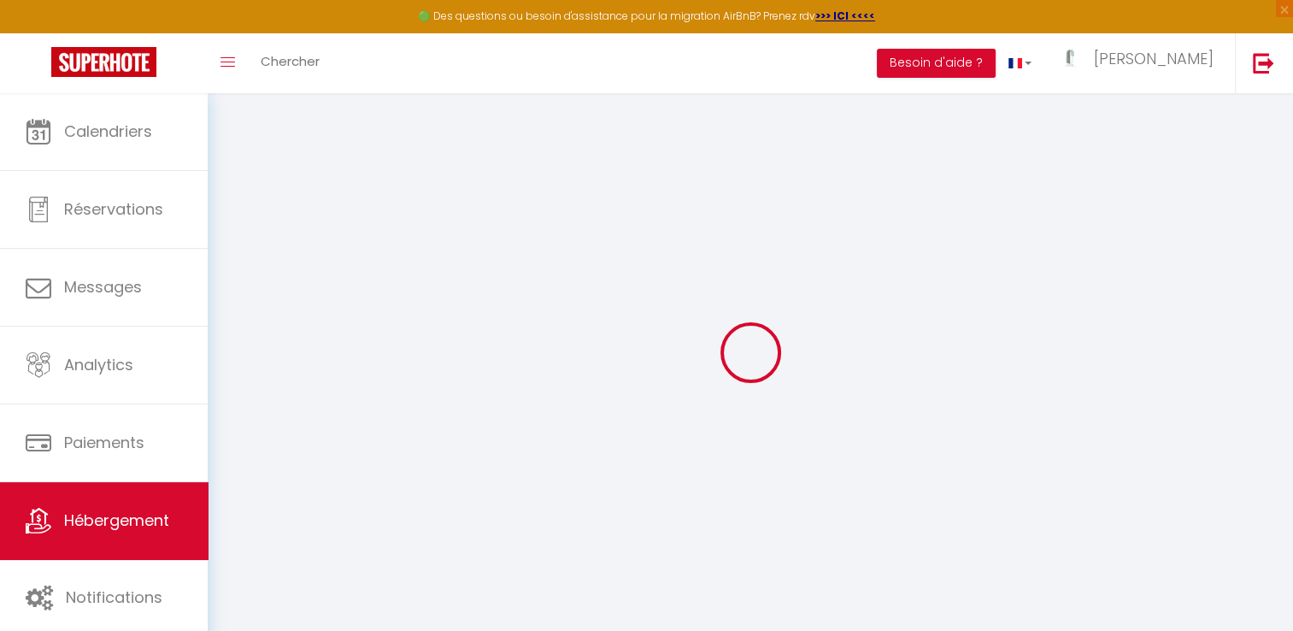
checkbox input "false"
select select "17:00"
select select "00:00"
select select "11:00"
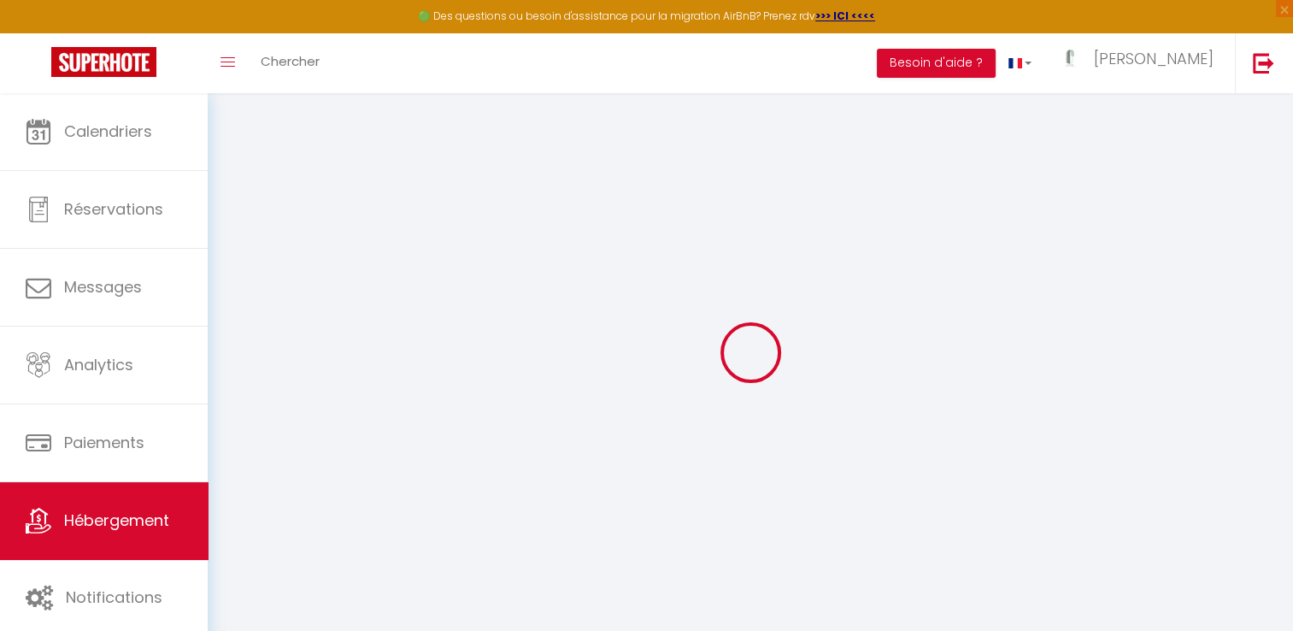
select select "15"
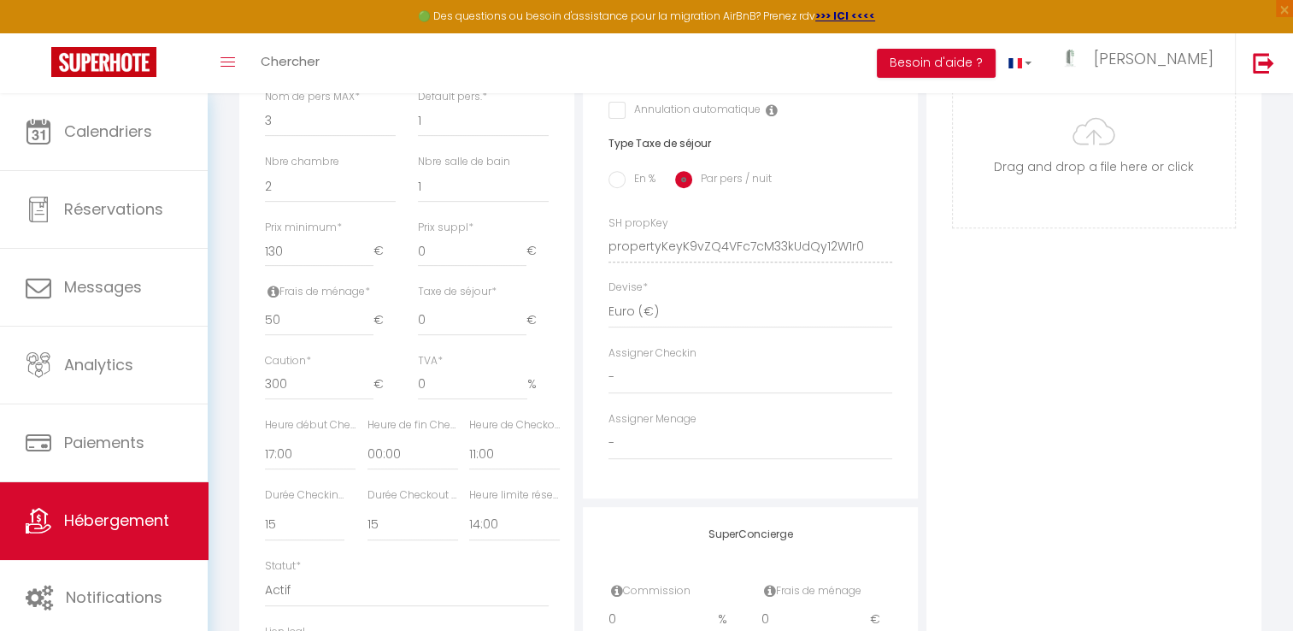
scroll to position [663, 0]
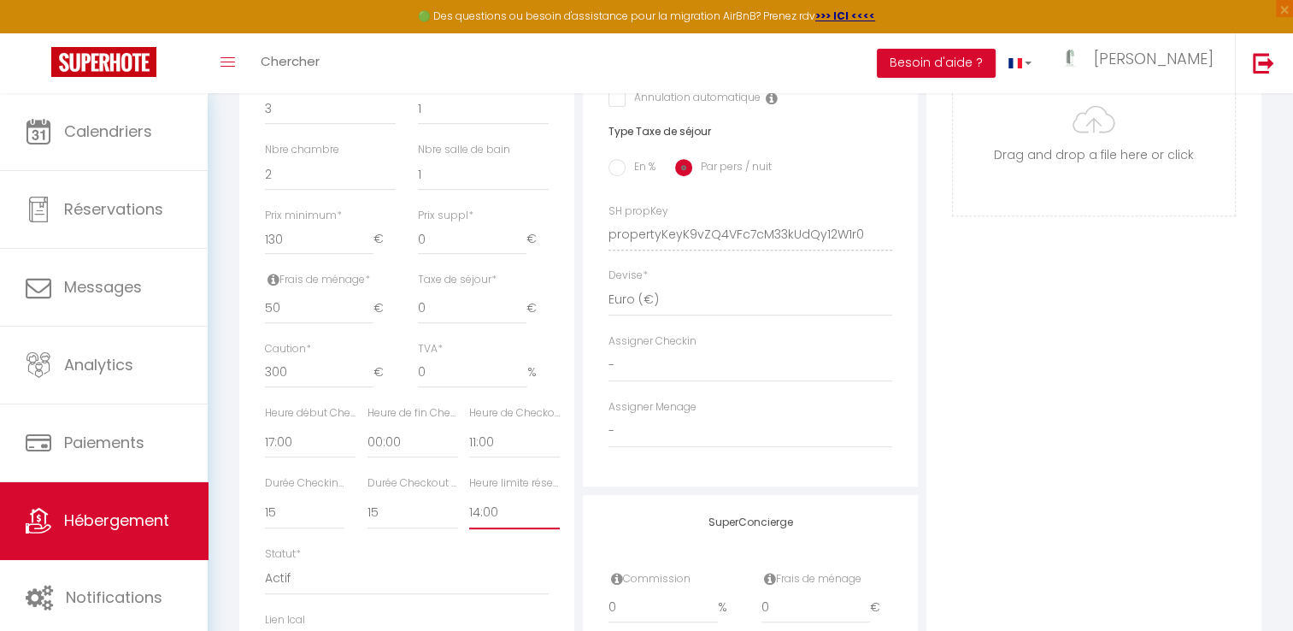
click at [489, 527] on select "Pas de limite 01:00 02:00 03:00 04:00 05:00 06:00 07:00 08:00 09:00 10:00 11:00…" at bounding box center [514, 513] width 91 height 32
select select "13:00"
click at [469, 508] on select "Pas de limite 01:00 02:00 03:00 04:00 05:00 06:00 07:00 08:00 09:00 10:00 11:00…" at bounding box center [514, 513] width 91 height 32
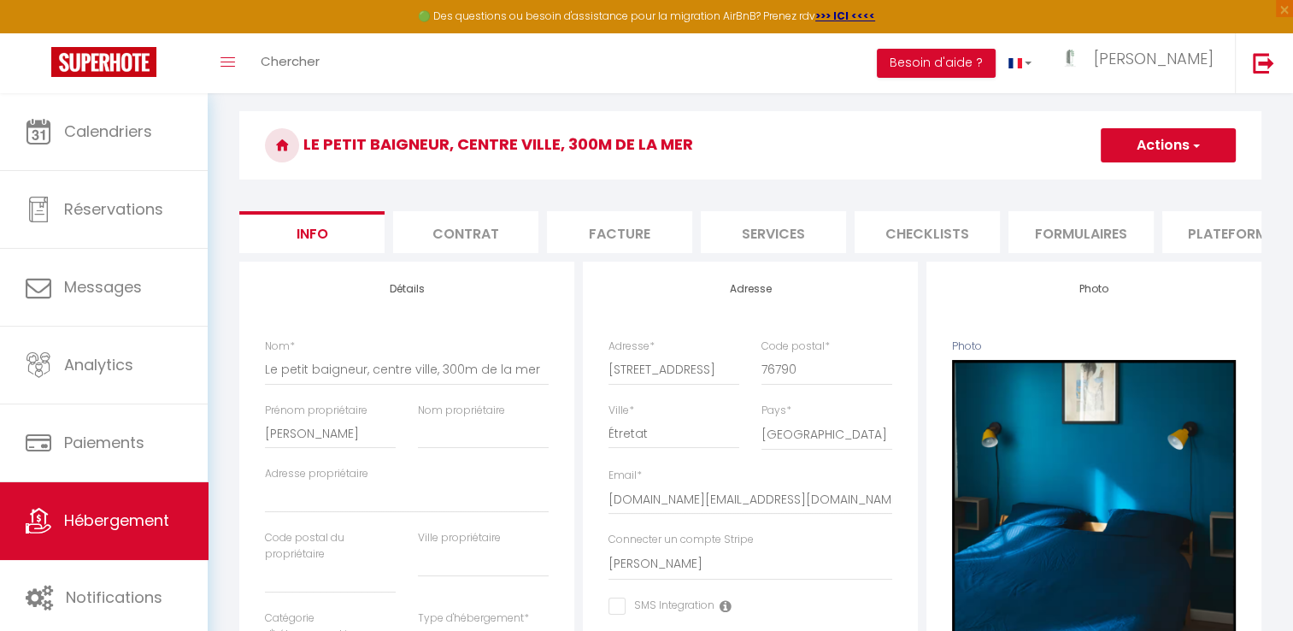
scroll to position [0, 0]
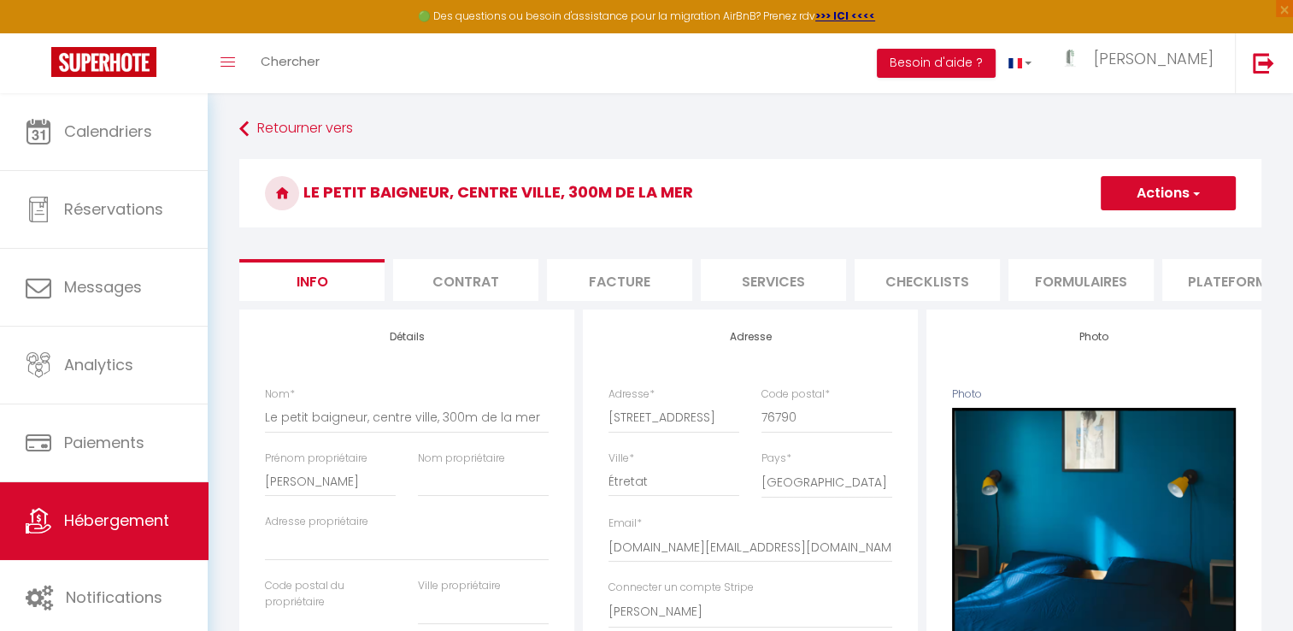
click at [1168, 186] on button "Actions" at bounding box center [1168, 193] width 135 height 34
click at [1093, 229] on input "Enregistrer" at bounding box center [1101, 230] width 63 height 17
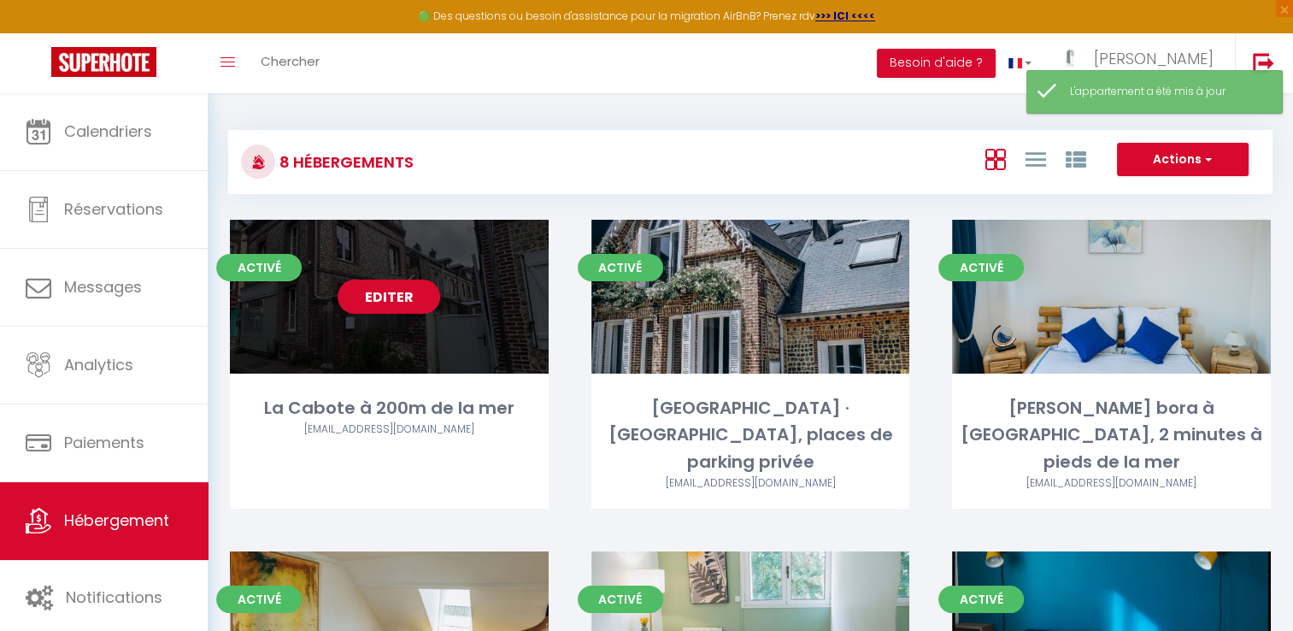
click at [397, 295] on link "Editer" at bounding box center [389, 297] width 103 height 34
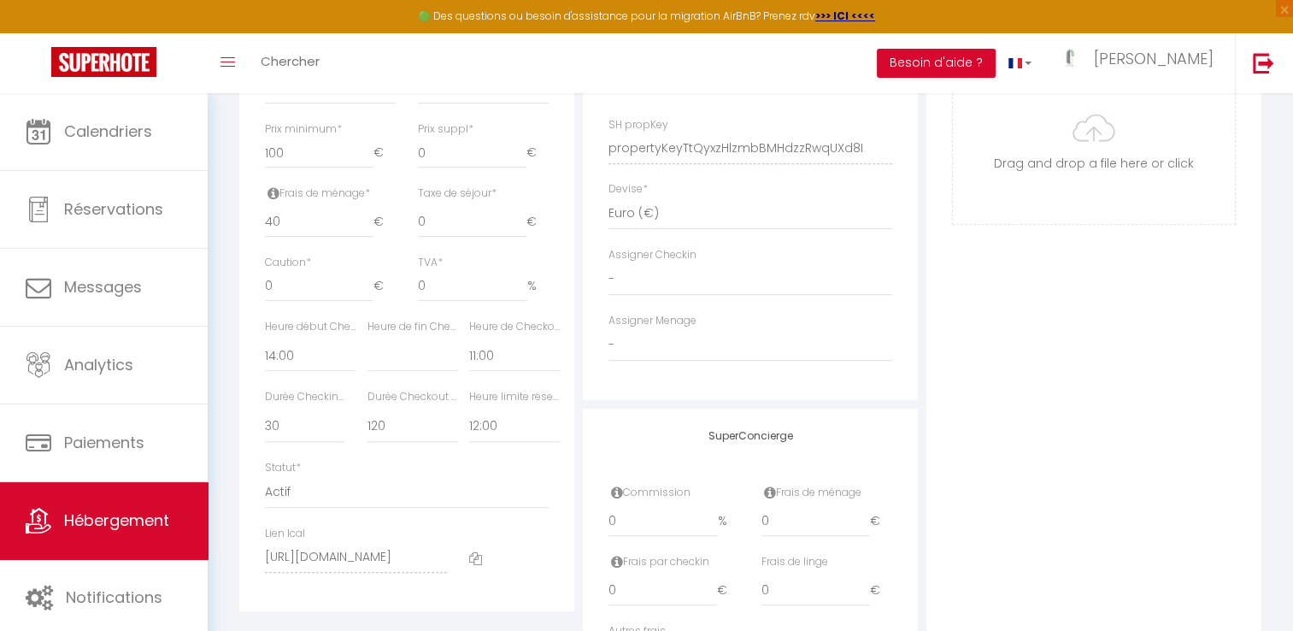
scroll to position [763, 0]
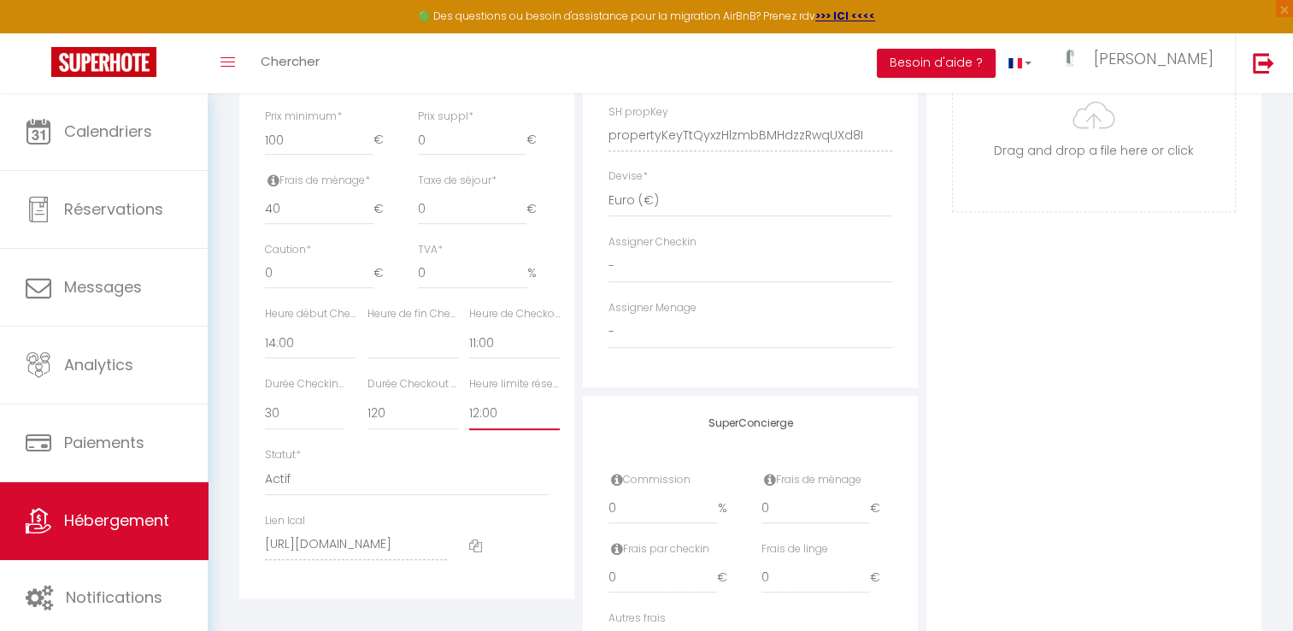
click at [492, 422] on select "Pas de limite 01:00 02:00 03:00 04:00 05:00 06:00 07:00 08:00 09:00 10:00 11:00…" at bounding box center [514, 414] width 91 height 32
click at [469, 409] on select "Pas de limite 01:00 02:00 03:00 04:00 05:00 06:00 07:00 08:00 09:00 10:00 11:00…" at bounding box center [514, 414] width 91 height 32
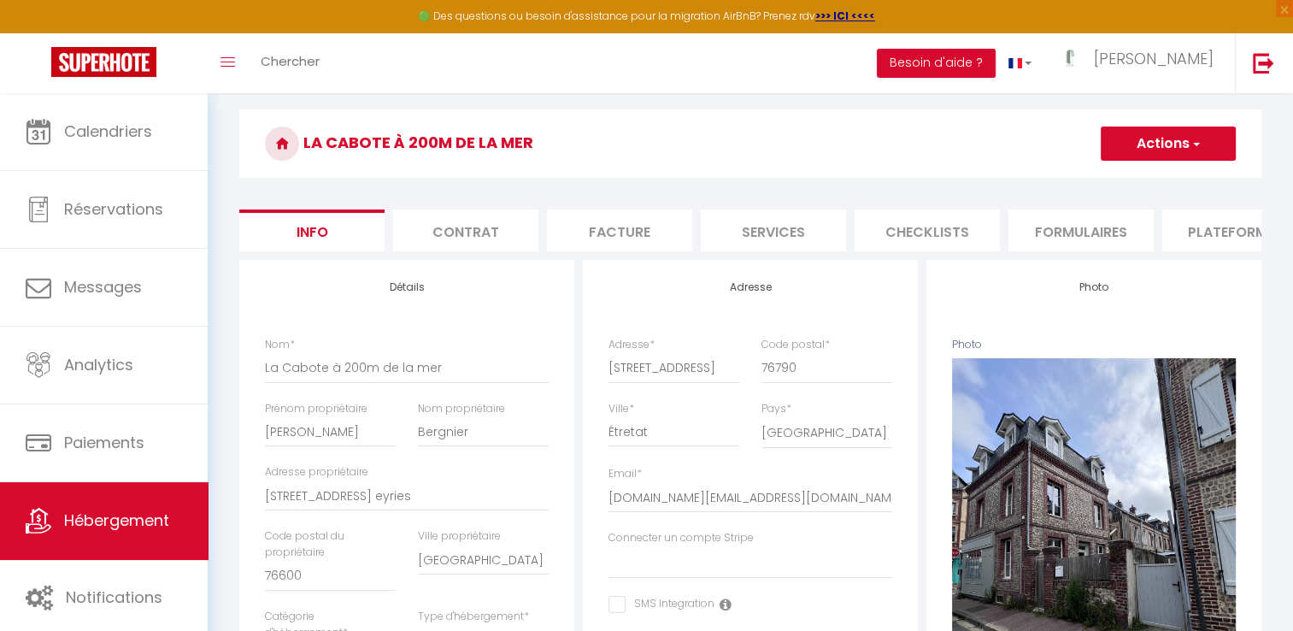
scroll to position [0, 0]
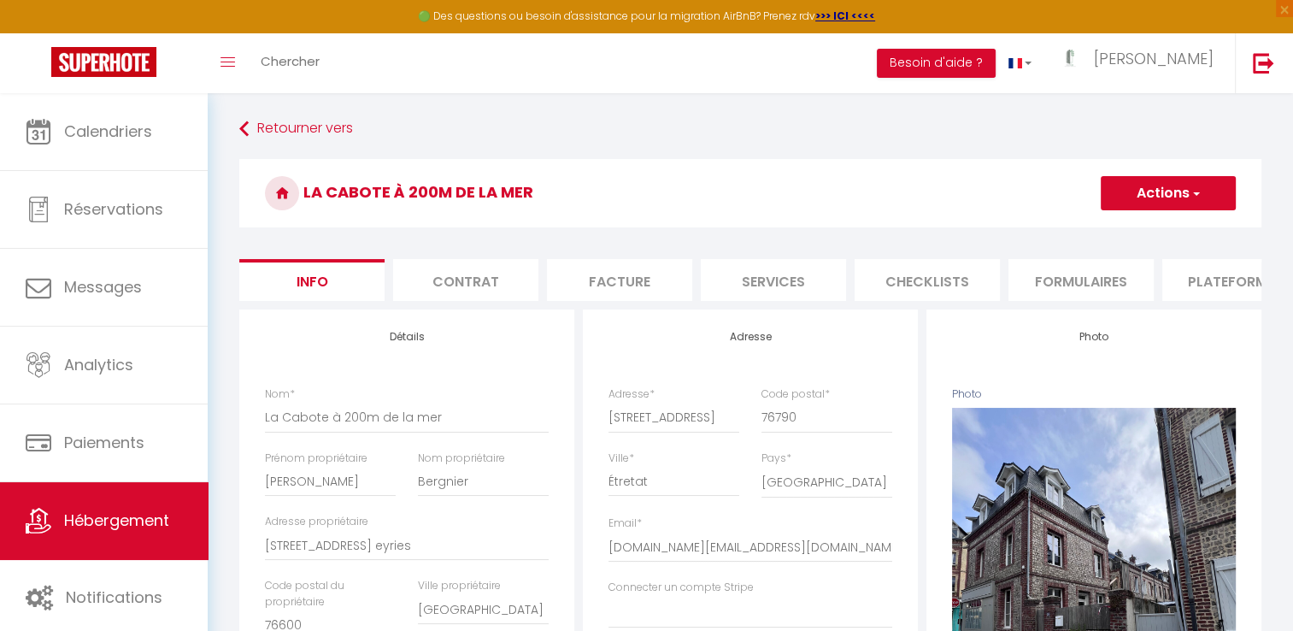
click at [1163, 199] on button "Actions" at bounding box center [1168, 193] width 135 height 34
click at [1104, 231] on input "Enregistrer" at bounding box center [1101, 230] width 63 height 17
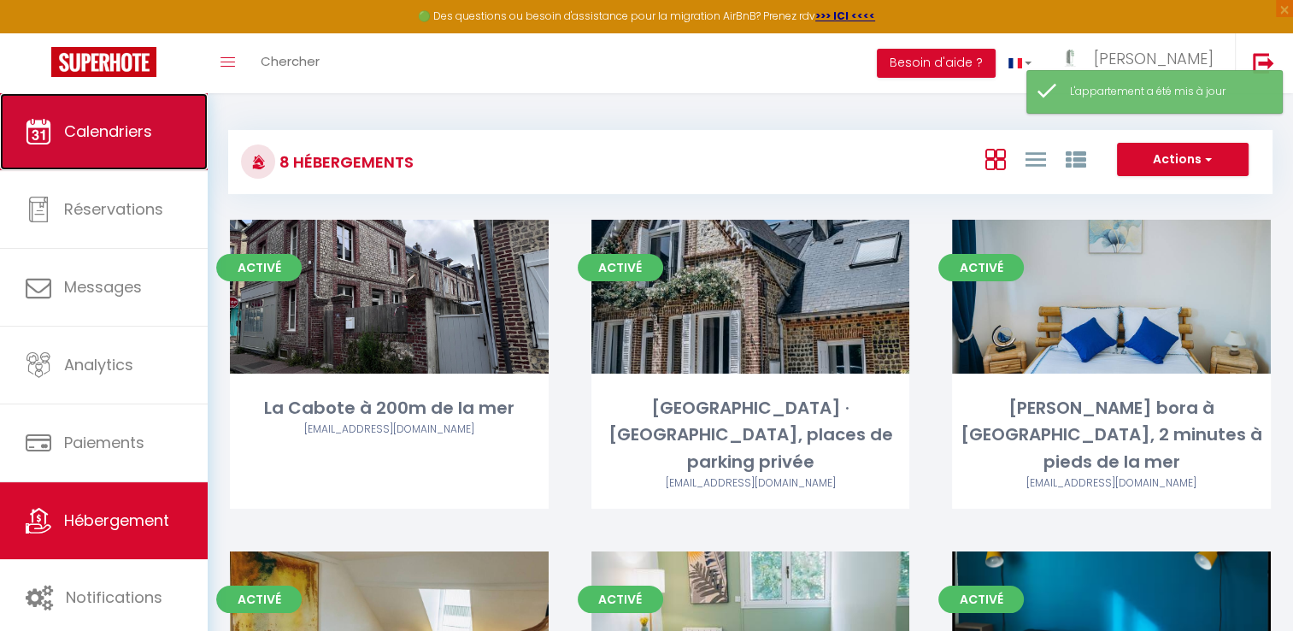
click at [146, 121] on span "Calendriers" at bounding box center [108, 131] width 88 height 21
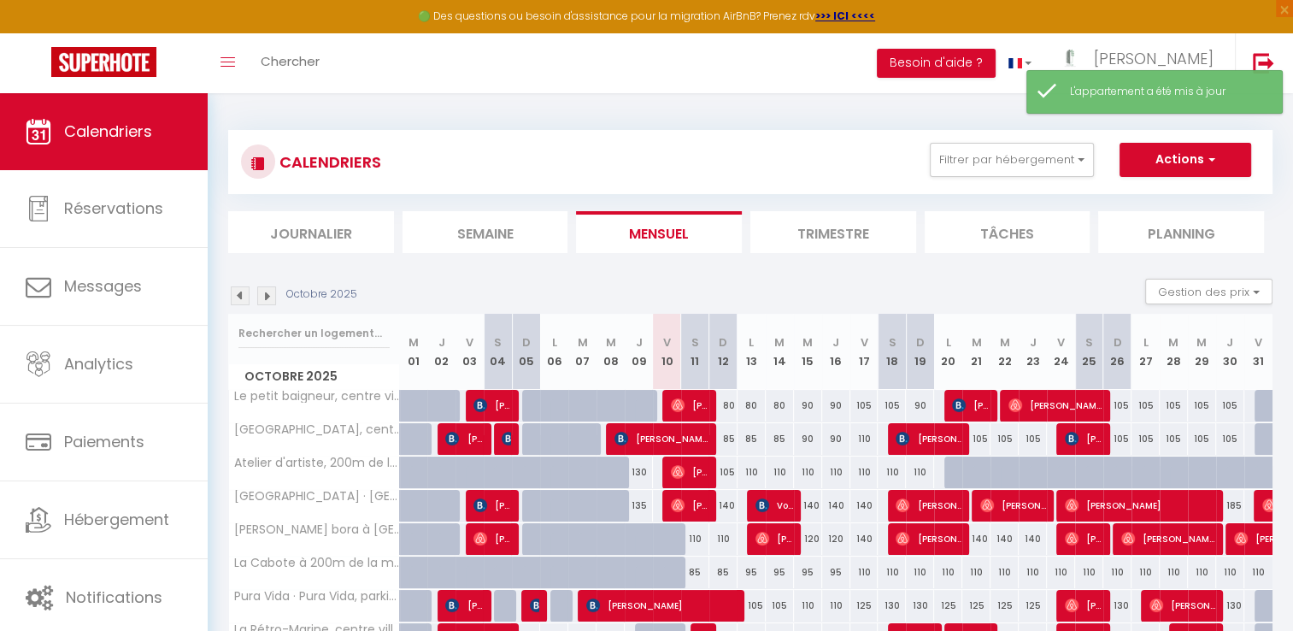
scroll to position [93, 0]
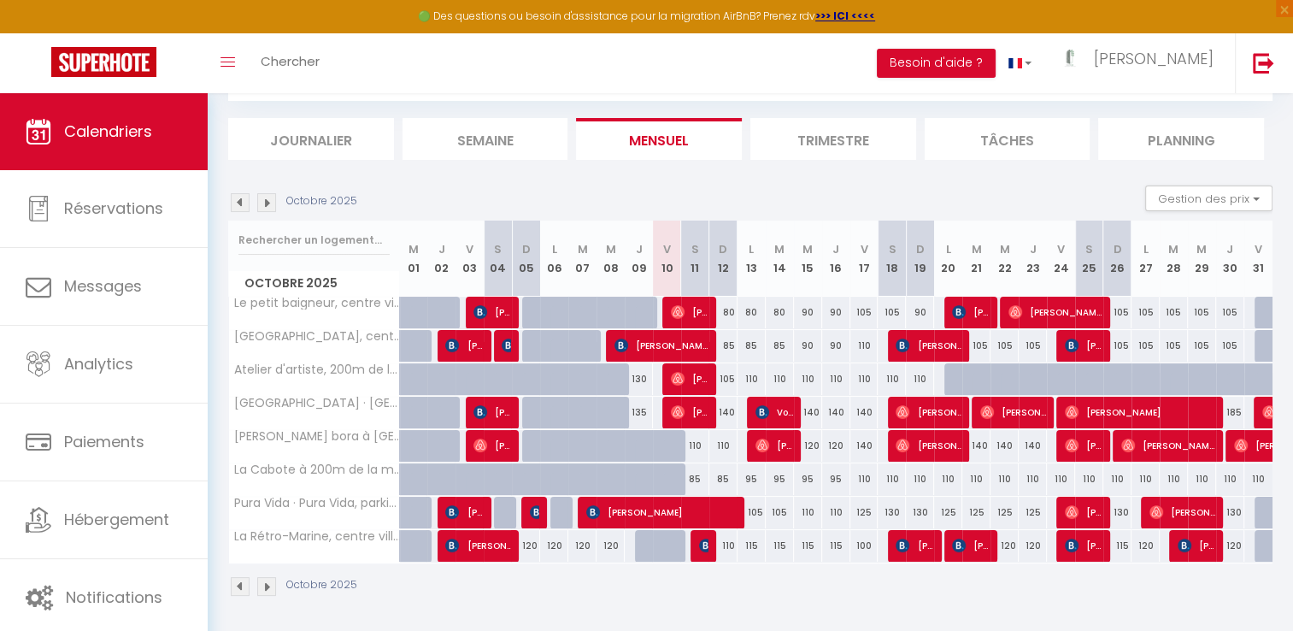
click at [817, 142] on li "Trimestre" at bounding box center [834, 139] width 166 height 42
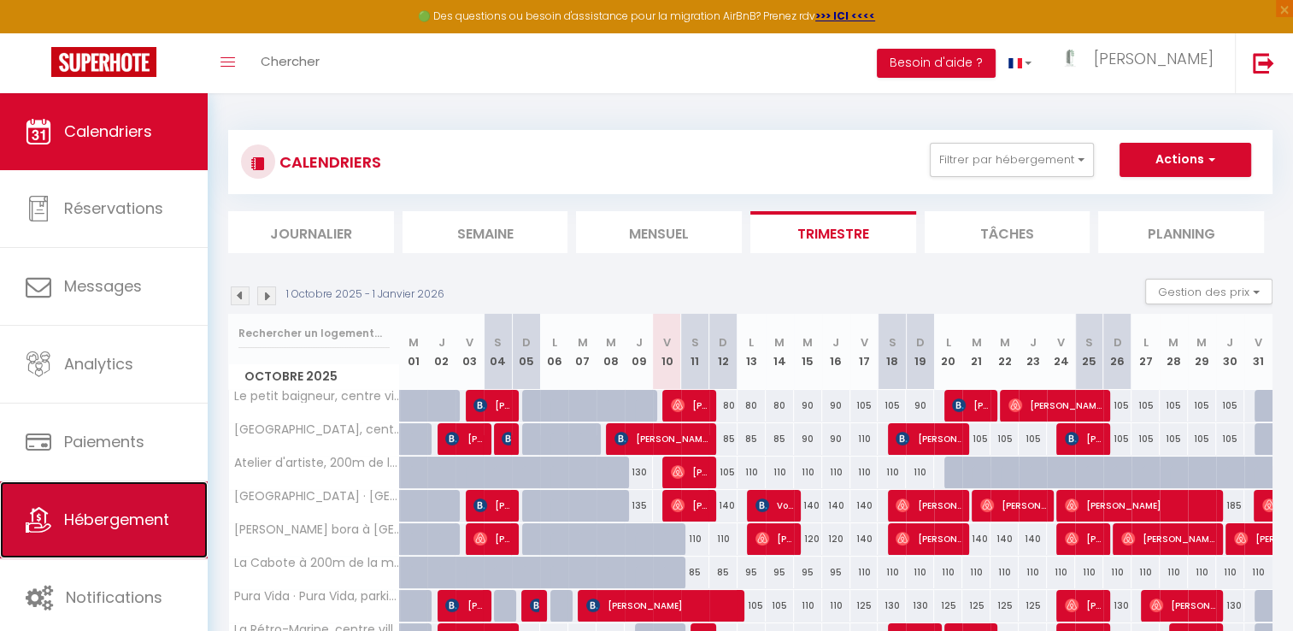
click at [103, 518] on span "Hébergement" at bounding box center [116, 519] width 105 height 21
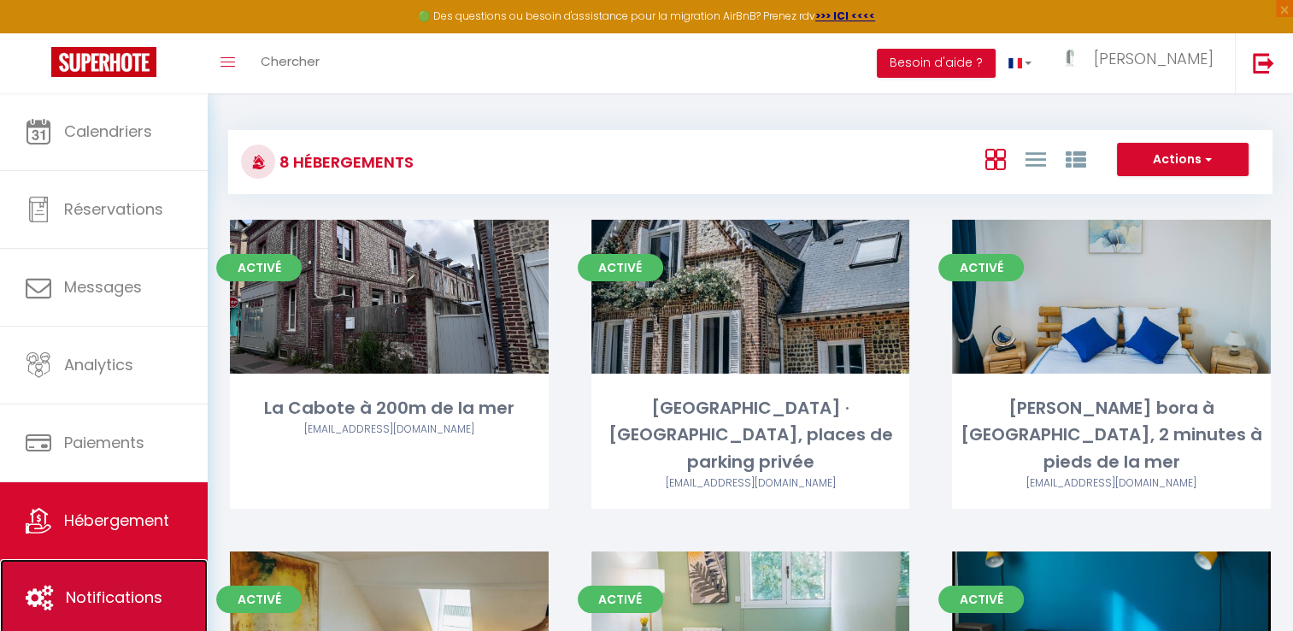
click at [147, 593] on span "Notifications" at bounding box center [114, 596] width 97 height 21
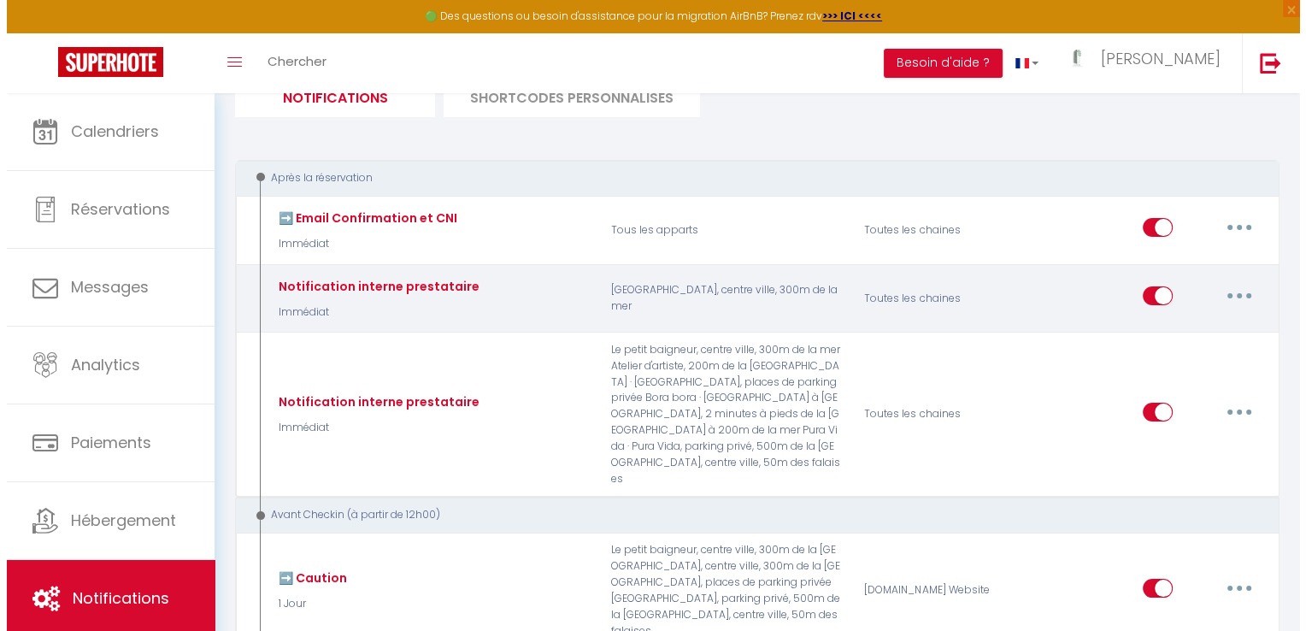
scroll to position [137, 0]
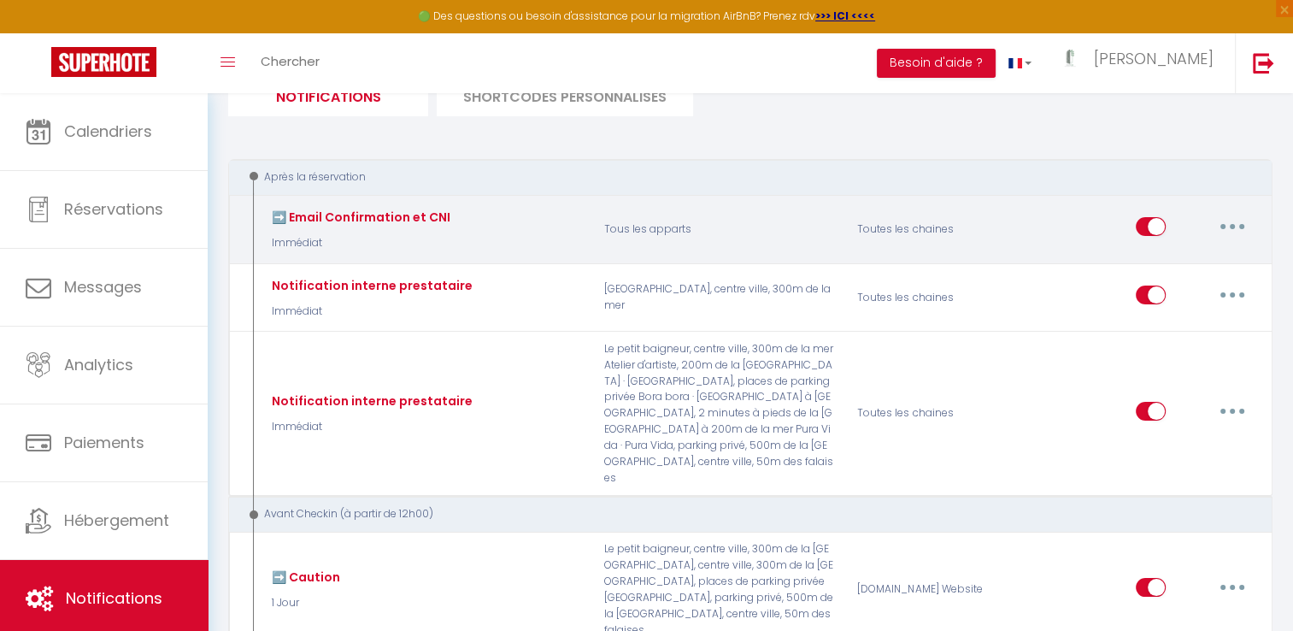
click at [1217, 224] on button "button" at bounding box center [1233, 226] width 48 height 27
click at [1161, 259] on link "Editer" at bounding box center [1188, 265] width 127 height 29
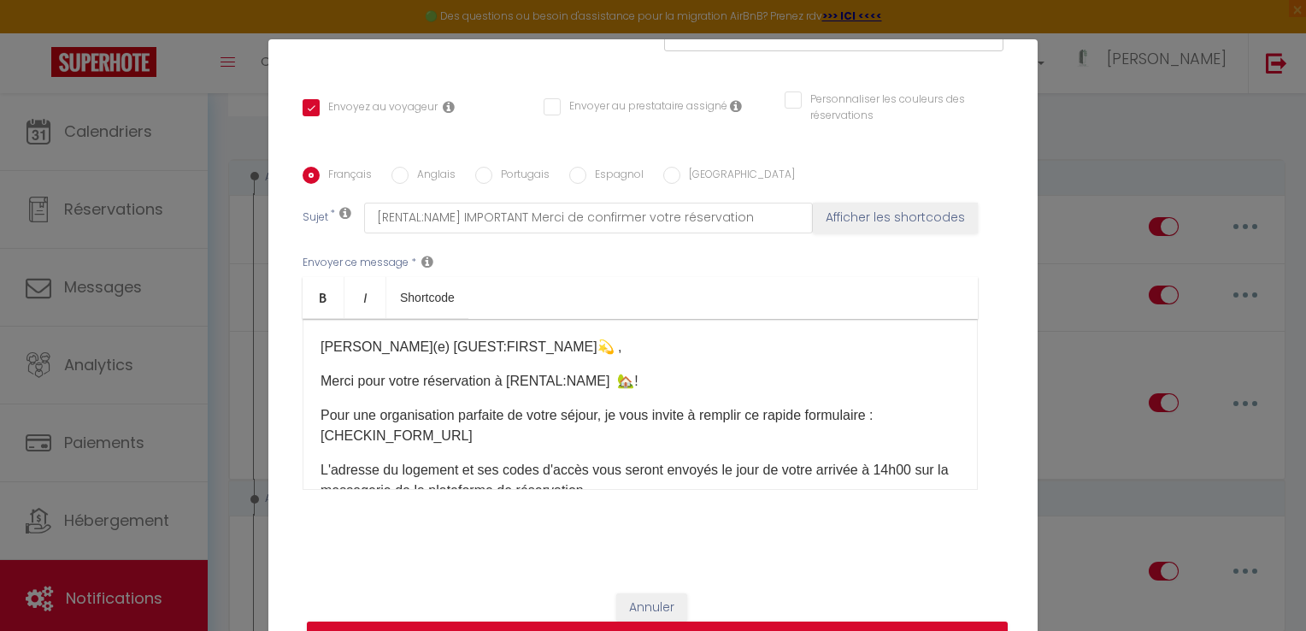
scroll to position [345, 0]
click at [881, 474] on p "L'adresse du logement et ses codes d'accès vous seront envoyés le jour de votre…" at bounding box center [640, 480] width 639 height 41
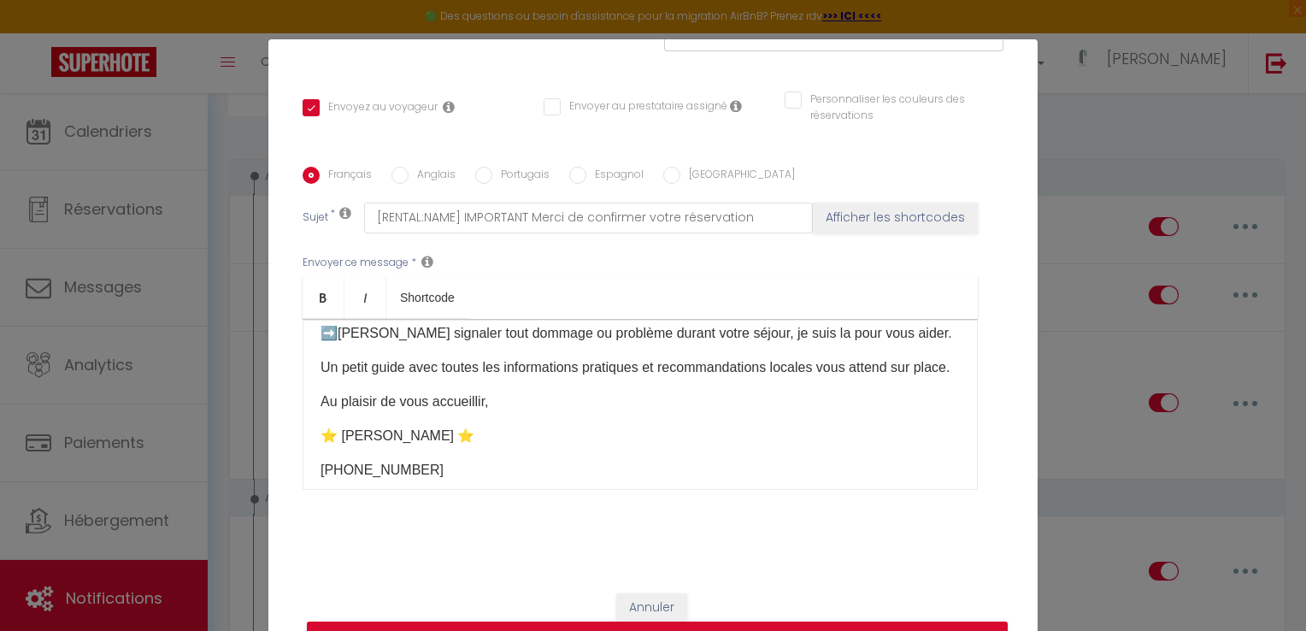
scroll to position [77, 0]
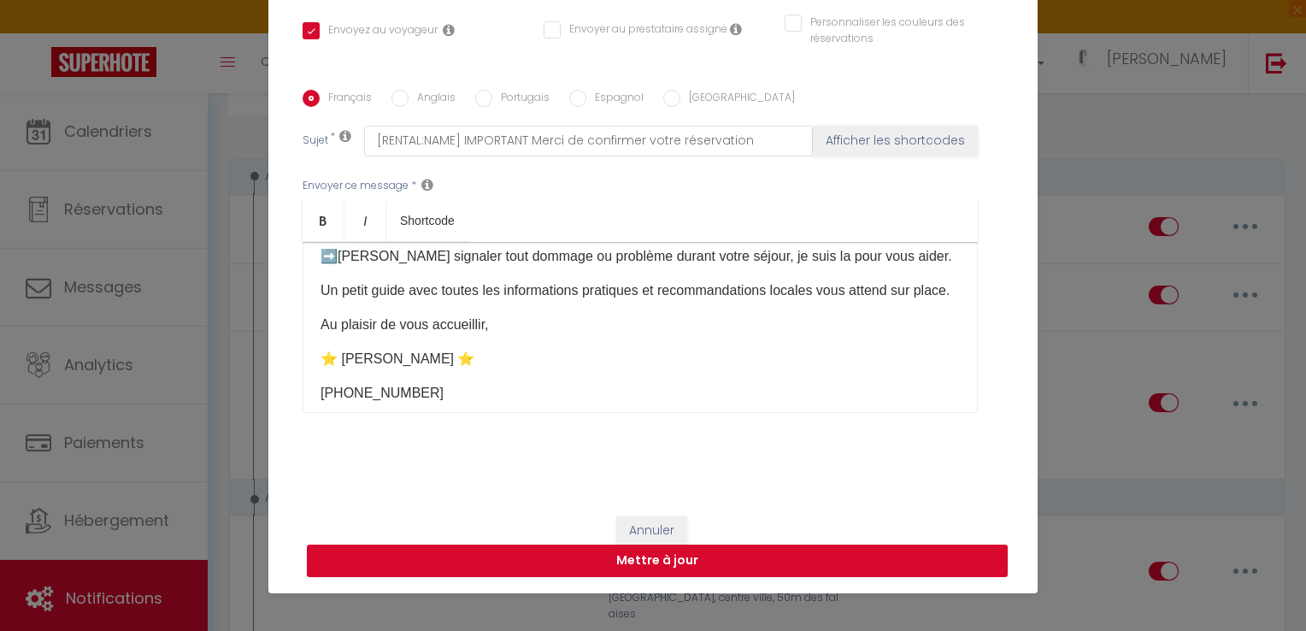
click at [852, 554] on button "Mettre à jour" at bounding box center [657, 561] width 701 height 32
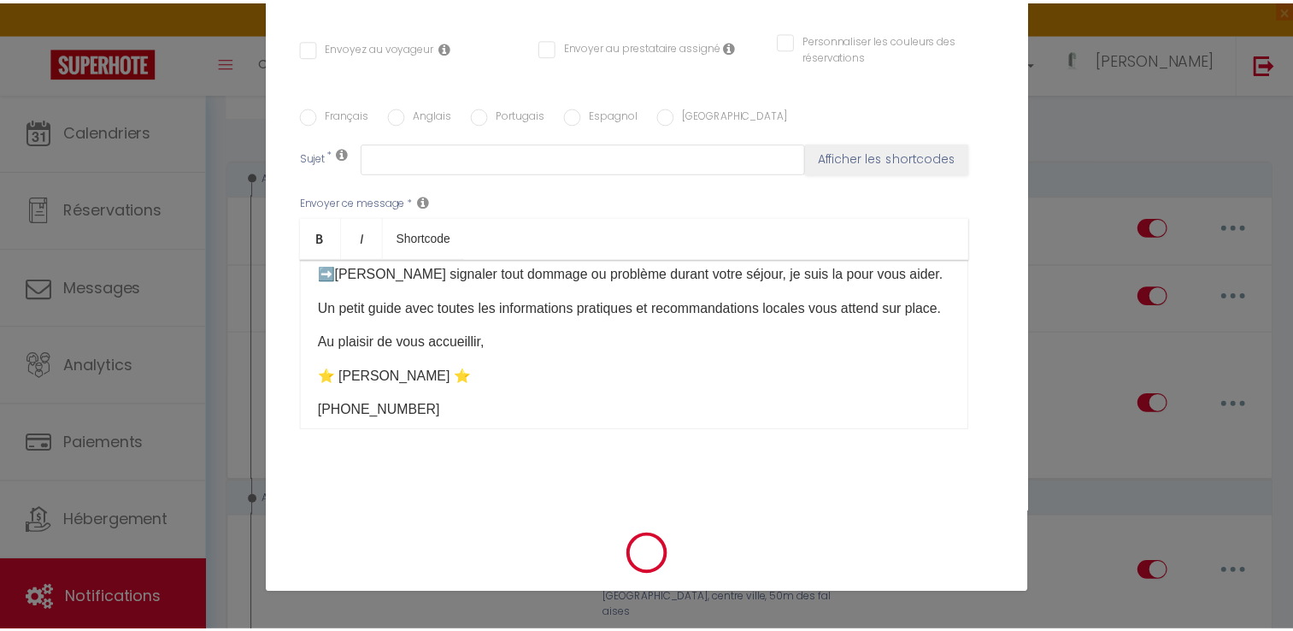
scroll to position [0, 0]
